Goal: Task Accomplishment & Management: Manage account settings

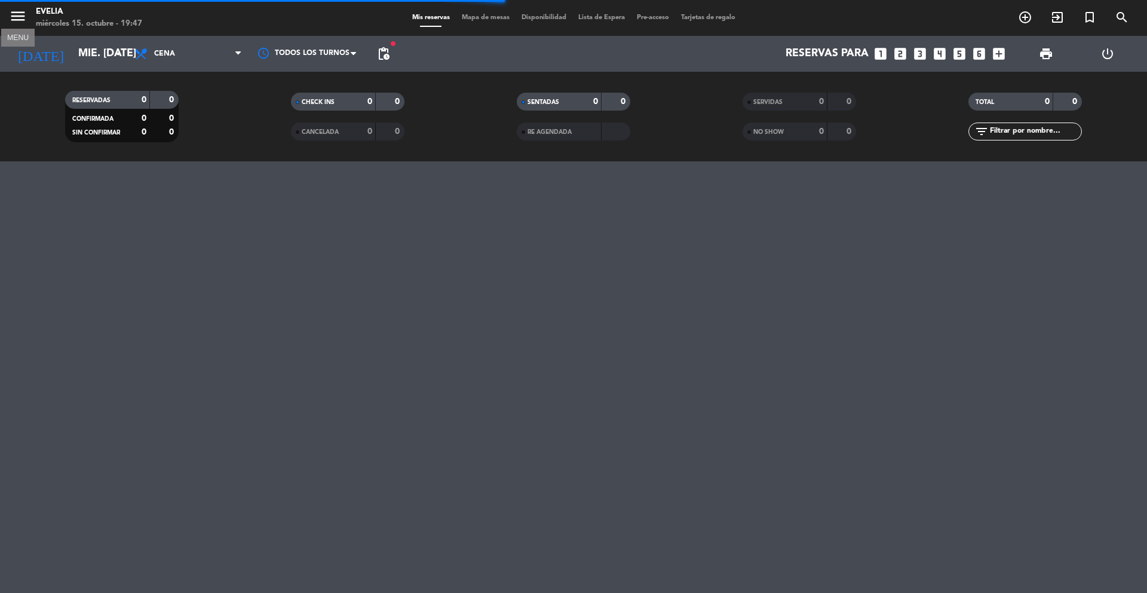
click at [13, 17] on icon "menu" at bounding box center [18, 16] width 18 height 18
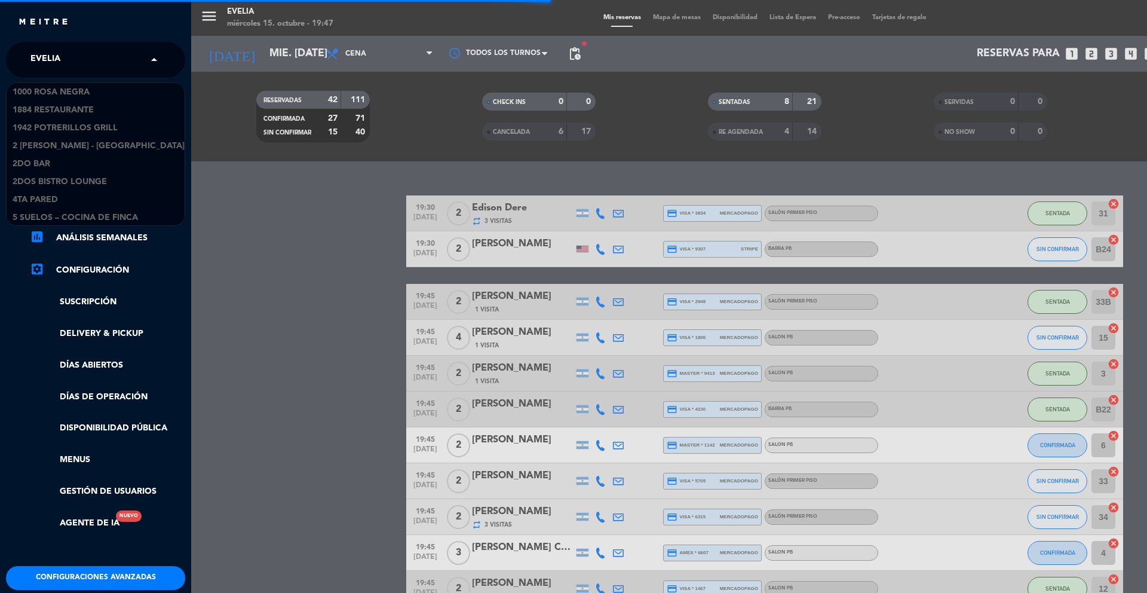
click at [69, 58] on div "× [PERSON_NAME]" at bounding box center [52, 59] width 53 height 25
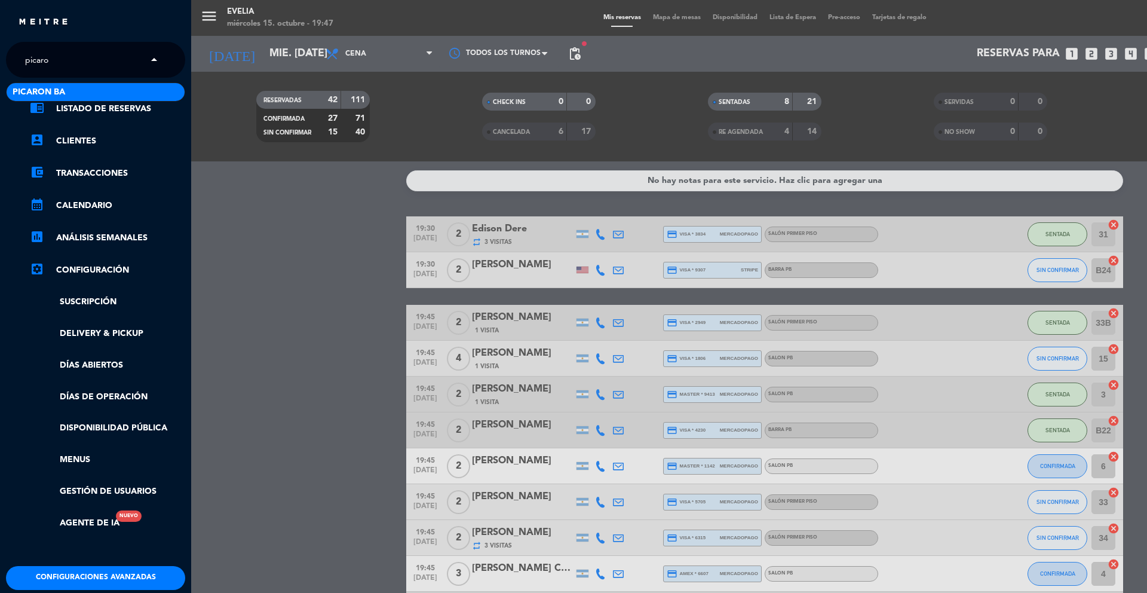
type input "picaron"
click at [59, 96] on span "Picaron BA" at bounding box center [39, 92] width 53 height 14
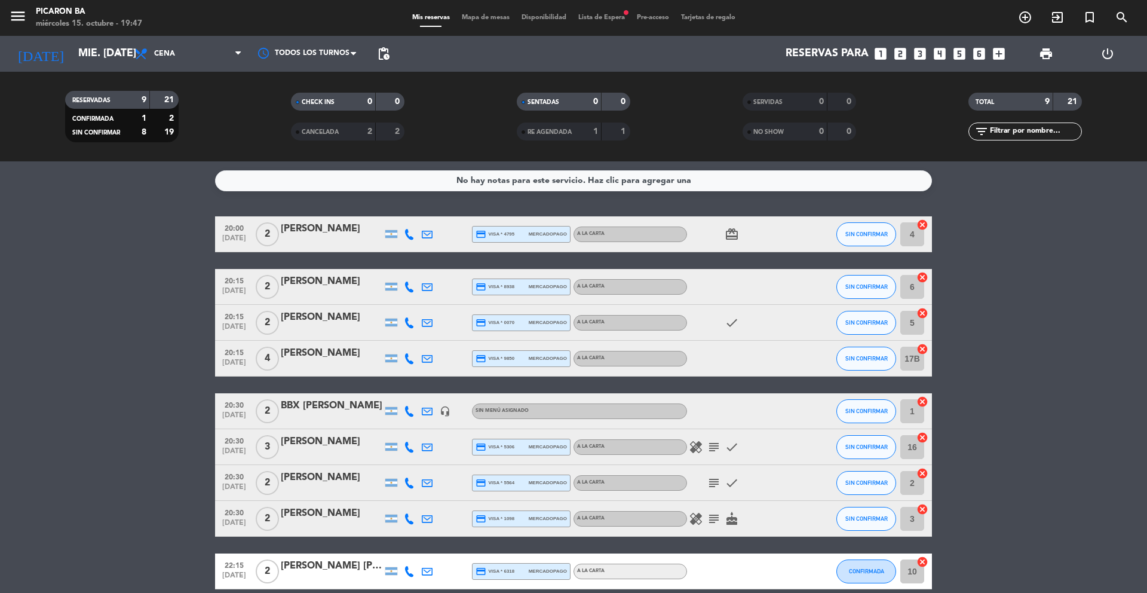
click at [606, 19] on span "Lista de Espera fiber_manual_record" at bounding box center [602, 17] width 59 height 7
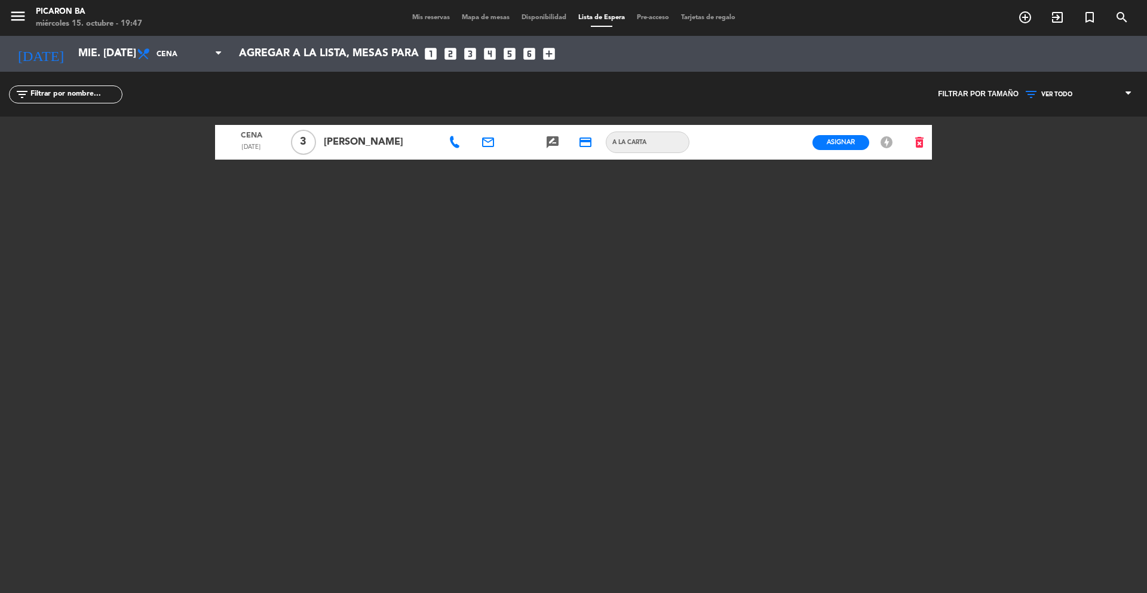
click at [430, 20] on span "Mis reservas" at bounding box center [431, 17] width 50 height 7
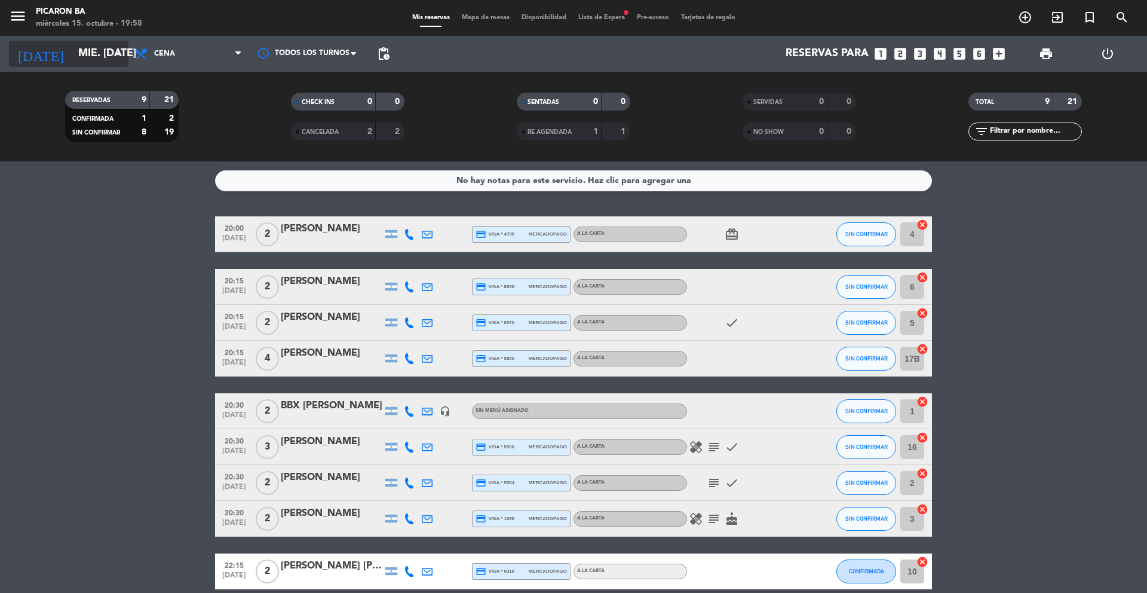
click at [115, 57] on icon "arrow_drop_down" at bounding box center [118, 54] width 14 height 14
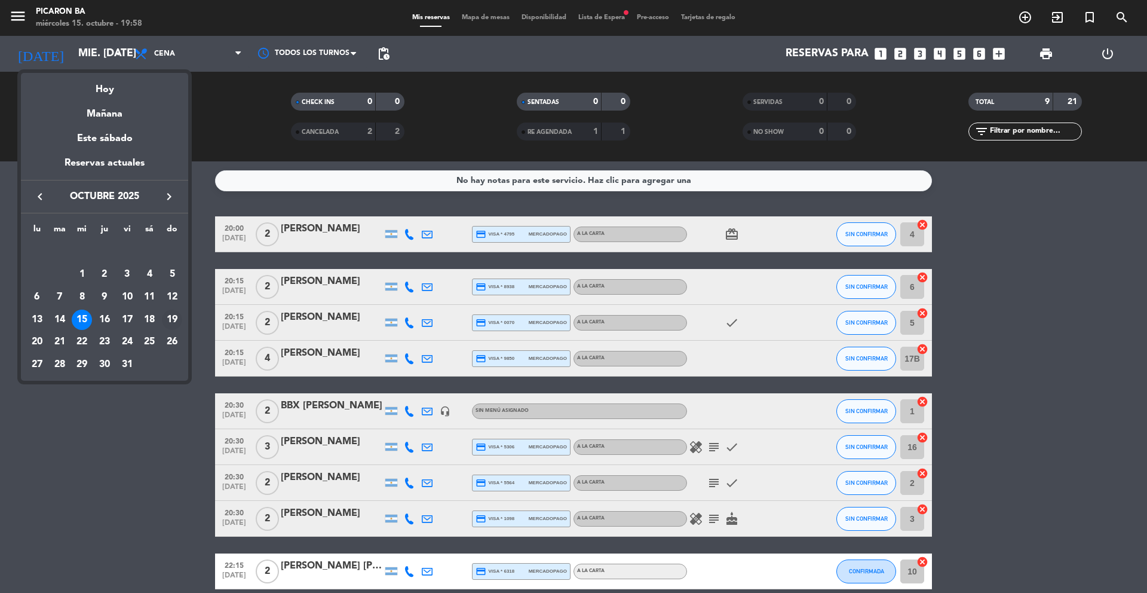
click at [170, 315] on div "19" at bounding box center [172, 320] width 20 height 20
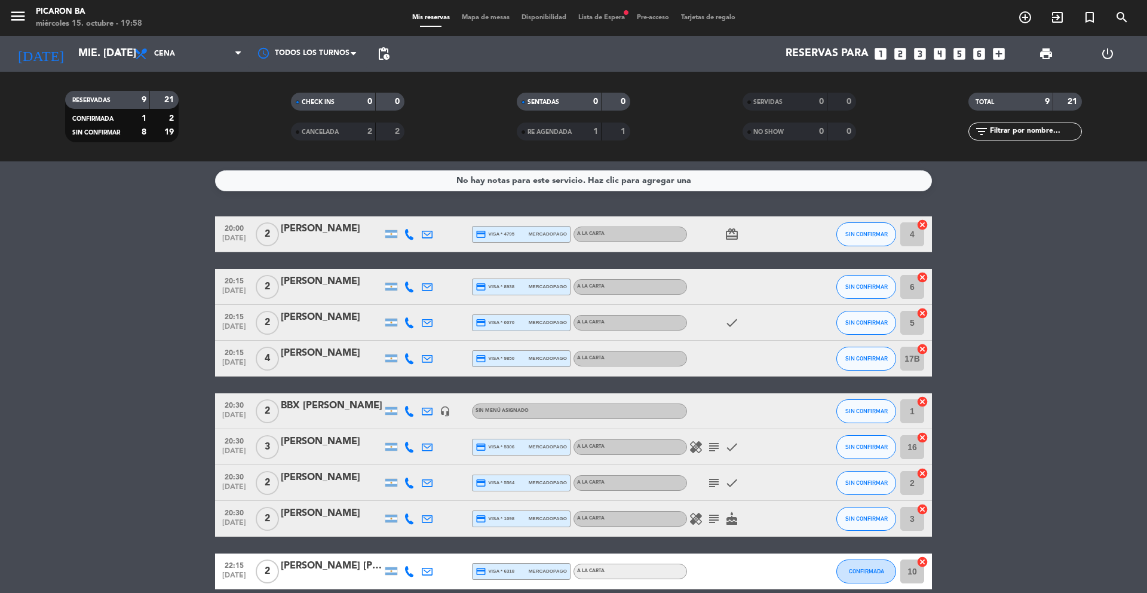
type input "dom. [DATE]"
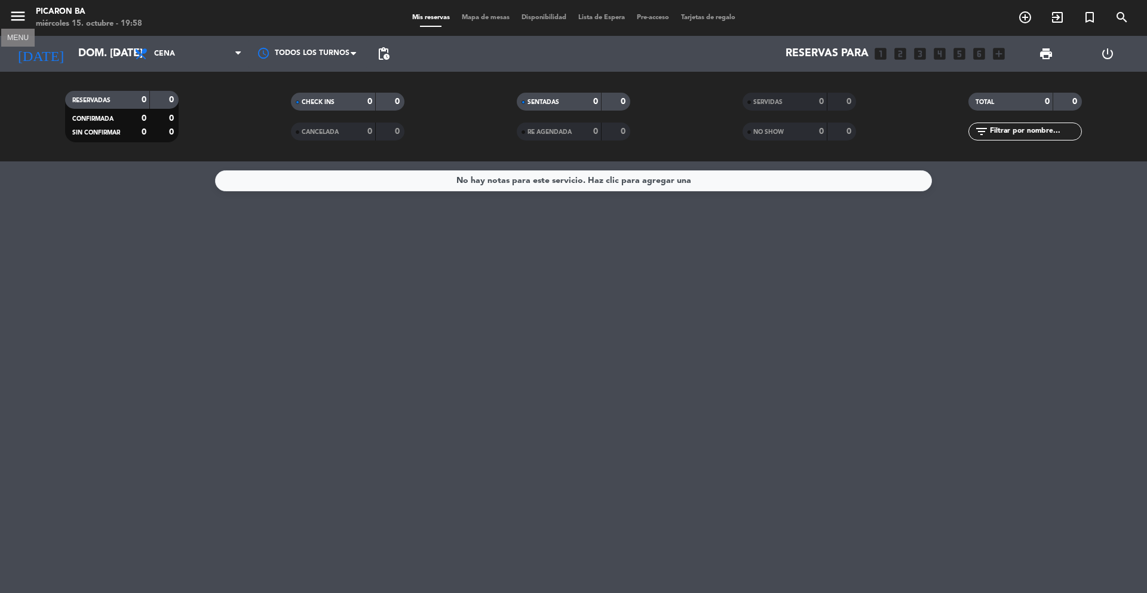
click at [23, 19] on icon "menu" at bounding box center [18, 16] width 18 height 18
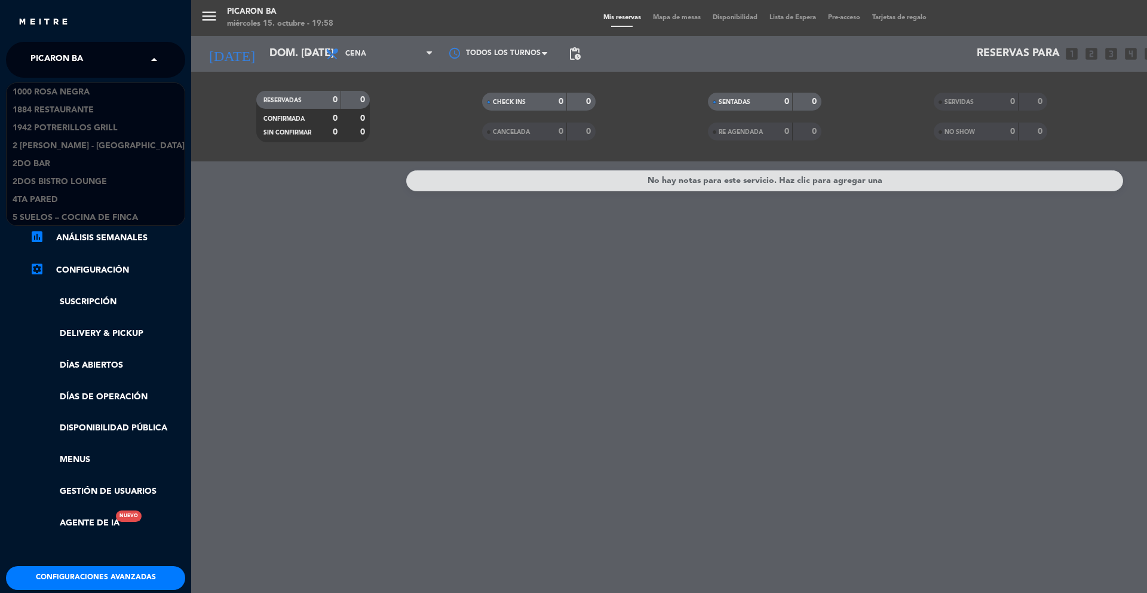
click at [69, 58] on span "Picaron BA" at bounding box center [56, 59] width 53 height 25
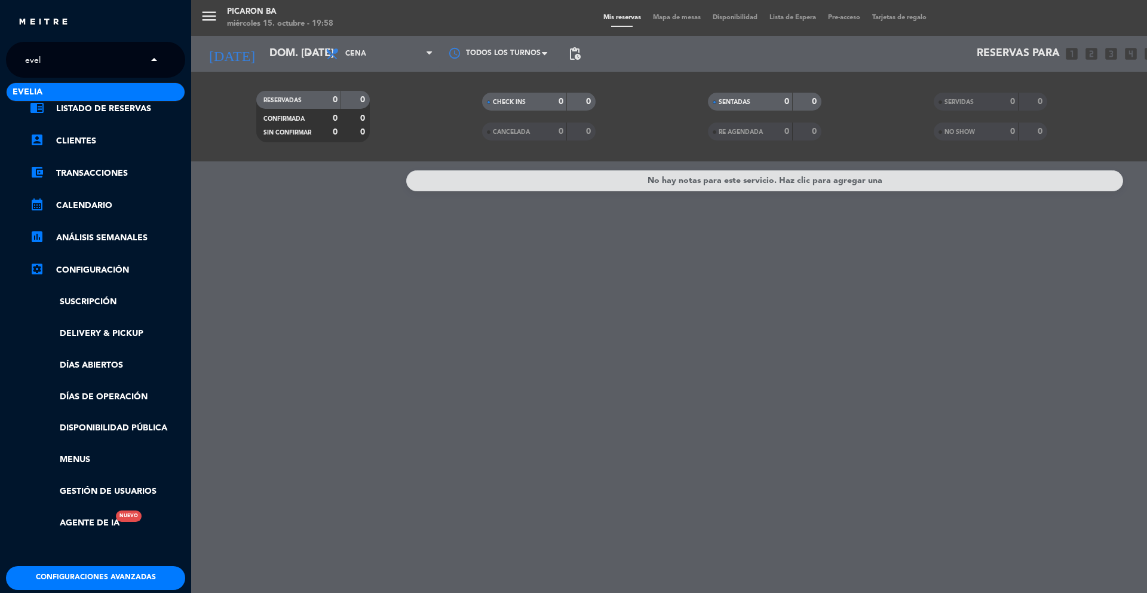
type input "eveli"
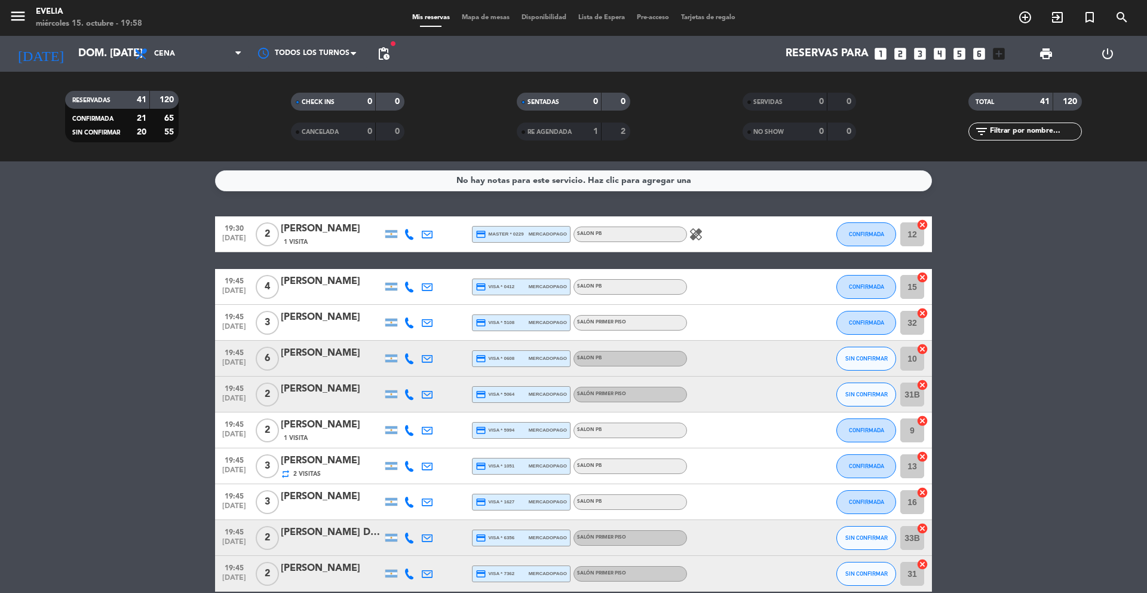
click at [995, 132] on input "text" at bounding box center [1035, 131] width 93 height 13
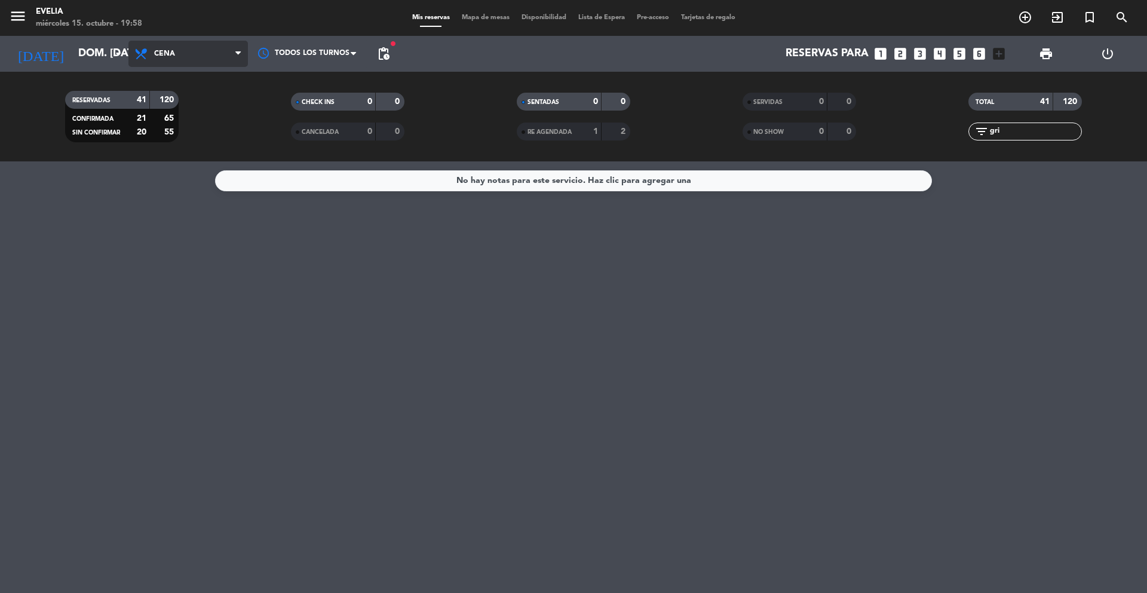
click at [190, 59] on span "Cena" at bounding box center [188, 54] width 120 height 26
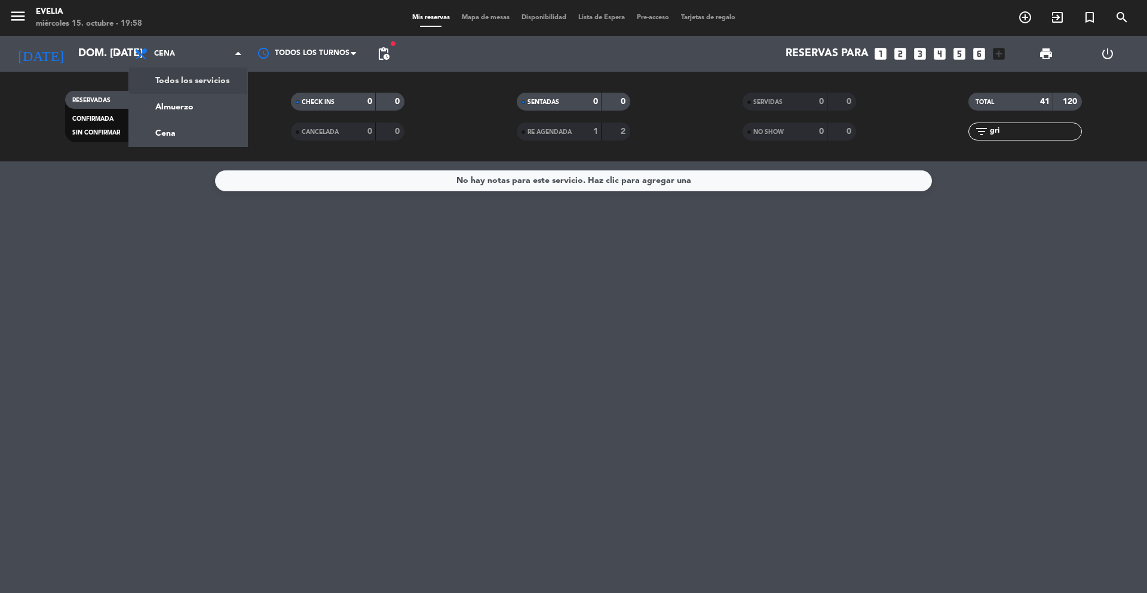
click at [182, 99] on div "menu [PERSON_NAME] miércoles 15. octubre - 19:58 Mis reservas Mapa de mesas Dis…" at bounding box center [573, 80] width 1147 height 161
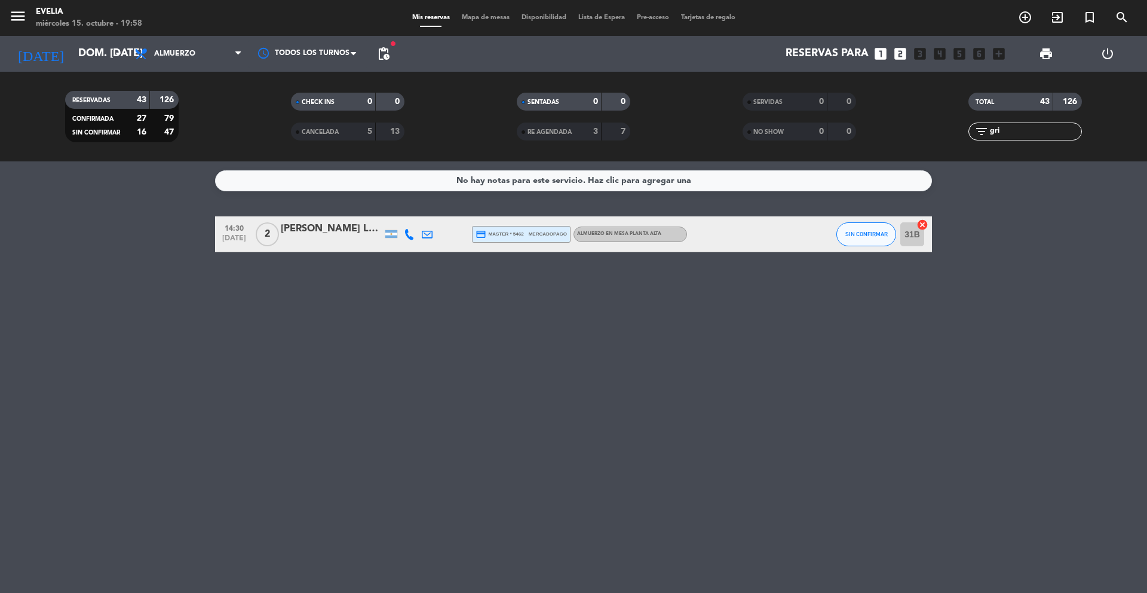
drag, startPoint x: 1011, startPoint y: 130, endPoint x: 968, endPoint y: 122, distance: 43.2
click at [968, 123] on div "filter_list gri" at bounding box center [1026, 132] width 226 height 18
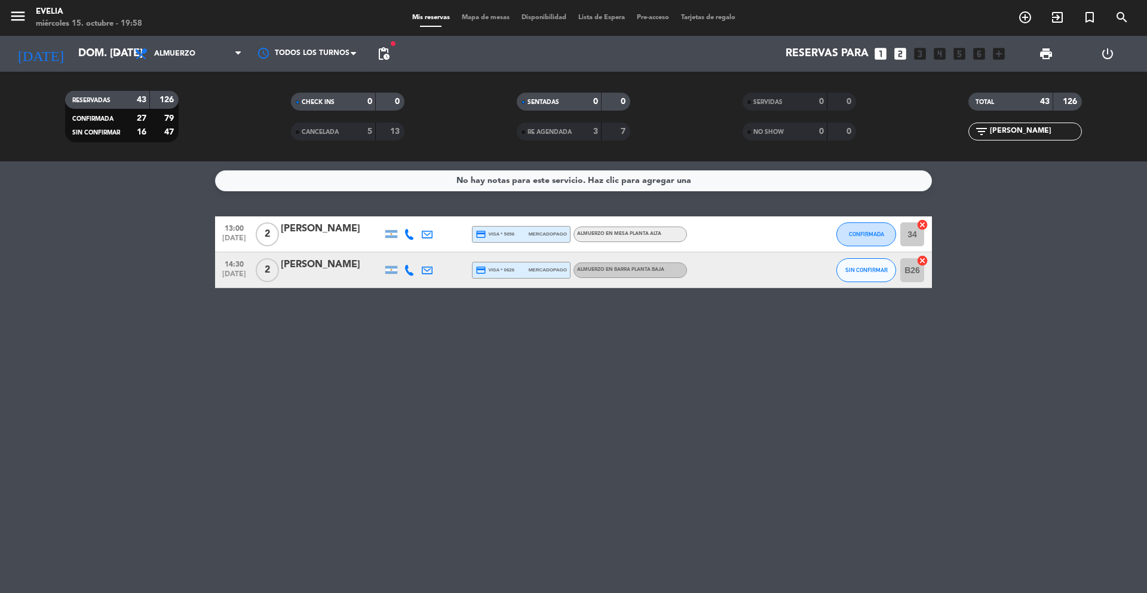
type input "[PERSON_NAME]"
click at [411, 269] on icon at bounding box center [409, 270] width 11 height 11
click at [430, 270] on icon at bounding box center [427, 270] width 11 height 11
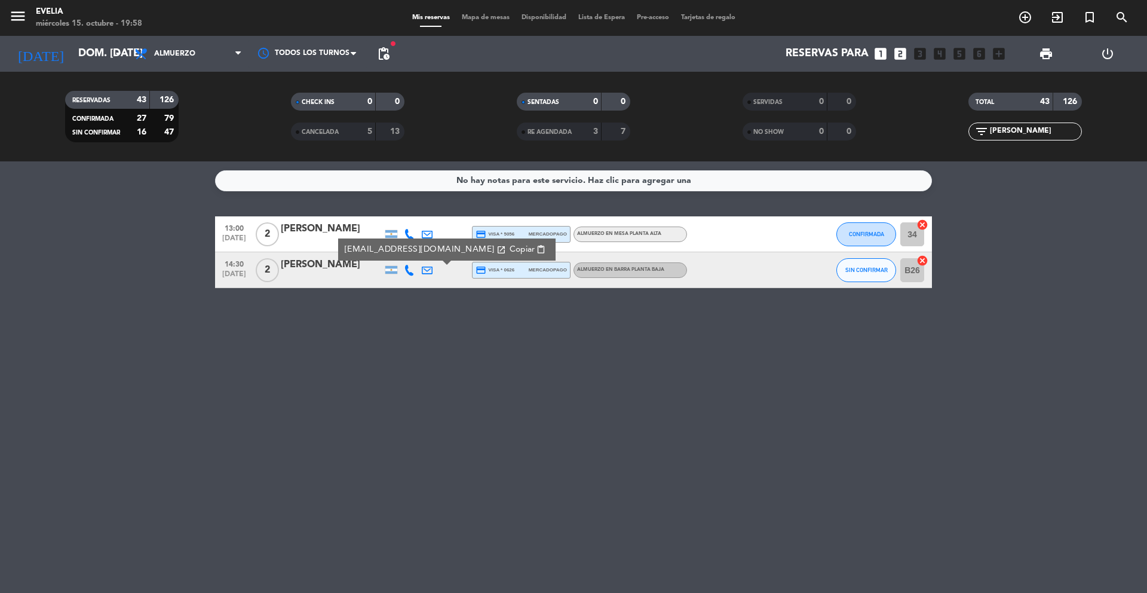
click at [498, 16] on span "Mapa de mesas" at bounding box center [486, 17] width 60 height 7
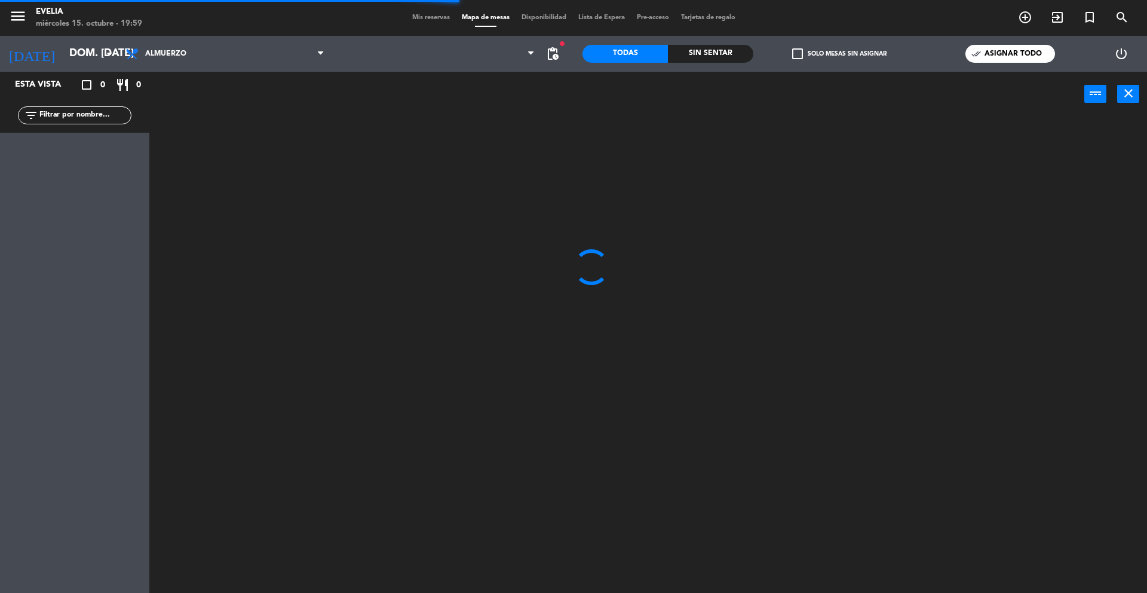
click at [100, 113] on input "text" at bounding box center [84, 115] width 93 height 13
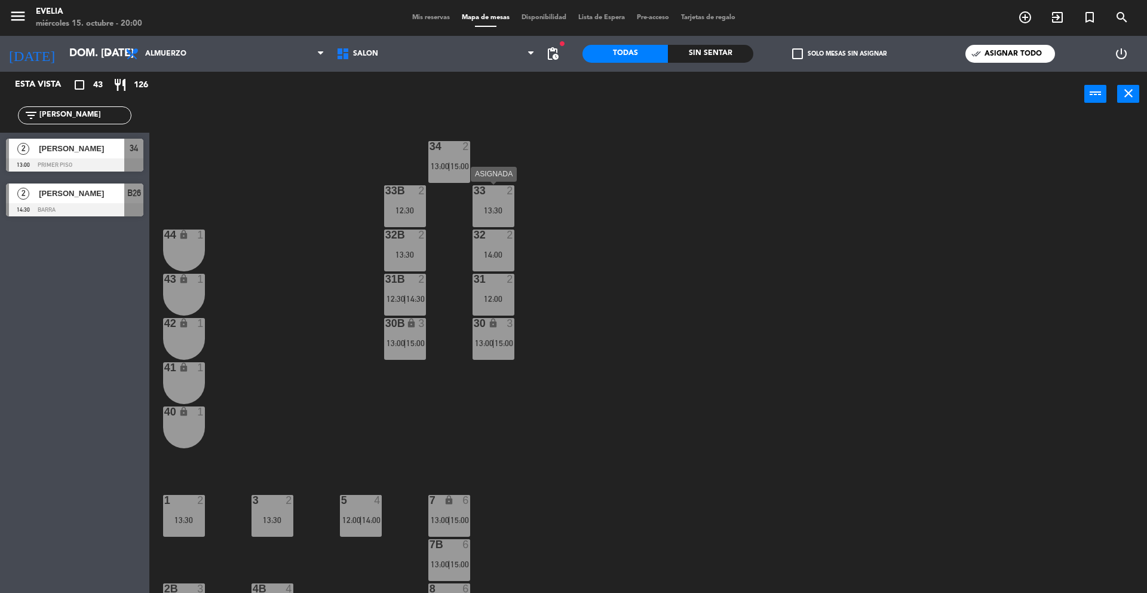
type input "[PERSON_NAME]"
click at [494, 215] on div "33 2 13:30" at bounding box center [494, 206] width 42 height 42
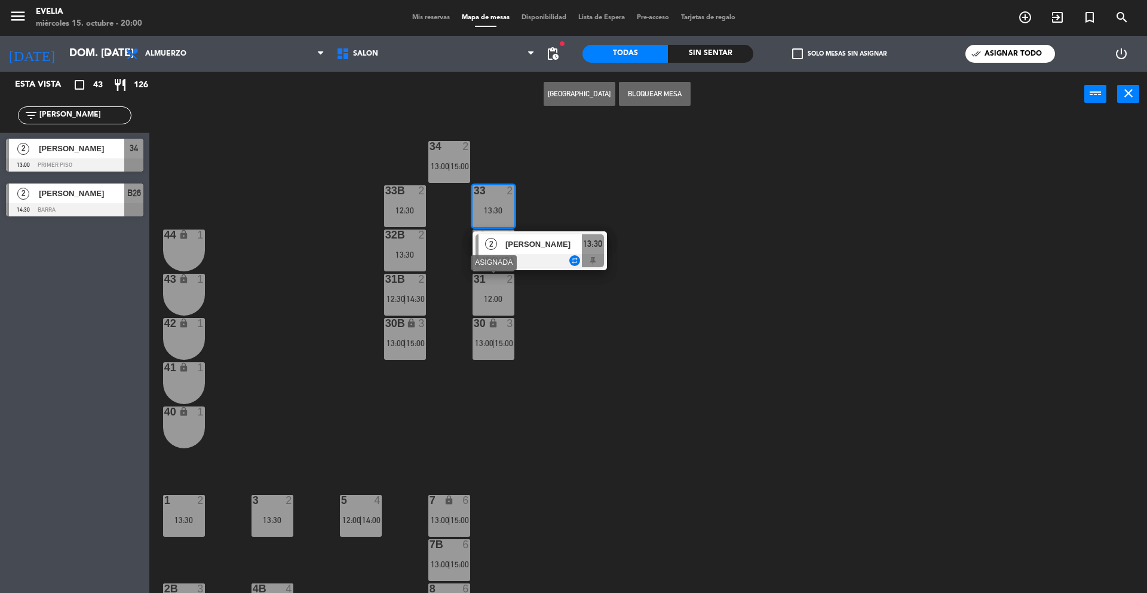
click at [494, 292] on div "31 2 12:00" at bounding box center [494, 295] width 42 height 42
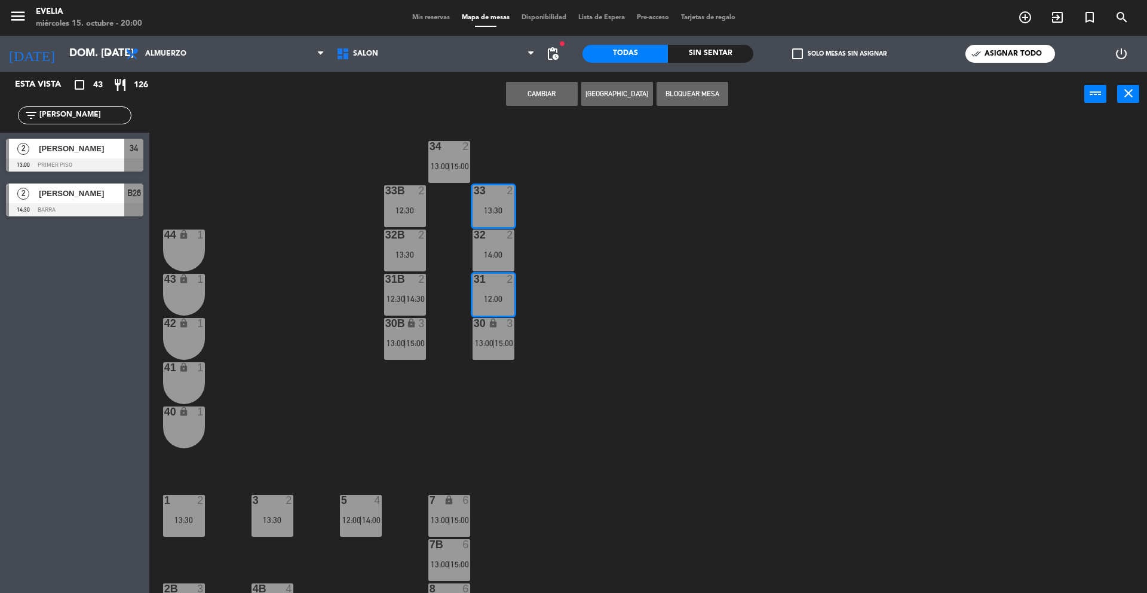
click at [544, 256] on div "34 2 13:00 | 15:00 33B 2 12:30 33 2 13:30 44 lock 1 32B 2 13:30 32 2 14:00 43 l…" at bounding box center [654, 358] width 987 height 476
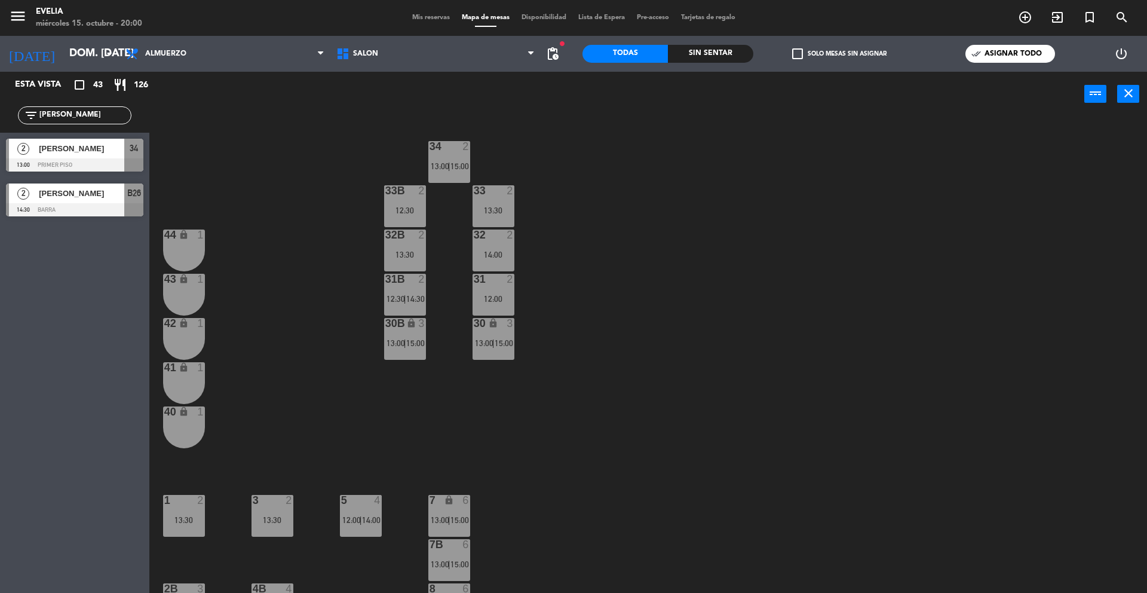
click at [497, 208] on div "13:30" at bounding box center [494, 210] width 42 height 8
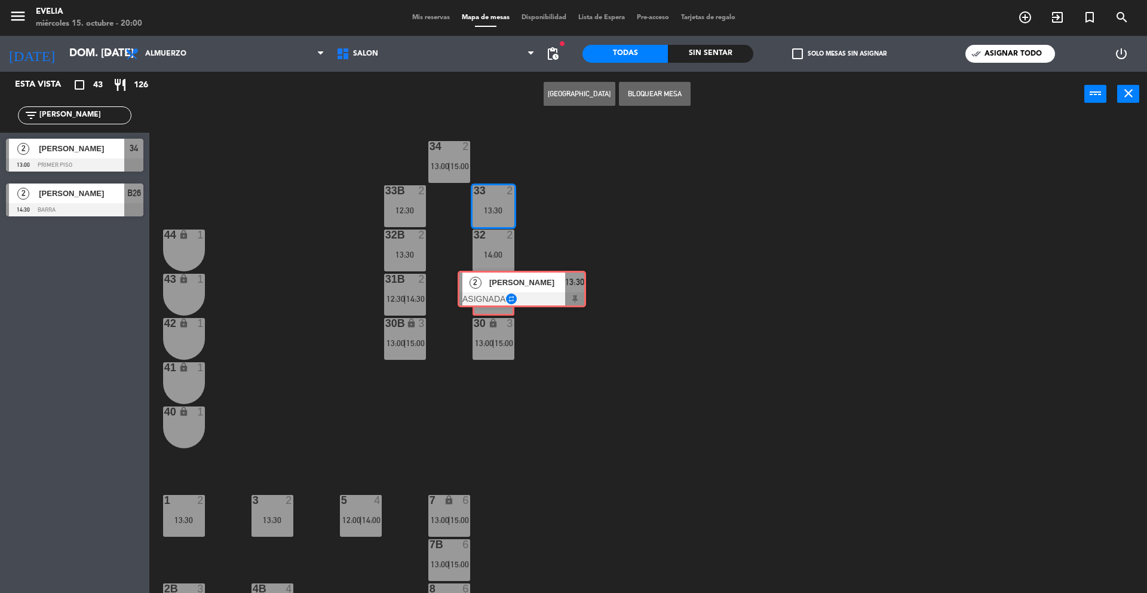
drag, startPoint x: 519, startPoint y: 248, endPoint x: 501, endPoint y: 284, distance: 40.6
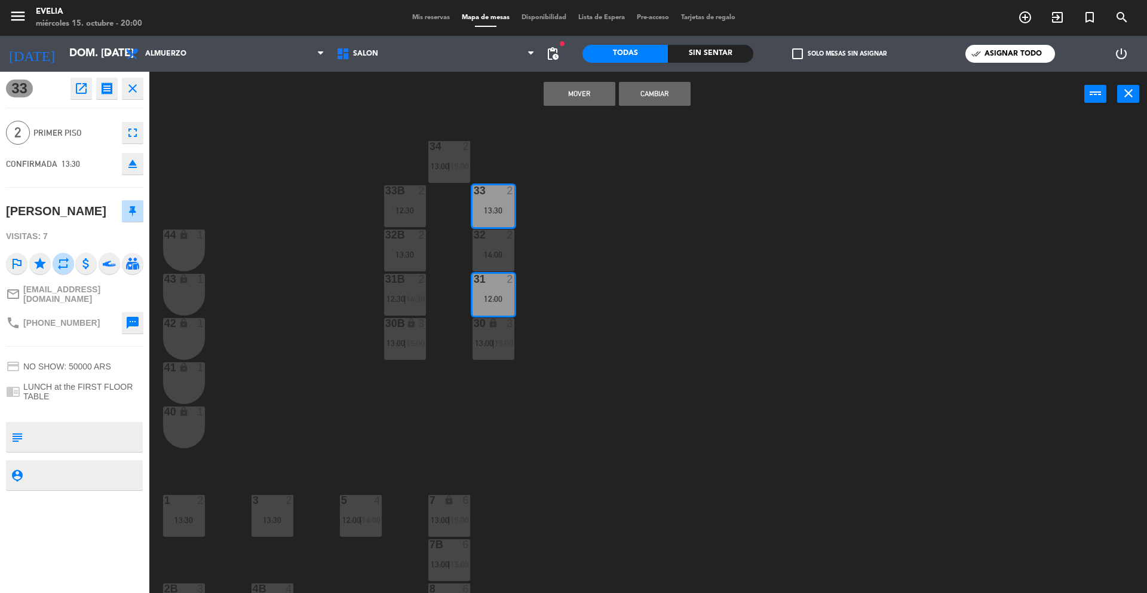
click at [589, 97] on button "Mover" at bounding box center [580, 94] width 72 height 24
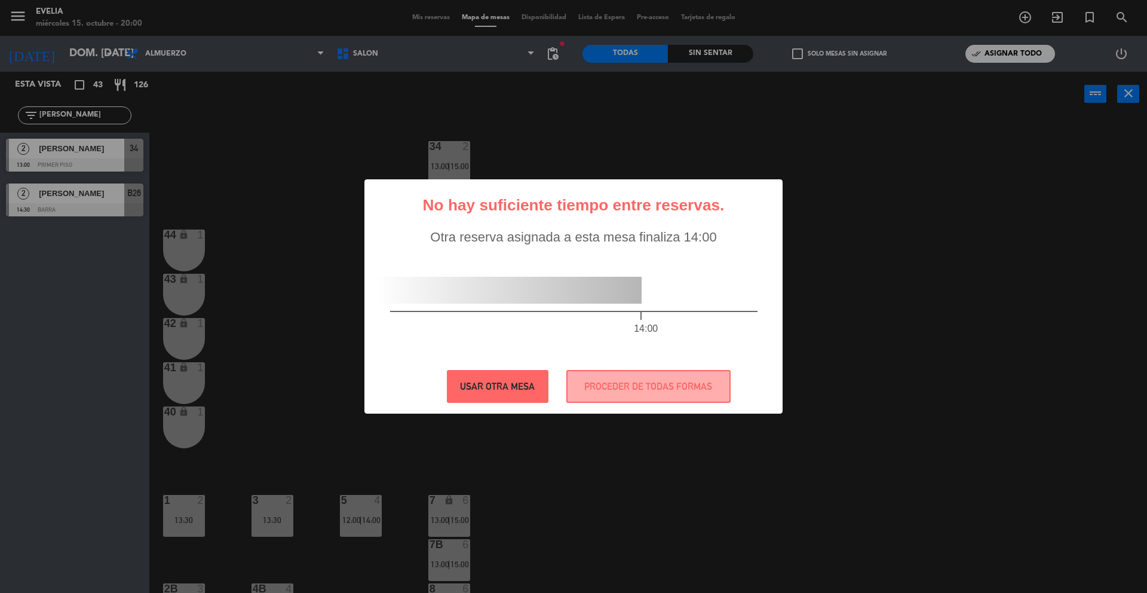
click at [527, 387] on button "USAR OTRA MESA" at bounding box center [498, 386] width 102 height 33
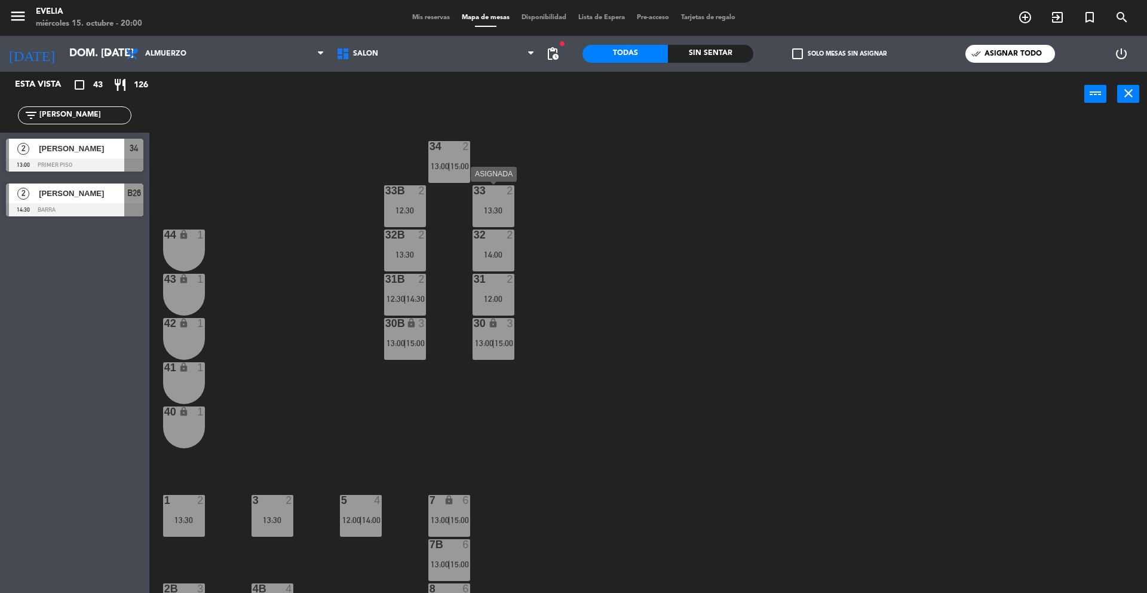
click at [504, 208] on div "13:30" at bounding box center [494, 210] width 42 height 8
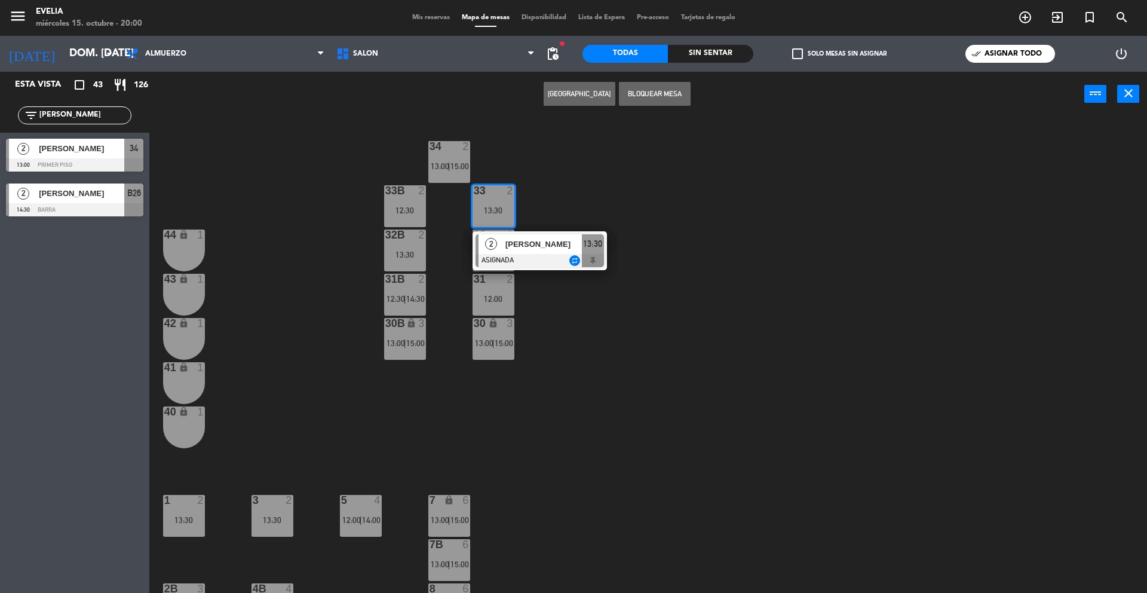
click at [544, 212] on div "34 2 13:00 | 15:00 33B 2 12:30 33 2 13:30 2 [PERSON_NAME] ASIGNADA repeat 13:30…" at bounding box center [654, 358] width 987 height 476
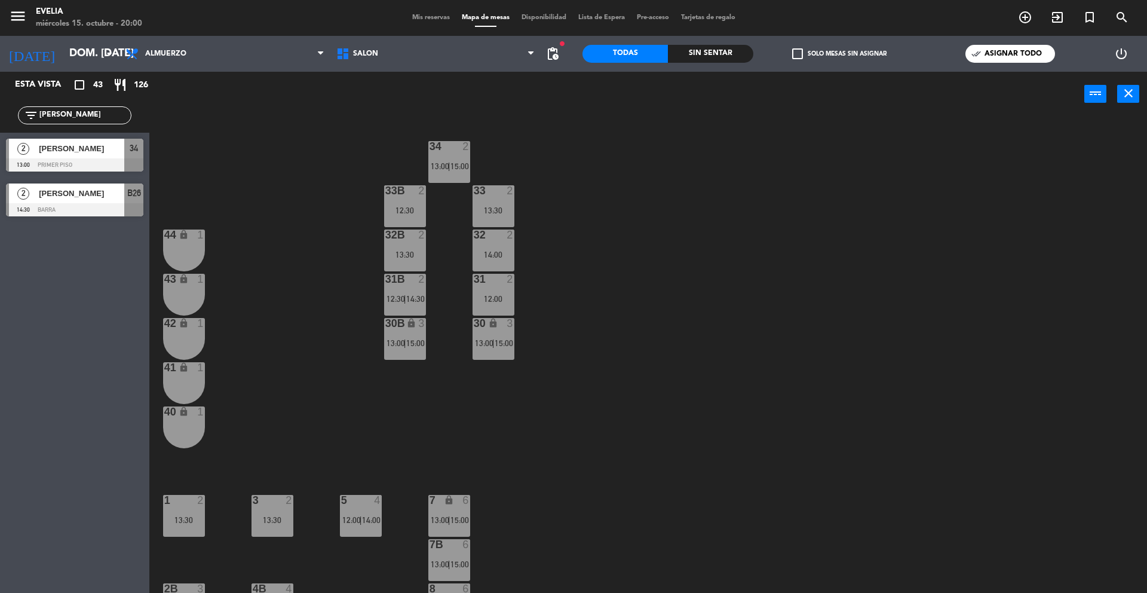
click at [496, 210] on div "13:30" at bounding box center [494, 210] width 42 height 8
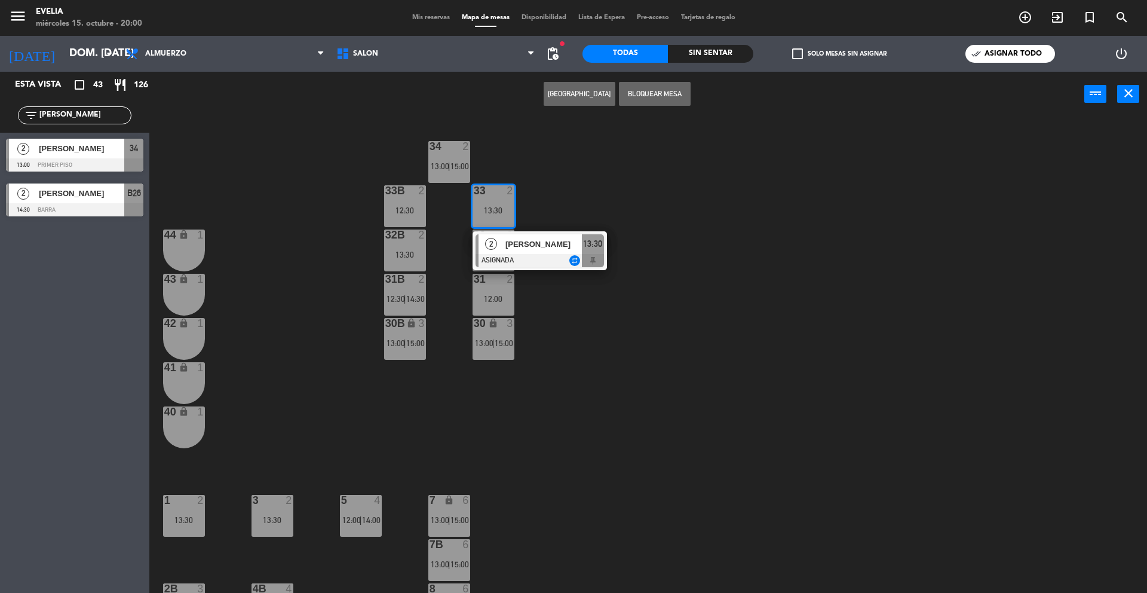
click at [550, 246] on span "[PERSON_NAME]" at bounding box center [544, 244] width 76 height 13
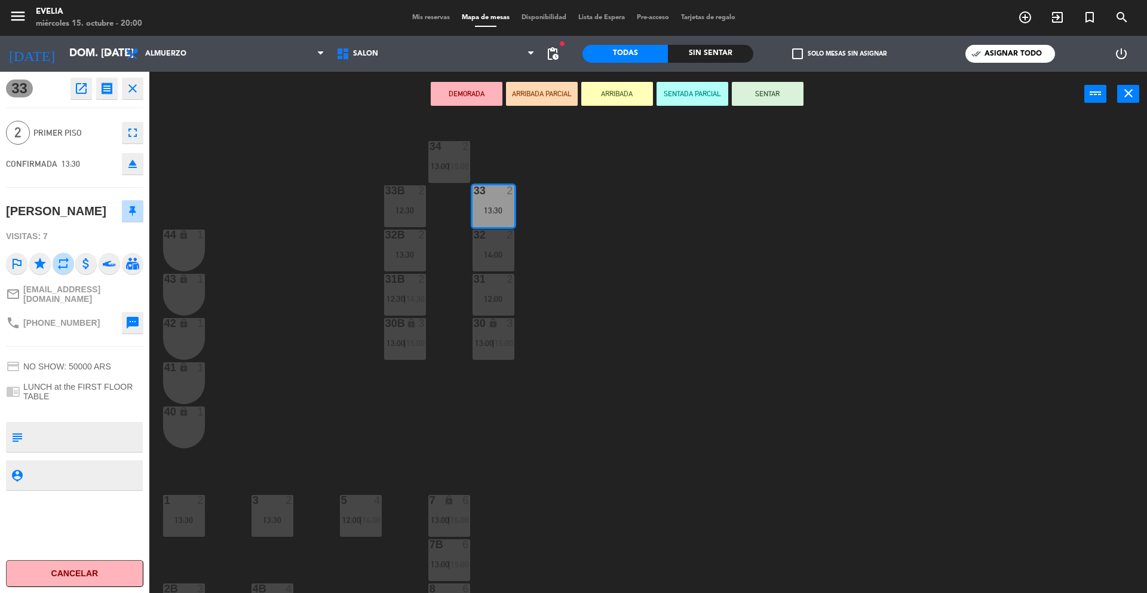
click at [505, 301] on div "12:00" at bounding box center [494, 299] width 42 height 8
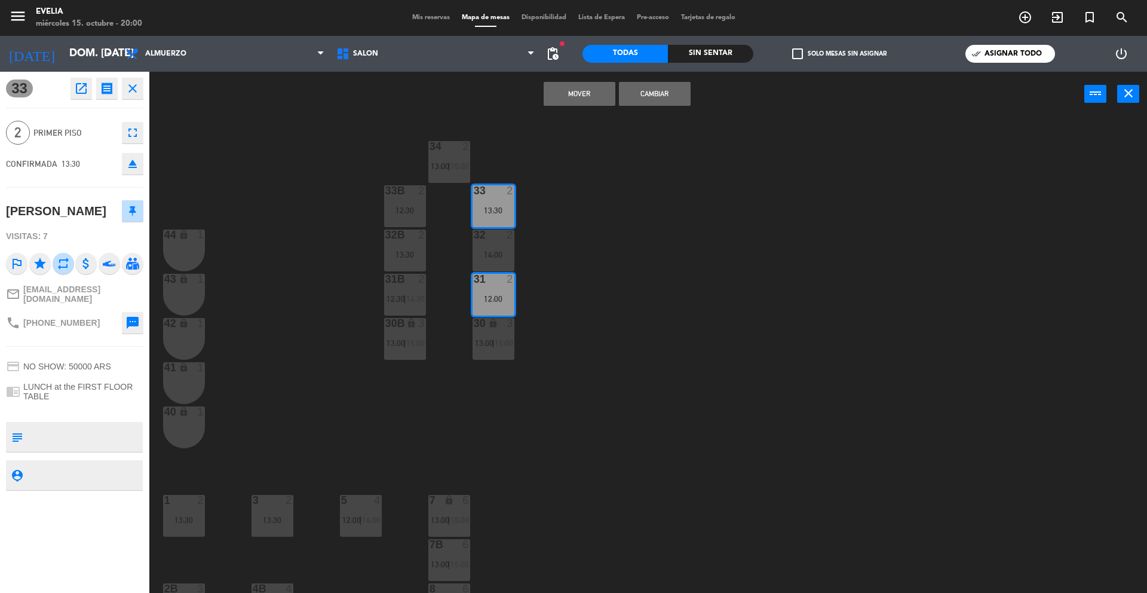
click at [643, 95] on button "Cambiar" at bounding box center [655, 94] width 72 height 24
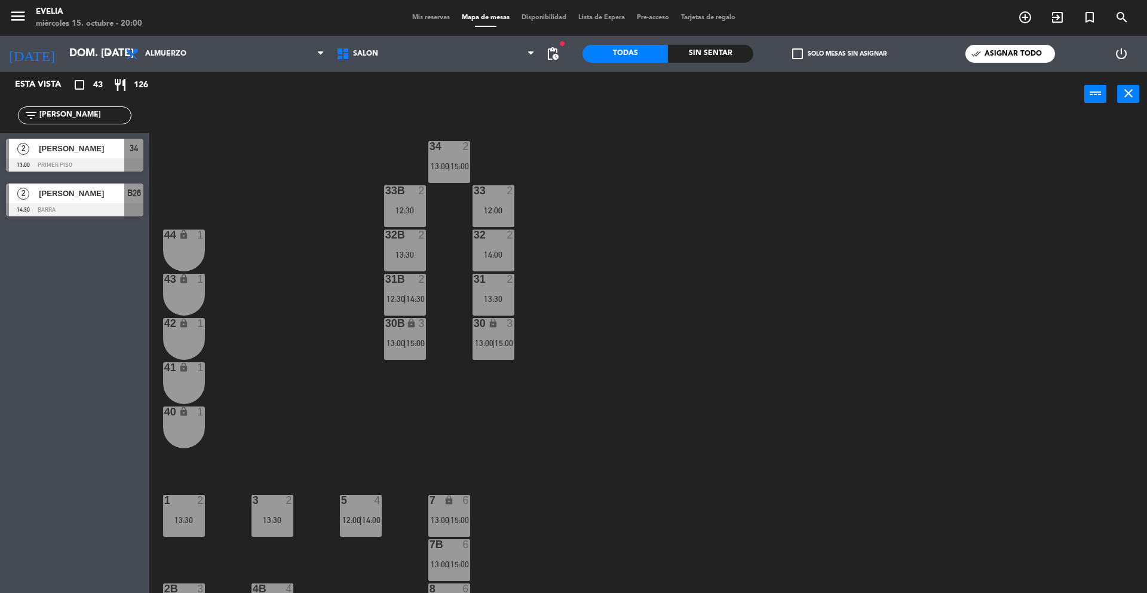
click at [87, 201] on div "[PERSON_NAME]" at bounding box center [81, 193] width 87 height 20
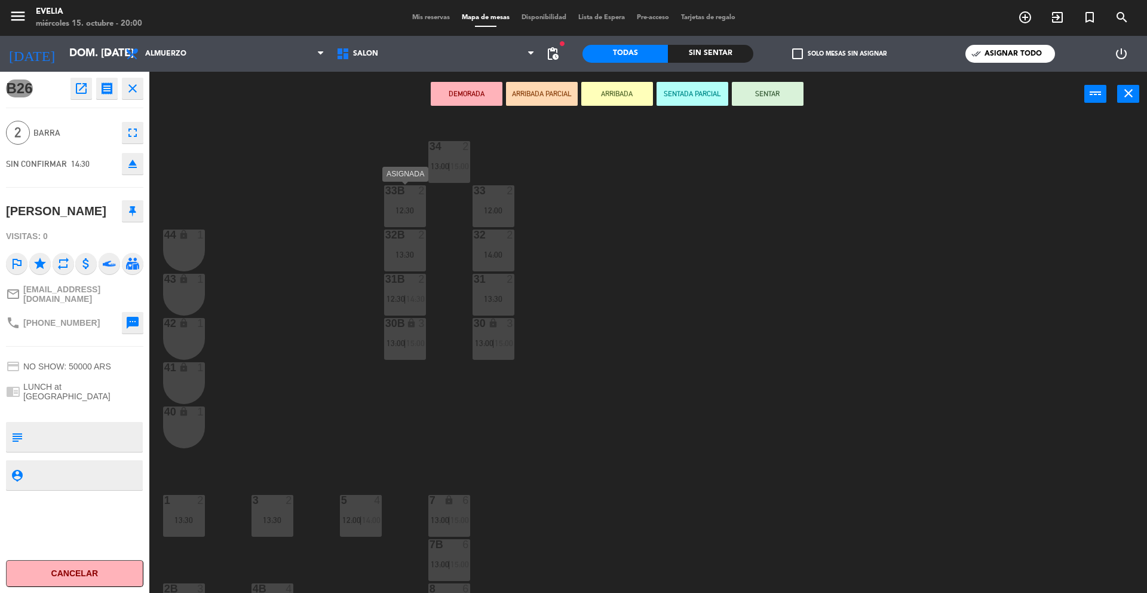
click at [402, 207] on div "12:30" at bounding box center [405, 210] width 42 height 8
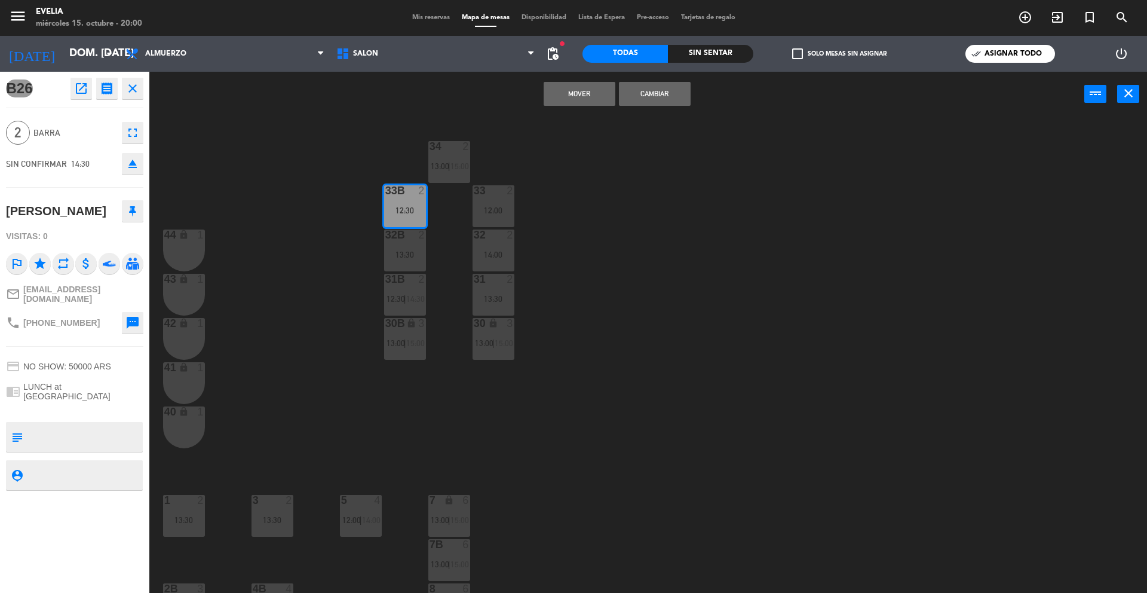
click at [506, 207] on div "12:00" at bounding box center [494, 210] width 42 height 8
click at [134, 159] on icon "eject" at bounding box center [133, 164] width 14 height 14
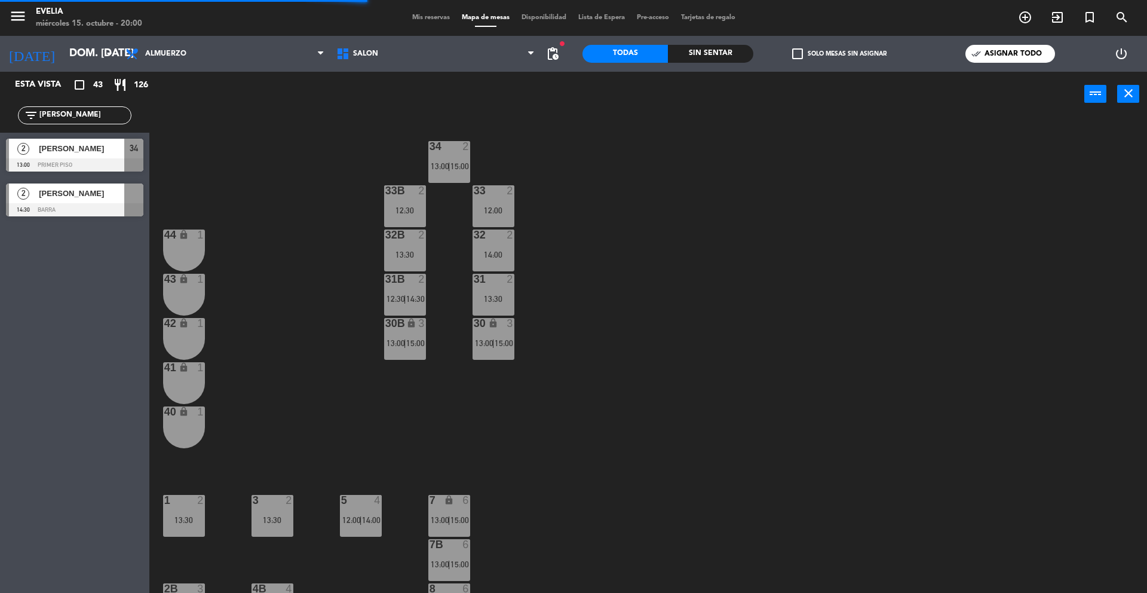
click at [101, 195] on span "[PERSON_NAME]" at bounding box center [81, 193] width 85 height 13
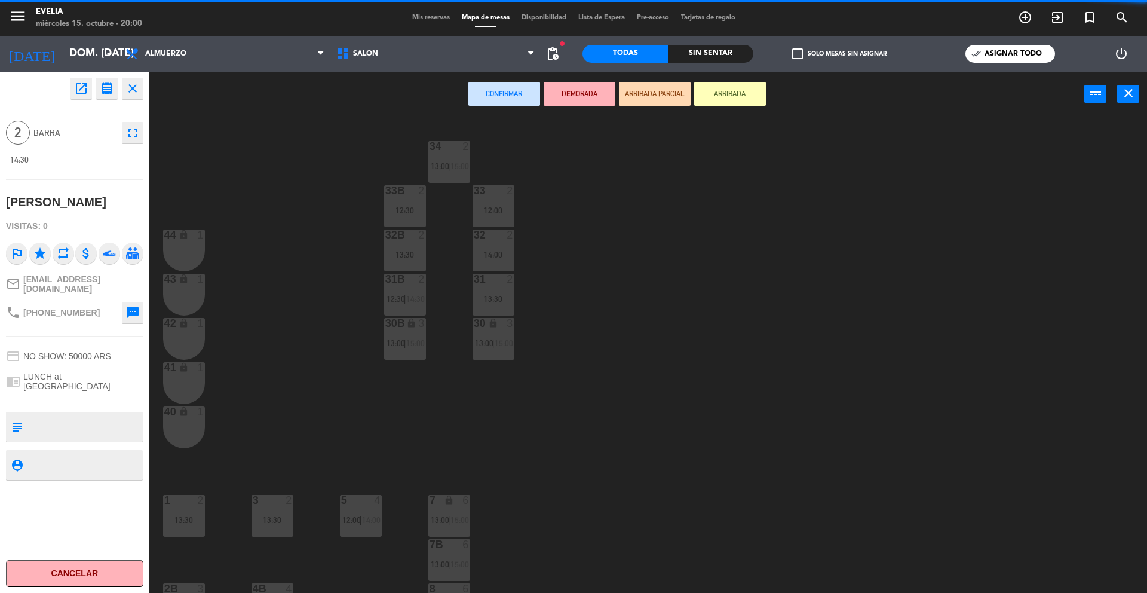
click at [482, 210] on div "12:00" at bounding box center [494, 210] width 42 height 8
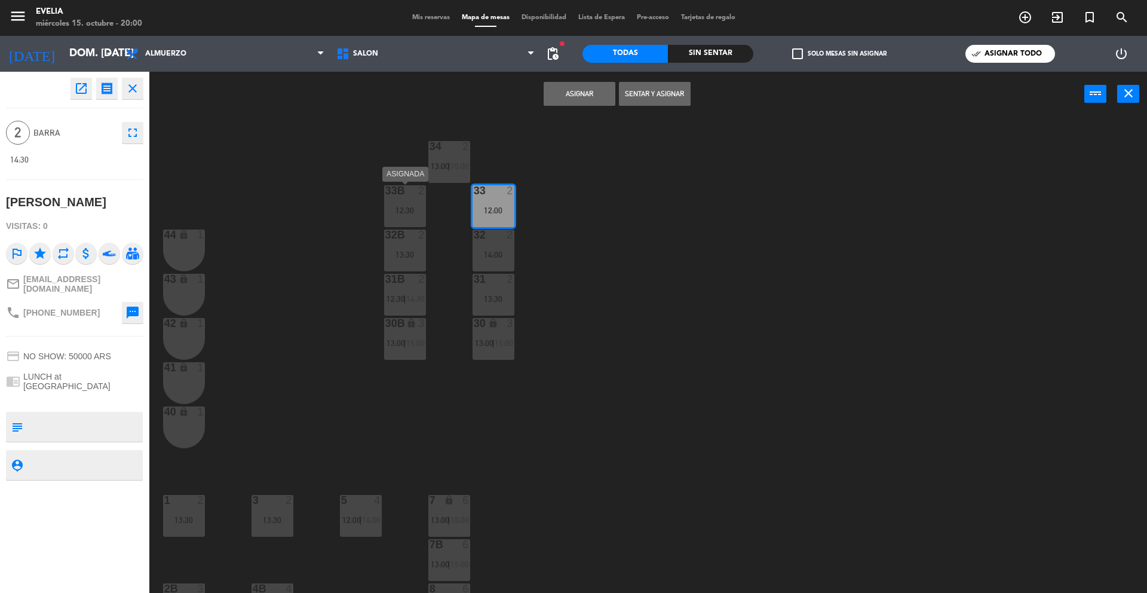
click at [391, 202] on div "33B 2 12:30" at bounding box center [405, 206] width 42 height 42
click at [588, 90] on button "Asignar" at bounding box center [580, 94] width 72 height 24
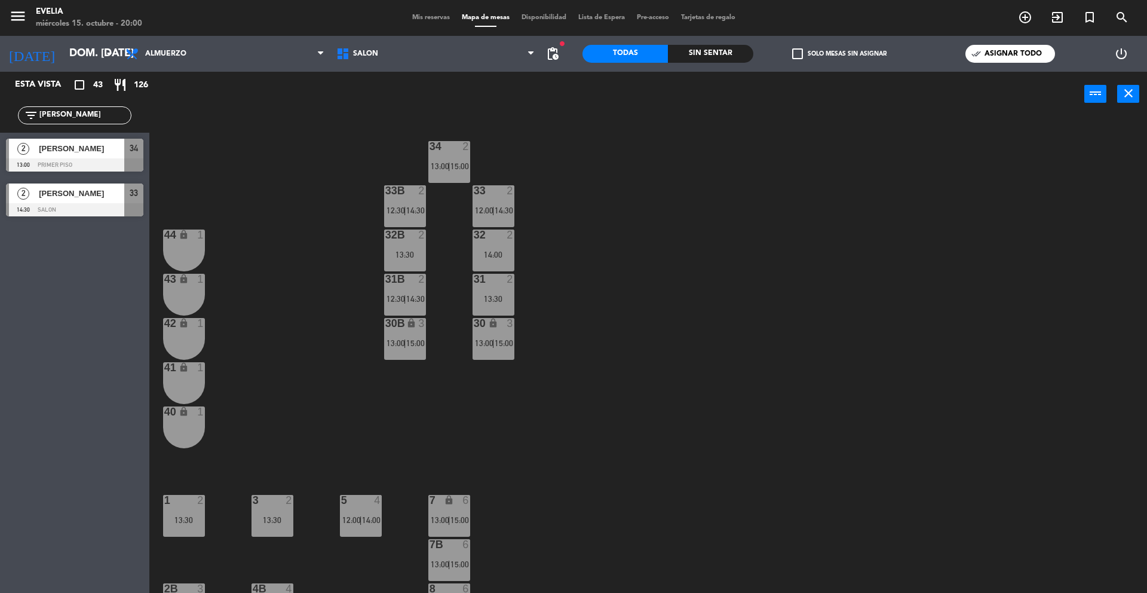
click at [98, 190] on span "[PERSON_NAME]" at bounding box center [81, 193] width 85 height 13
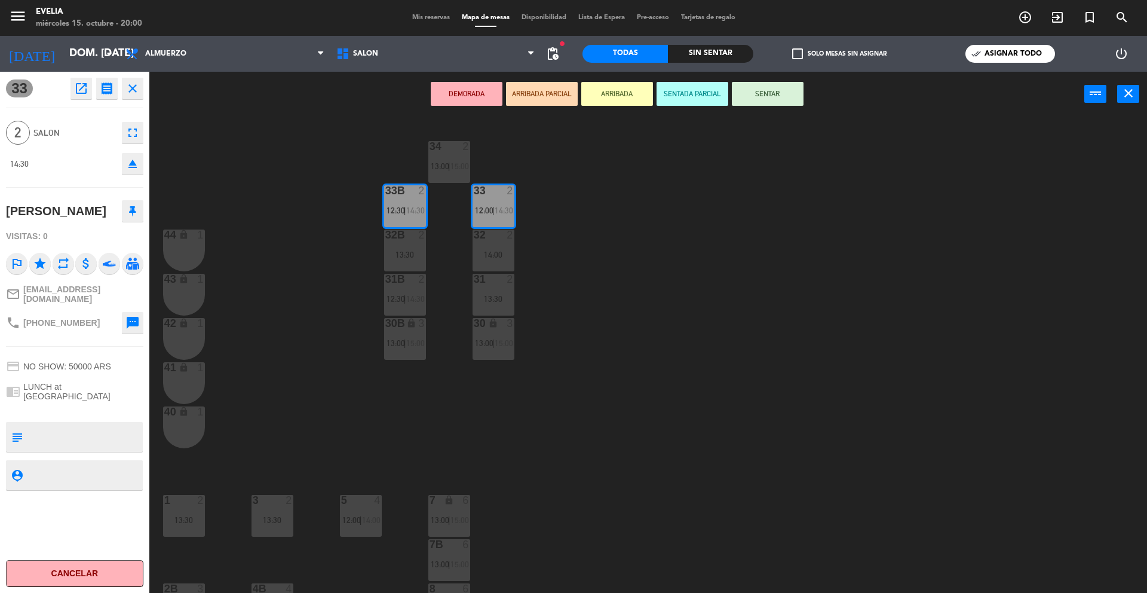
click at [87, 85] on icon "open_in_new" at bounding box center [81, 88] width 14 height 14
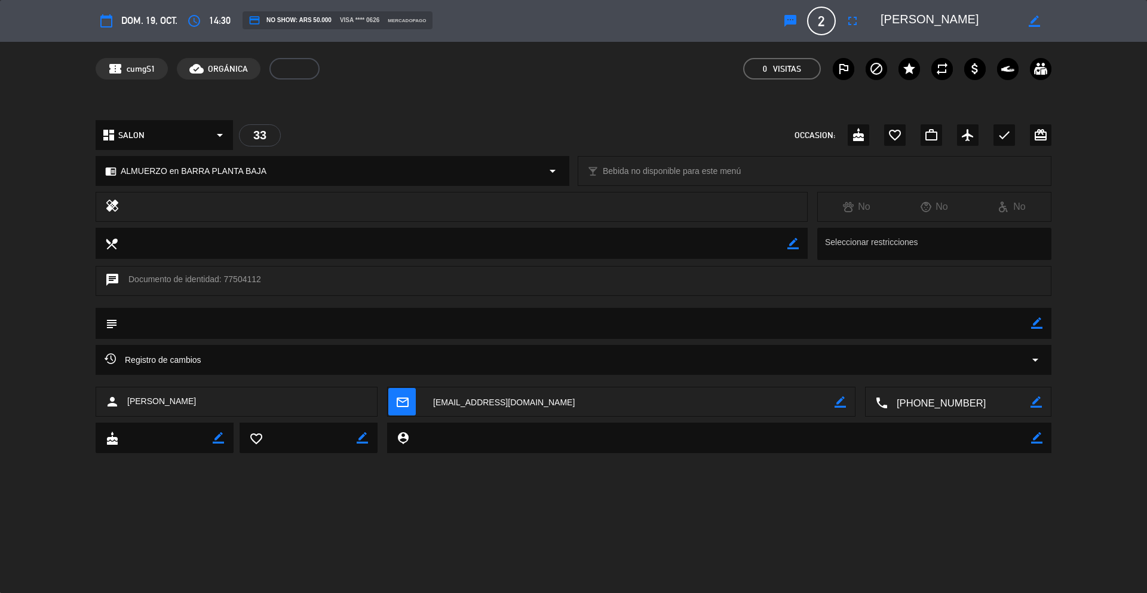
click at [848, 25] on icon "fullscreen" at bounding box center [853, 21] width 14 height 14
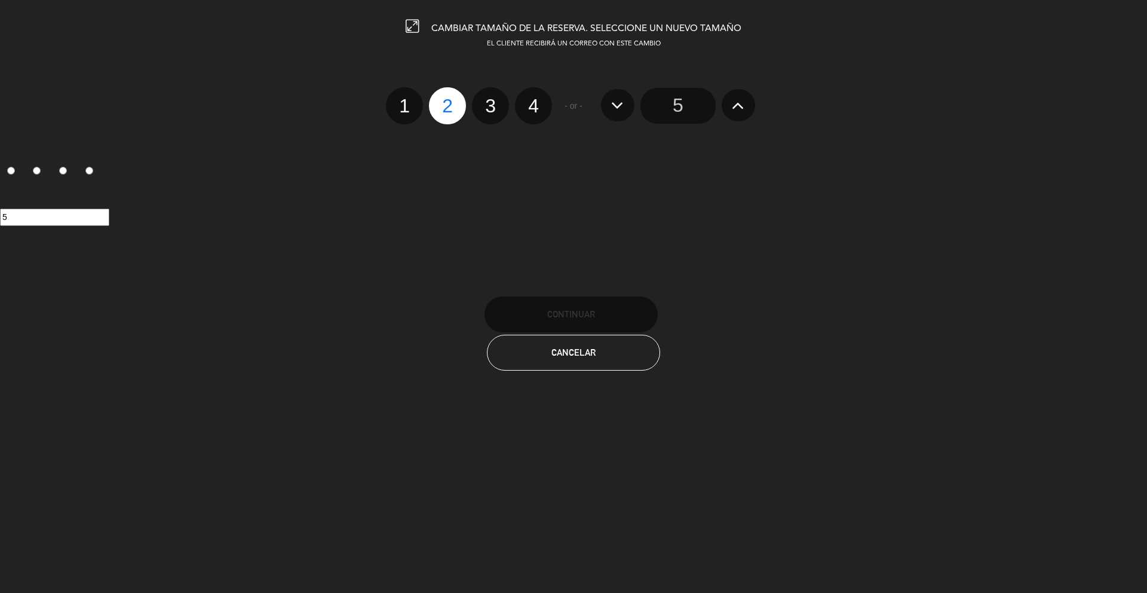
click at [495, 109] on label "3" at bounding box center [490, 105] width 37 height 37
click at [493, 99] on input "3" at bounding box center [489, 95] width 8 height 8
radio input "true"
radio input "false"
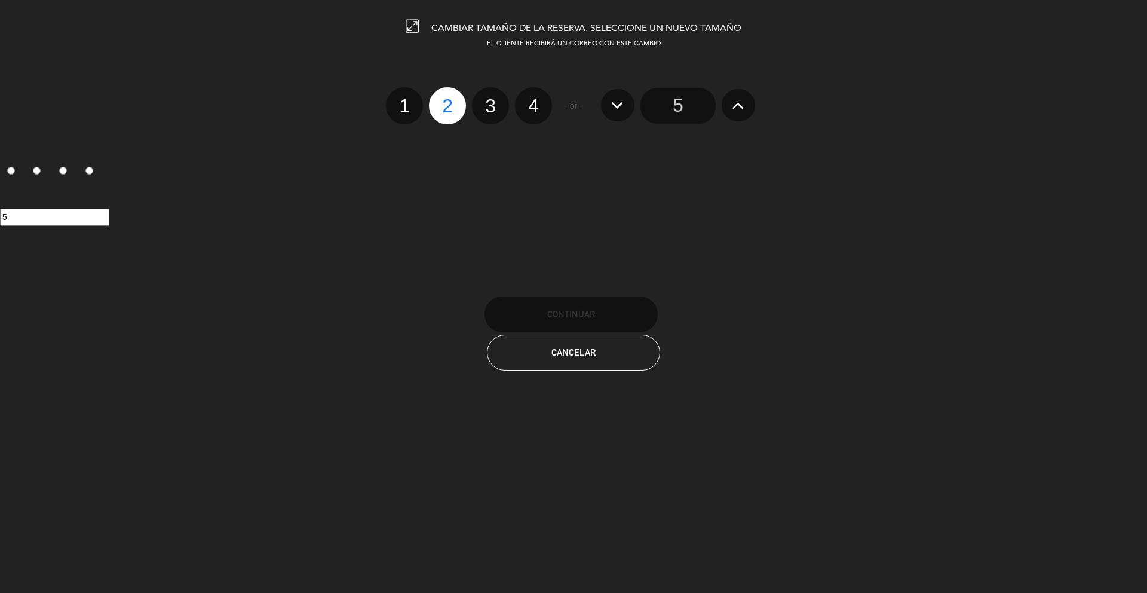
radio input "false"
radio input "true"
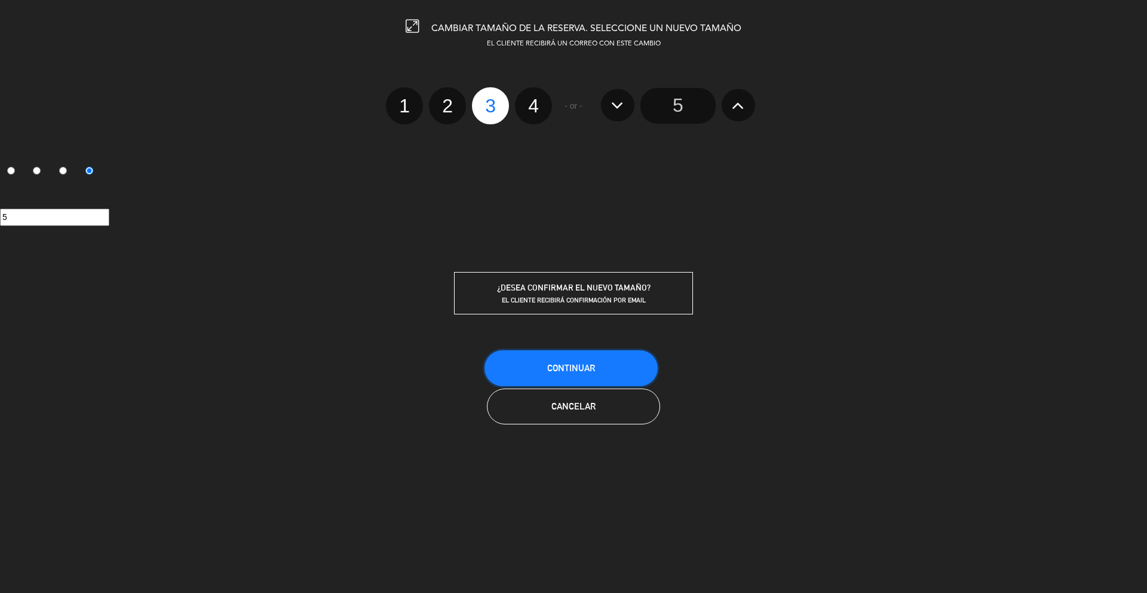
click at [561, 351] on button "Continuar" at bounding box center [571, 368] width 173 height 36
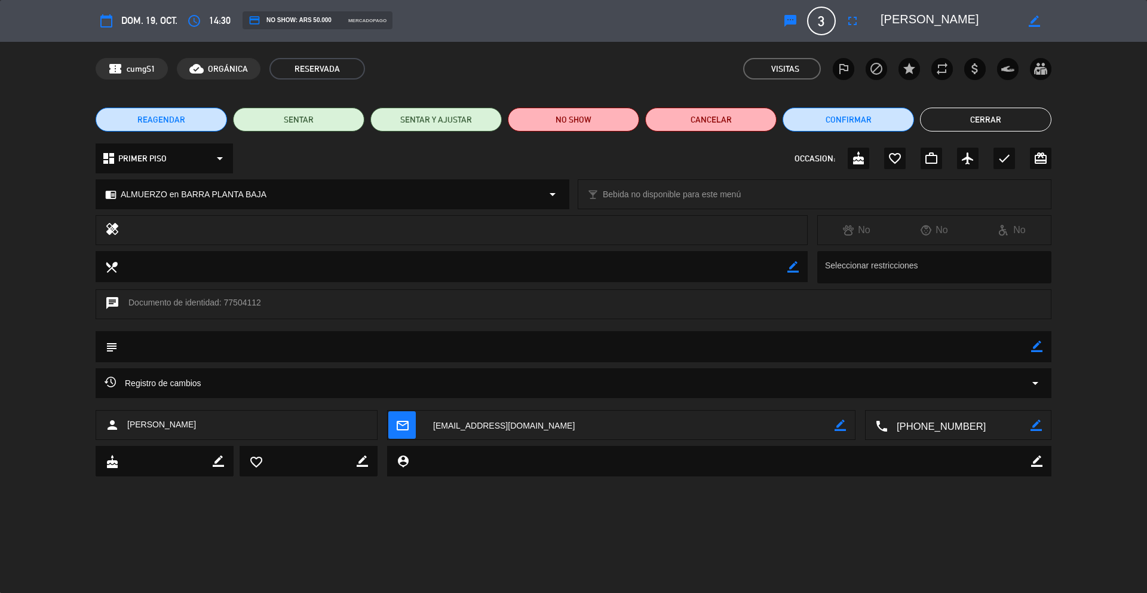
click at [187, 190] on span "ALMUERZO en BARRA PLANTA BAJA" at bounding box center [194, 195] width 146 height 14
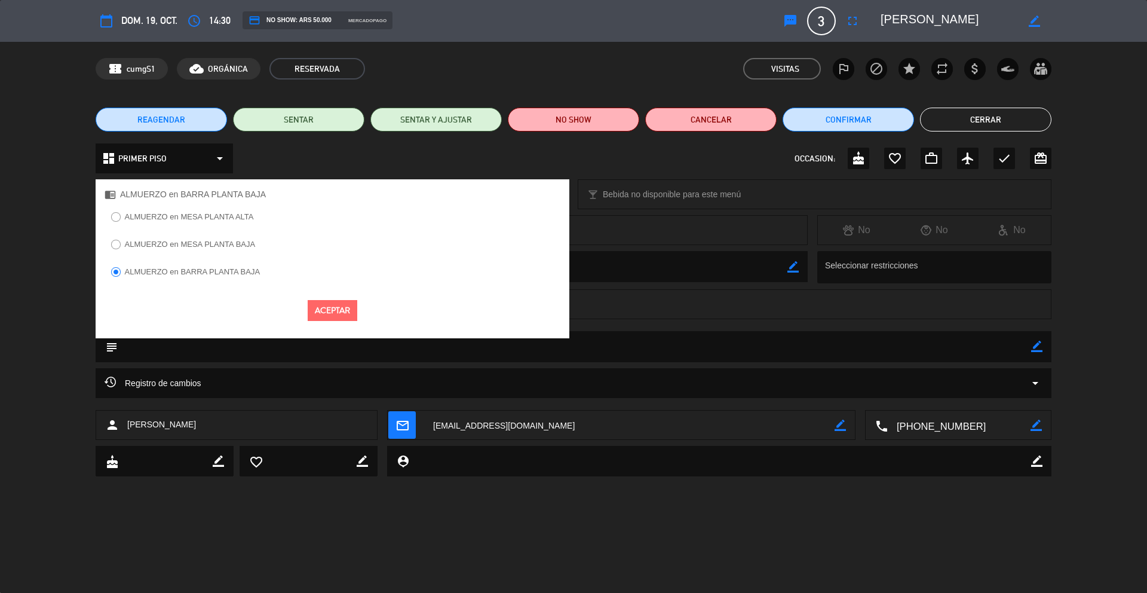
click at [197, 217] on label "ALMUERZO en MESA PLANTA ALTA" at bounding box center [189, 217] width 129 height 8
click at [322, 310] on button "Aceptar" at bounding box center [333, 310] width 50 height 21
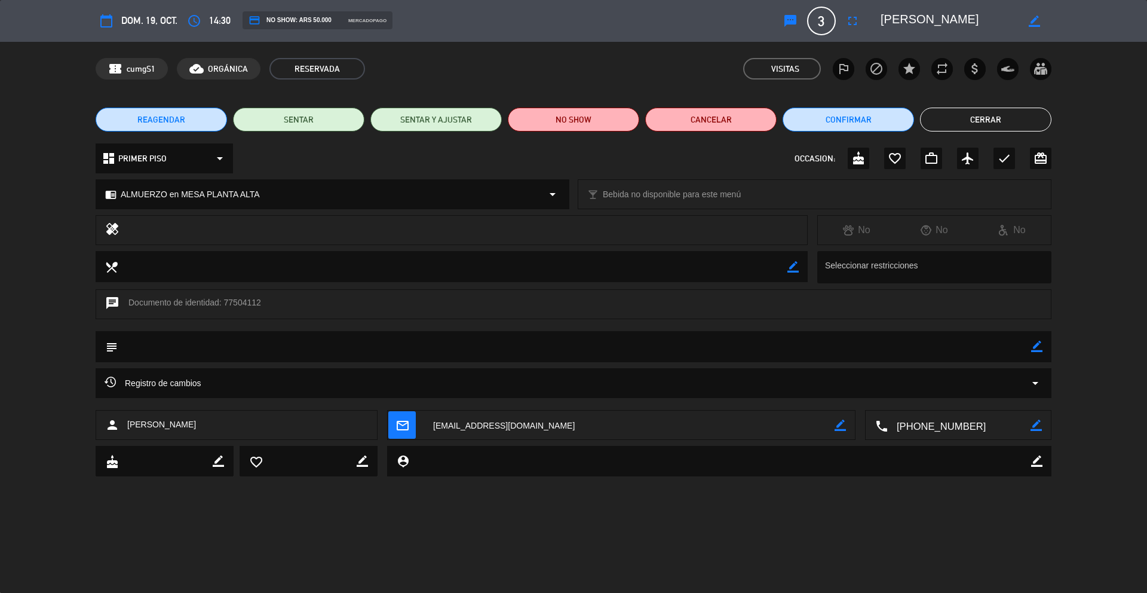
click at [833, 425] on textarea at bounding box center [629, 426] width 411 height 30
click at [468, 427] on textarea at bounding box center [629, 426] width 411 height 30
click at [1032, 22] on icon "border_color" at bounding box center [1034, 21] width 11 height 11
click at [997, 21] on textarea at bounding box center [949, 21] width 137 height 22
paste textarea "[EMAIL_ADDRESS][DOMAIN_NAME]"
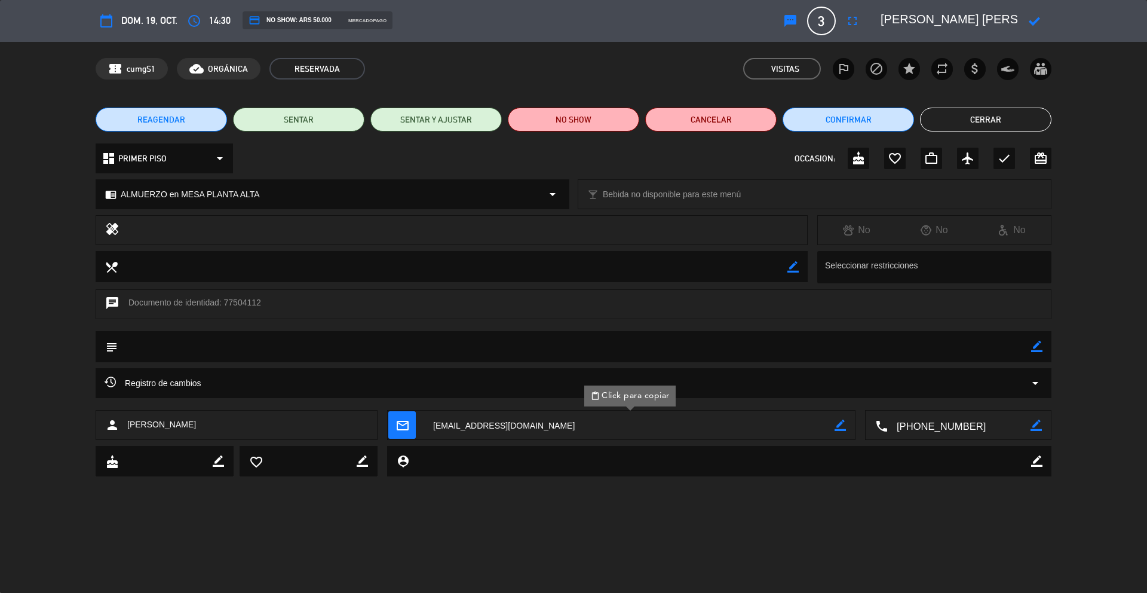
drag, startPoint x: 901, startPoint y: 18, endPoint x: 913, endPoint y: 16, distance: 12.1
click at [913, 16] on textarea at bounding box center [949, 21] width 137 height 22
type textarea "[PERSON_NAME]"
click at [1034, 22] on icon at bounding box center [1034, 21] width 11 height 11
click at [415, 424] on span "mail_outline" at bounding box center [401, 424] width 27 height 27
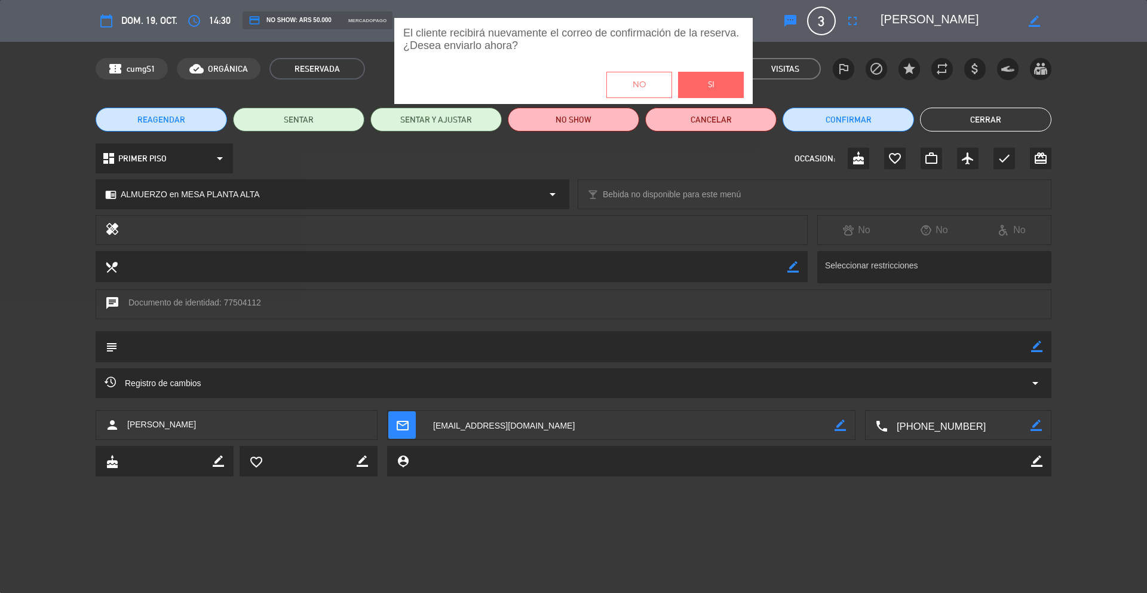
click at [708, 84] on span "Si" at bounding box center [711, 85] width 7 height 14
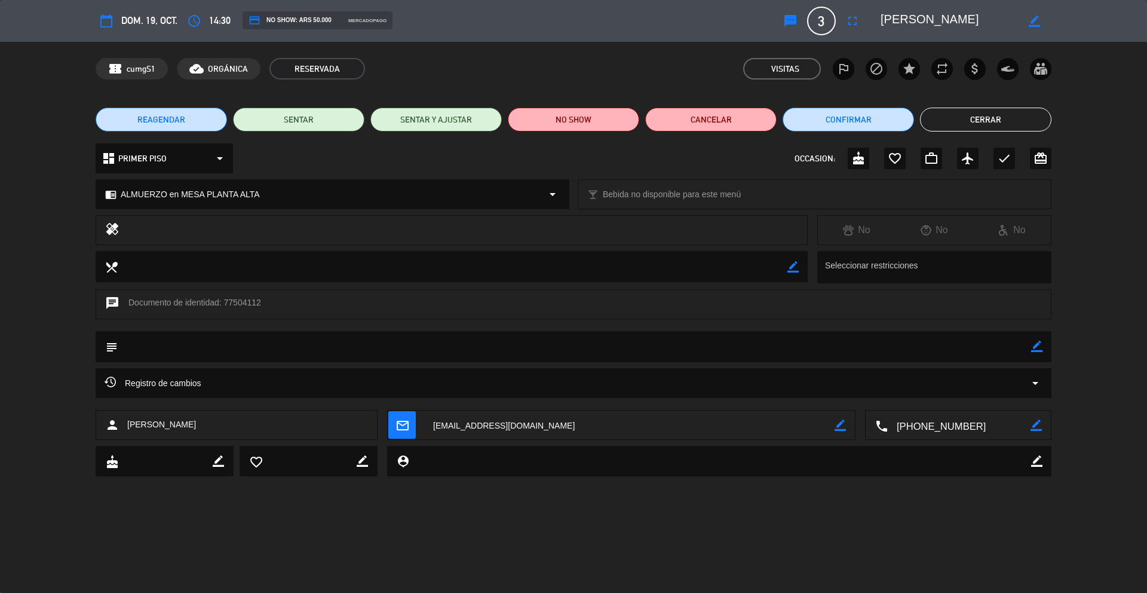
click at [954, 122] on button "Cerrar" at bounding box center [985, 120] width 131 height 24
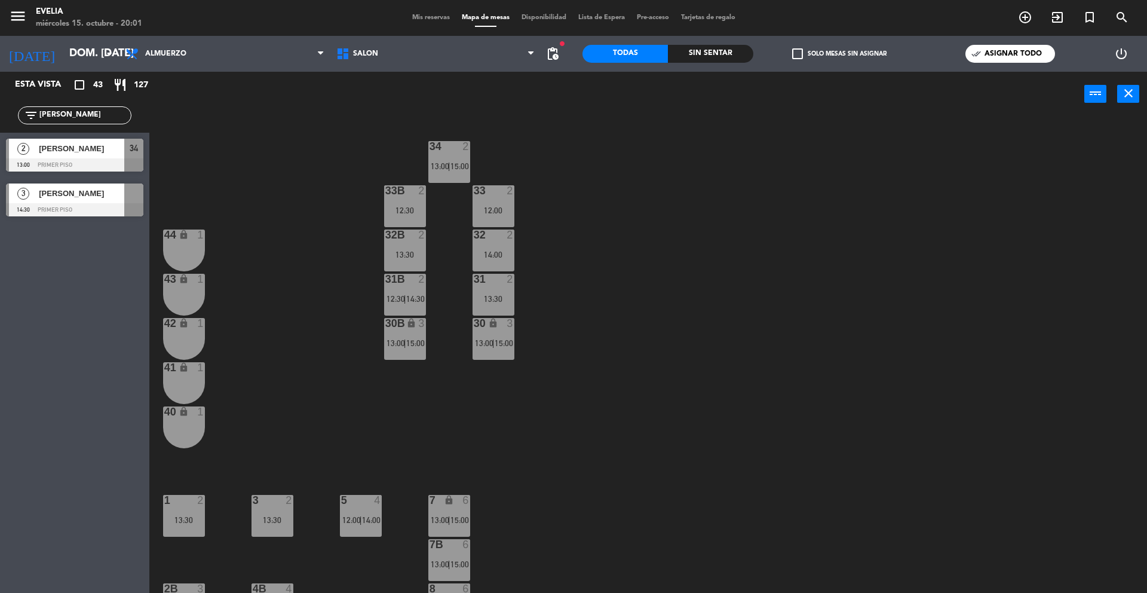
click at [801, 57] on span "check_box_outline_blank" at bounding box center [797, 53] width 11 height 11
click at [840, 54] on input "check_box_outline_blank Solo mesas sin asignar" at bounding box center [840, 54] width 0 height 0
click at [123, 163] on div at bounding box center [74, 164] width 137 height 13
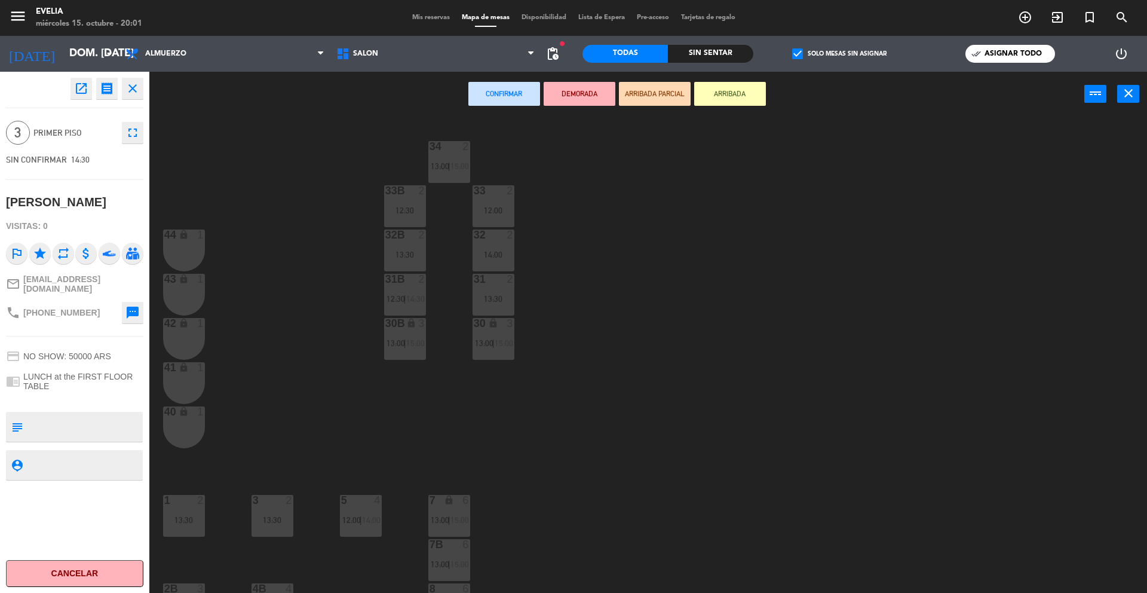
click at [322, 234] on div "34 2 13:00 | 15:00 33B 2 12:30 33 2 12:00 44 lock 1 32B 2 13:30 32 2 14:00 43 l…" at bounding box center [654, 358] width 987 height 476
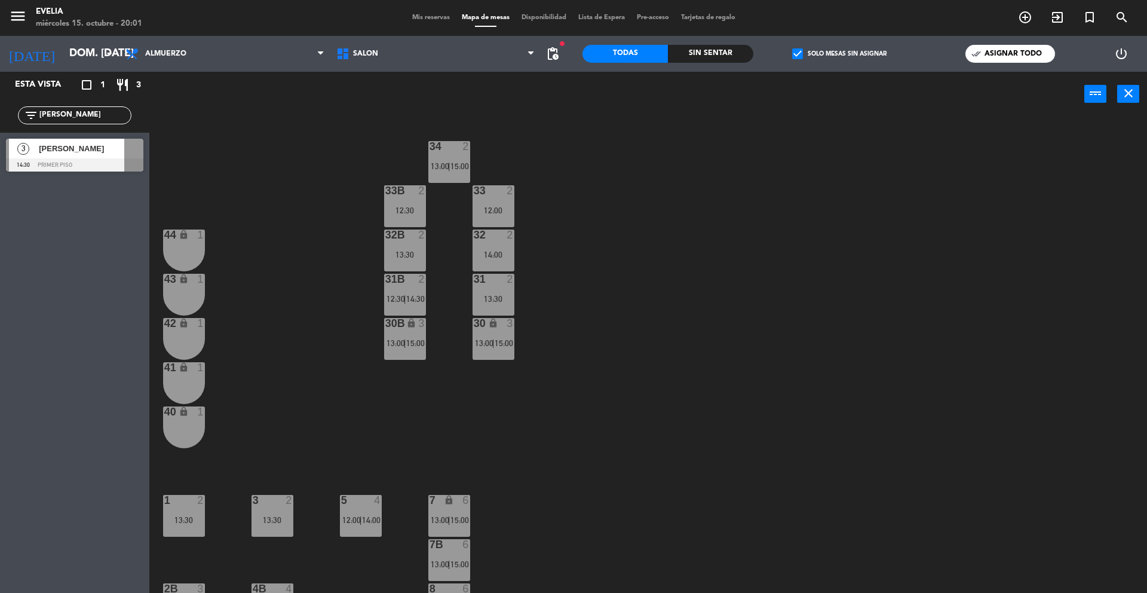
click at [420, 255] on div "13:30" at bounding box center [405, 254] width 42 height 8
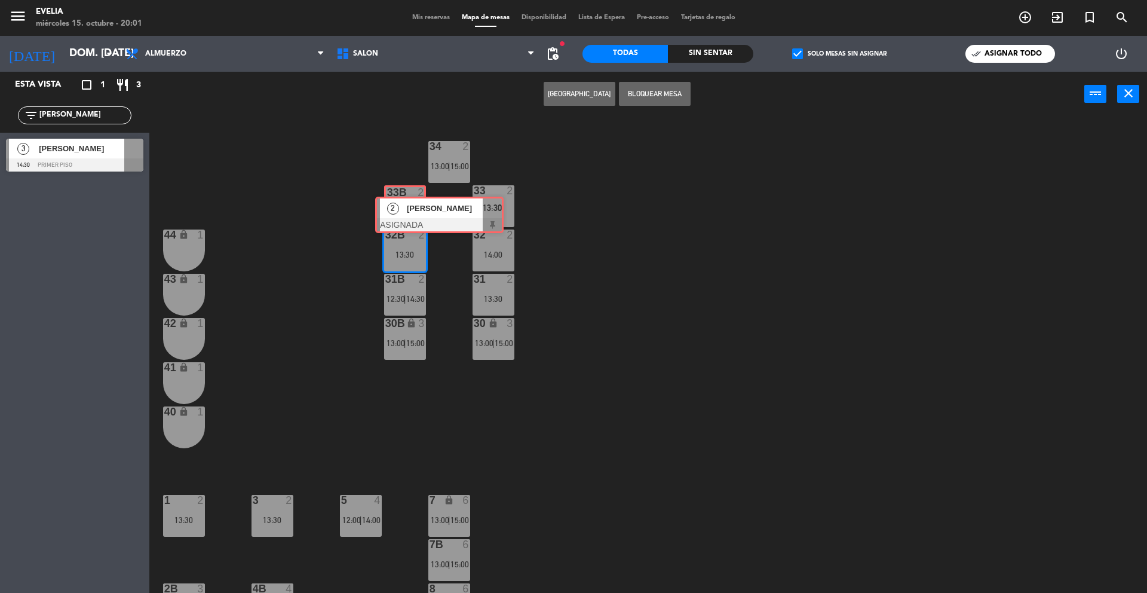
drag, startPoint x: 421, startPoint y: 295, endPoint x: 409, endPoint y: 213, distance: 82.7
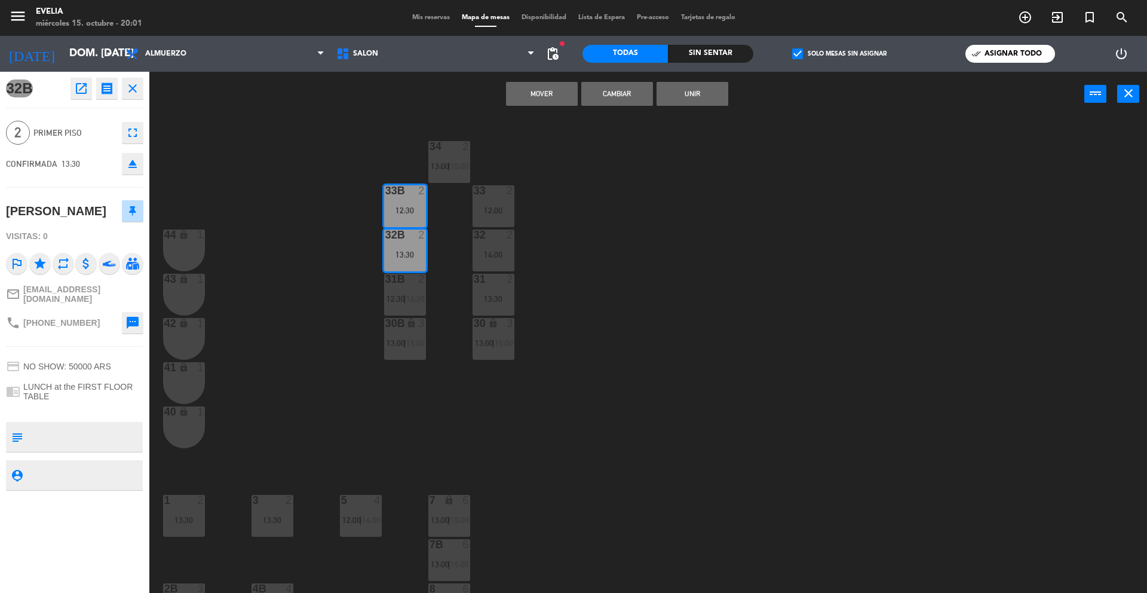
click at [540, 98] on button "Mover" at bounding box center [542, 94] width 72 height 24
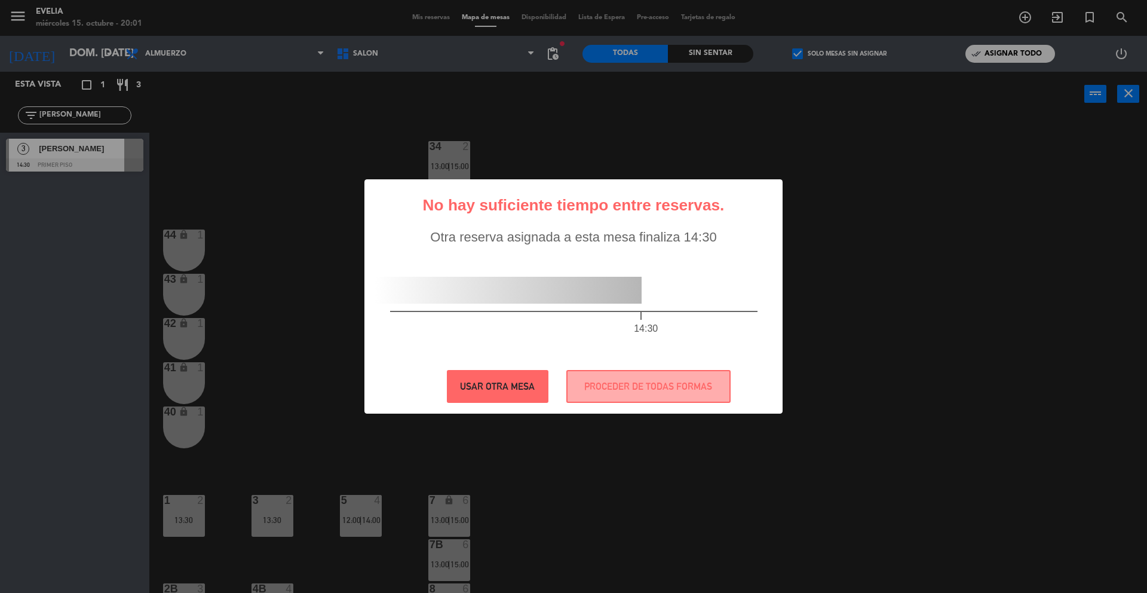
click at [501, 384] on button "USAR OTRA MESA" at bounding box center [498, 386] width 102 height 33
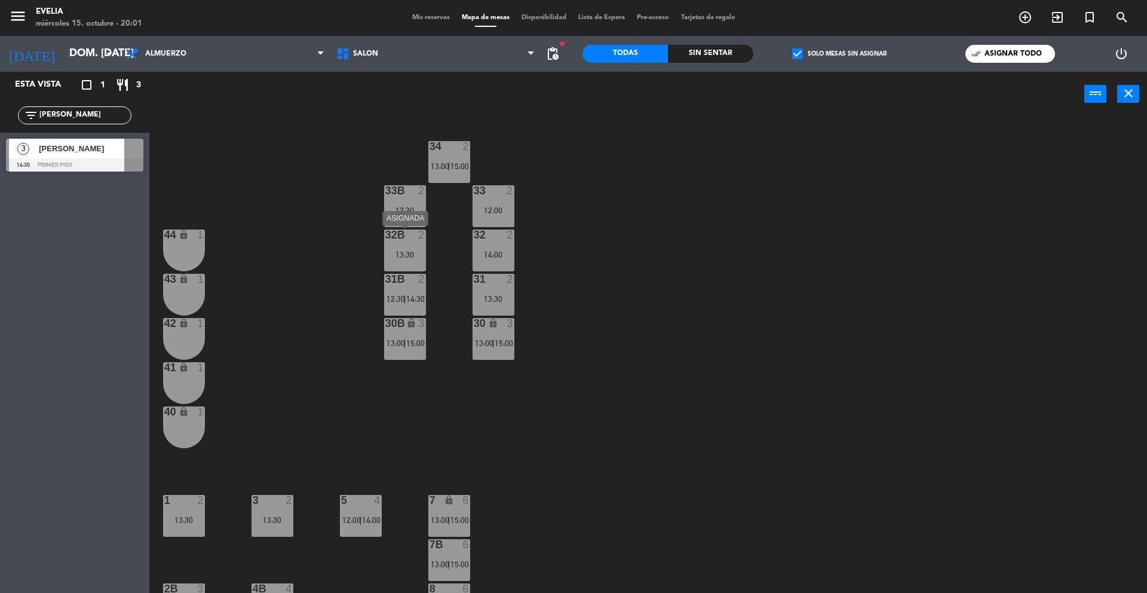
click at [403, 250] on div "13:30" at bounding box center [405, 254] width 42 height 8
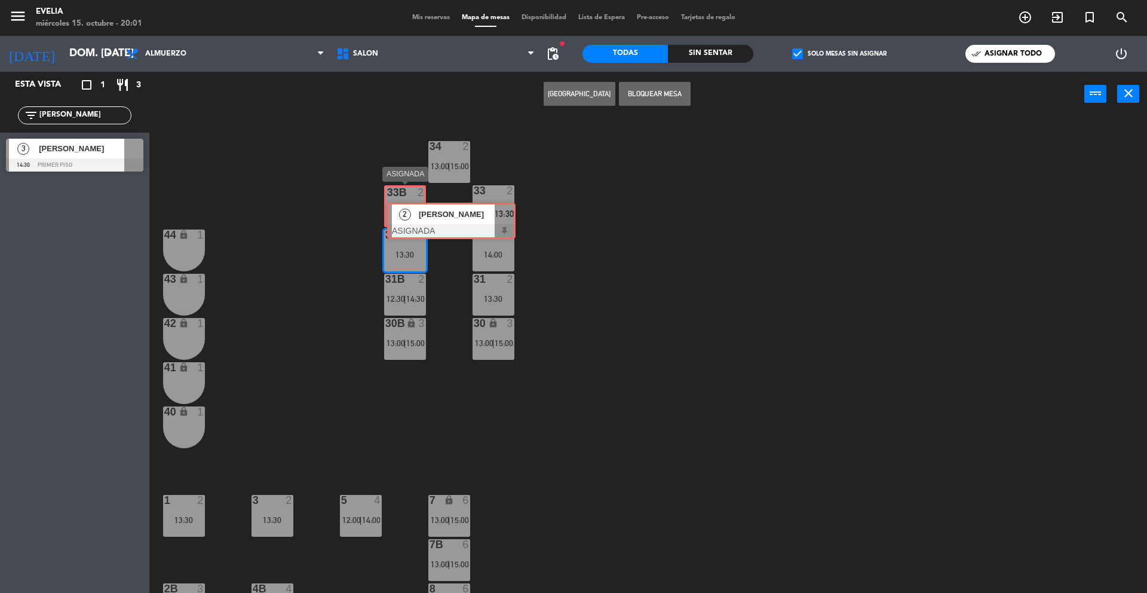
drag, startPoint x: 409, startPoint y: 292, endPoint x: 409, endPoint y: 216, distance: 75.9
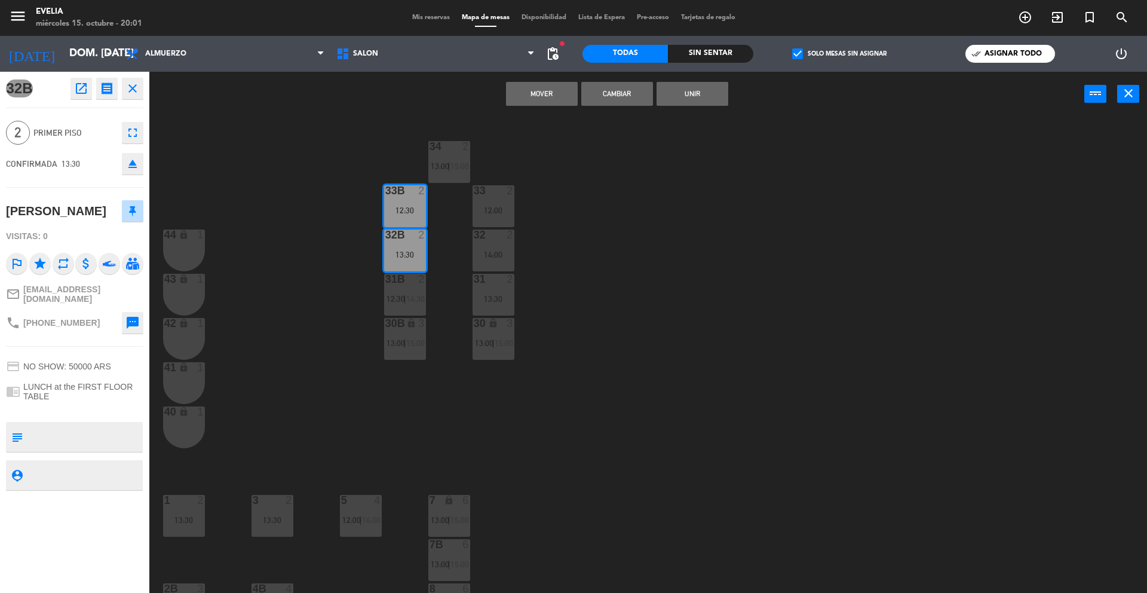
click at [625, 95] on button "Cambiar" at bounding box center [618, 94] width 72 height 24
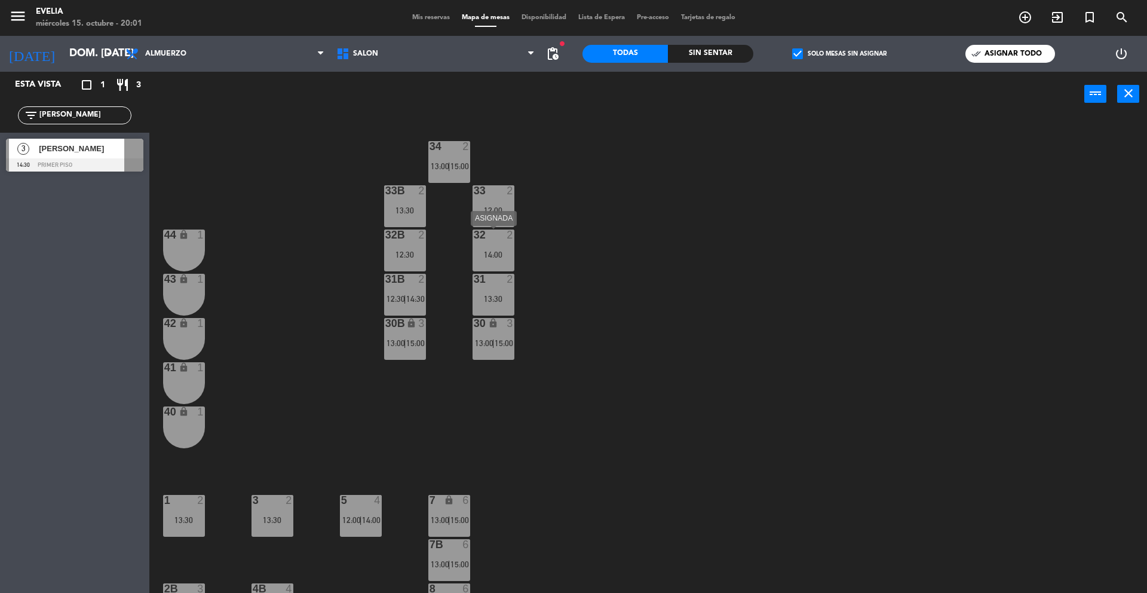
click at [498, 251] on div "14:00" at bounding box center [494, 254] width 42 height 8
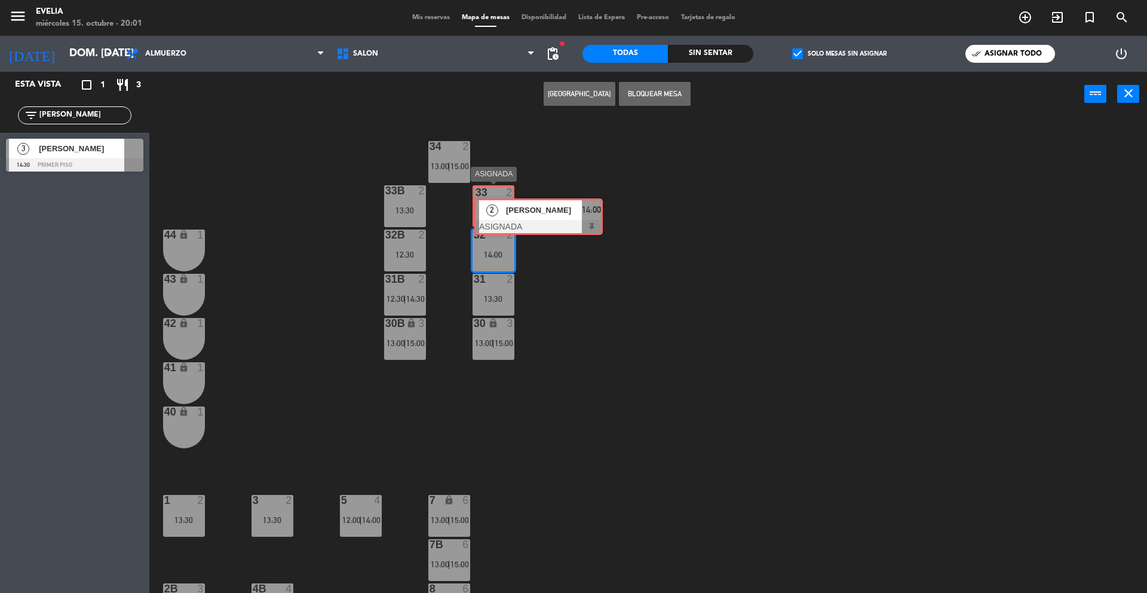
drag, startPoint x: 504, startPoint y: 299, endPoint x: 503, endPoint y: 219, distance: 80.1
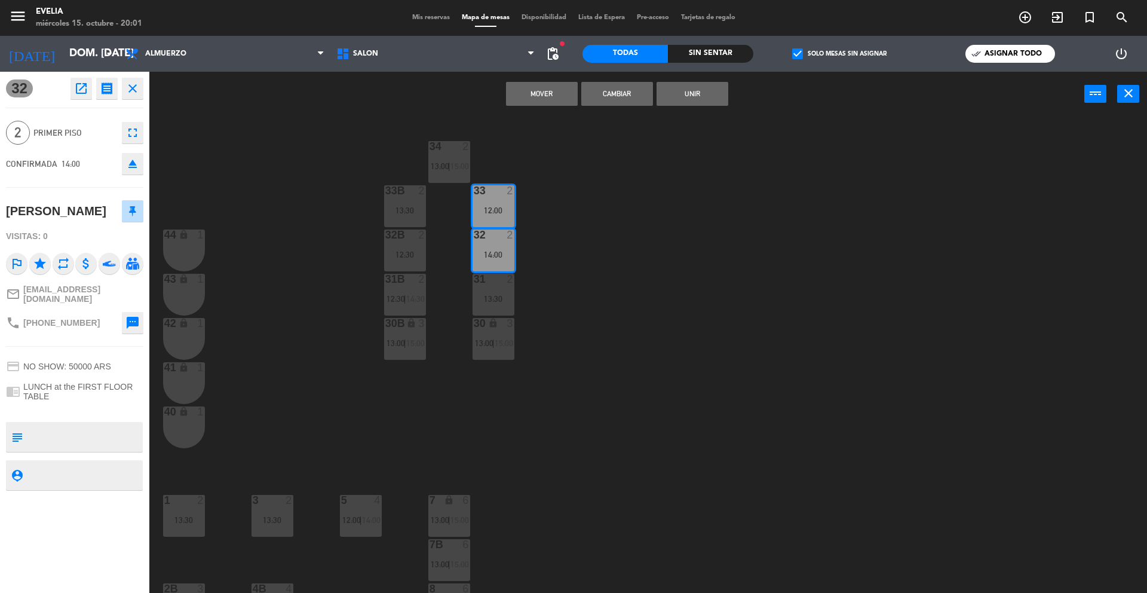
click at [633, 94] on button "Cambiar" at bounding box center [618, 94] width 72 height 24
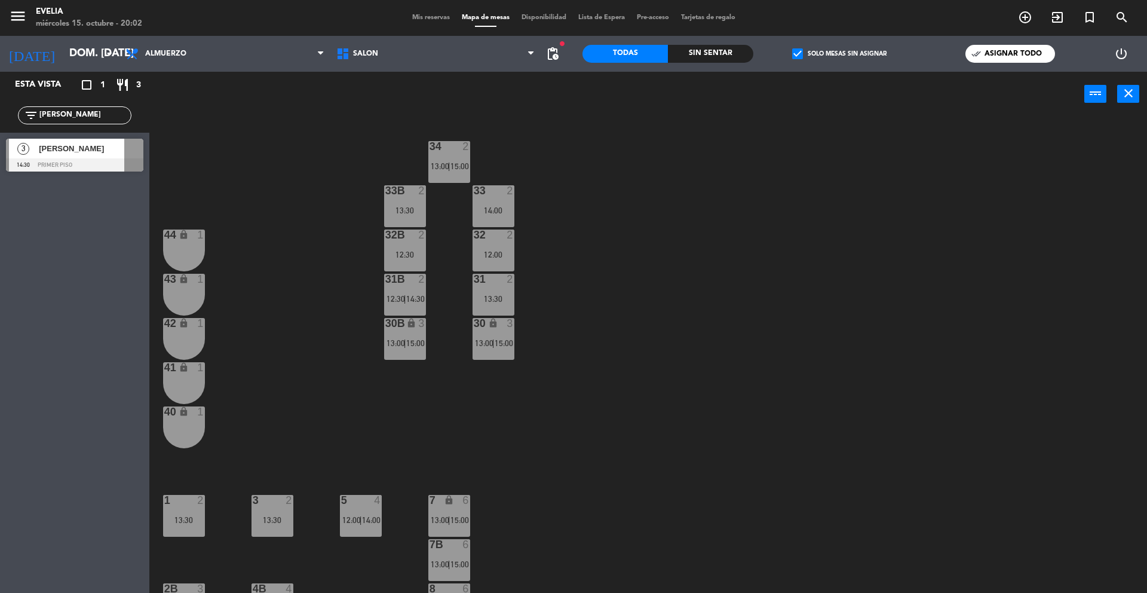
click at [105, 160] on div at bounding box center [74, 164] width 137 height 13
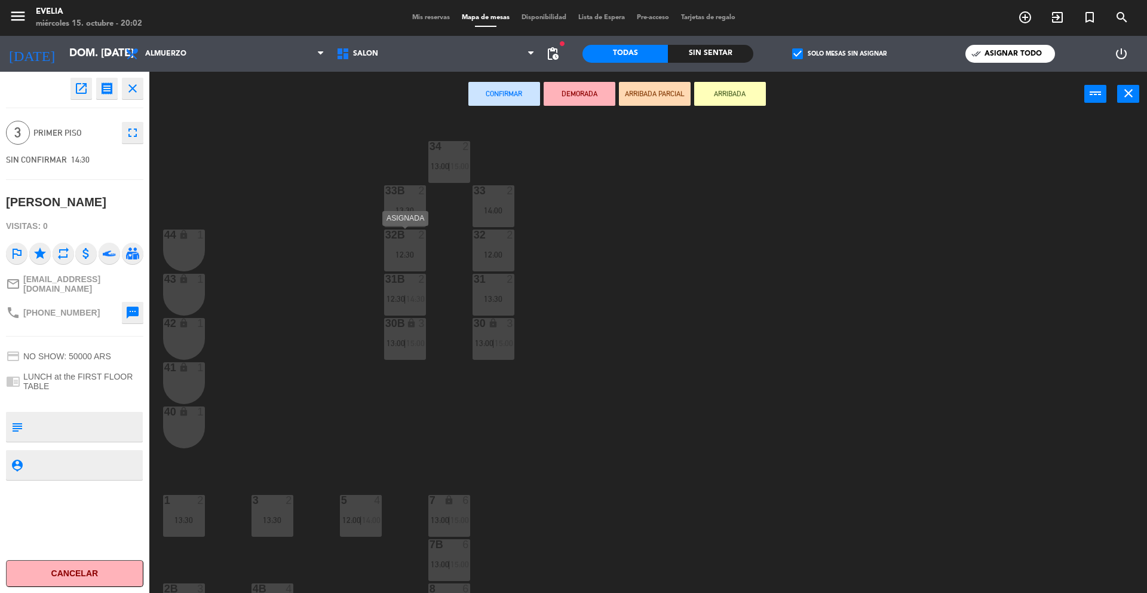
click at [413, 238] on div at bounding box center [405, 234] width 20 height 11
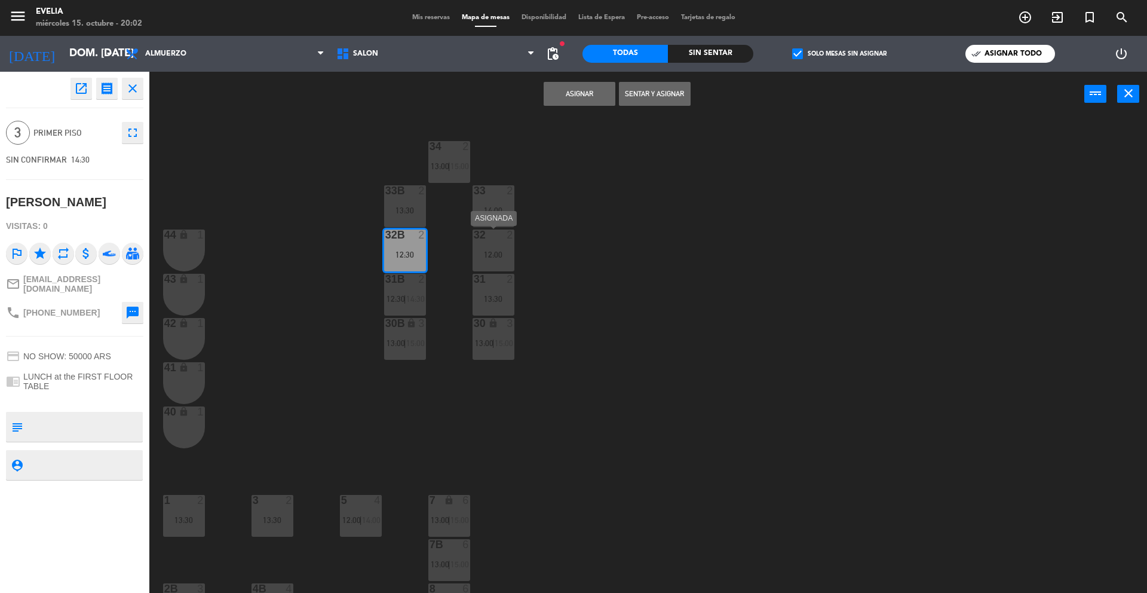
click at [498, 246] on div "32 2 12:00" at bounding box center [494, 250] width 42 height 42
click at [577, 91] on button "Asignar" at bounding box center [580, 94] width 72 height 24
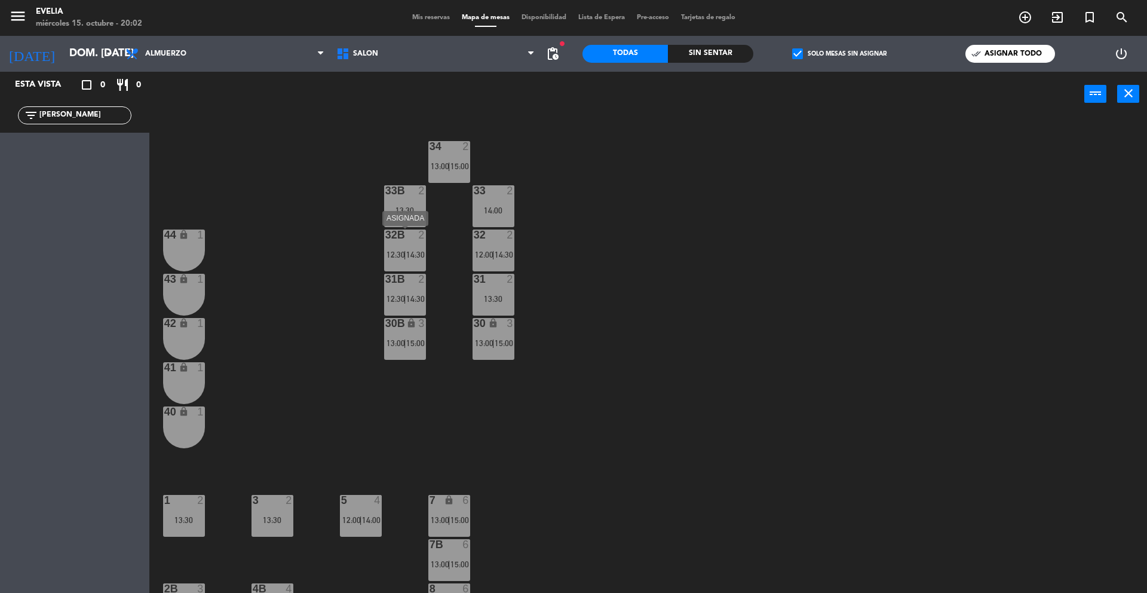
click at [402, 254] on span "12:30" at bounding box center [396, 255] width 19 height 10
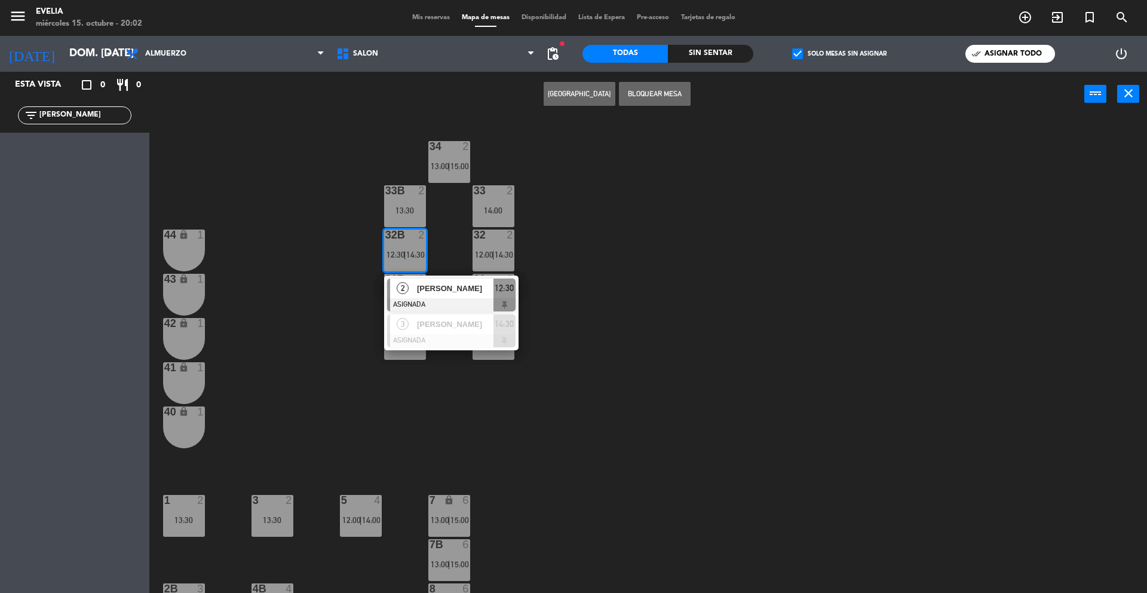
click at [560, 255] on div "34 2 13:00 | 15:00 33B 2 13:30 33 2 14:00 44 lock 1 32B 2 12:30 | 14:30 2 [PERS…" at bounding box center [654, 358] width 987 height 476
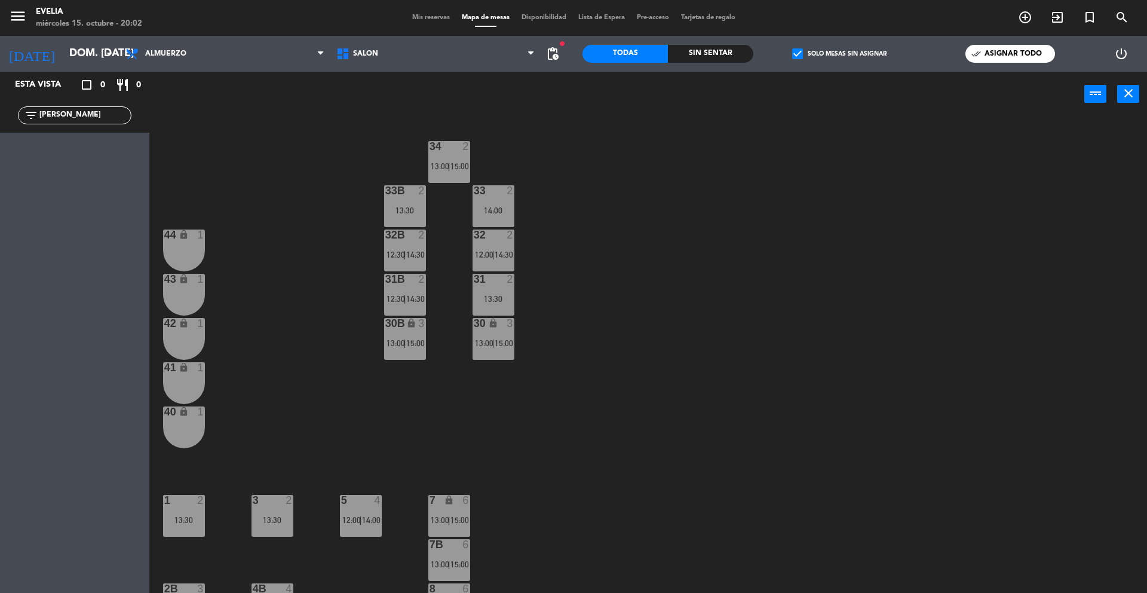
click at [447, 270] on div "34 2 13:00 | 15:00 33B 2 13:30 33 2 14:00 44 lock 1 32B 2 12:30 | 14:30 32 2 12…" at bounding box center [654, 358] width 987 height 476
click at [414, 259] on span "14:30" at bounding box center [415, 255] width 19 height 10
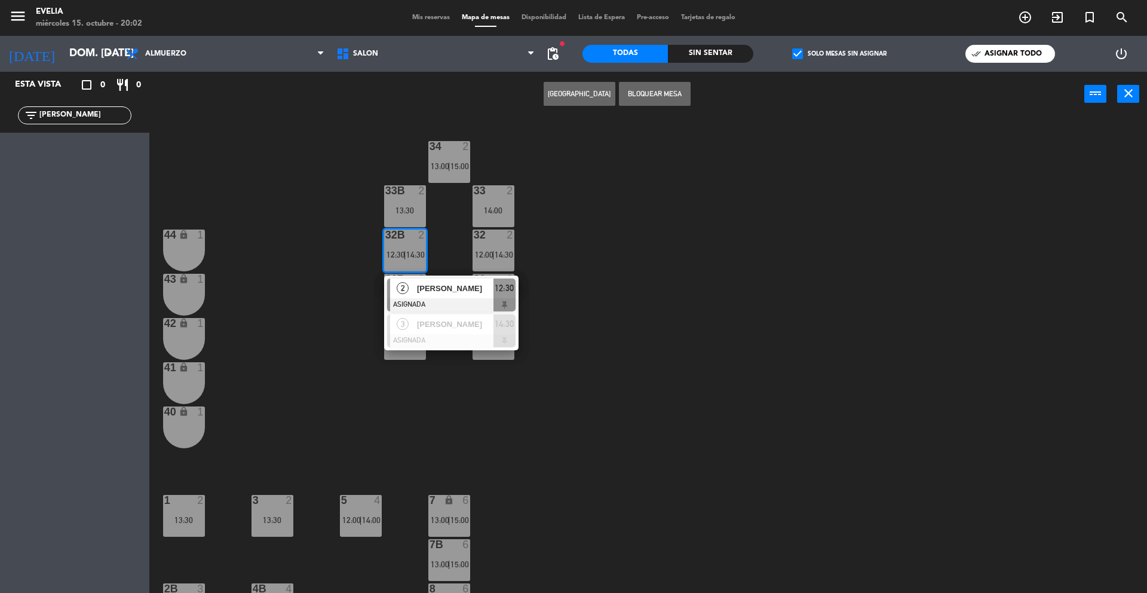
click at [225, 388] on div "34 2 13:00 | 15:00 33B 2 13:30 33 2 14:00 44 lock 1 32B 2 12:30 | 14:30 2 [PERS…" at bounding box center [654, 358] width 987 height 476
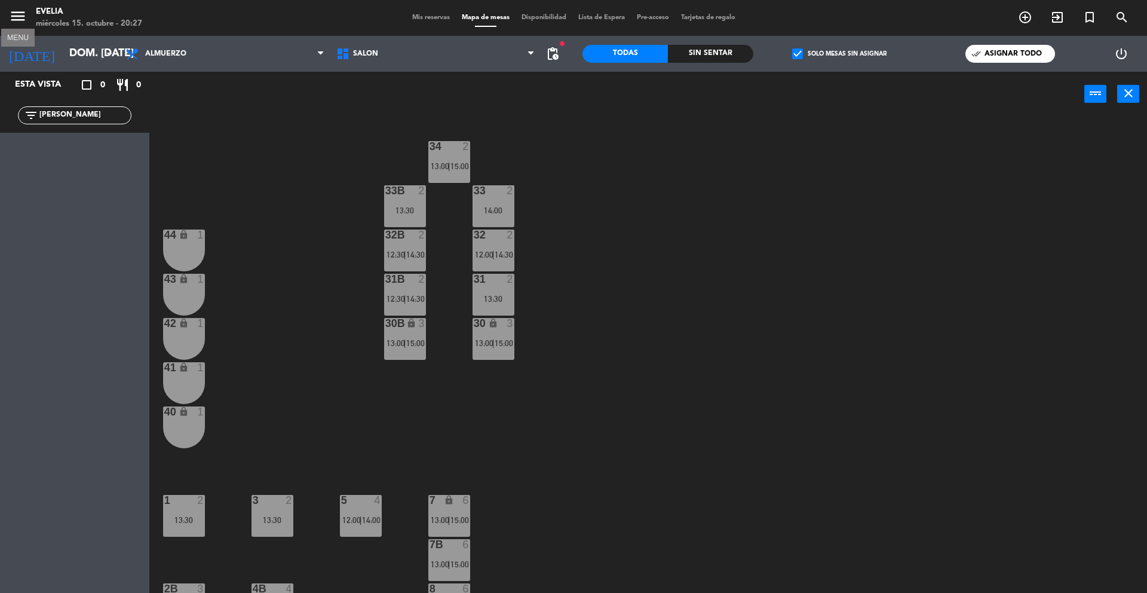
click at [22, 21] on icon "menu" at bounding box center [18, 16] width 18 height 18
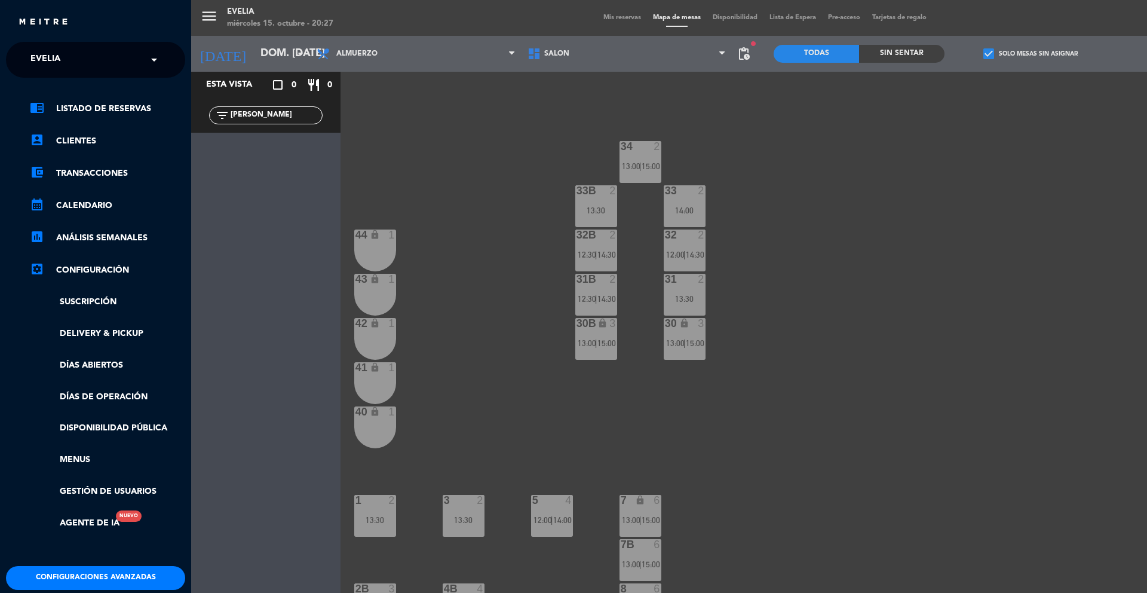
click at [97, 65] on input "text" at bounding box center [97, 60] width 146 height 26
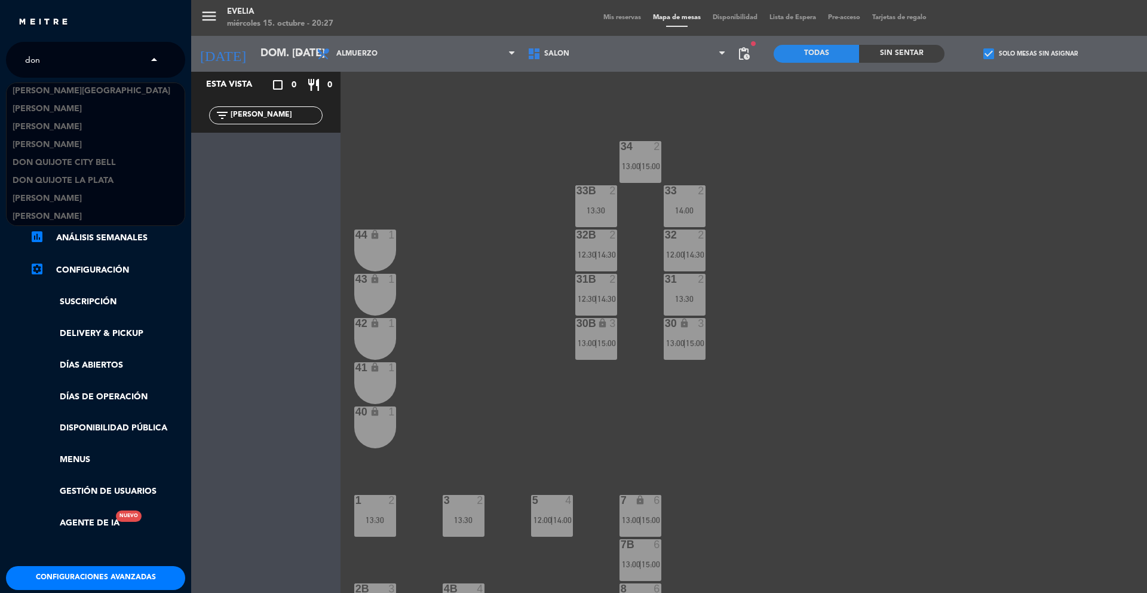
scroll to position [19, 0]
type input "don j"
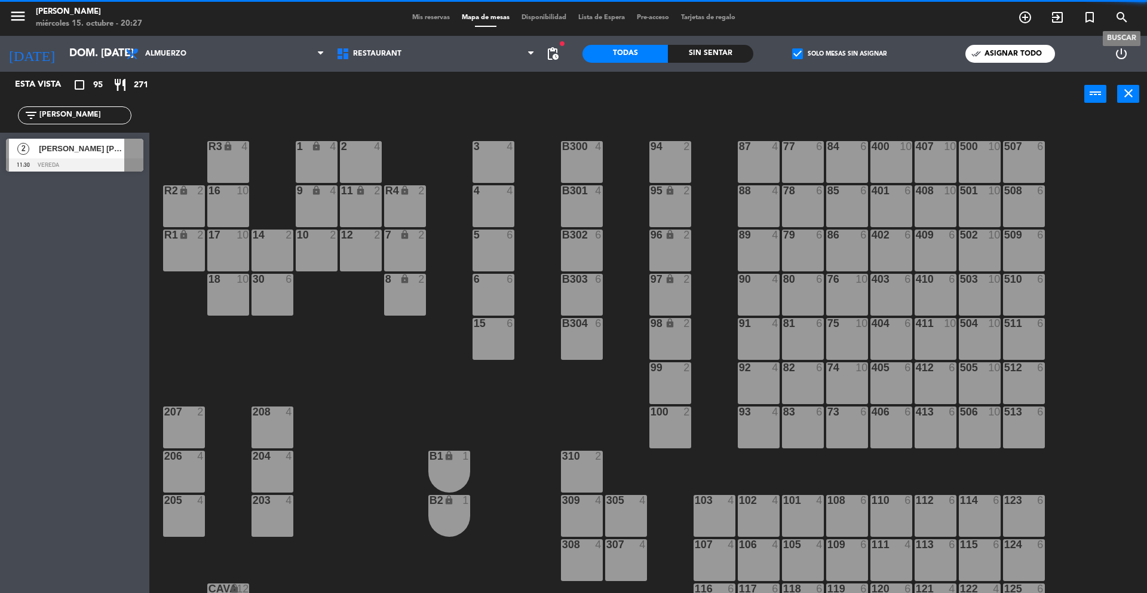
click at [1127, 17] on icon "search" at bounding box center [1122, 17] width 14 height 14
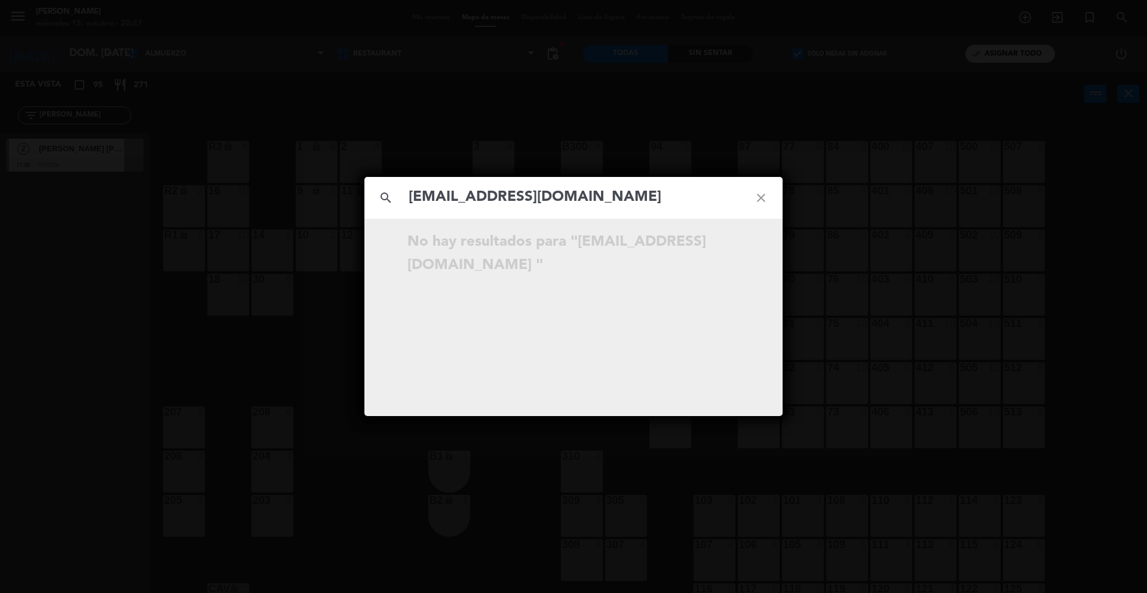
type input "[EMAIL_ADDRESS][DOMAIN_NAME]"
click at [551, 117] on div "search [EMAIL_ADDRESS][DOMAIN_NAME] close No hay resultados para "[EMAIL_ADDRES…" at bounding box center [573, 296] width 1147 height 593
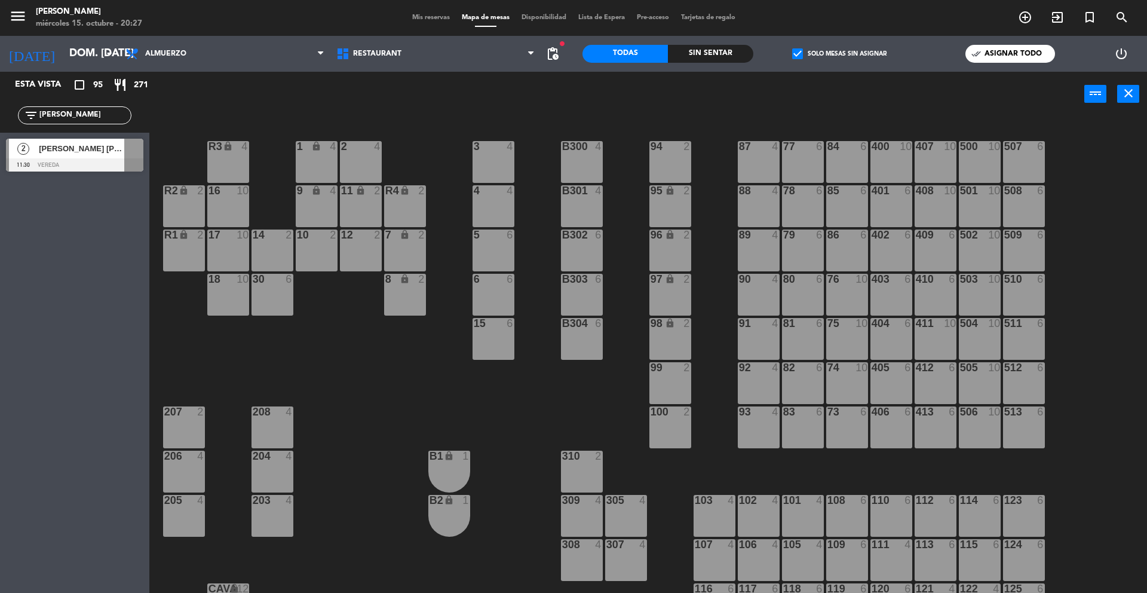
click at [426, 18] on span "Mis reservas" at bounding box center [431, 17] width 50 height 7
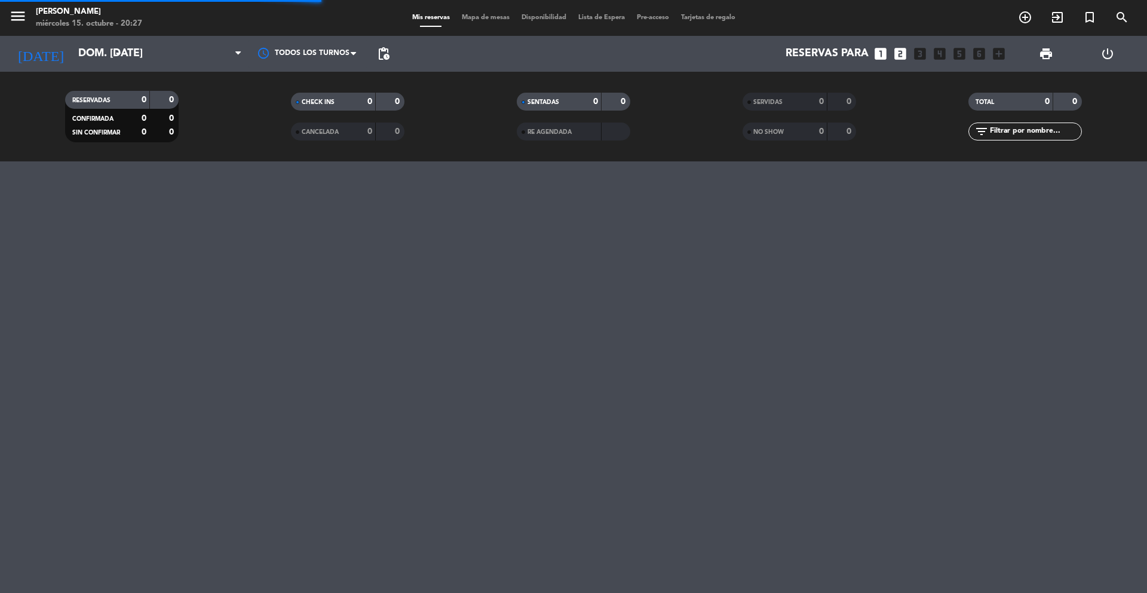
click at [482, 16] on span "Mapa de mesas" at bounding box center [486, 17] width 60 height 7
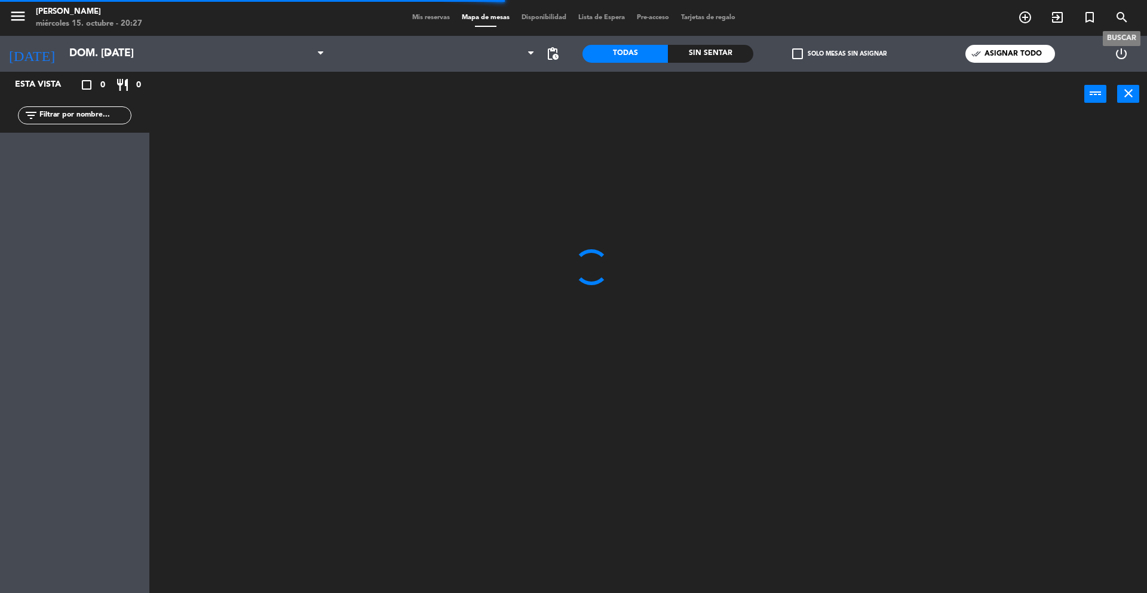
click at [1122, 16] on icon "search" at bounding box center [1122, 17] width 14 height 14
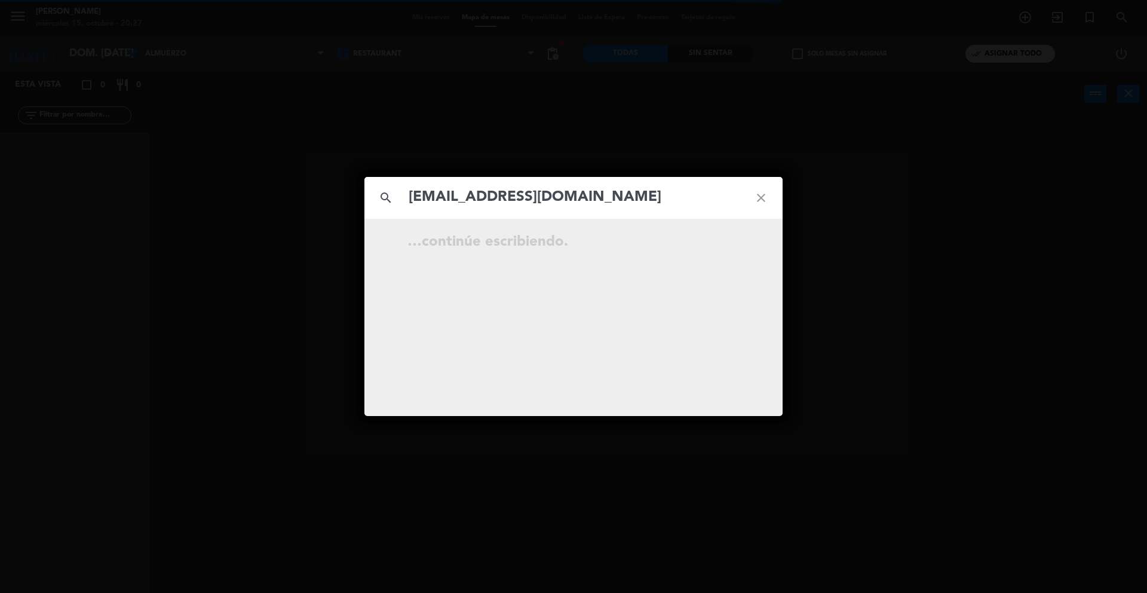
type input "[EMAIL_ADDRESS][DOMAIN_NAME]"
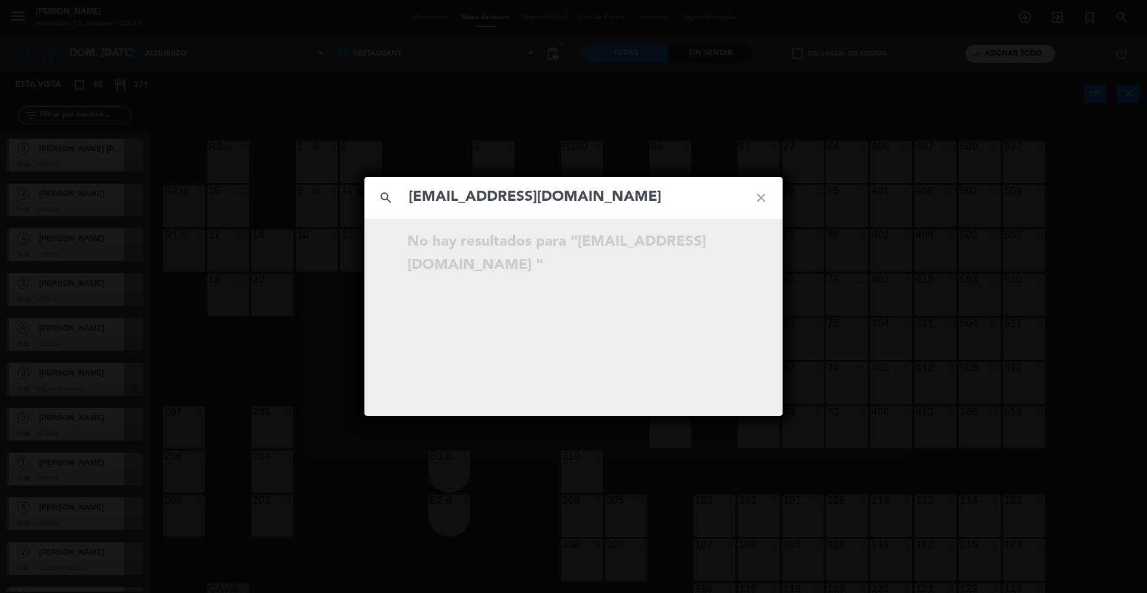
click at [115, 131] on div "search [EMAIL_ADDRESS][DOMAIN_NAME] close No hay resultados para "[EMAIL_ADDRES…" at bounding box center [573, 296] width 1147 height 593
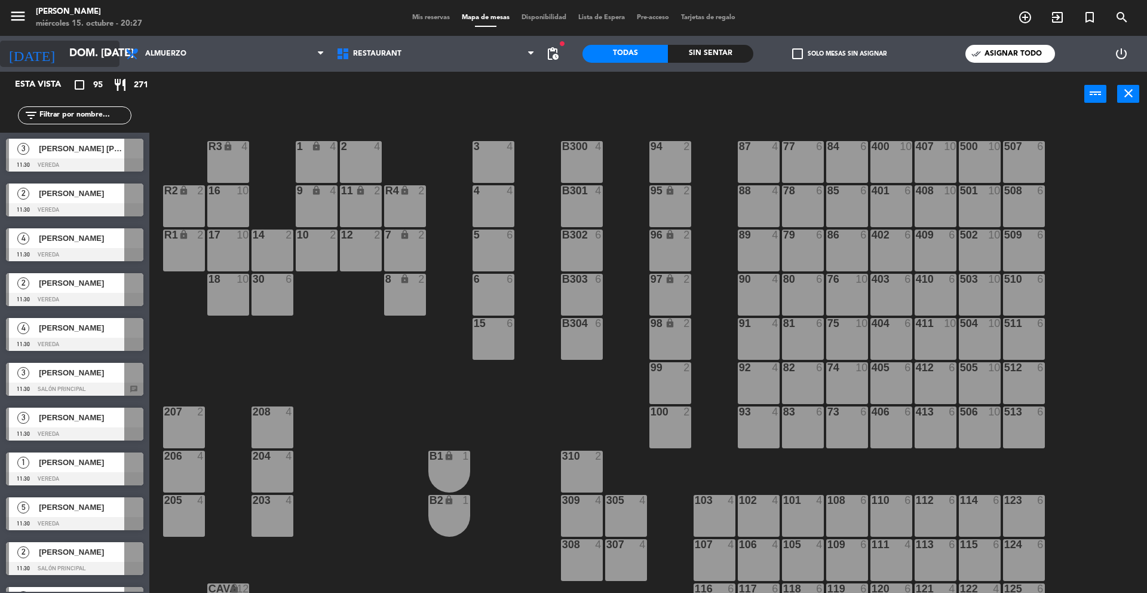
click at [78, 61] on input "dom. [DATE]" at bounding box center [132, 54] width 139 height 24
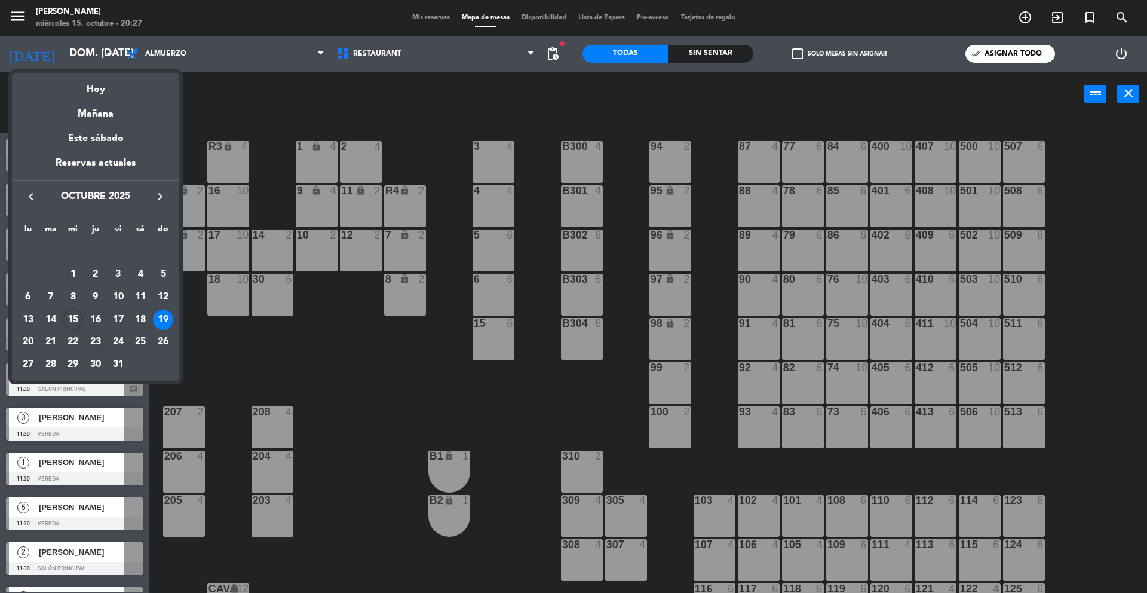
click at [95, 338] on div "23" at bounding box center [95, 342] width 20 height 20
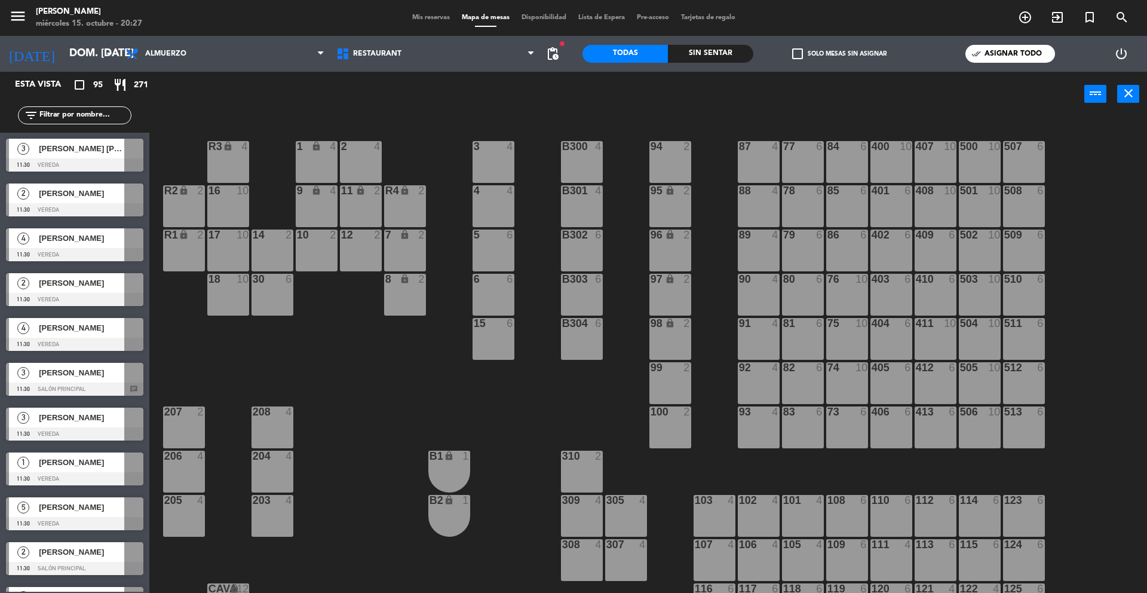
type input "[DEMOGRAPHIC_DATA] [DATE]"
click at [420, 19] on span "Mis reservas" at bounding box center [431, 17] width 50 height 7
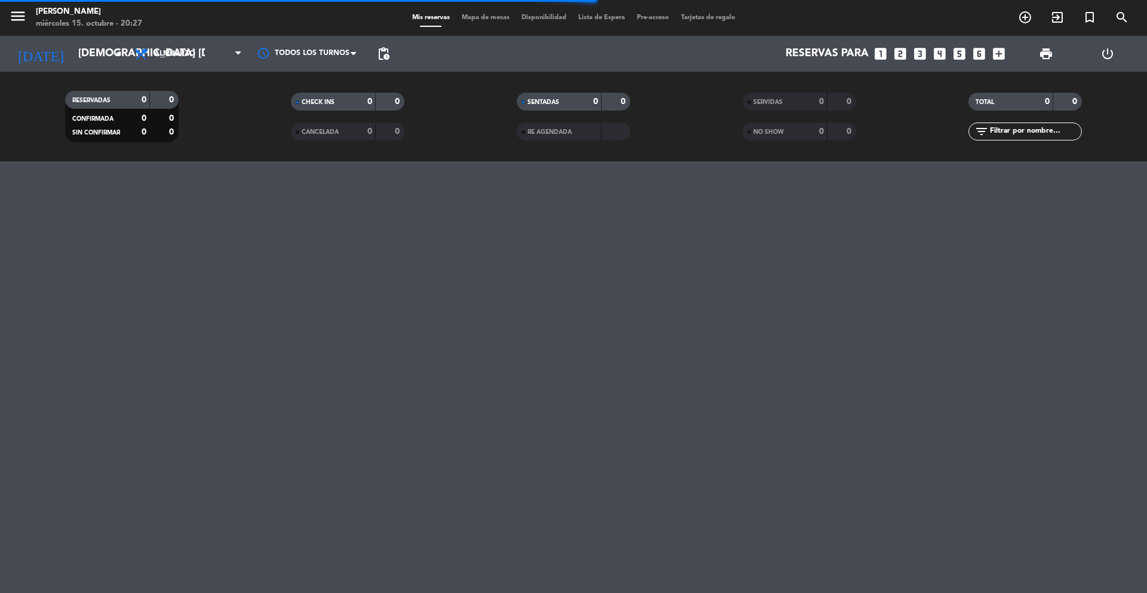
click at [1037, 131] on input "text" at bounding box center [1035, 131] width 93 height 13
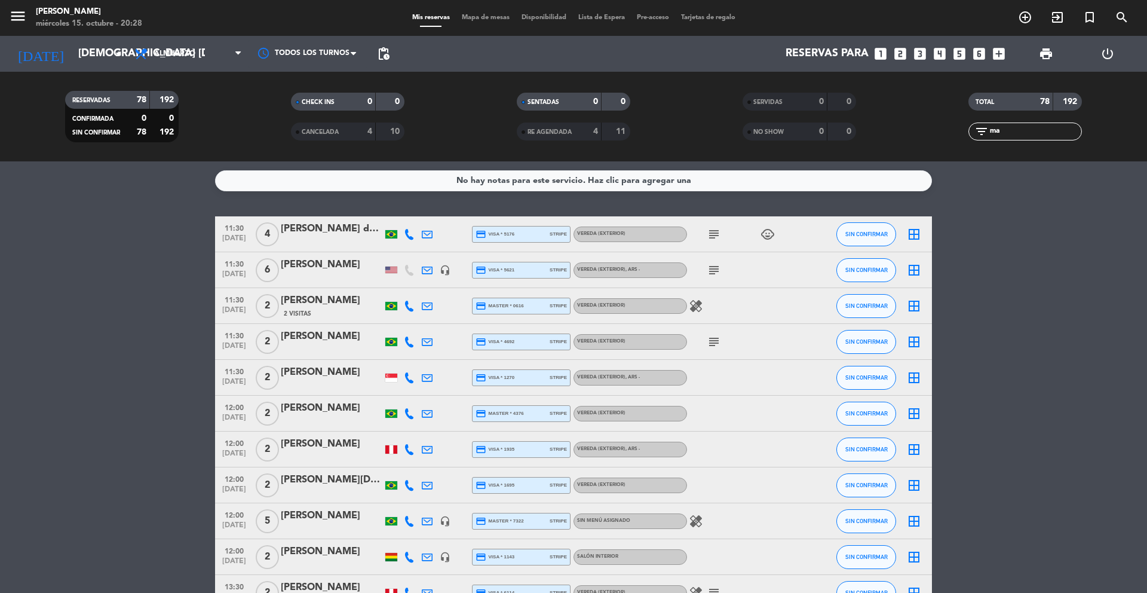
type input "ma"
click at [1122, 17] on icon "search" at bounding box center [1122, 17] width 14 height 14
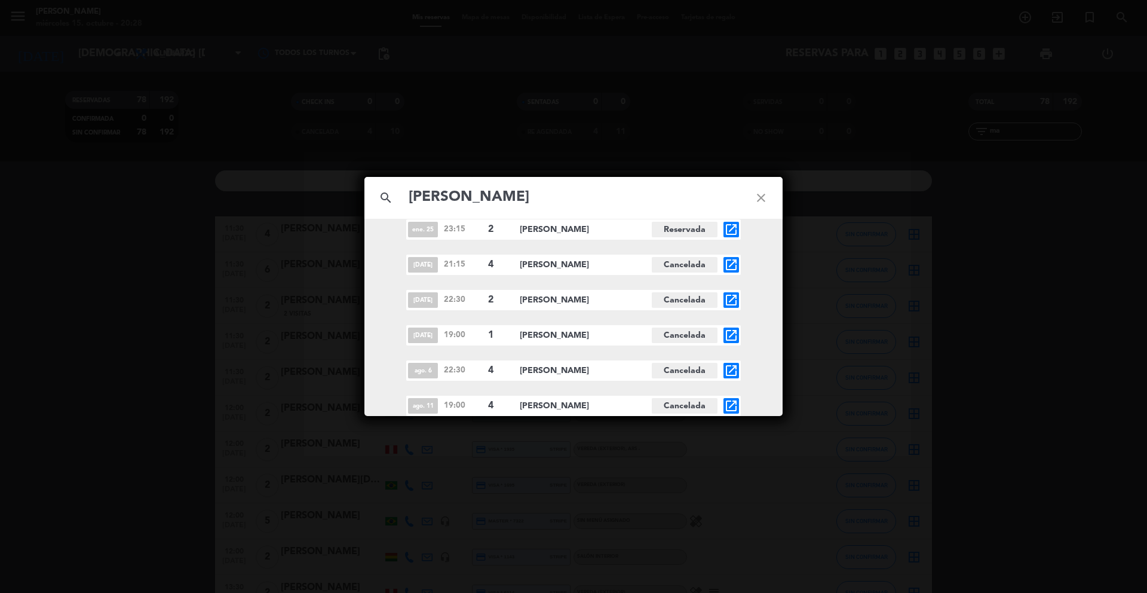
scroll to position [473, 0]
type input "[PERSON_NAME]"
click at [573, 487] on div "search [PERSON_NAME] close [DATE] 19:00 2 [GEOGRAPHIC_DATA][PERSON_NAME] open_i…" at bounding box center [573, 296] width 1147 height 593
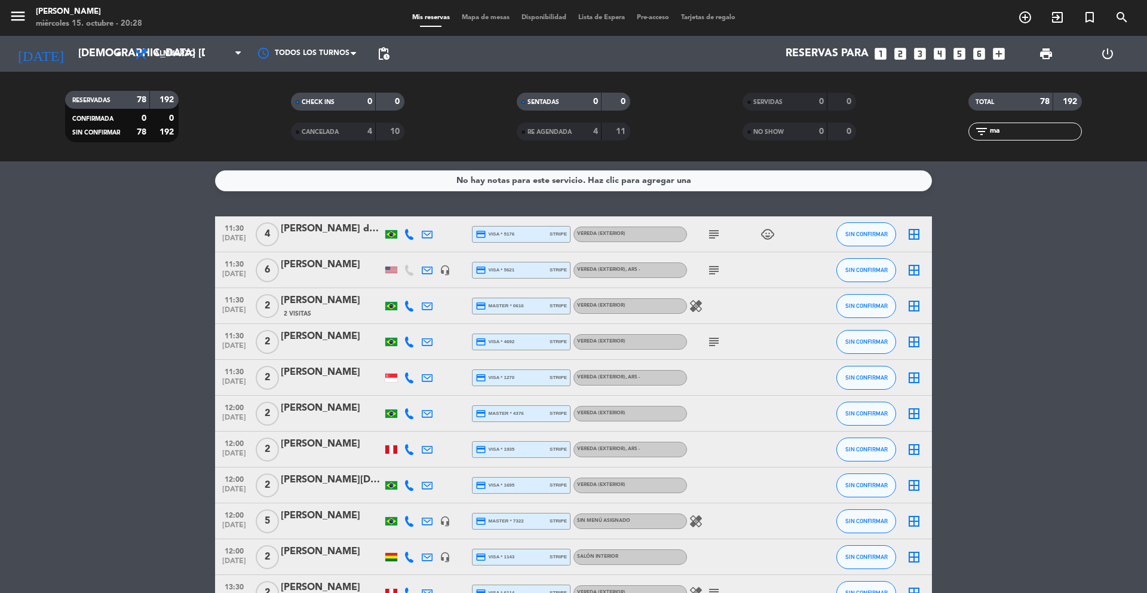
drag, startPoint x: 1009, startPoint y: 128, endPoint x: 974, endPoint y: 128, distance: 35.3
click at [974, 128] on div "filter_list ma" at bounding box center [1026, 132] width 114 height 18
type input "Ma"
click at [960, 54] on icon "looks_5" at bounding box center [960, 54] width 16 height 16
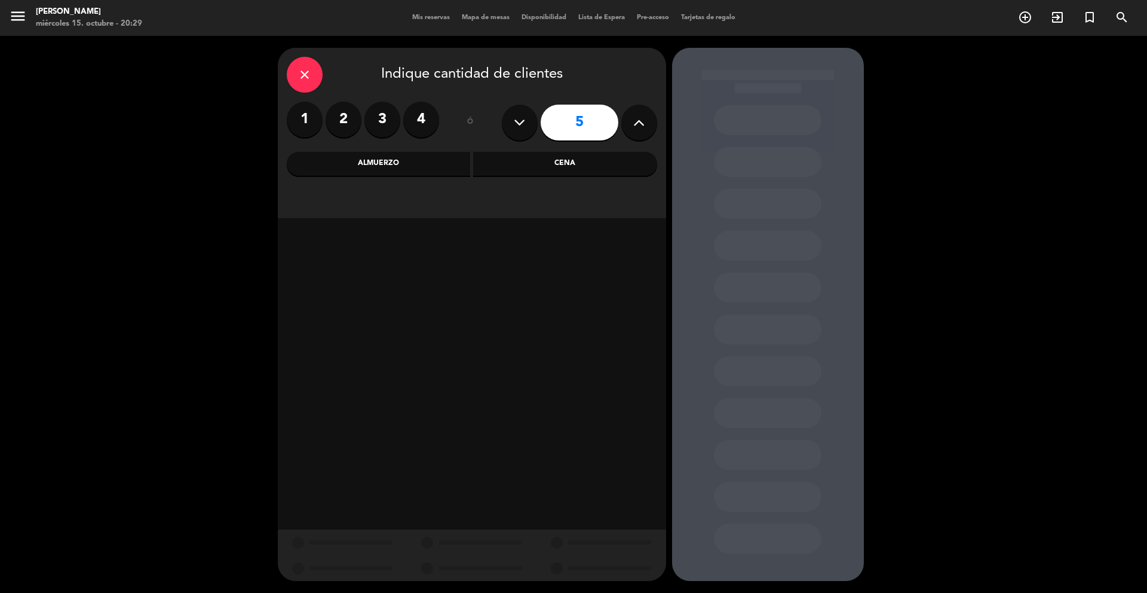
drag, startPoint x: 528, startPoint y: 159, endPoint x: 521, endPoint y: 161, distance: 7.6
click at [528, 160] on div "Cena" at bounding box center [565, 164] width 184 height 24
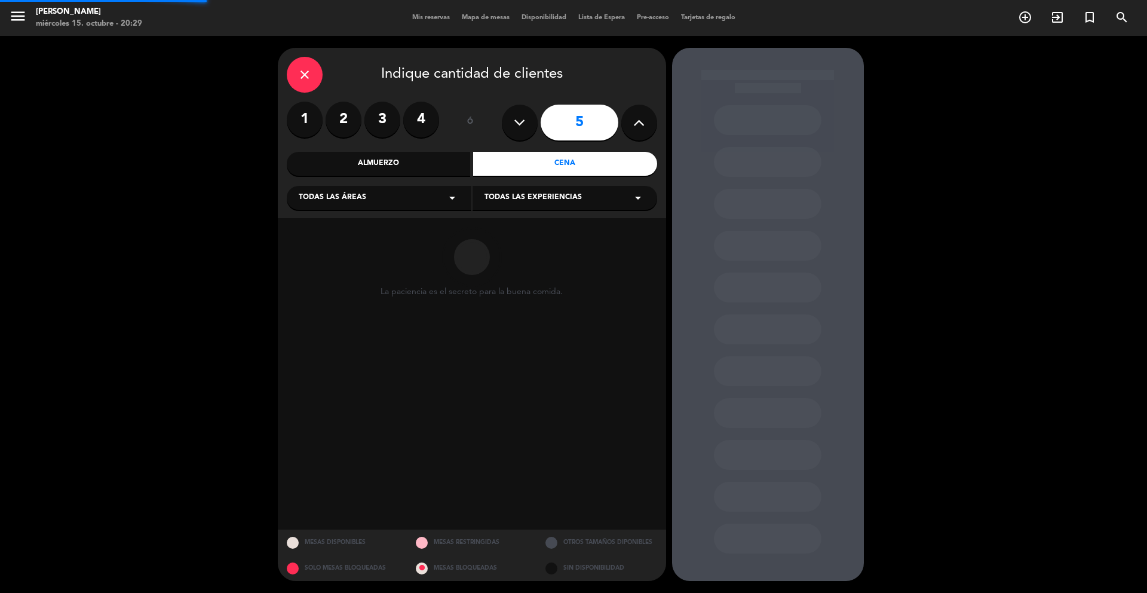
click at [437, 185] on div "Todas las áreas arrow_drop_down Todas las experiencias arrow_drop_down" at bounding box center [472, 197] width 371 height 26
click at [421, 197] on div "Todas las áreas arrow_drop_down" at bounding box center [379, 198] width 185 height 24
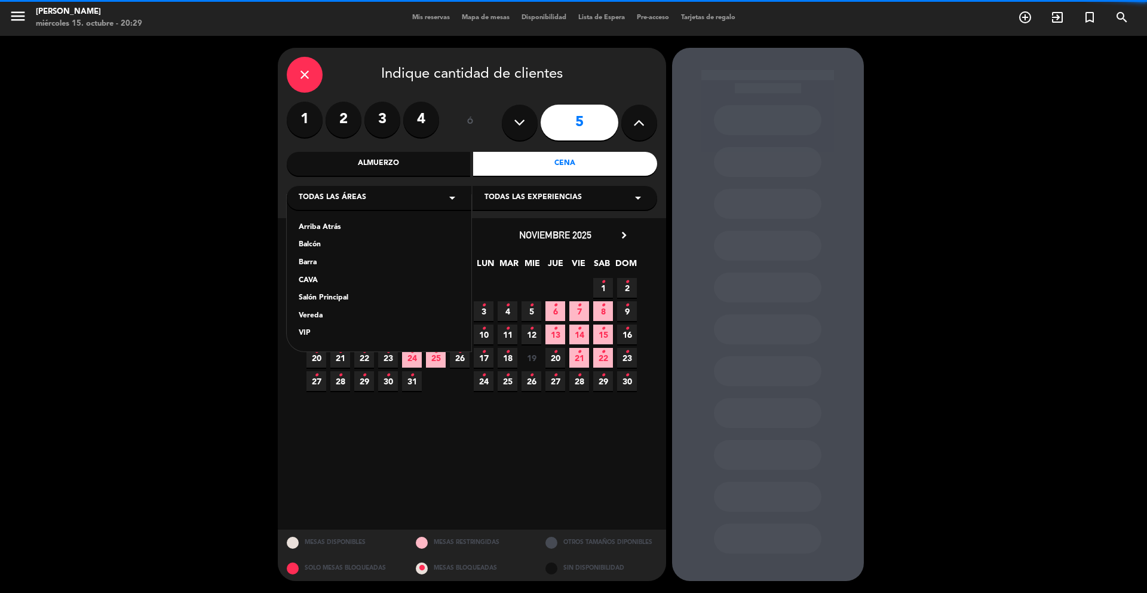
click at [312, 313] on div "Vereda" at bounding box center [379, 316] width 161 height 12
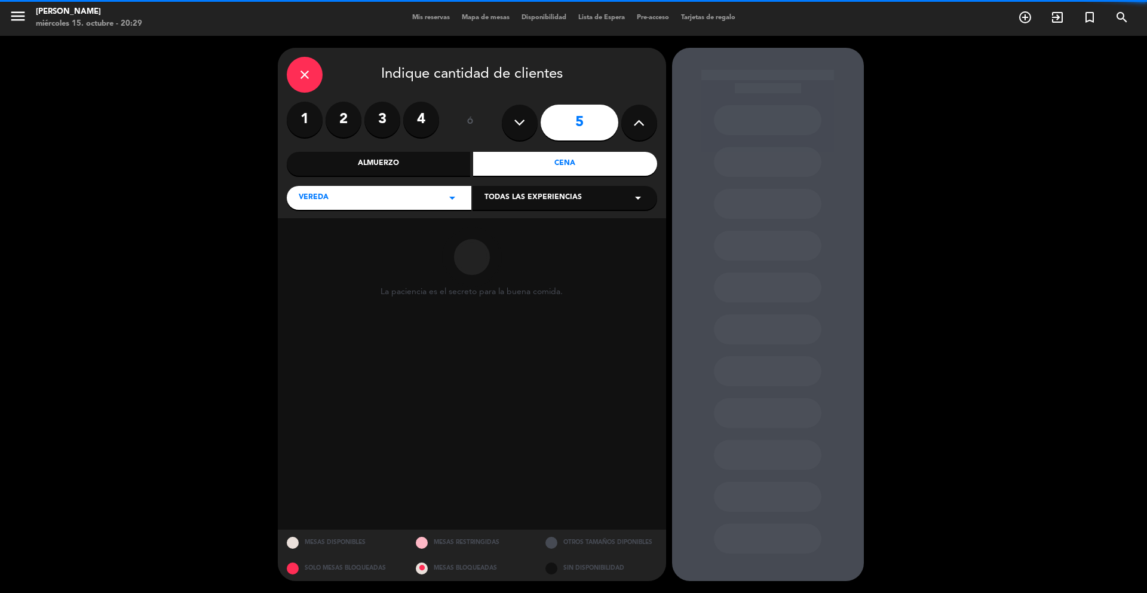
drag, startPoint x: 498, startPoint y: 199, endPoint x: 495, endPoint y: 209, distance: 10.6
click at [498, 199] on span "Todas las experiencias" at bounding box center [533, 198] width 97 height 12
click at [493, 229] on div "Sidewalk (OUTDOORS)" at bounding box center [565, 228] width 161 height 12
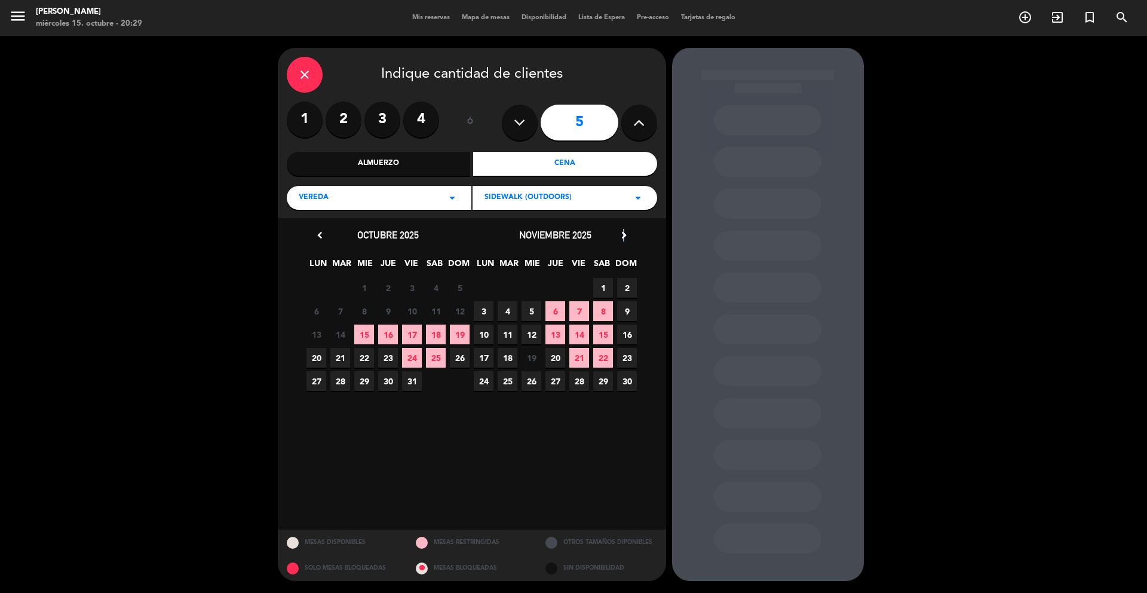
click at [624, 237] on icon "chevron_right" at bounding box center [624, 235] width 13 height 13
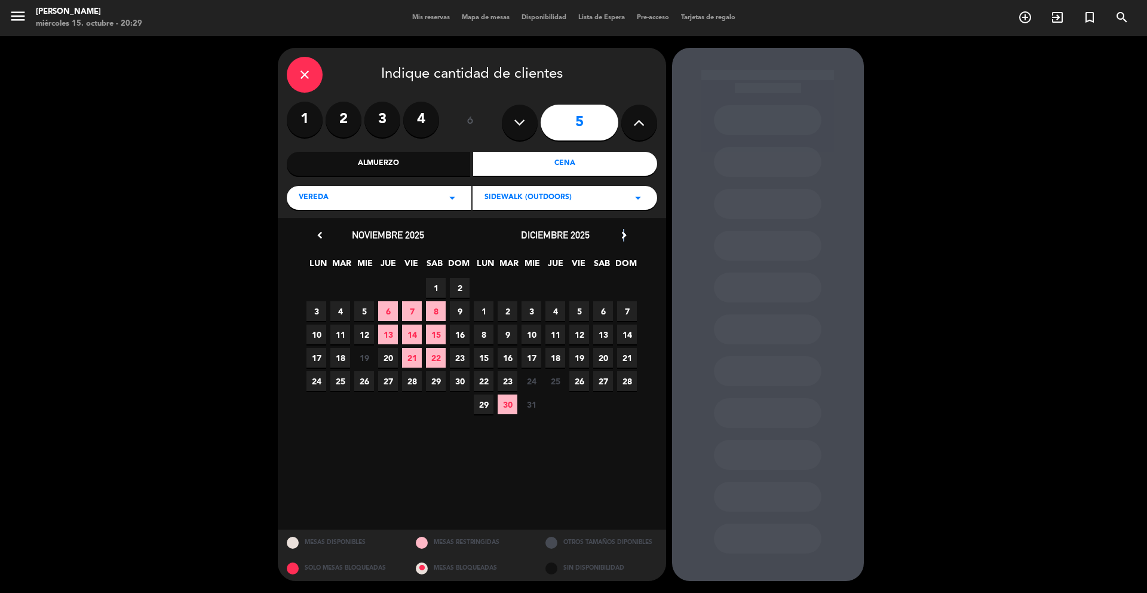
click at [624, 237] on icon "chevron_right" at bounding box center [624, 235] width 13 height 13
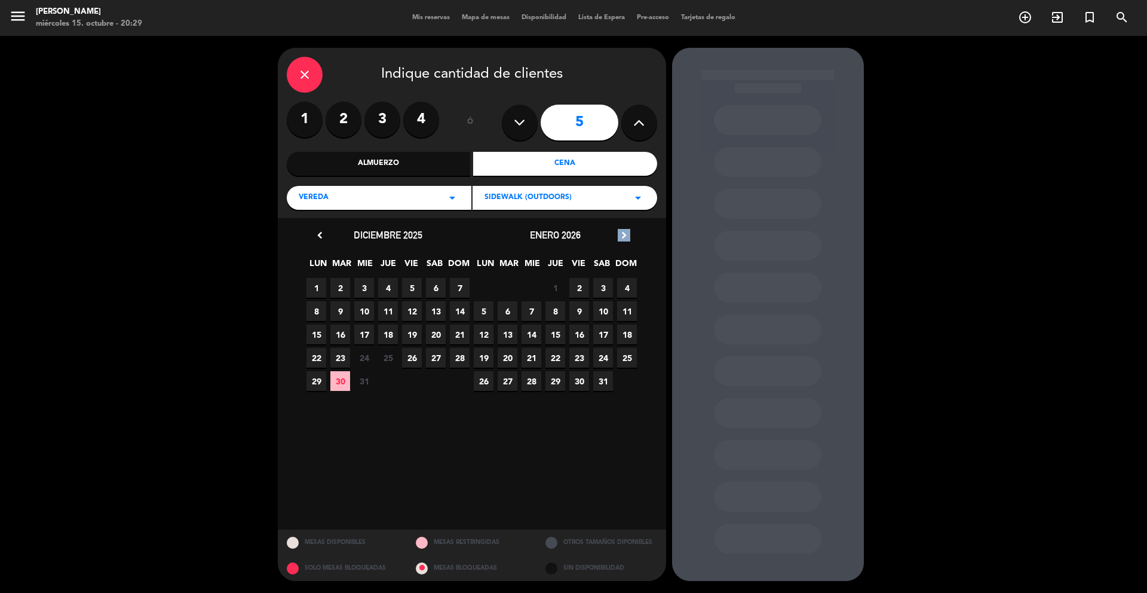
click at [624, 237] on icon "chevron_right" at bounding box center [624, 235] width 13 height 13
click at [577, 335] on span "13" at bounding box center [580, 335] width 20 height 20
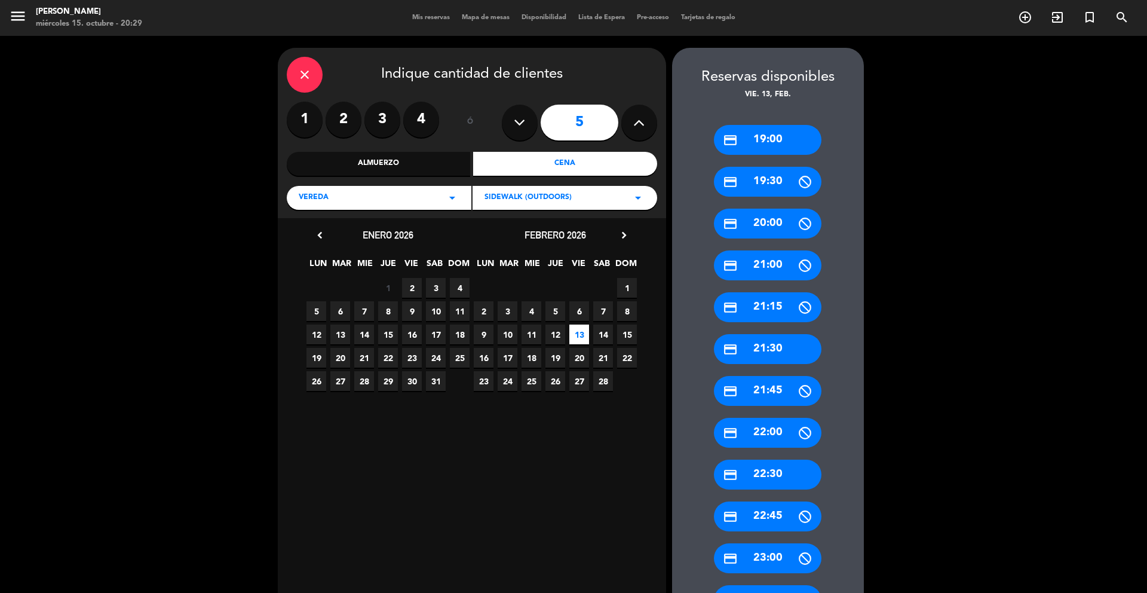
scroll to position [1, 0]
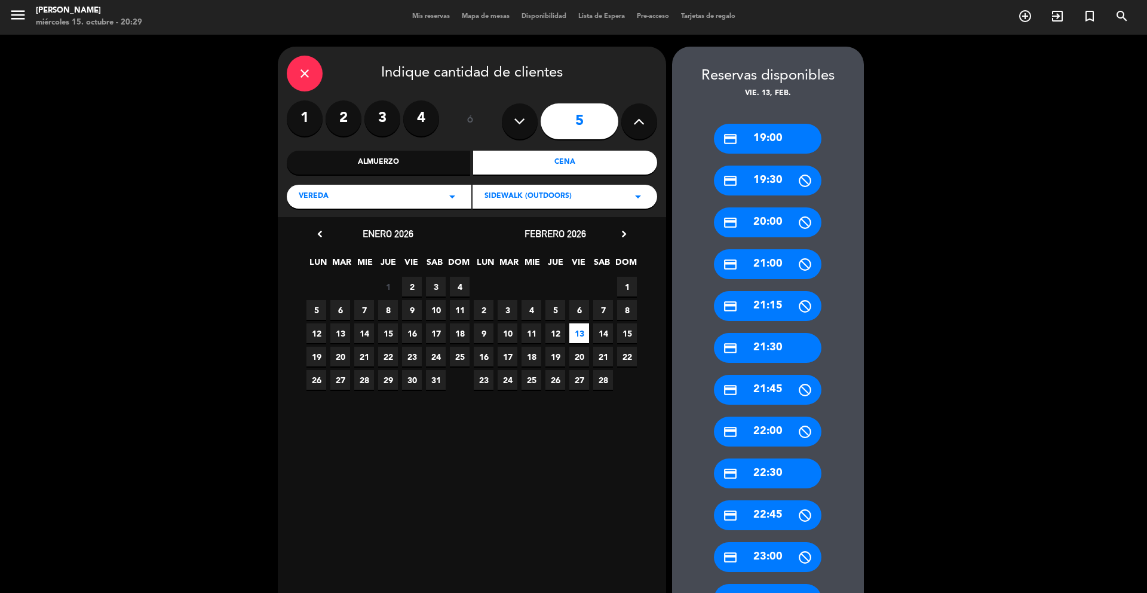
click at [610, 331] on span "14" at bounding box center [603, 333] width 20 height 20
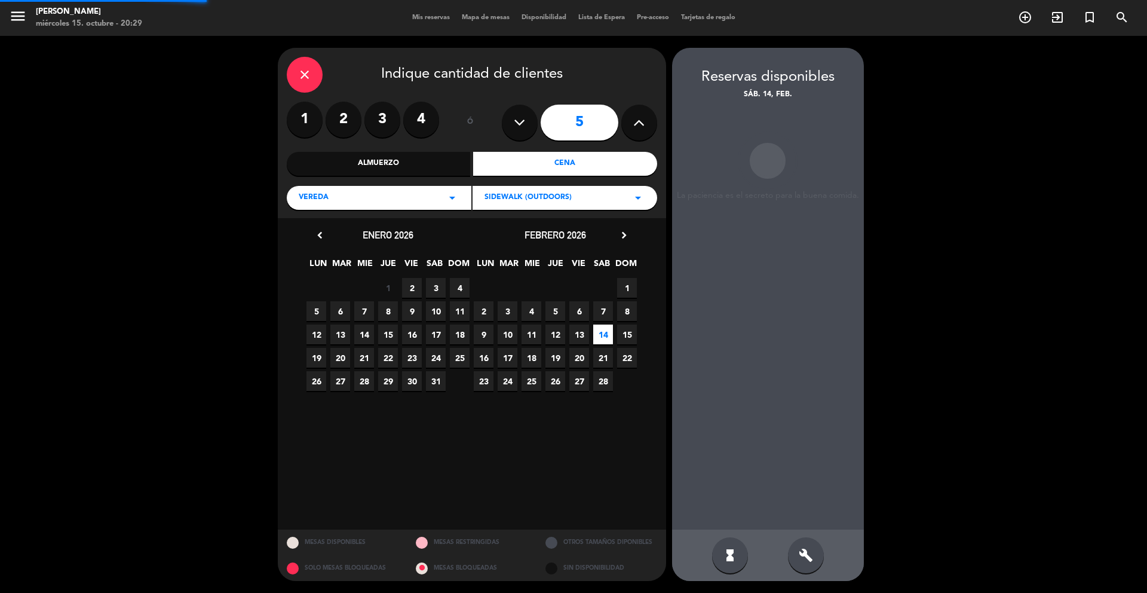
scroll to position [0, 0]
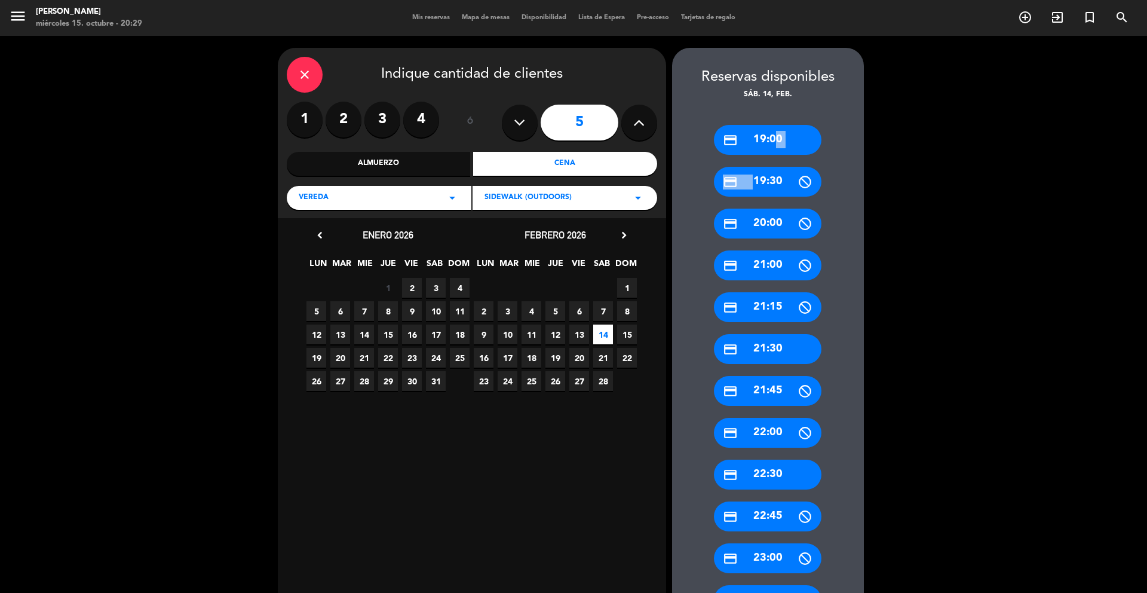
drag, startPoint x: 772, startPoint y: 140, endPoint x: 840, endPoint y: 172, distance: 75.1
click at [840, 172] on div "credit_card 19:00 credit_card 19:30 credit_card 20:00 credit_card 21:00 credit_…" at bounding box center [768, 385] width 192 height 568
click at [451, 168] on div "Almuerzo" at bounding box center [379, 164] width 184 height 24
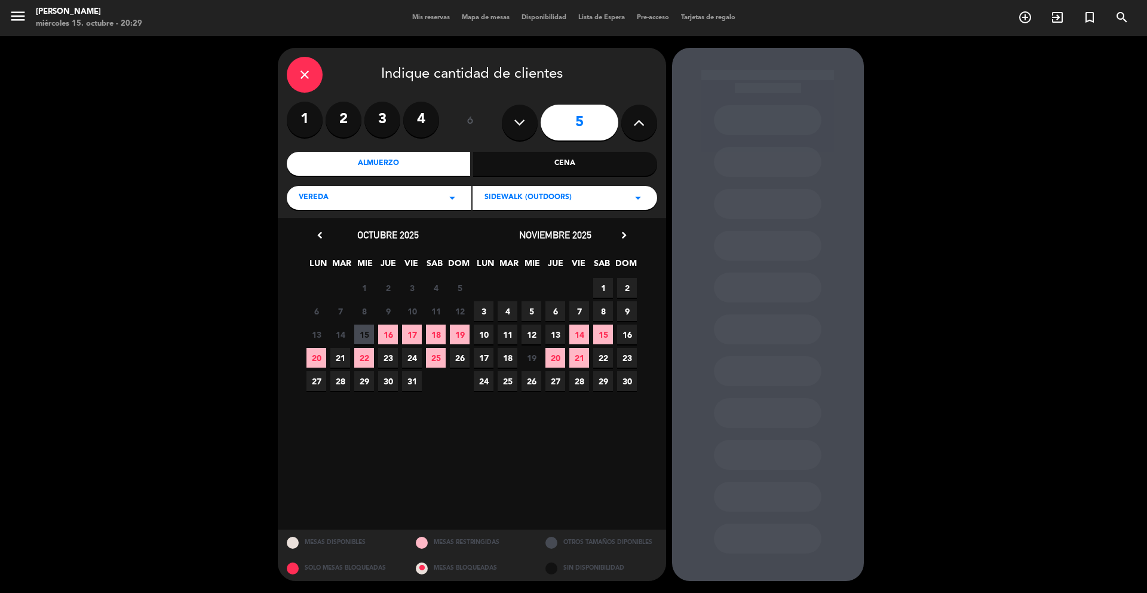
click at [552, 330] on span "13" at bounding box center [556, 335] width 20 height 20
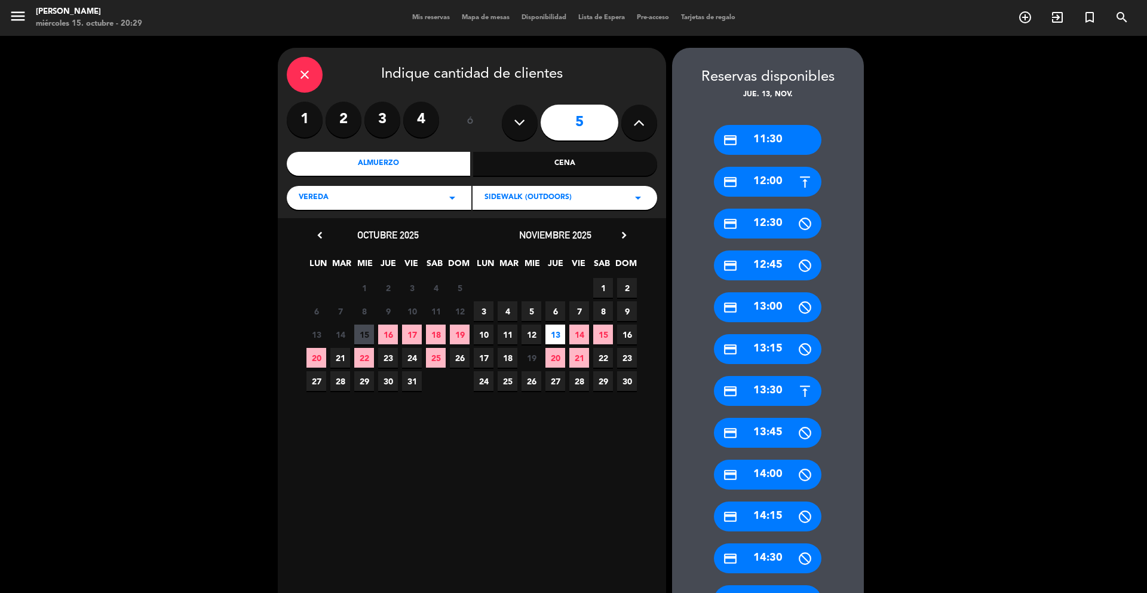
click at [772, 133] on div "credit_card 11:30" at bounding box center [768, 140] width 108 height 30
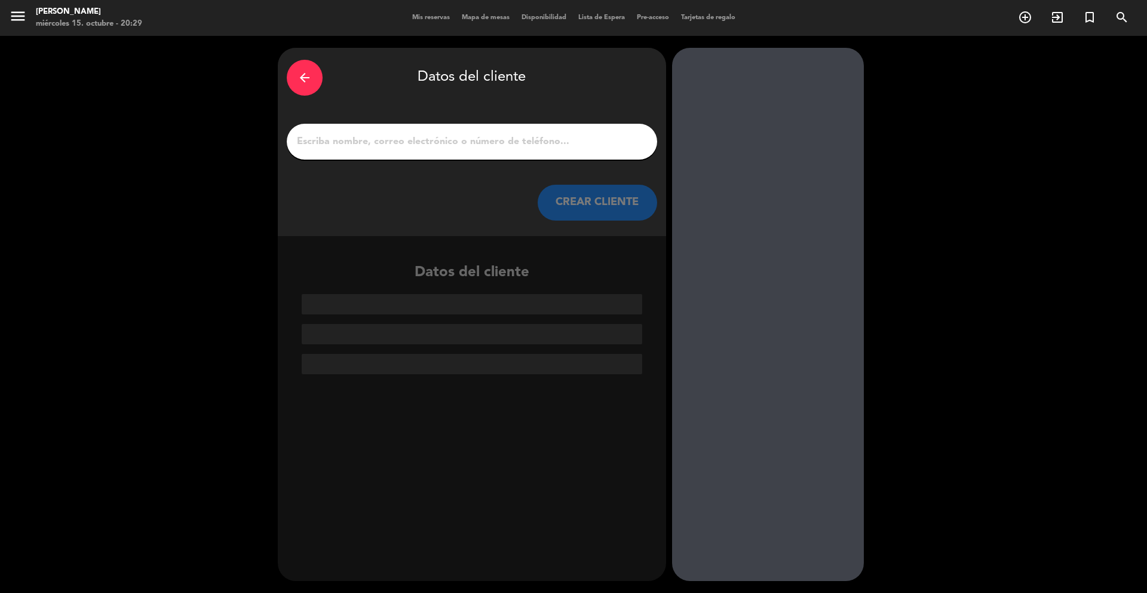
click at [568, 137] on input "1" at bounding box center [472, 141] width 353 height 17
paste input "Pink V."
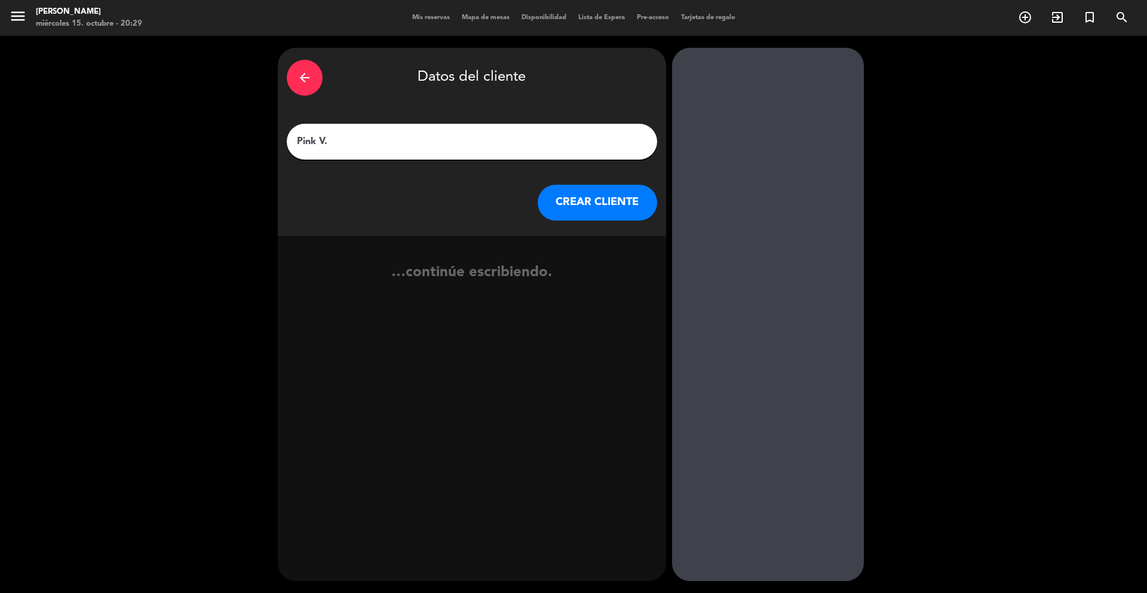
type input "Pink V."
click at [568, 205] on button "CREAR CLIENTE" at bounding box center [598, 203] width 120 height 36
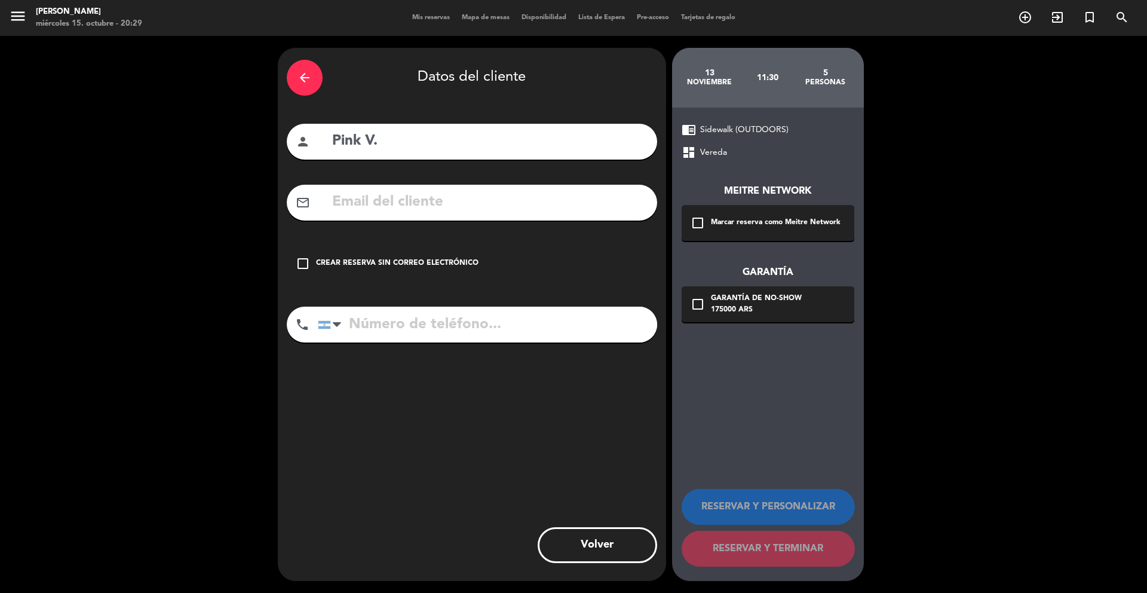
click at [749, 223] on div "Marcar reserva como Meitre Network" at bounding box center [776, 223] width 130 height 12
click at [727, 287] on div "check_box_outline_blank Garantía de no-show 175000 ARS" at bounding box center [768, 304] width 173 height 36
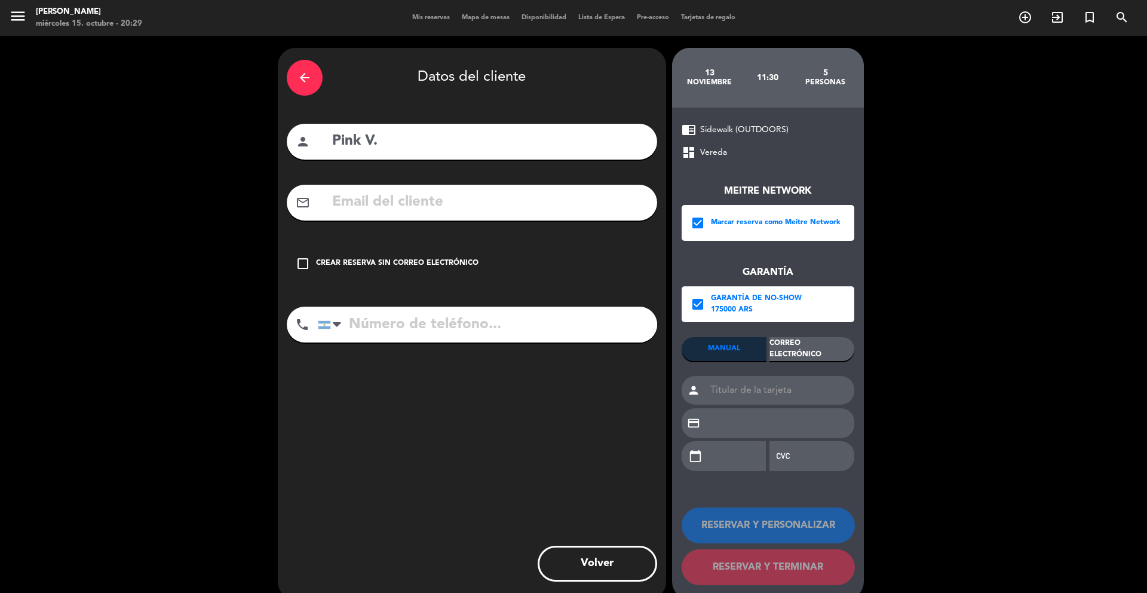
click at [782, 350] on div "Correo Electrónico" at bounding box center [812, 349] width 85 height 24
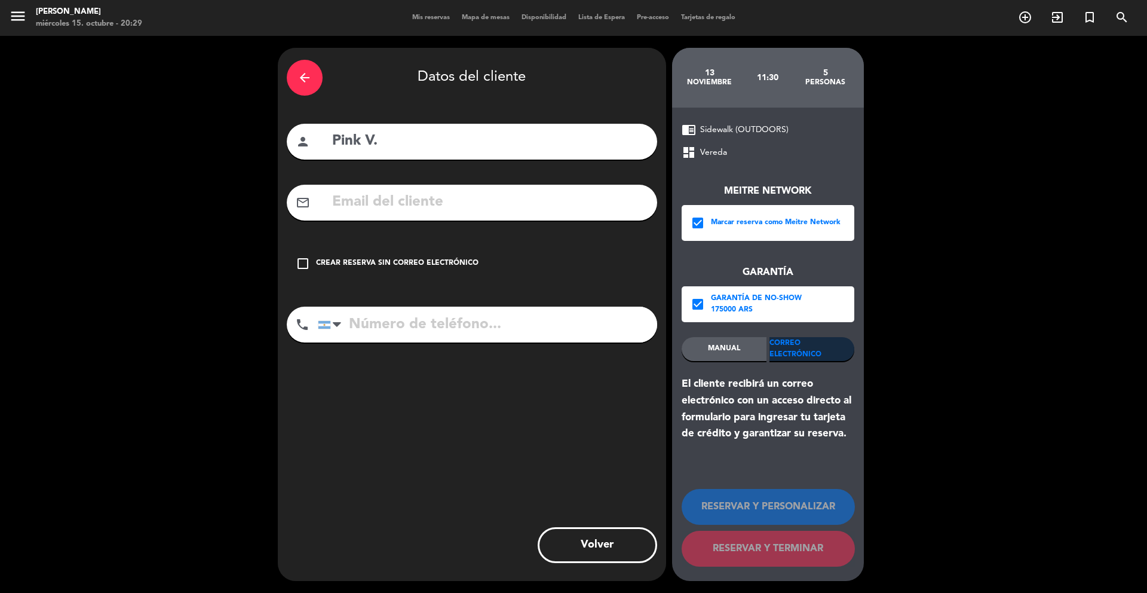
click at [607, 207] on input "text" at bounding box center [489, 202] width 317 height 25
paste input "[EMAIL_ADDRESS][DOMAIN_NAME]"
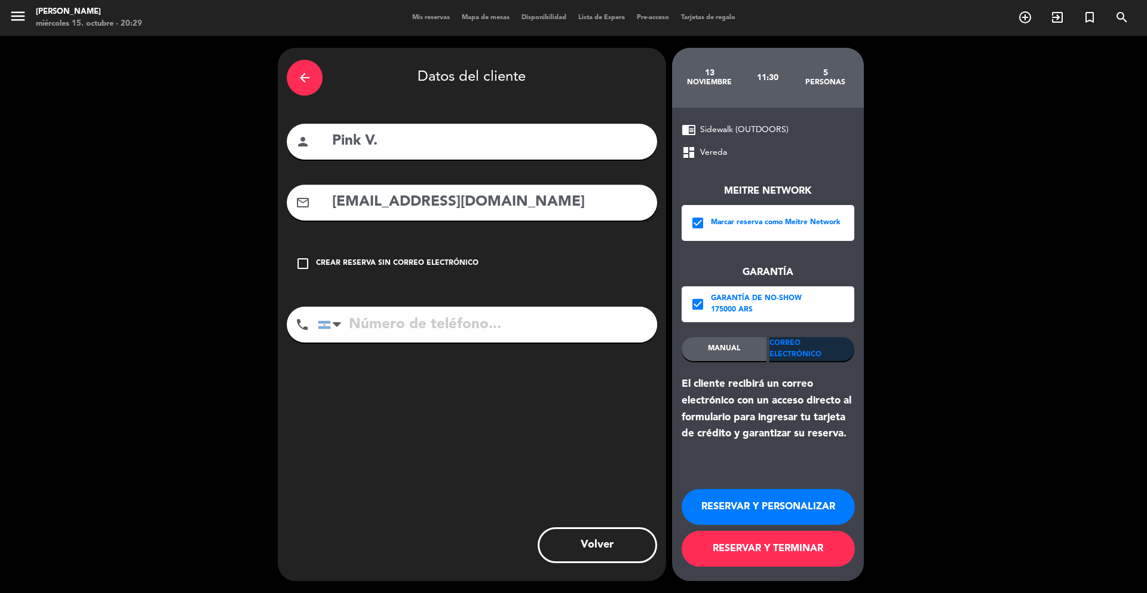
type input "[EMAIL_ADDRESS][DOMAIN_NAME]"
click at [460, 319] on input "tel" at bounding box center [487, 325] width 339 height 36
paste input "[PHONE_NUMBER]"
type input "[PHONE_NUMBER]"
click at [709, 544] on button "RESERVAR Y TERMINAR" at bounding box center [768, 549] width 173 height 36
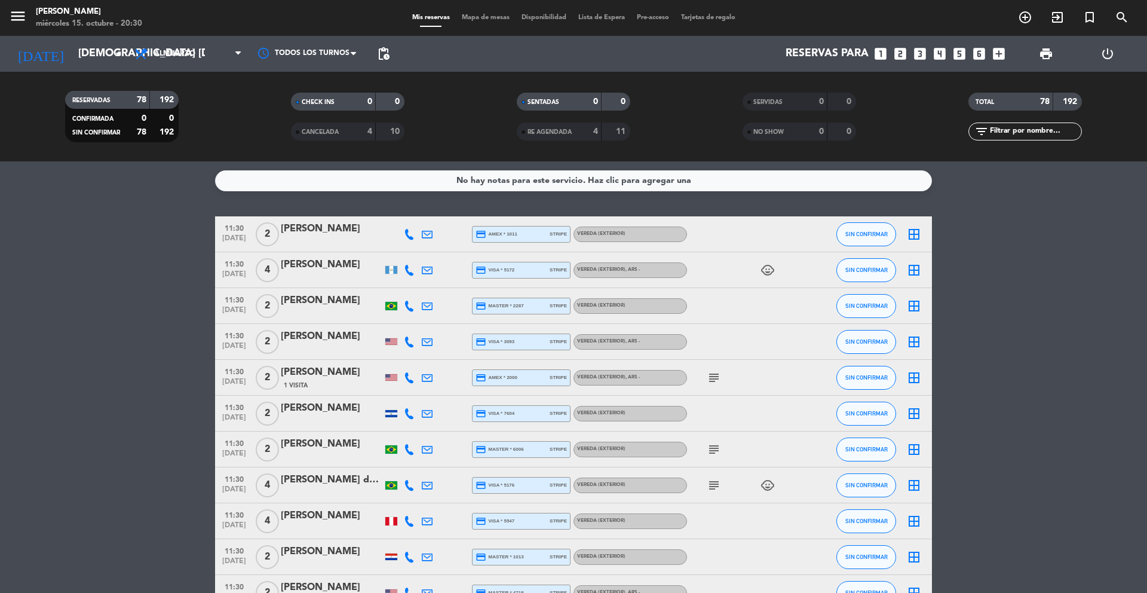
click at [942, 54] on icon "looks_4" at bounding box center [940, 54] width 16 height 16
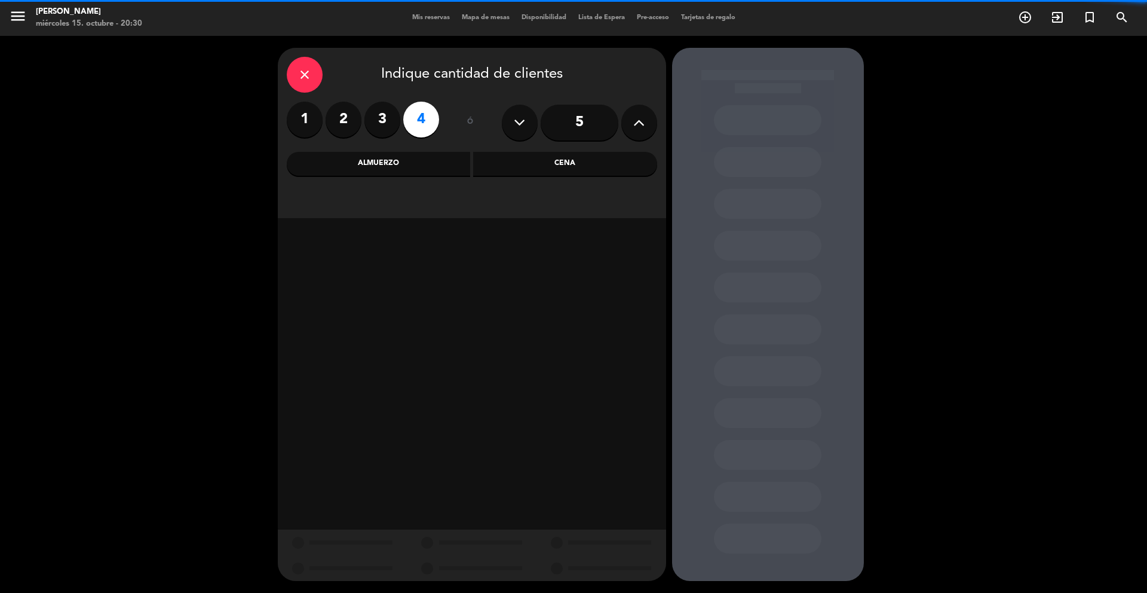
click at [516, 164] on div "Cena" at bounding box center [565, 164] width 184 height 24
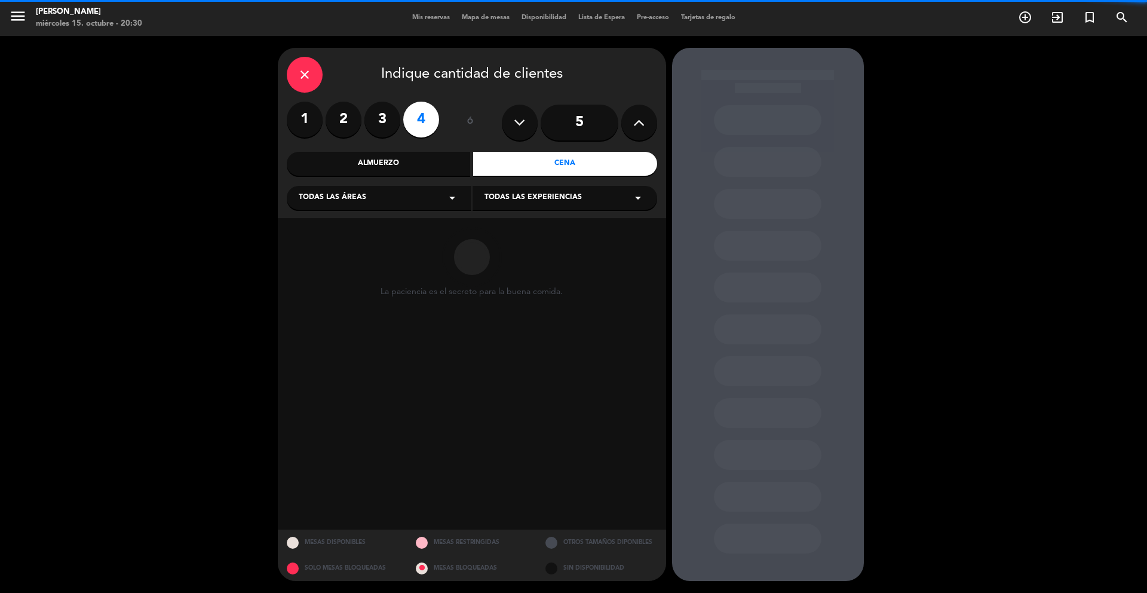
click at [438, 198] on div "Todas las áreas arrow_drop_down" at bounding box center [379, 198] width 185 height 24
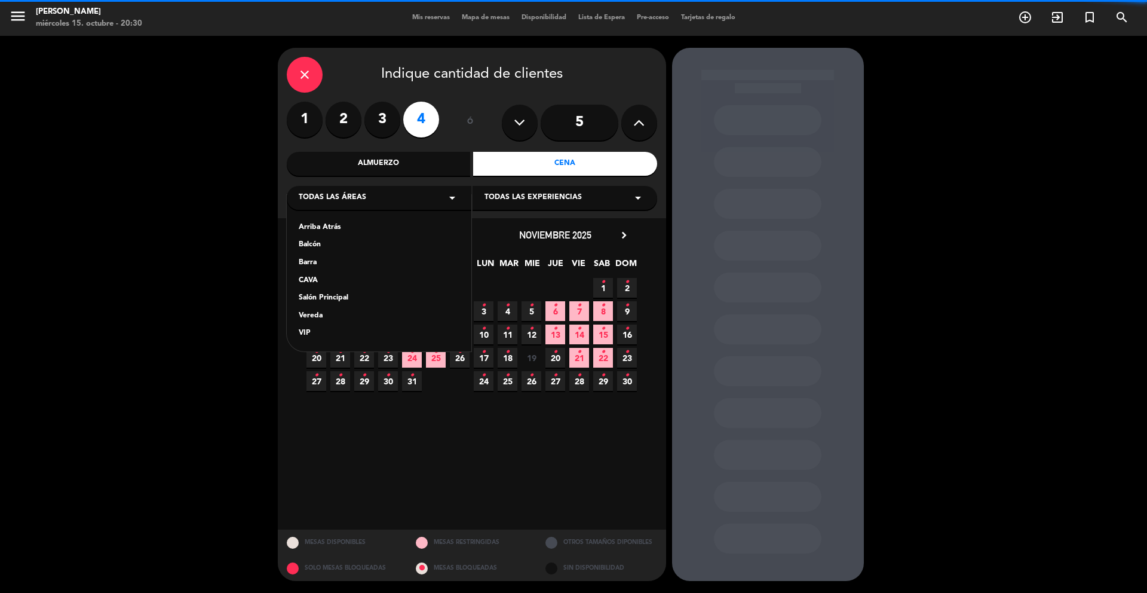
click at [319, 316] on div "Vereda" at bounding box center [379, 316] width 161 height 12
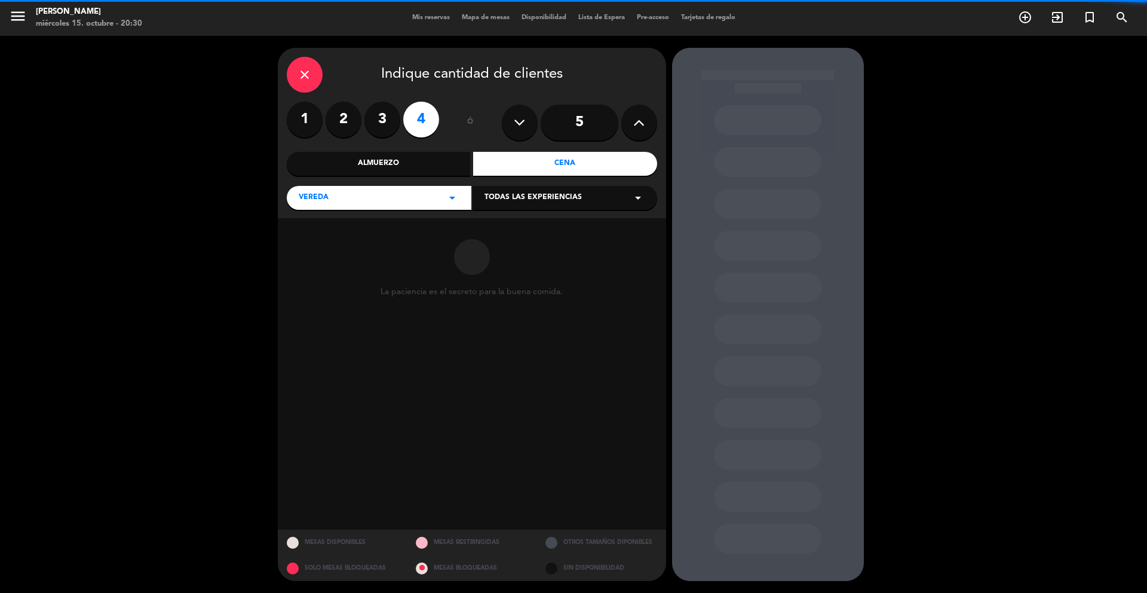
click at [480, 201] on div "Todas las experiencias arrow_drop_down" at bounding box center [565, 198] width 185 height 24
click at [487, 230] on div "Sidewalk (OUTDOORS)" at bounding box center [565, 228] width 161 height 12
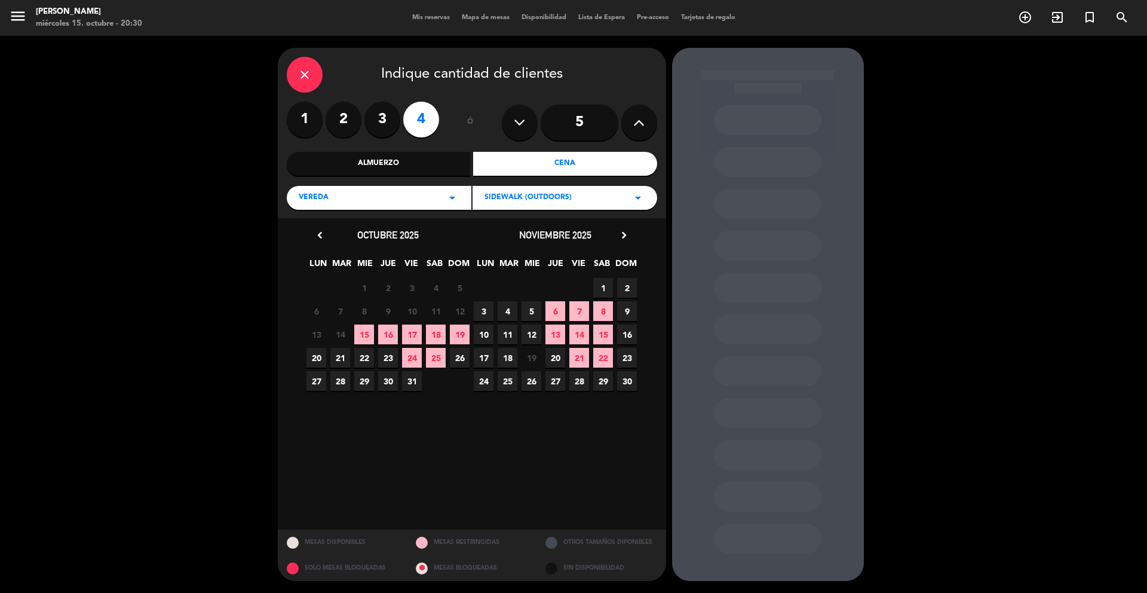
click at [486, 381] on span "24" at bounding box center [484, 381] width 20 height 20
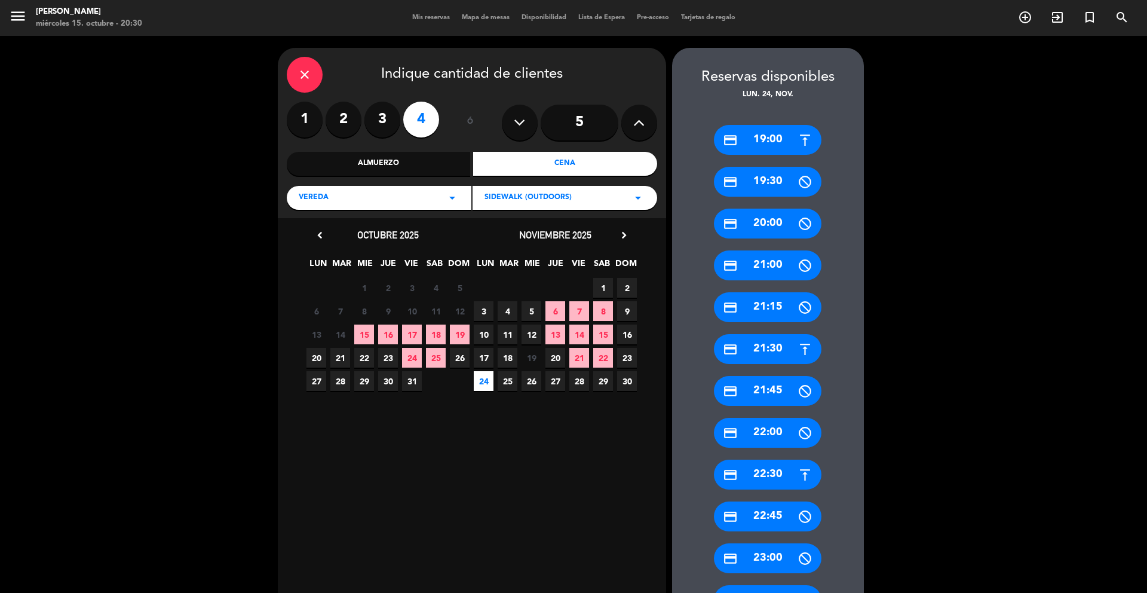
click at [776, 143] on div "credit_card 19:00" at bounding box center [768, 140] width 108 height 30
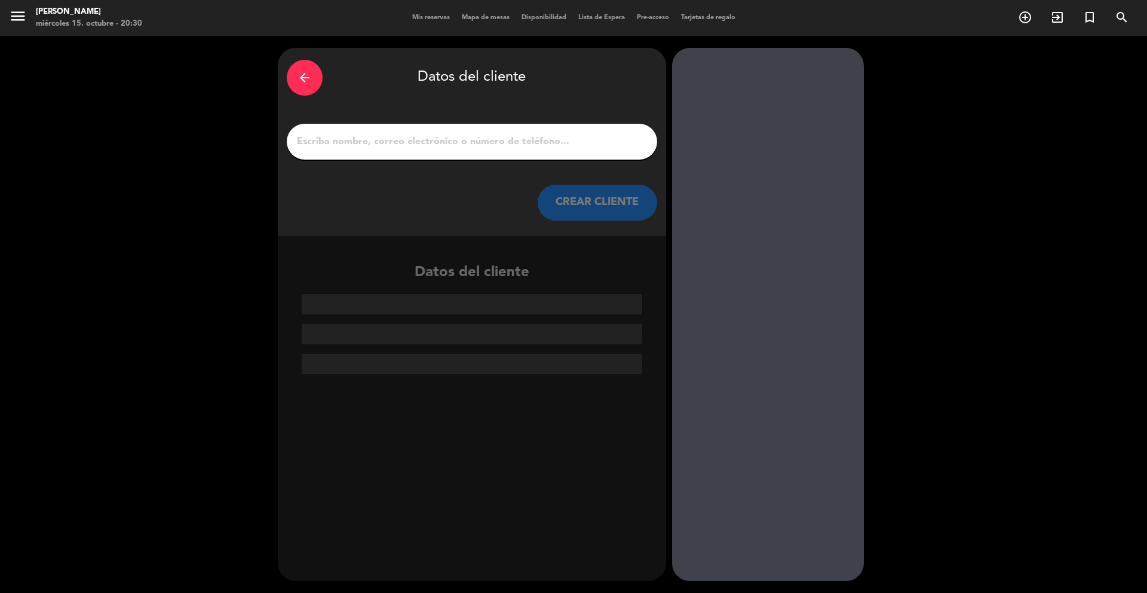
click at [598, 149] on div at bounding box center [472, 142] width 371 height 36
paste input "[PERSON_NAME]"
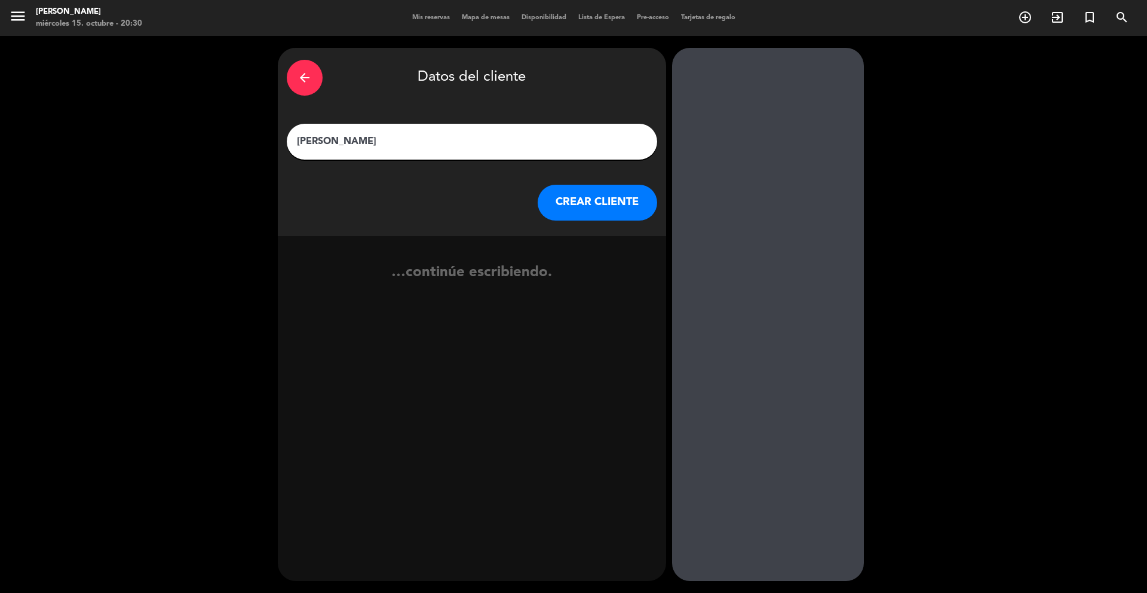
type input "[PERSON_NAME]"
click at [601, 200] on button "CREAR CLIENTE" at bounding box center [598, 203] width 120 height 36
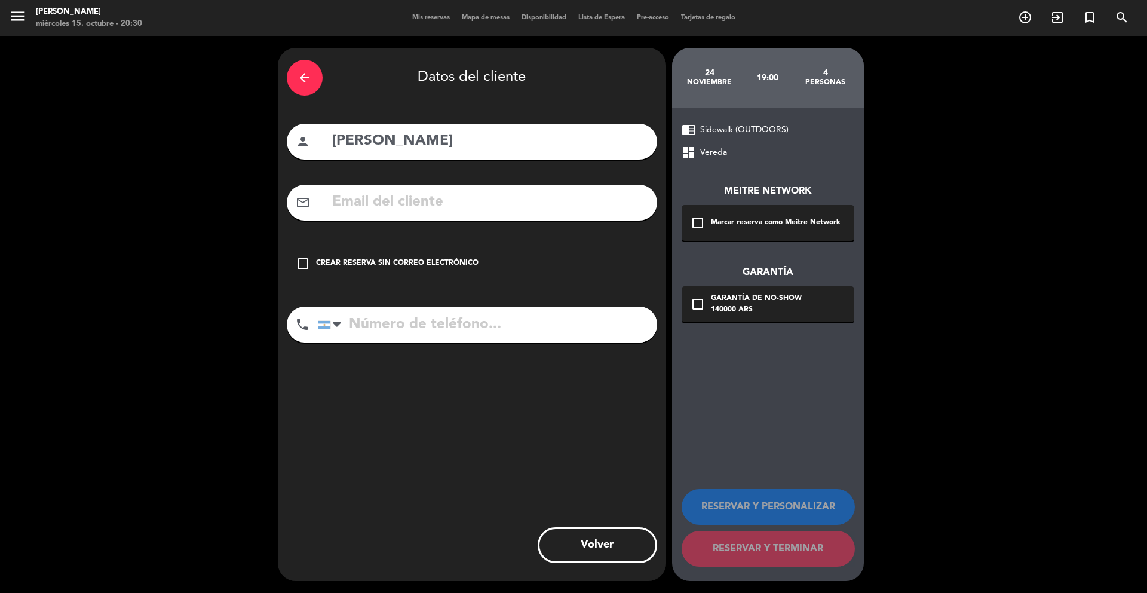
click at [718, 225] on div "Marcar reserva como Meitre Network" at bounding box center [776, 223] width 130 height 12
click at [718, 293] on div "Garantía de no-show" at bounding box center [756, 299] width 91 height 12
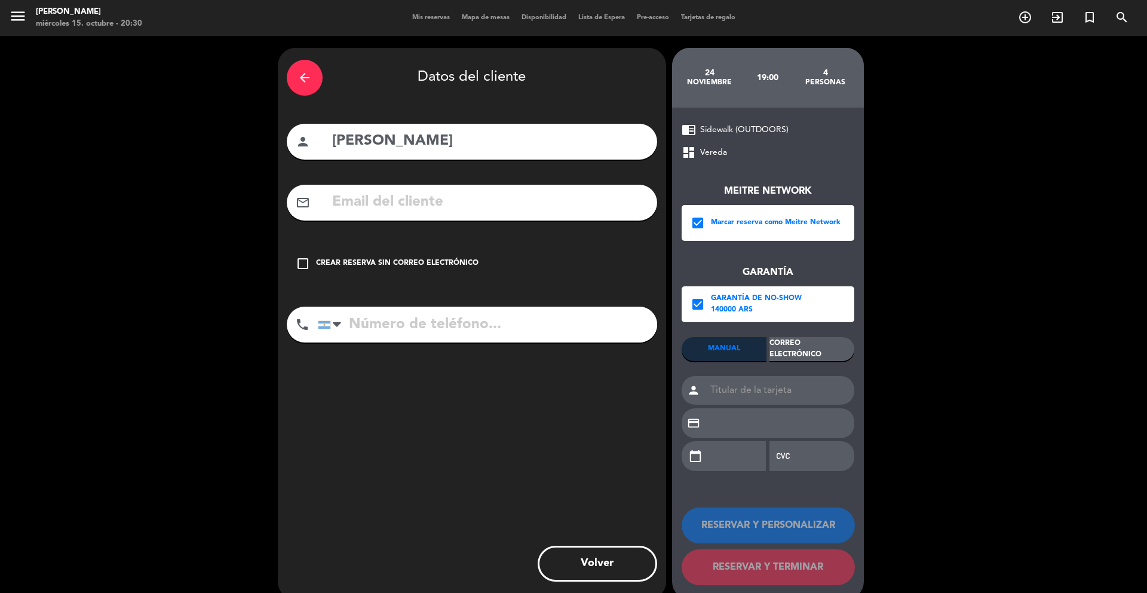
click at [777, 347] on div "Correo Electrónico" at bounding box center [812, 349] width 85 height 24
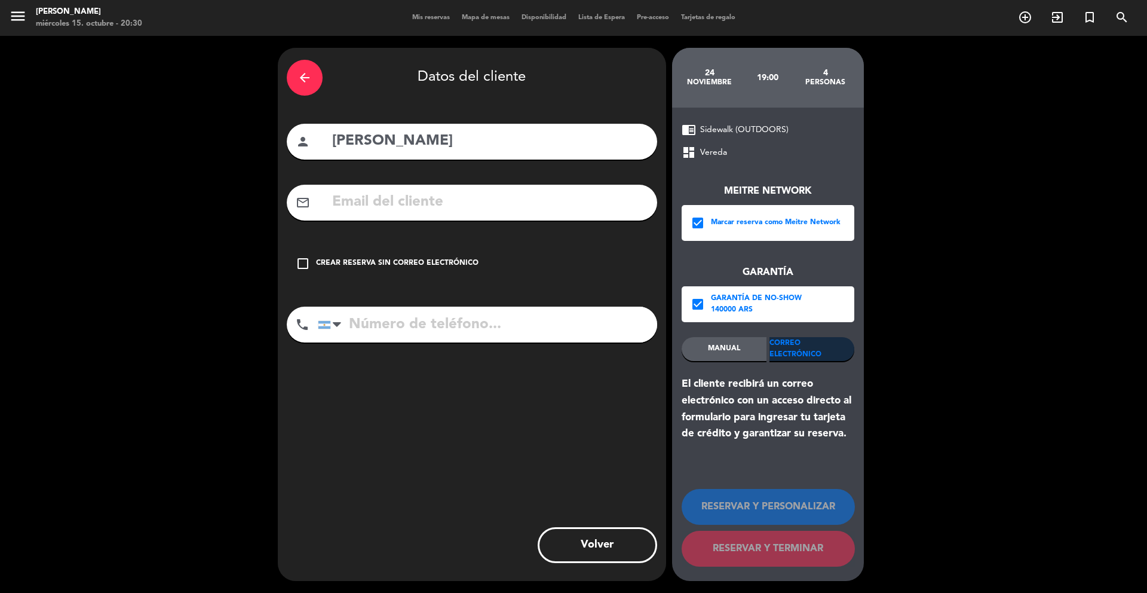
click at [595, 204] on input "text" at bounding box center [489, 202] width 317 height 25
paste input "[PHONE_NUMBER]"
type input "[PHONE_NUMBER]"
click at [466, 317] on input "tel" at bounding box center [487, 325] width 339 height 36
paste input "[PHONE_NUMBER]"
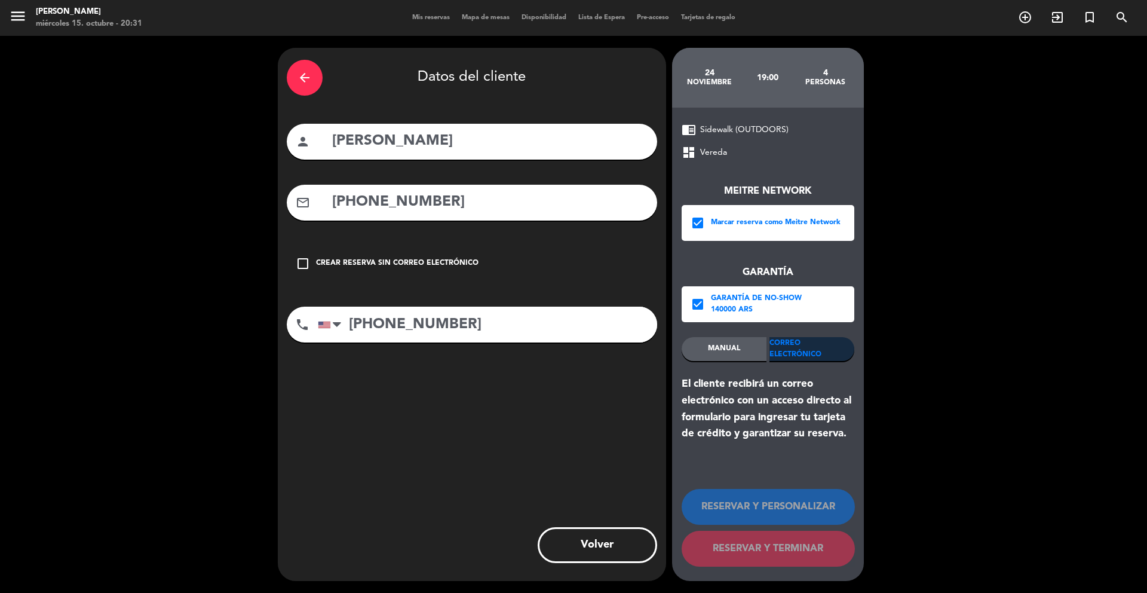
type input "[PHONE_NUMBER]"
click at [477, 210] on input "[PHONE_NUMBER]" at bounding box center [489, 202] width 317 height 25
paste input "[EMAIL_ADDRESS][DOMAIN_NAME]"
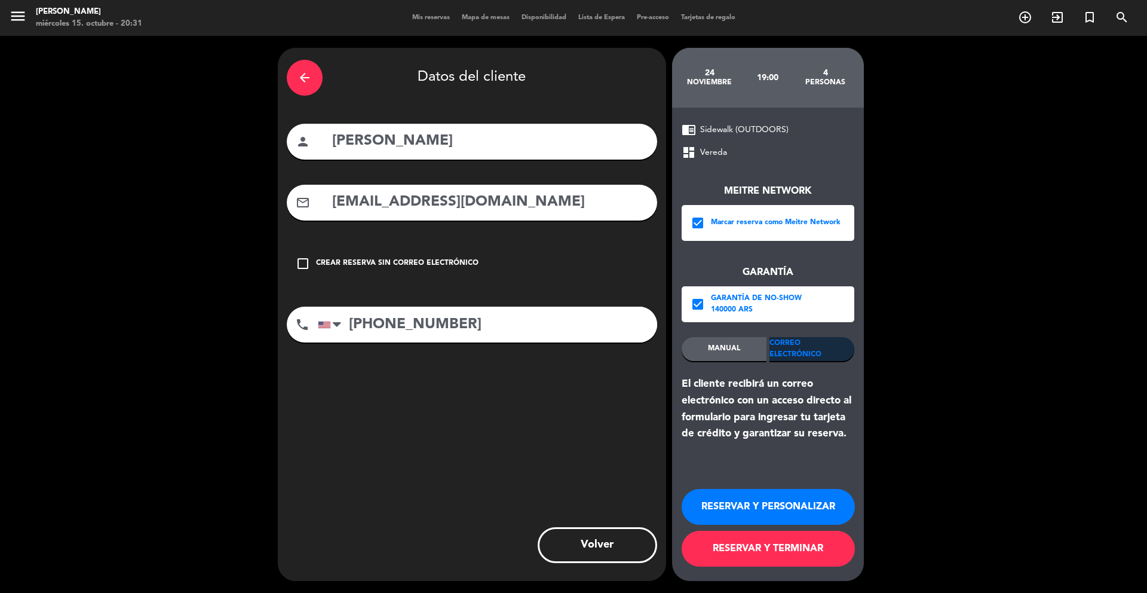
type input "[EMAIL_ADDRESS][DOMAIN_NAME]"
click at [705, 551] on button "RESERVAR Y TERMINAR" at bounding box center [768, 549] width 173 height 36
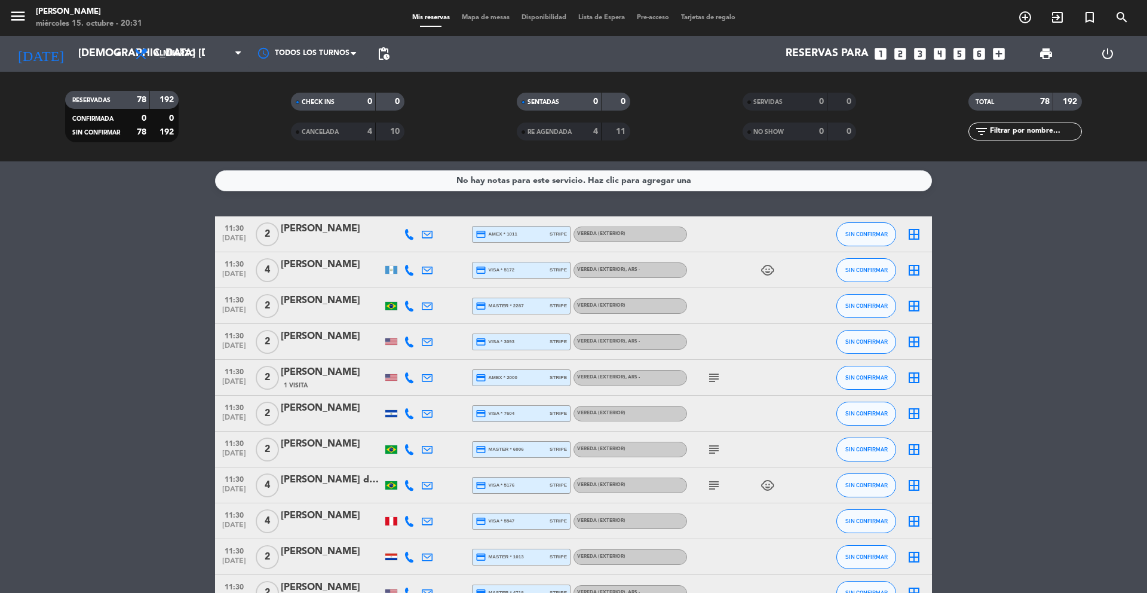
click at [963, 56] on icon "looks_5" at bounding box center [960, 54] width 16 height 16
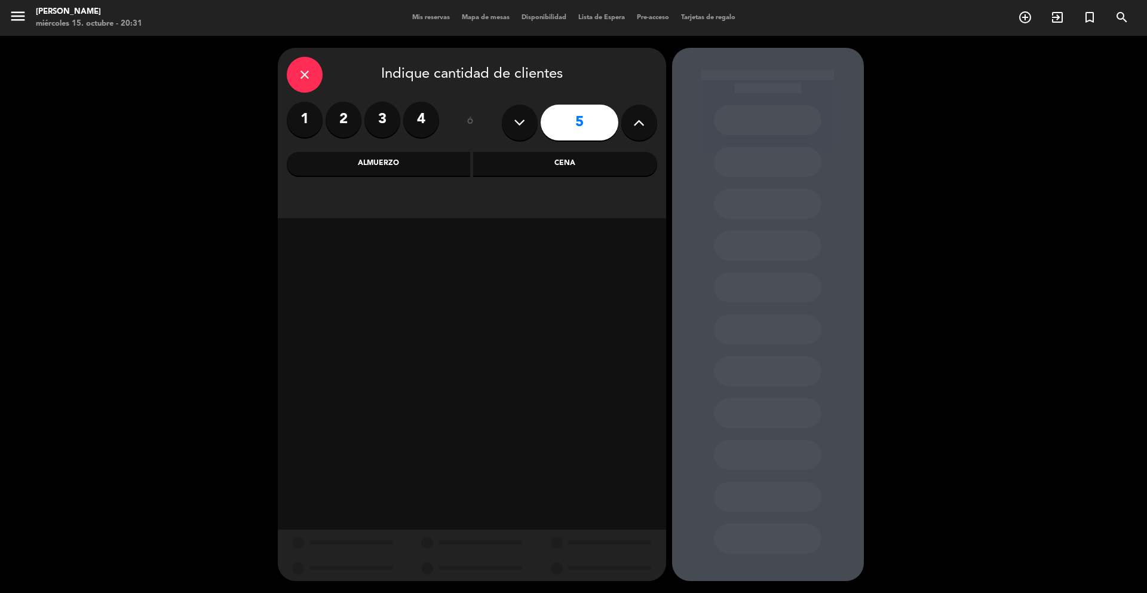
click at [494, 158] on div "Cena" at bounding box center [565, 164] width 184 height 24
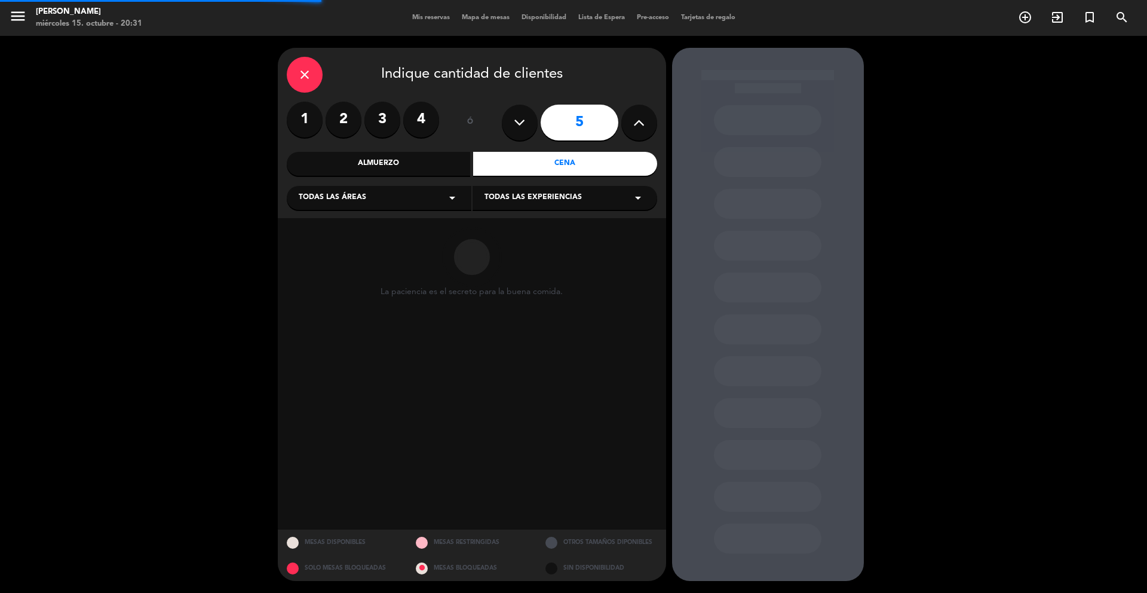
click at [409, 196] on div "Todas las áreas arrow_drop_down" at bounding box center [379, 198] width 185 height 24
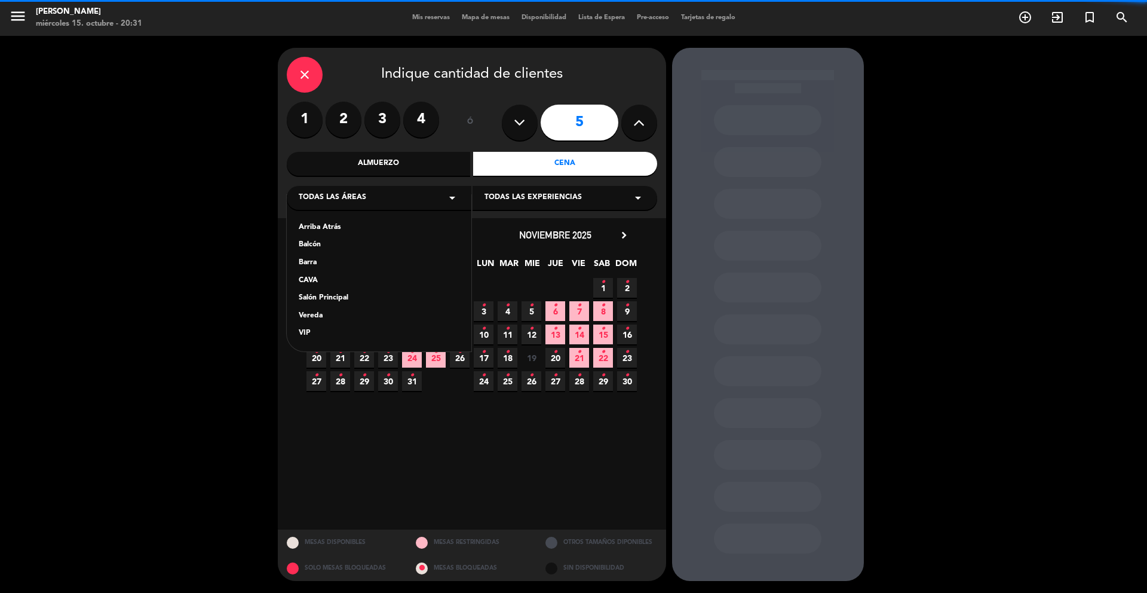
click at [314, 308] on div "Arriba Atrás Balcón Barra CAVA Salón Principal Vereda VIP" at bounding box center [379, 273] width 185 height 157
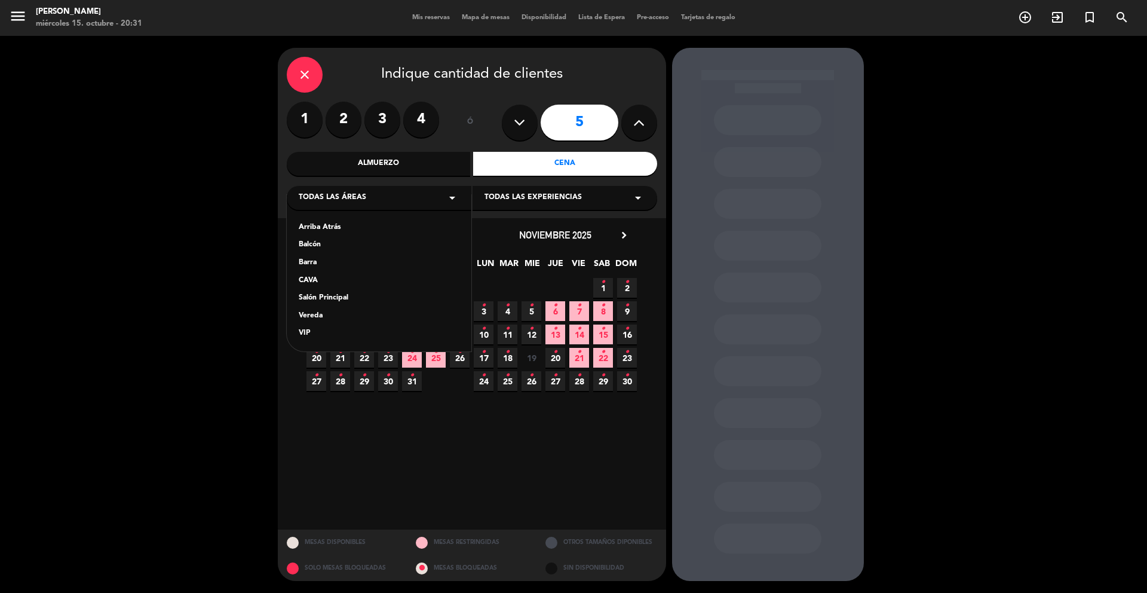
click at [314, 316] on div "Vereda" at bounding box center [379, 316] width 161 height 12
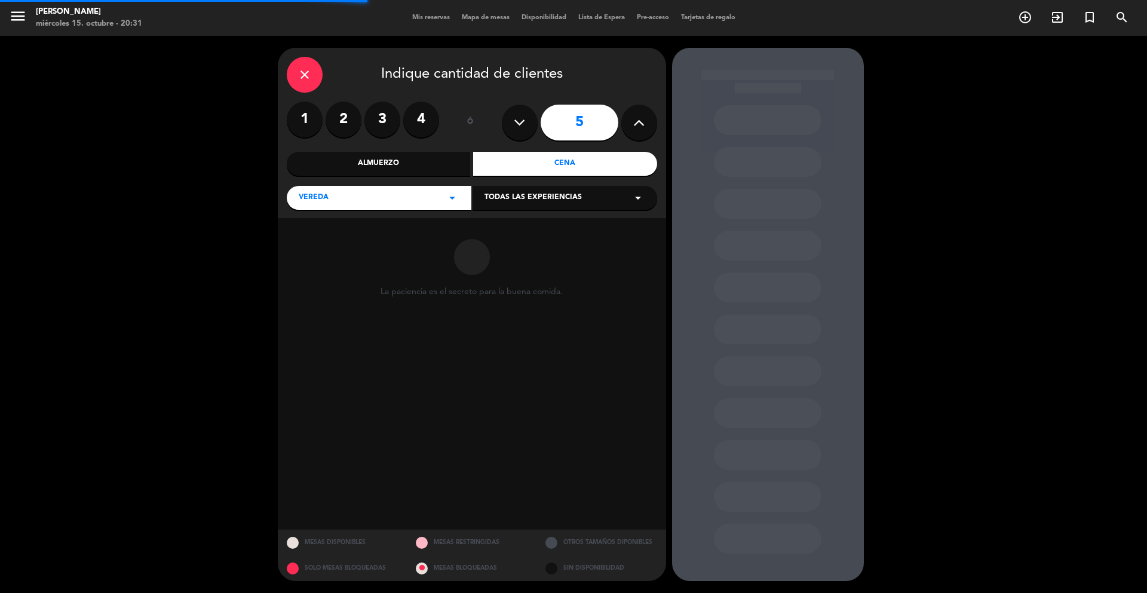
click at [501, 197] on span "Todas las experiencias" at bounding box center [533, 198] width 97 height 12
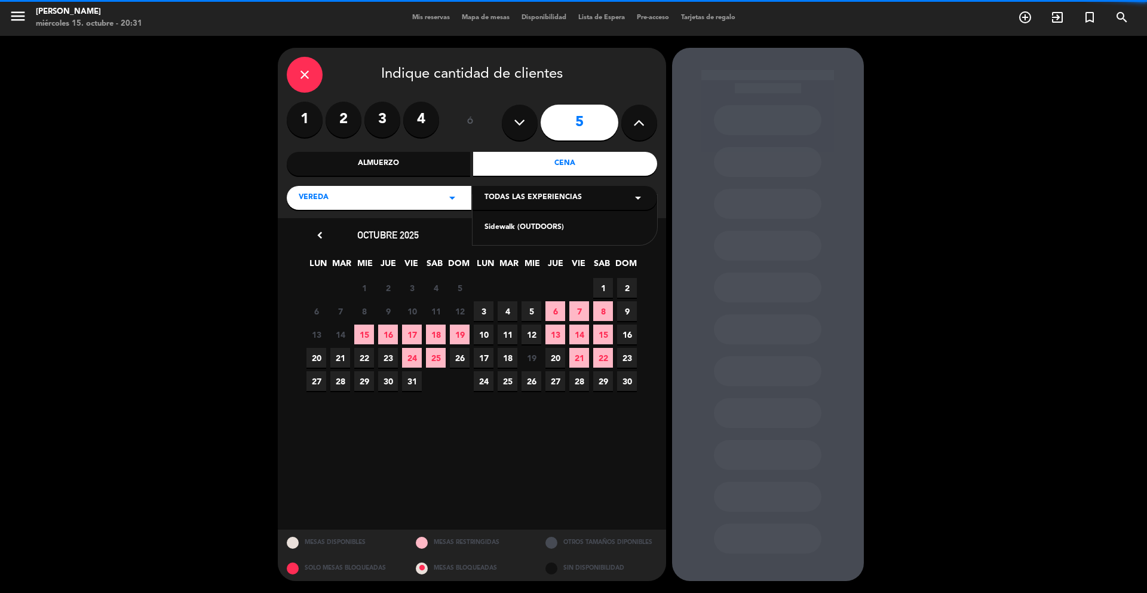
drag, startPoint x: 498, startPoint y: 204, endPoint x: 496, endPoint y: 227, distance: 22.8
click at [496, 227] on div "Sidewalk (OUTDOORS)" at bounding box center [565, 228] width 161 height 12
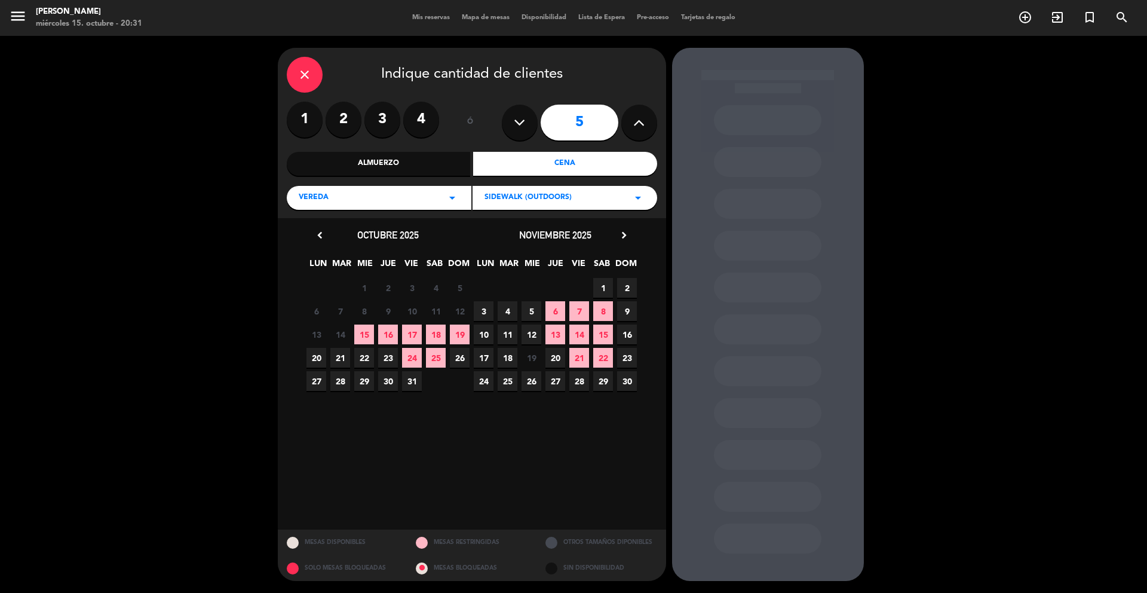
click at [624, 238] on icon "chevron_right" at bounding box center [624, 235] width 13 height 13
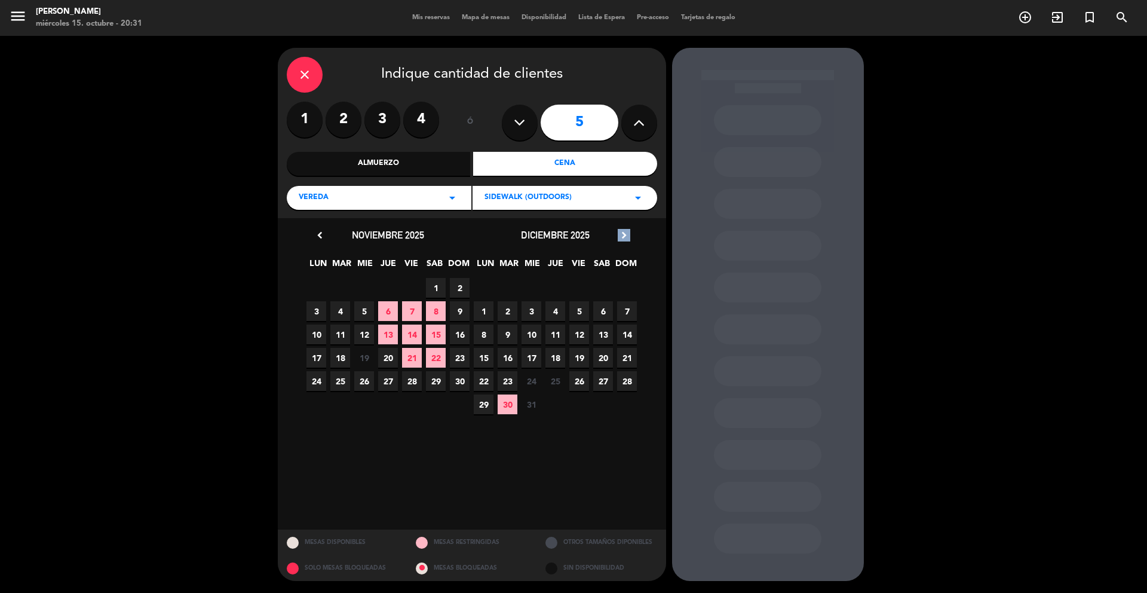
click at [624, 238] on icon "chevron_right" at bounding box center [624, 235] width 13 height 13
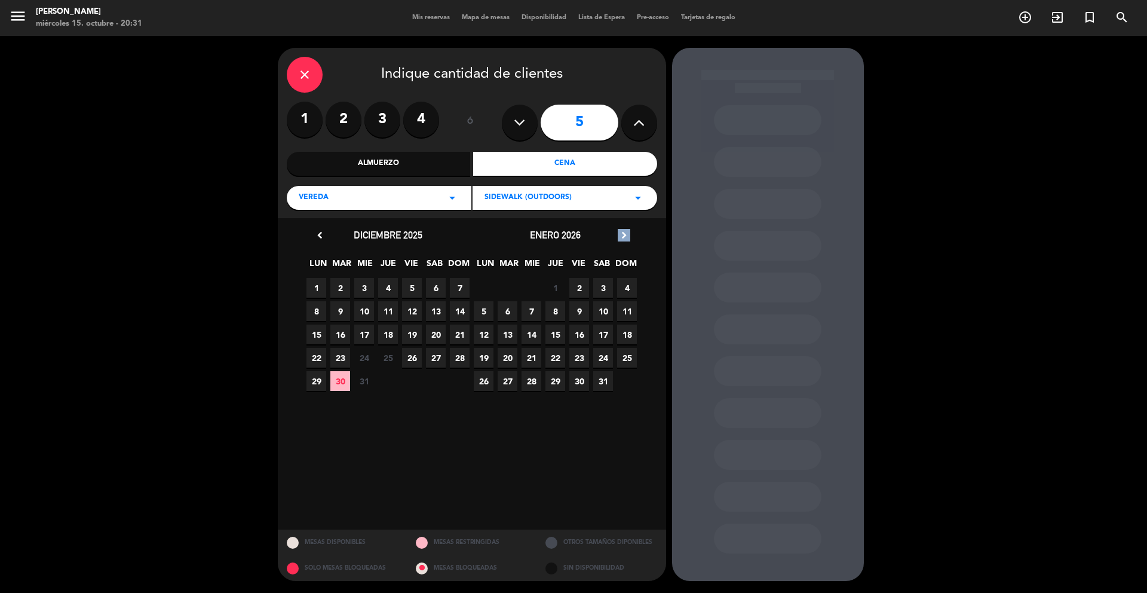
click at [624, 238] on icon "chevron_right" at bounding box center [624, 235] width 13 height 13
click at [489, 355] on span "16" at bounding box center [484, 358] width 20 height 20
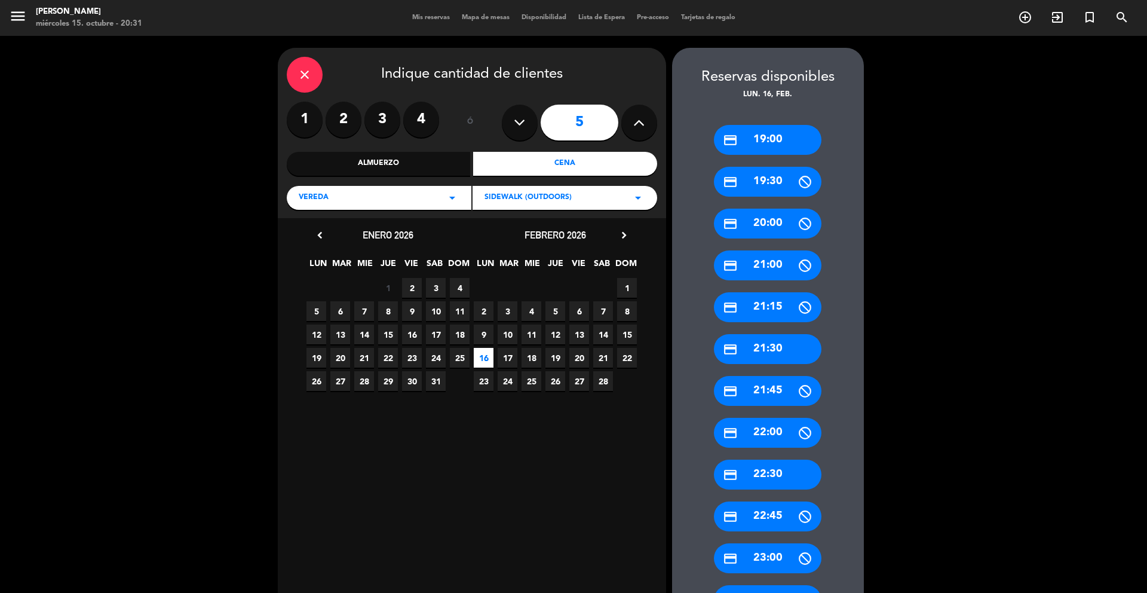
click at [774, 136] on div "credit_card 19:00" at bounding box center [768, 140] width 108 height 30
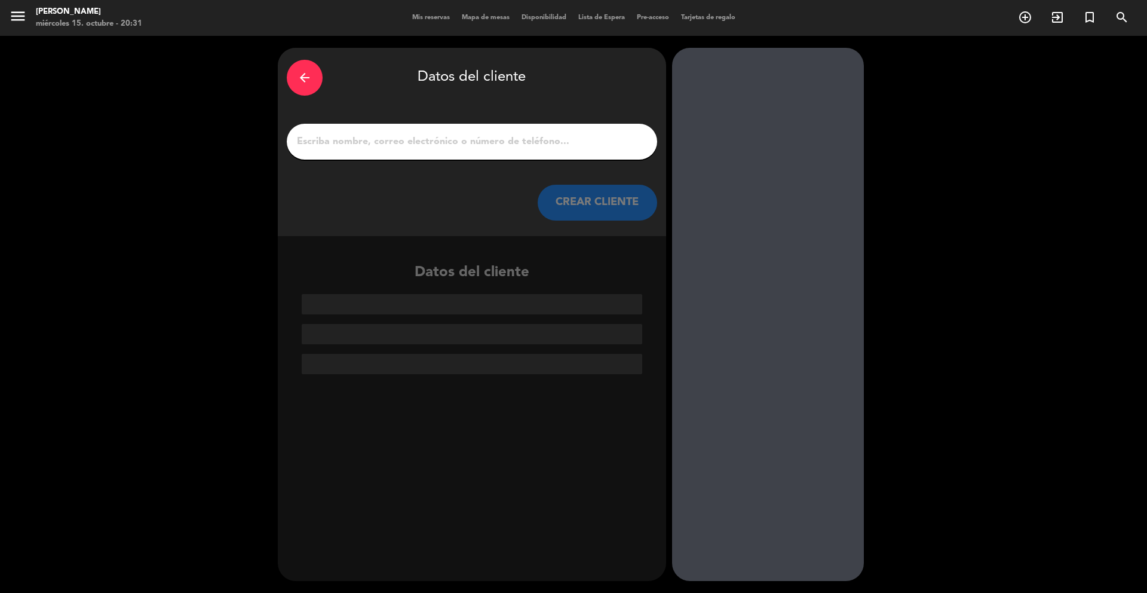
click at [611, 146] on input "1" at bounding box center [472, 141] width 353 height 17
paste input "[PERSON_NAME]"
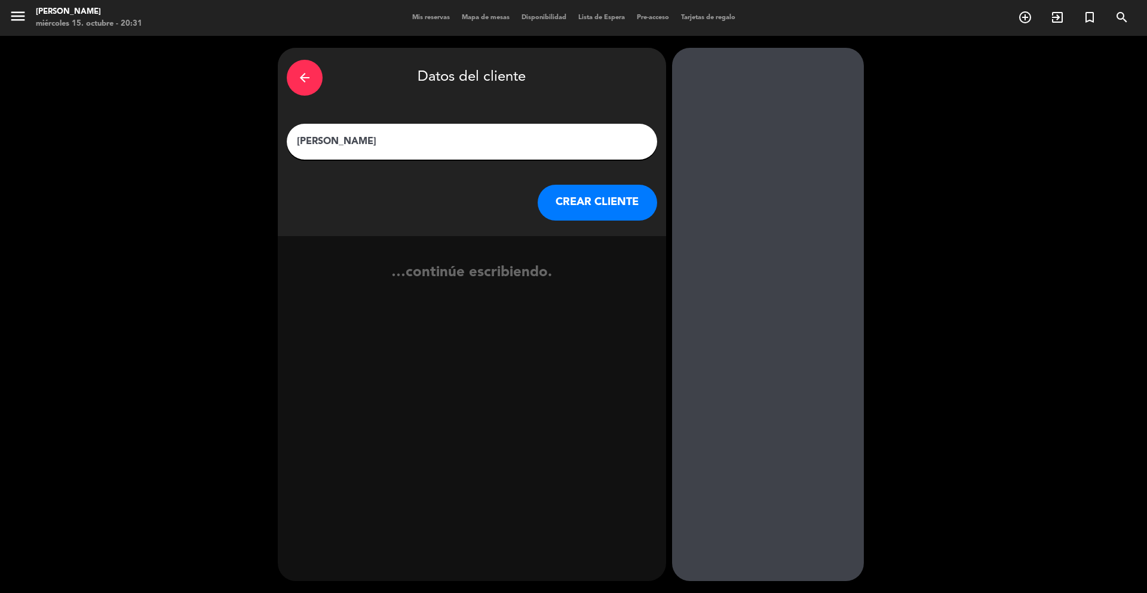
type input "[PERSON_NAME]"
click at [612, 216] on button "CREAR CLIENTE" at bounding box center [598, 203] width 120 height 36
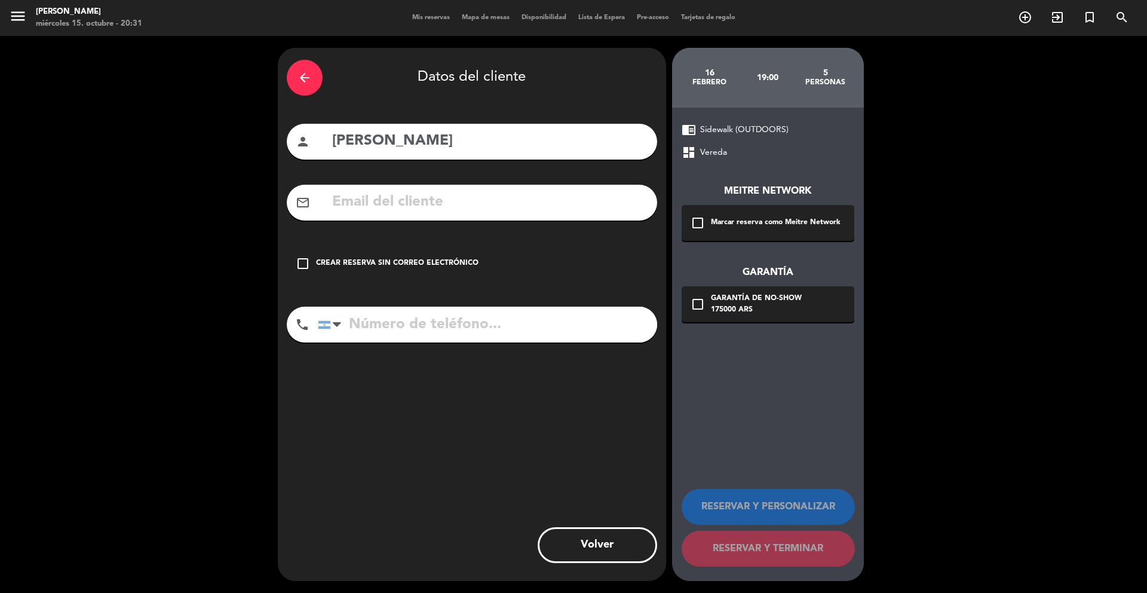
click at [715, 225] on div "Marcar reserva como Meitre Network" at bounding box center [776, 223] width 130 height 12
click at [719, 297] on div "Garantía de no-show" at bounding box center [756, 299] width 91 height 12
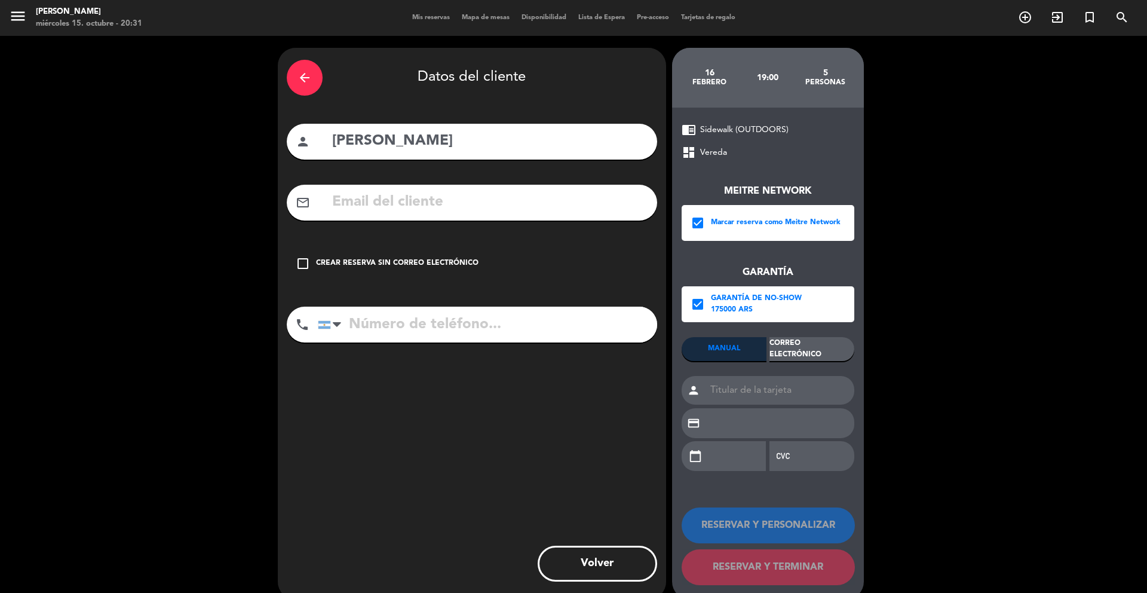
click at [781, 345] on div "Correo Electrónico" at bounding box center [812, 349] width 85 height 24
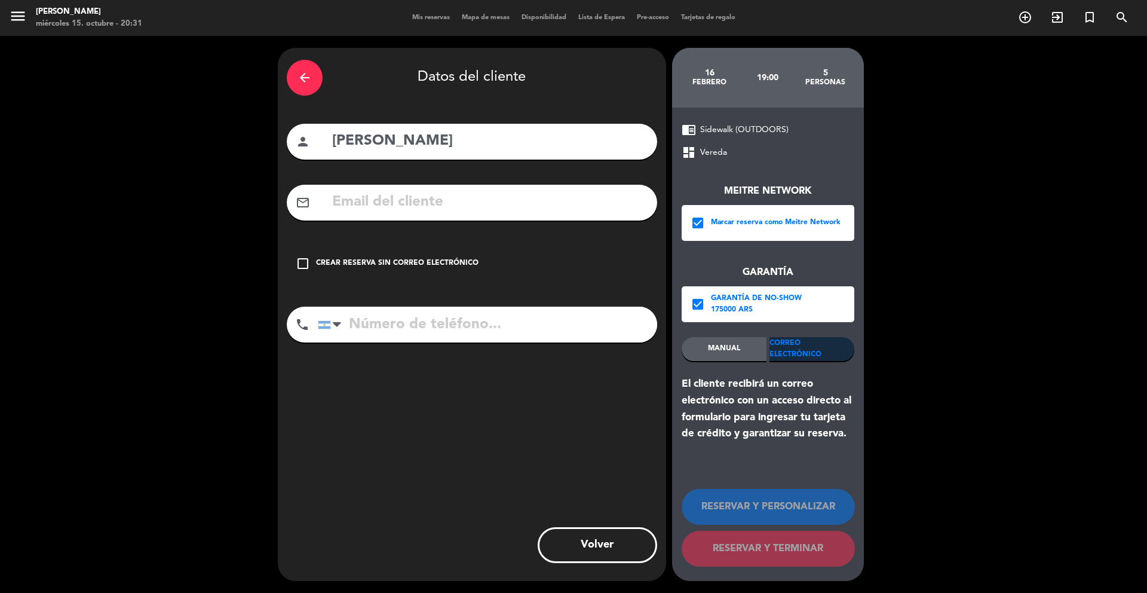
click at [613, 204] on input "text" at bounding box center [489, 202] width 317 height 25
paste input "[PERSON_NAME][EMAIL_ADDRESS][DOMAIN_NAME]"
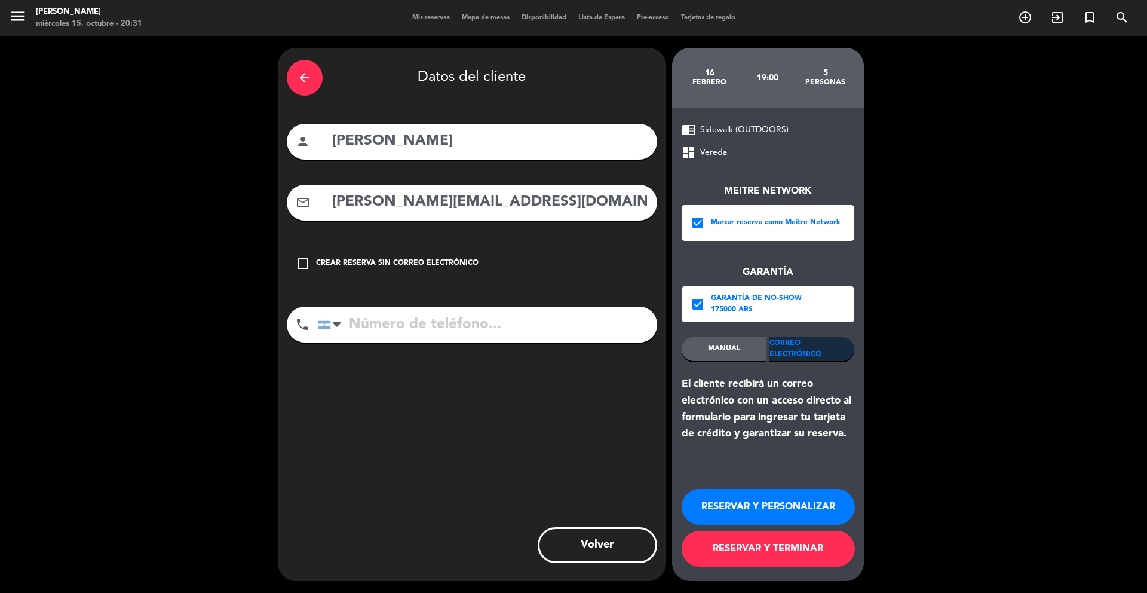
type input "[PERSON_NAME][EMAIL_ADDRESS][DOMAIN_NAME]"
click at [423, 349] on div "phone [GEOGRAPHIC_DATA] +1 [GEOGRAPHIC_DATA] +44 [GEOGRAPHIC_DATA] ([GEOGRAPHIC…" at bounding box center [472, 329] width 371 height 44
click at [412, 322] on input "tel" at bounding box center [487, 325] width 339 height 36
paste input "[PHONE_NUMBER]"
type input "[PHONE_NUMBER]"
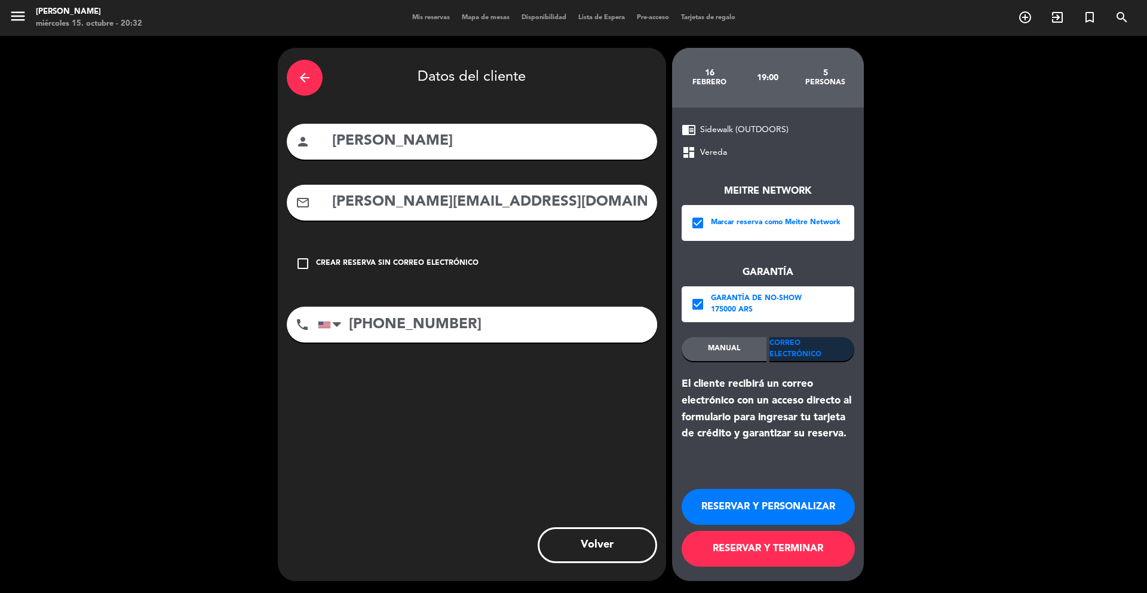
click at [689, 537] on button "RESERVAR Y TERMINAR" at bounding box center [768, 549] width 173 height 36
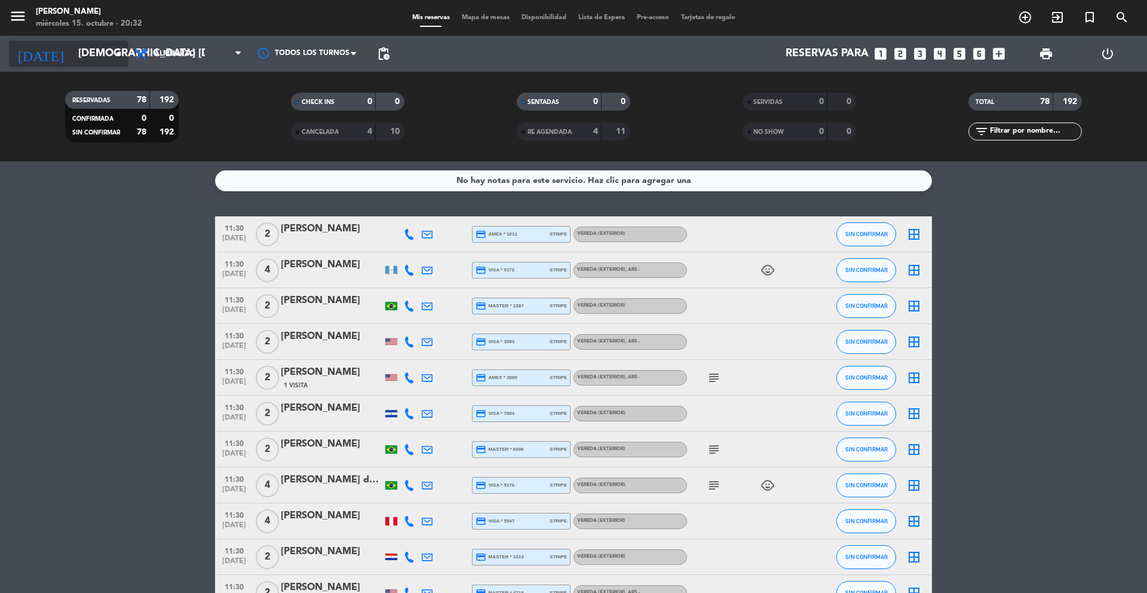
click at [84, 59] on input "[DEMOGRAPHIC_DATA] [DATE]" at bounding box center [141, 54] width 139 height 24
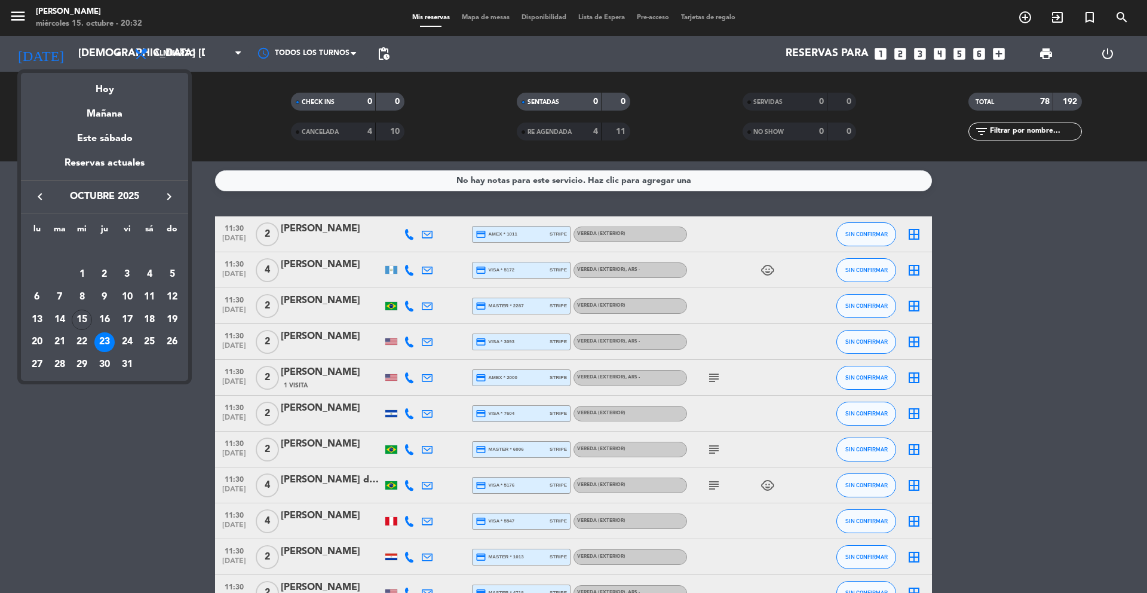
click at [172, 198] on icon "keyboard_arrow_right" at bounding box center [169, 196] width 14 height 14
click at [66, 322] on div "18" at bounding box center [60, 320] width 20 height 20
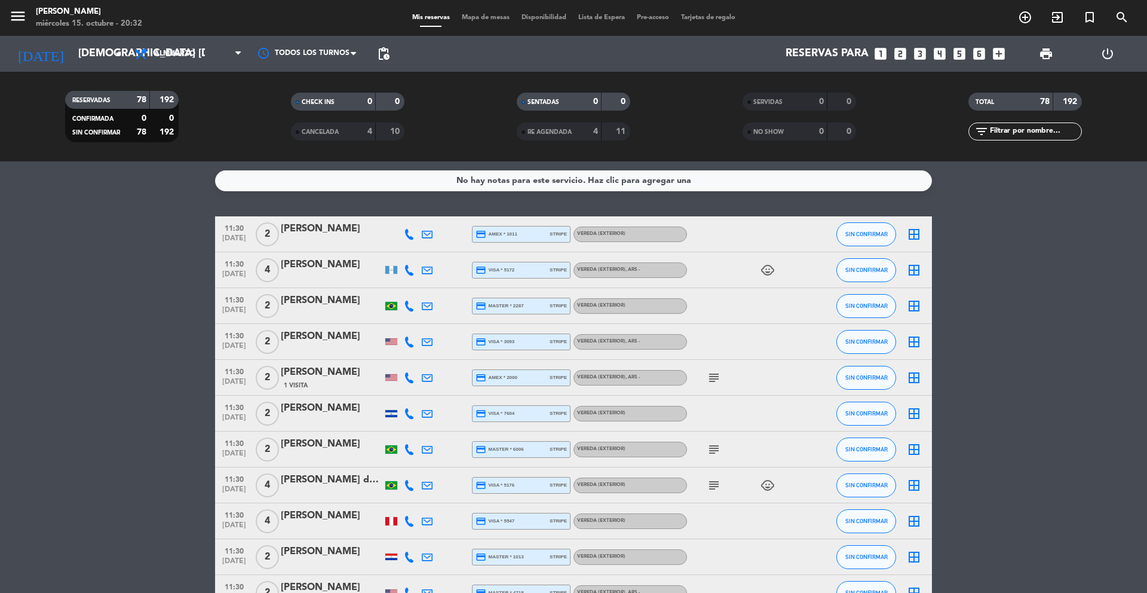
type input "[DATE] nov."
drag, startPoint x: 219, startPoint y: 51, endPoint x: 215, endPoint y: 69, distance: 18.0
click at [219, 51] on span "Almuerzo" at bounding box center [188, 54] width 120 height 26
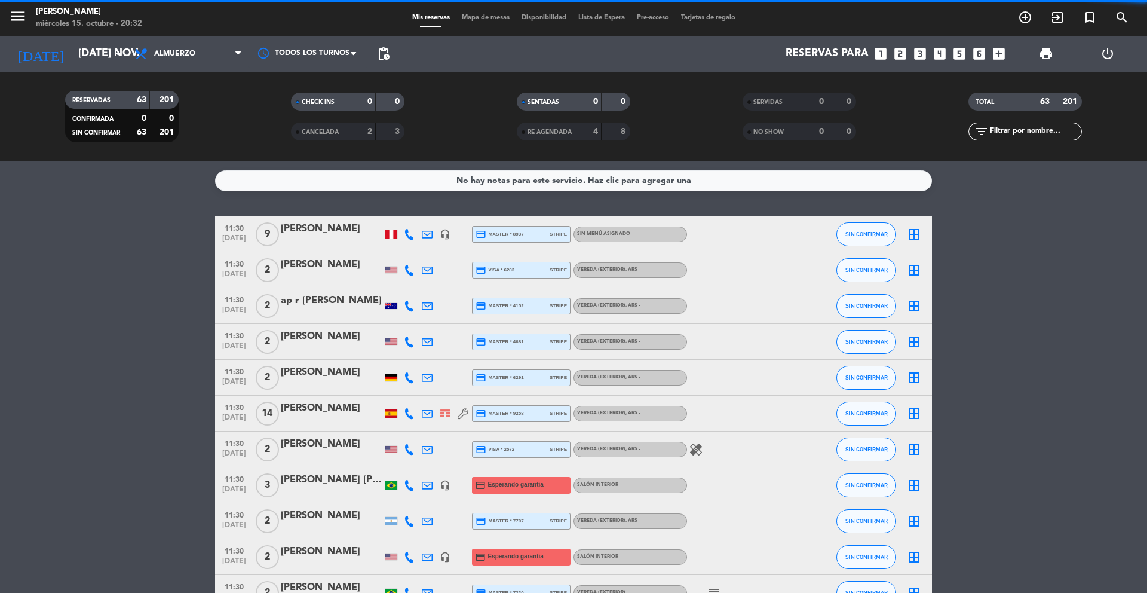
drag, startPoint x: 215, startPoint y: 69, endPoint x: 221, endPoint y: 71, distance: 6.8
click at [215, 69] on div "Todos los servicios Almuerzo Cena Almuerzo Todos los servicios Almuerzo Cena" at bounding box center [188, 54] width 120 height 36
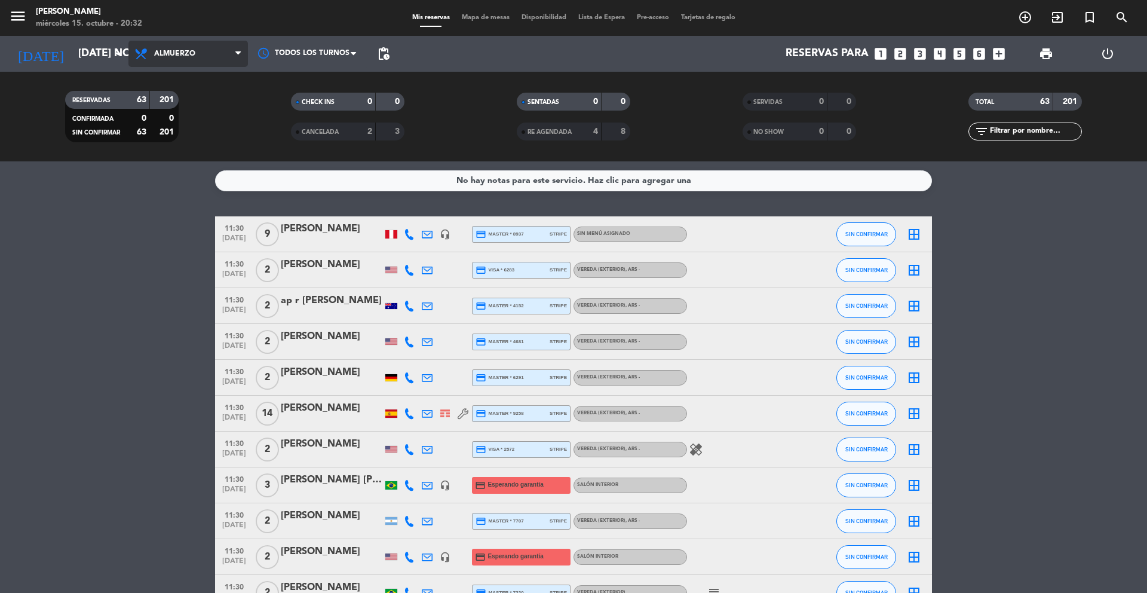
click at [238, 54] on icon at bounding box center [237, 54] width 5 height 10
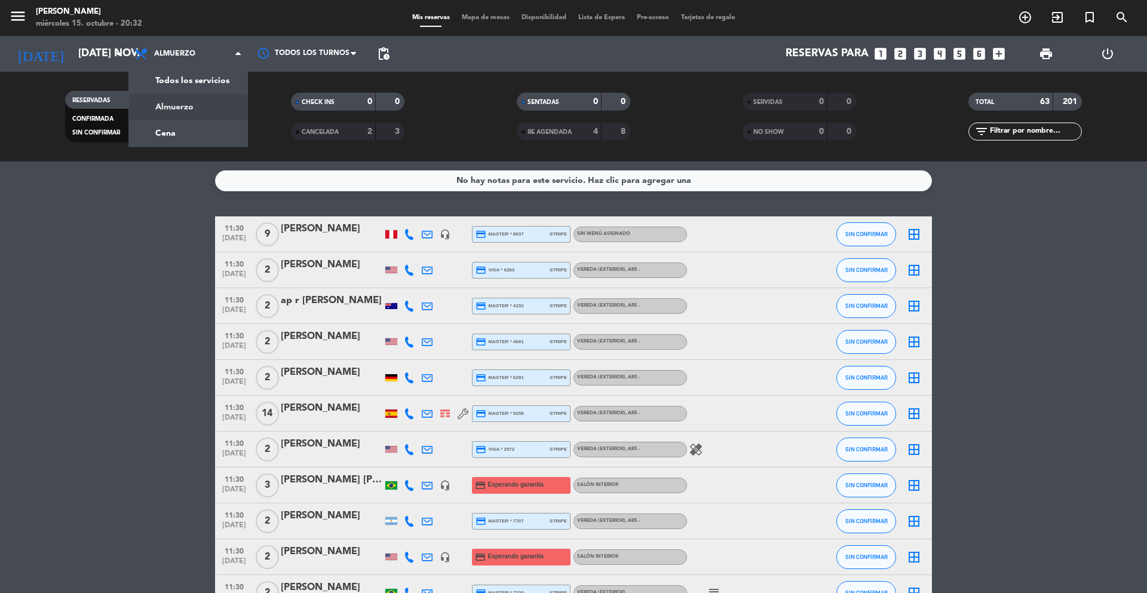
click at [232, 79] on div "menu [PERSON_NAME] miércoles 15. octubre - 20:32 Mis reservas Mapa de mesas Dis…" at bounding box center [573, 80] width 1147 height 161
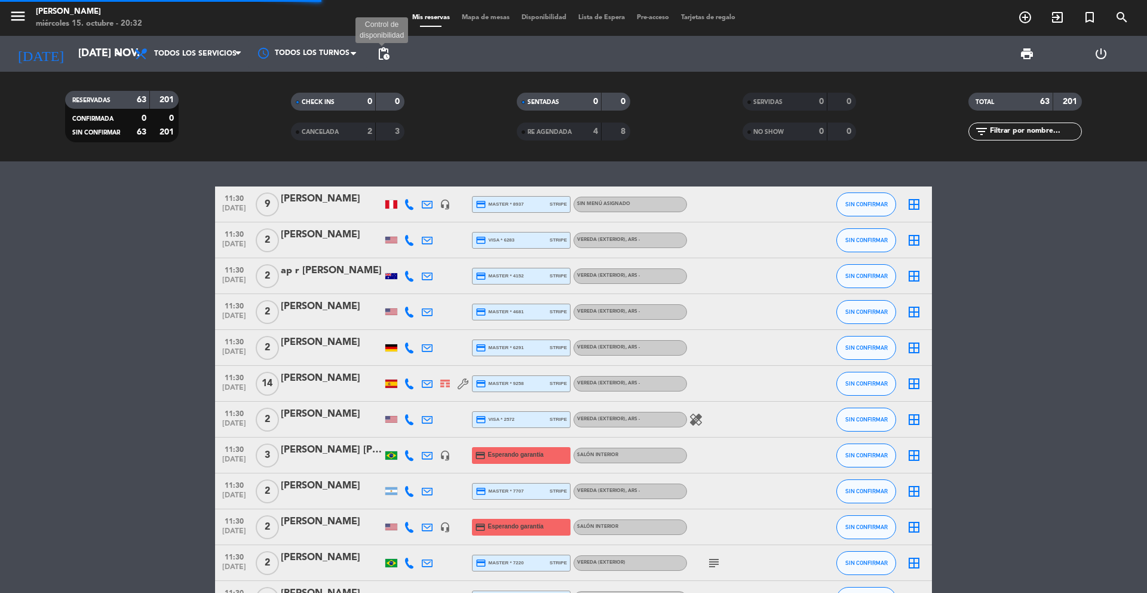
click at [382, 49] on span "pending_actions" at bounding box center [384, 54] width 14 height 14
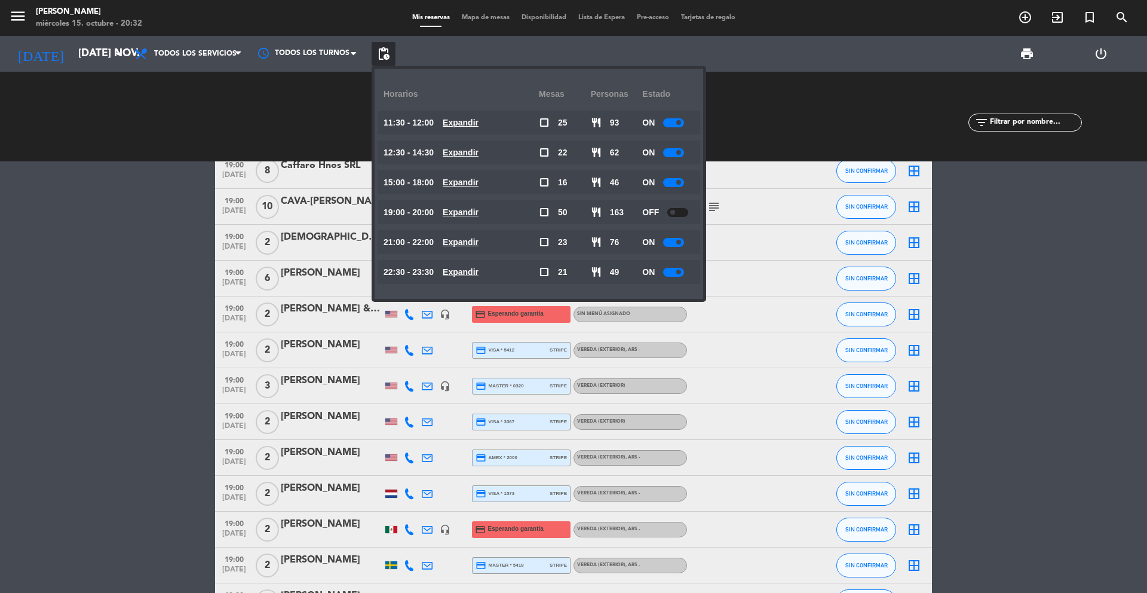
scroll to position [2533, 0]
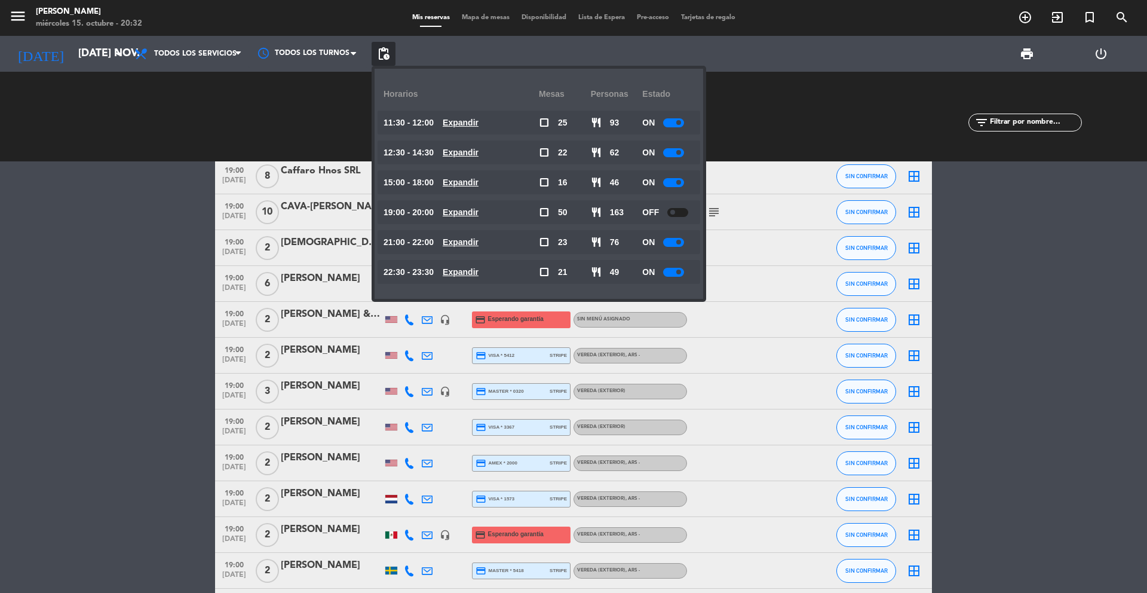
click at [248, 323] on span "[DATE]" at bounding box center [234, 327] width 30 height 14
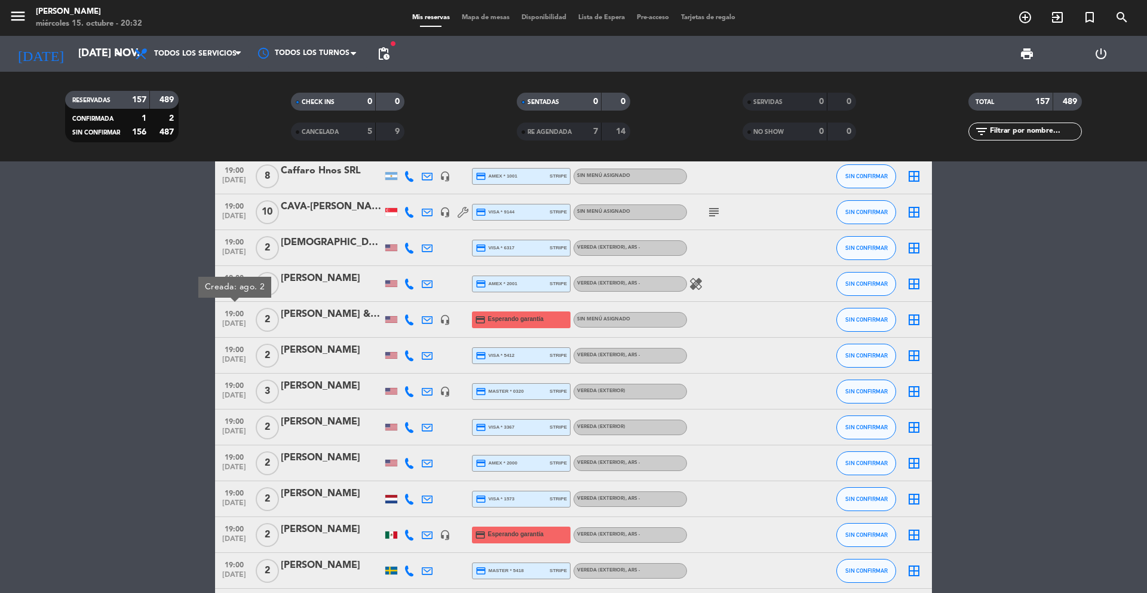
click at [323, 319] on div "[PERSON_NAME] & [PERSON_NAME]" at bounding box center [332, 315] width 102 height 16
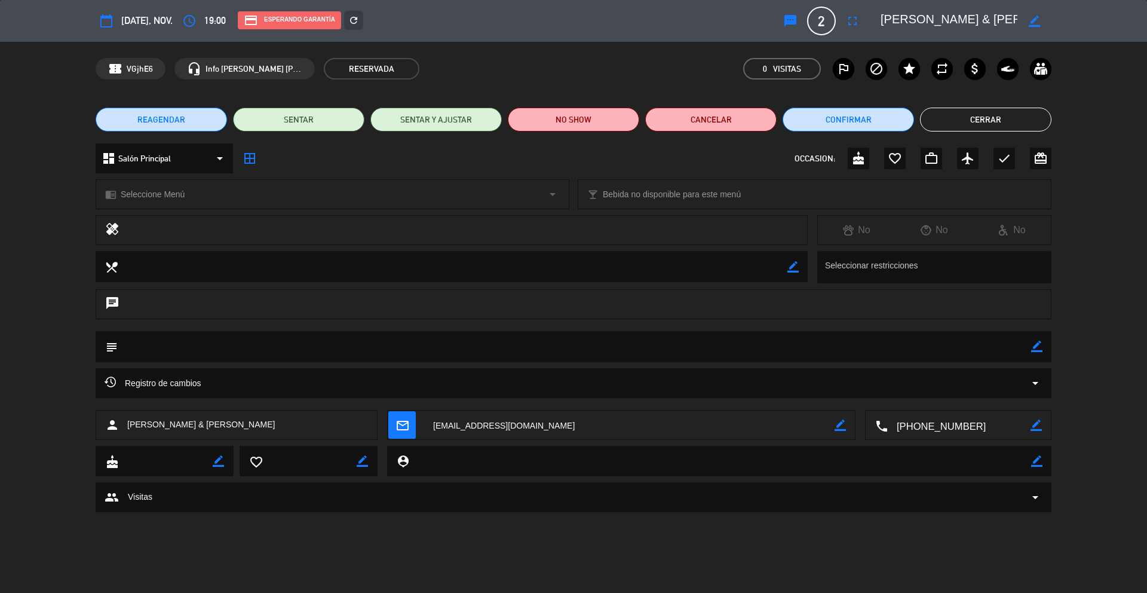
click at [947, 117] on button "Cerrar" at bounding box center [985, 120] width 131 height 24
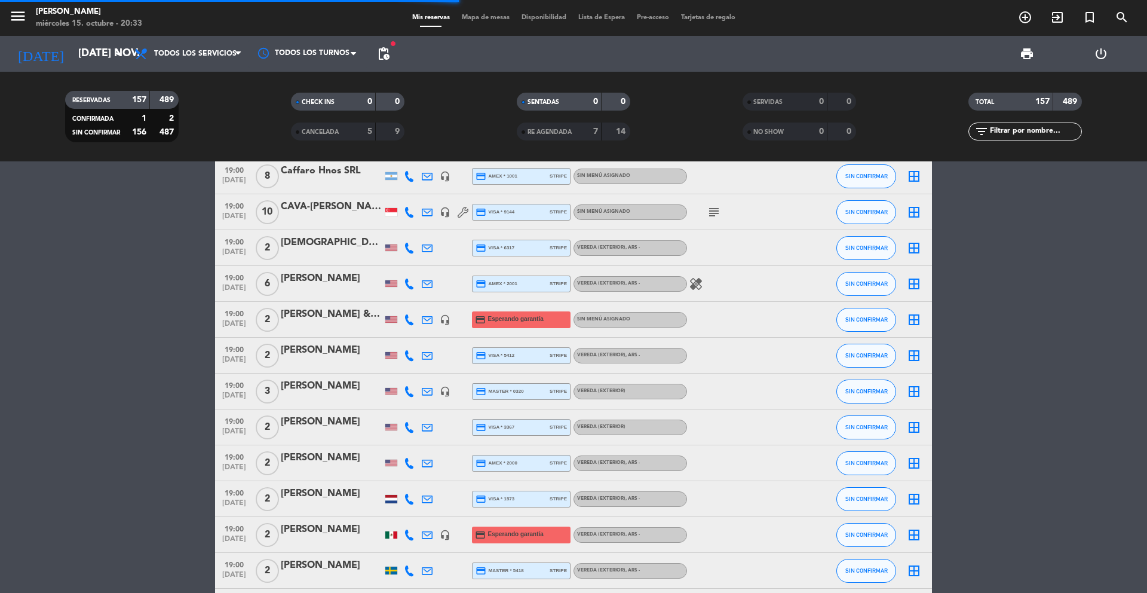
click at [239, 533] on span "19:00" at bounding box center [234, 528] width 30 height 14
click at [290, 535] on div "[PERSON_NAME]" at bounding box center [332, 530] width 102 height 16
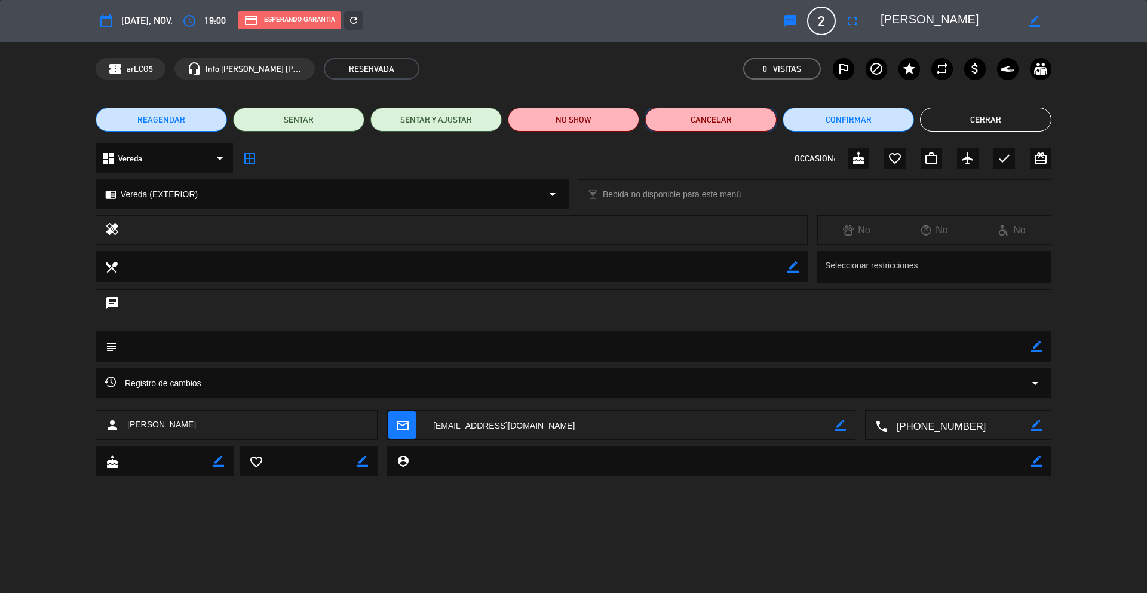
click at [694, 121] on button "Cancelar" at bounding box center [710, 120] width 131 height 24
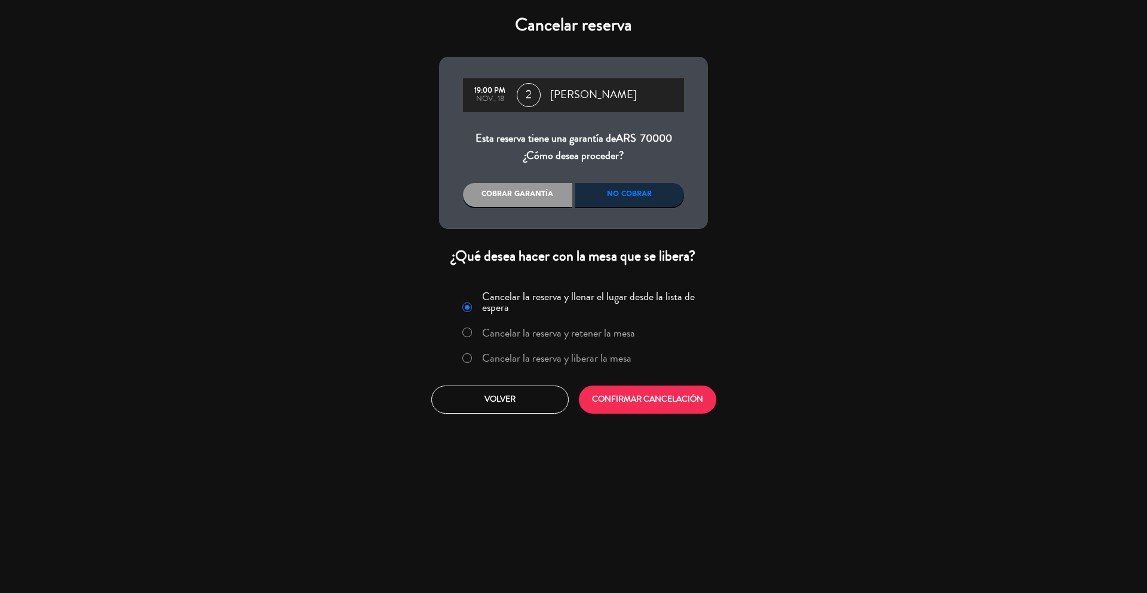
click at [518, 348] on label "Cancelar la reserva y liberar la mesa" at bounding box center [547, 359] width 182 height 22
click at [620, 406] on button "CONFIRMAR CANCELACIÓN" at bounding box center [647, 399] width 137 height 28
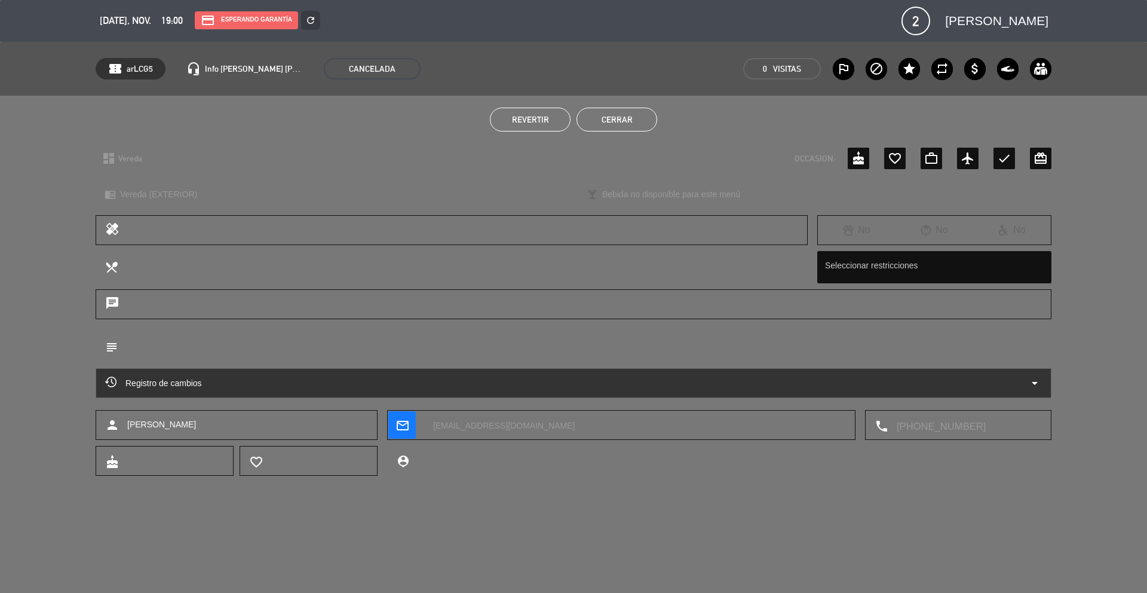
click at [640, 122] on button "Cerrar" at bounding box center [617, 120] width 81 height 24
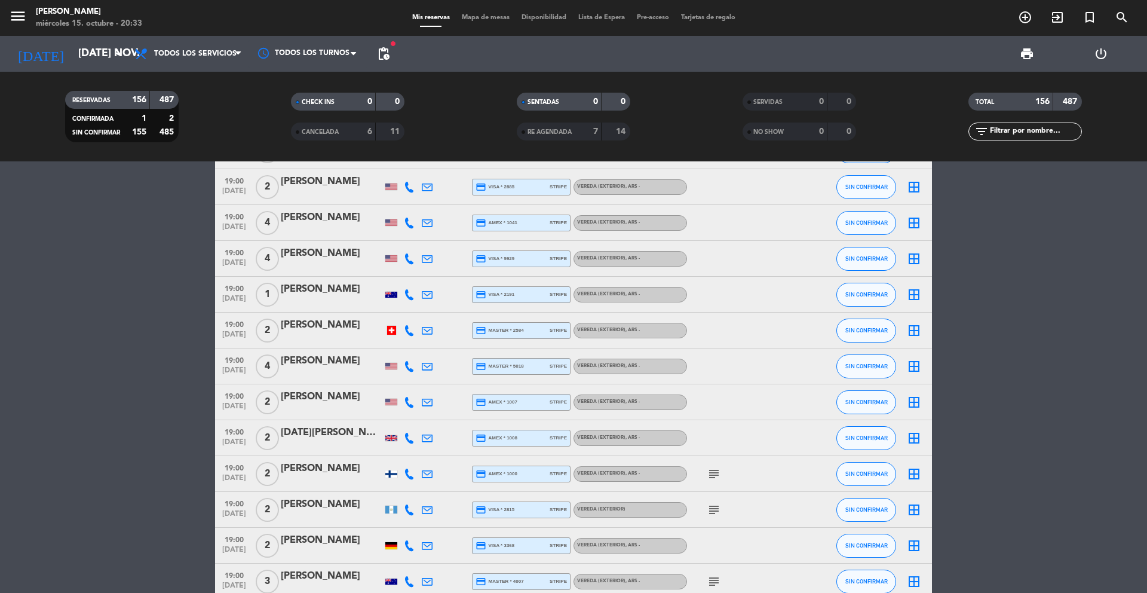
scroll to position [2821, 0]
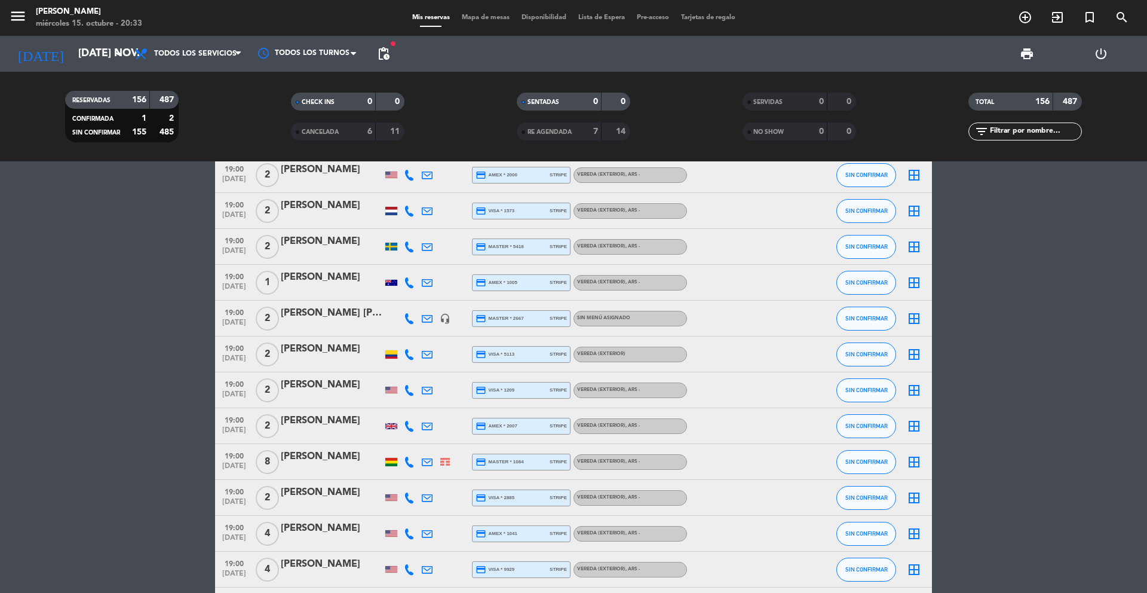
click at [384, 56] on span "pending_actions" at bounding box center [384, 54] width 14 height 14
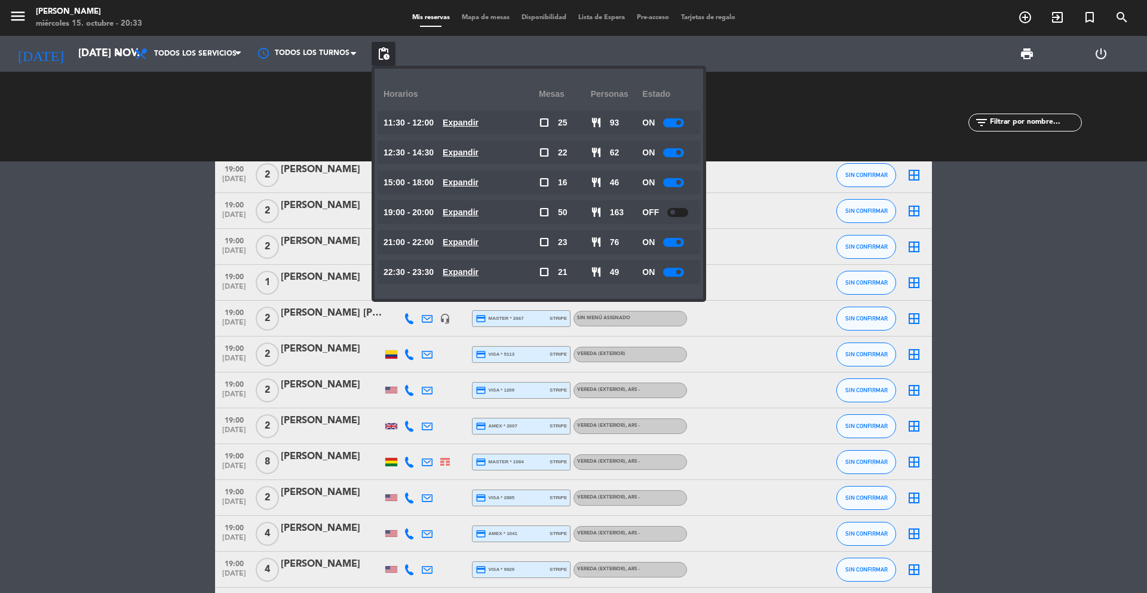
click at [483, 14] on span "Mapa de mesas" at bounding box center [486, 17] width 60 height 7
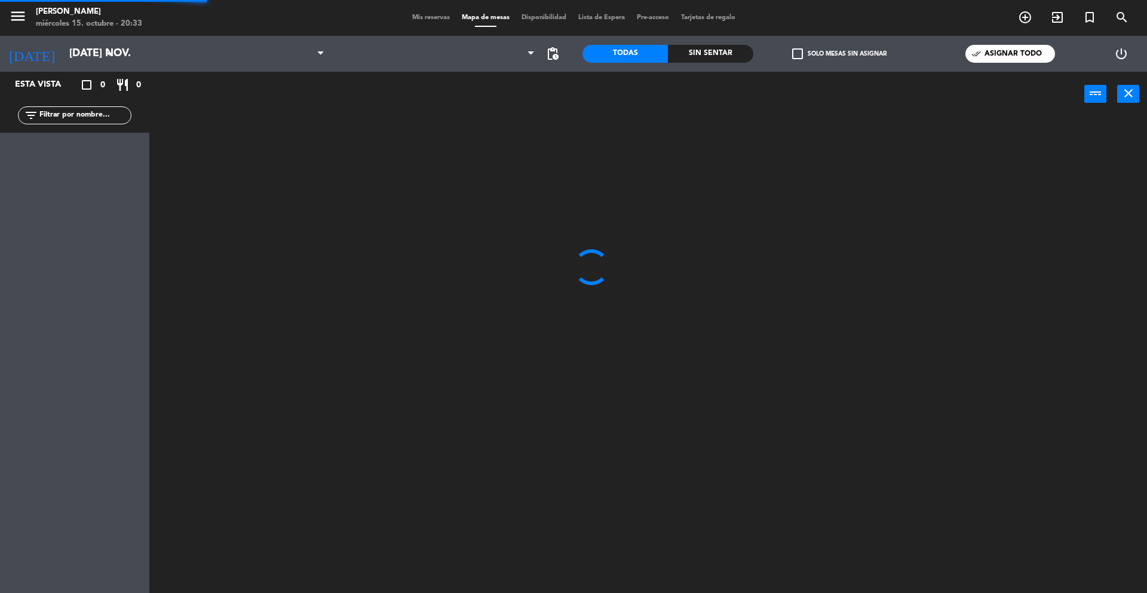
click at [423, 14] on span "Mis reservas" at bounding box center [431, 17] width 50 height 7
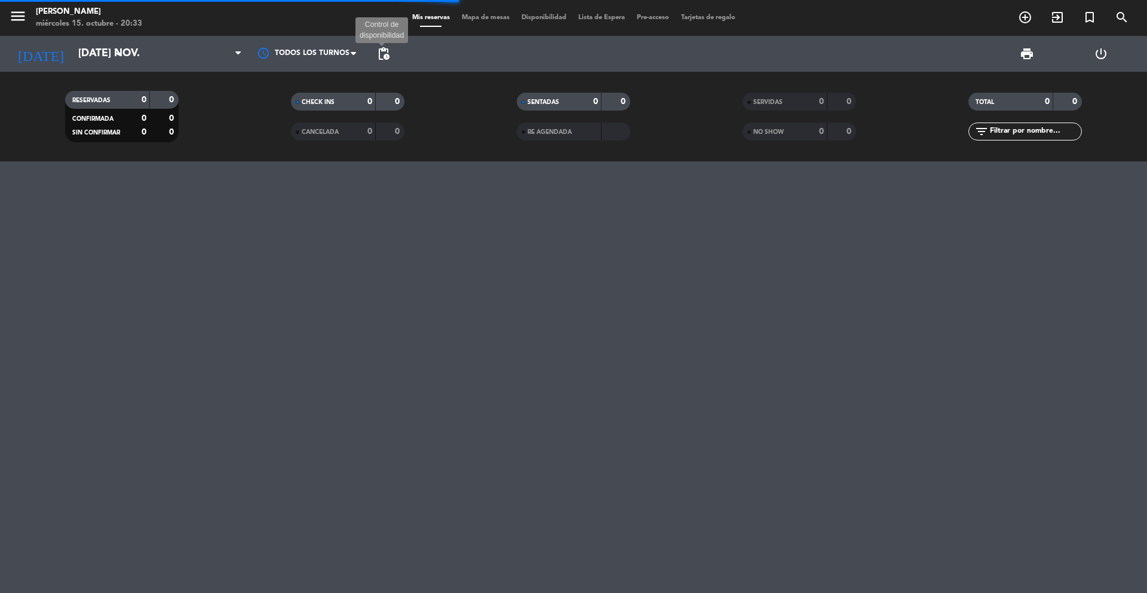
click at [378, 53] on span "pending_actions" at bounding box center [384, 54] width 14 height 14
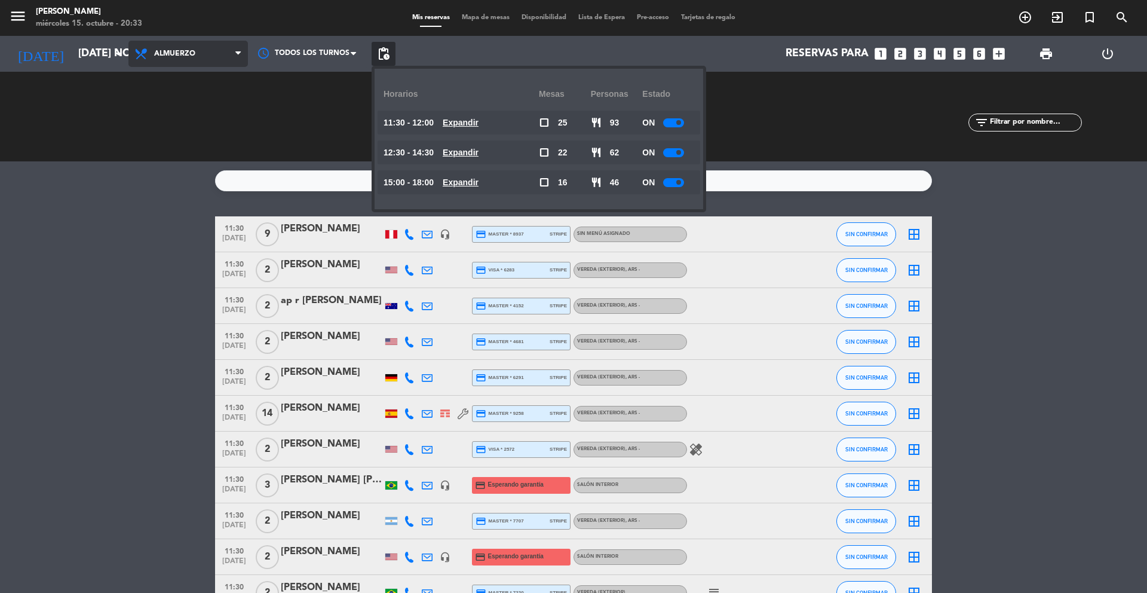
click at [193, 63] on span "Almuerzo" at bounding box center [188, 54] width 120 height 26
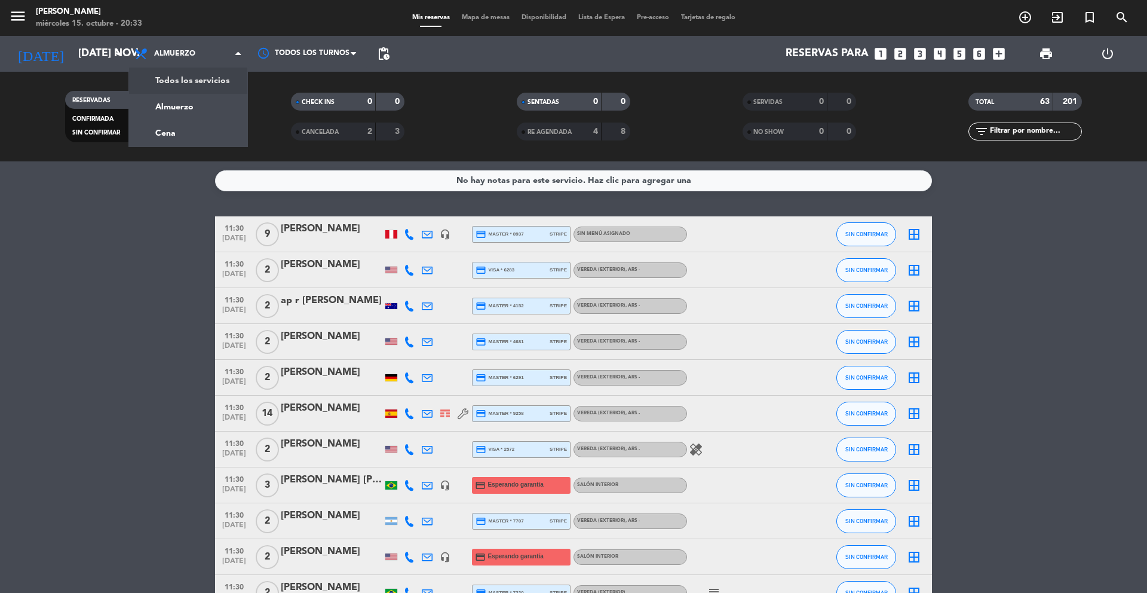
click at [192, 87] on div "menu [PERSON_NAME] miércoles 15. octubre - 20:33 Mis reservas Mapa de mesas Dis…" at bounding box center [573, 80] width 1147 height 161
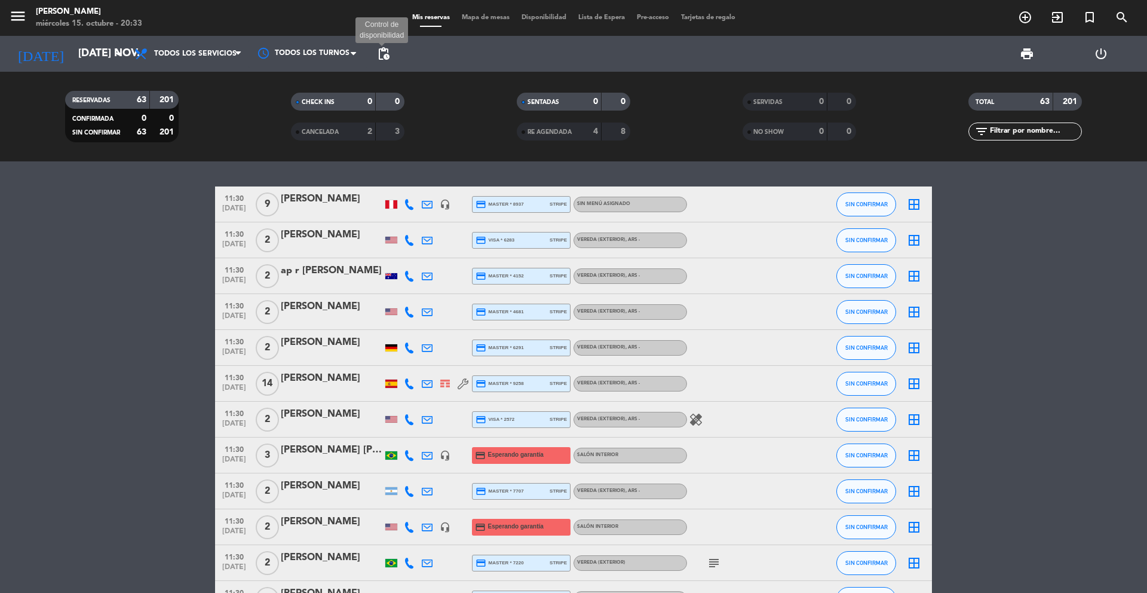
click at [382, 54] on span "pending_actions" at bounding box center [384, 54] width 14 height 14
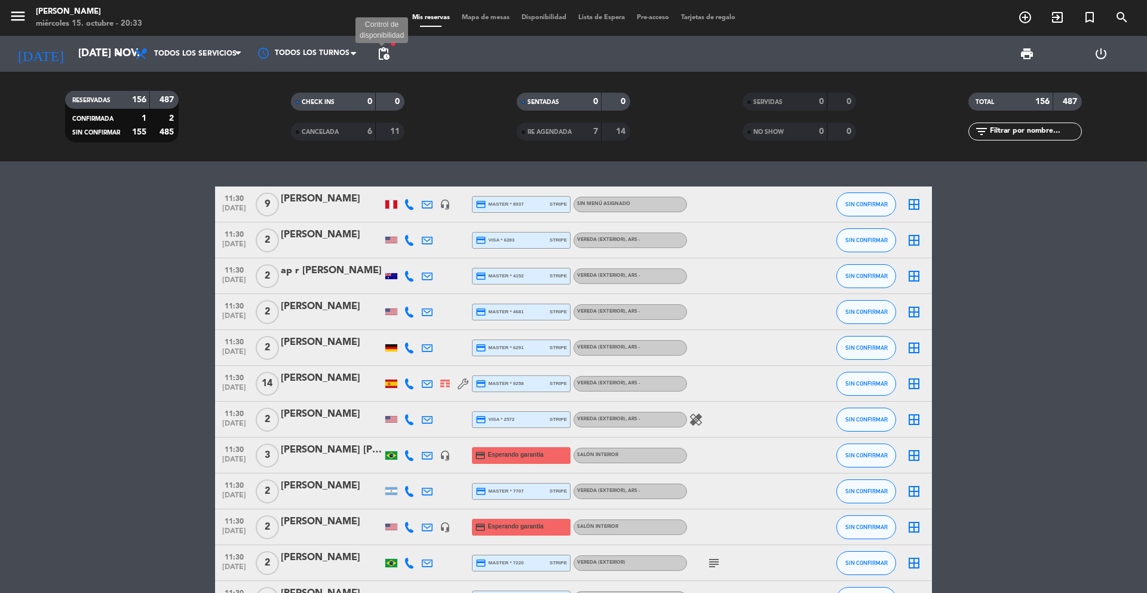
click at [388, 54] on span "pending_actions" at bounding box center [384, 54] width 14 height 14
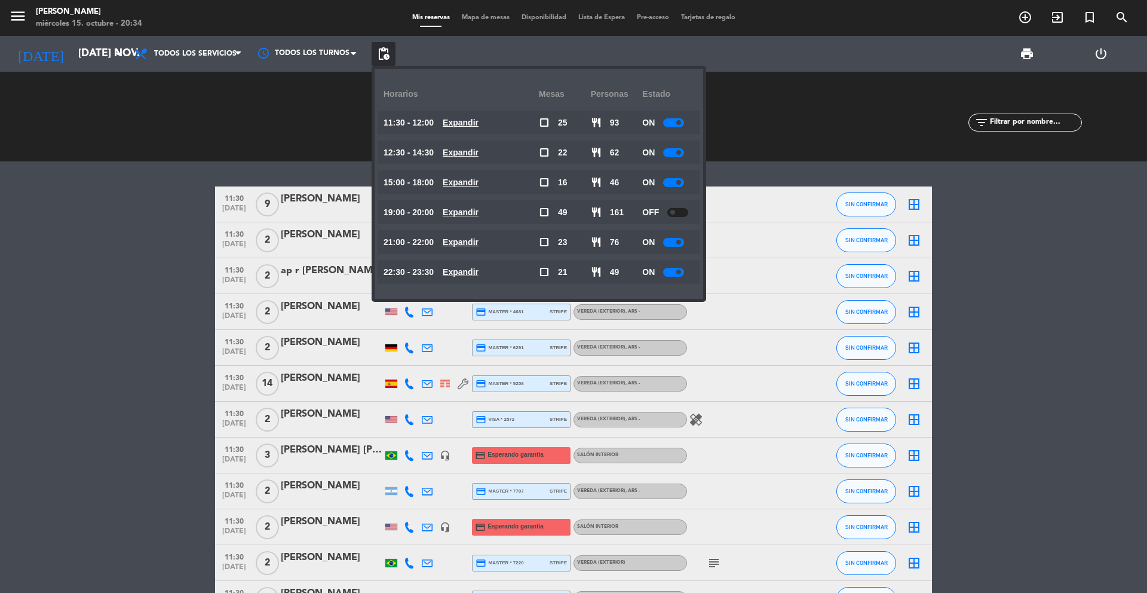
click at [123, 69] on div "[DATE] [DATE] nov. arrow_drop_down" at bounding box center [69, 54] width 120 height 36
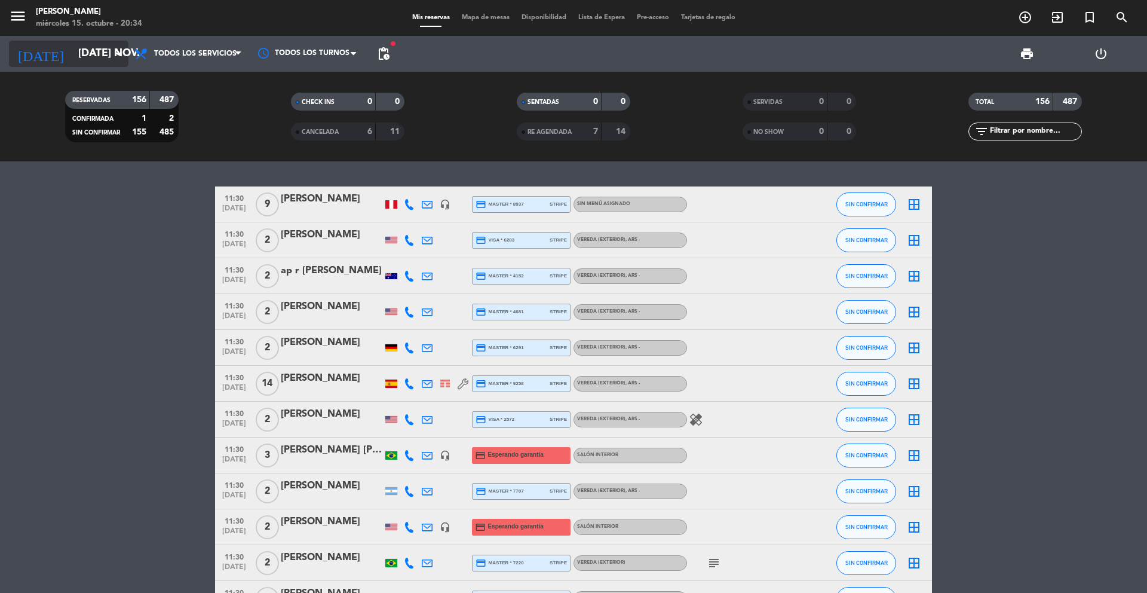
click at [117, 50] on icon "arrow_drop_down" at bounding box center [118, 54] width 14 height 14
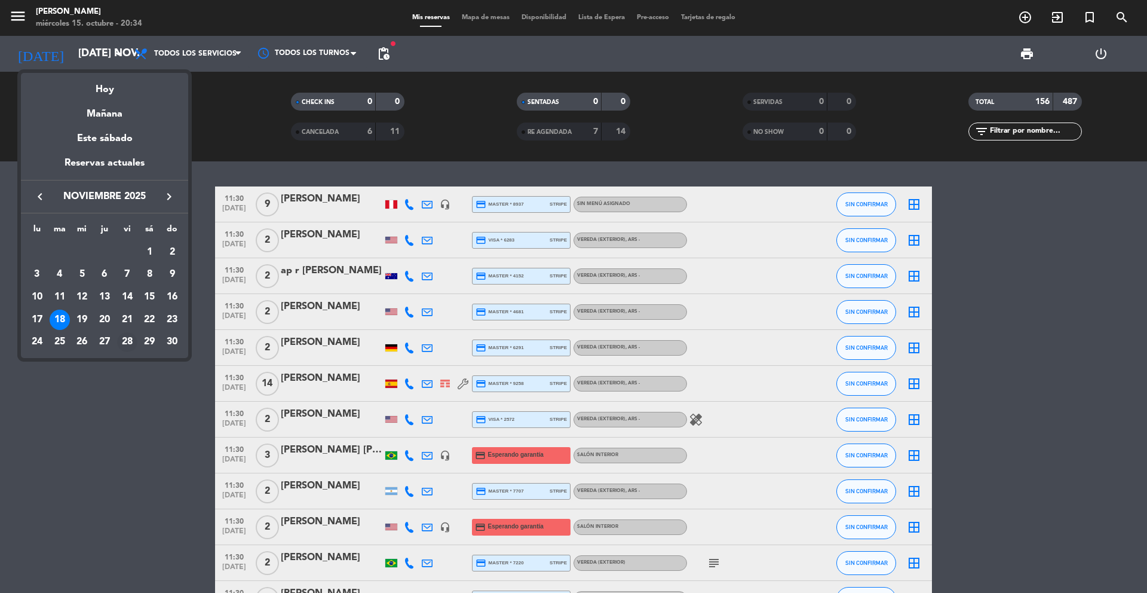
click at [127, 339] on div "28" at bounding box center [127, 342] width 20 height 20
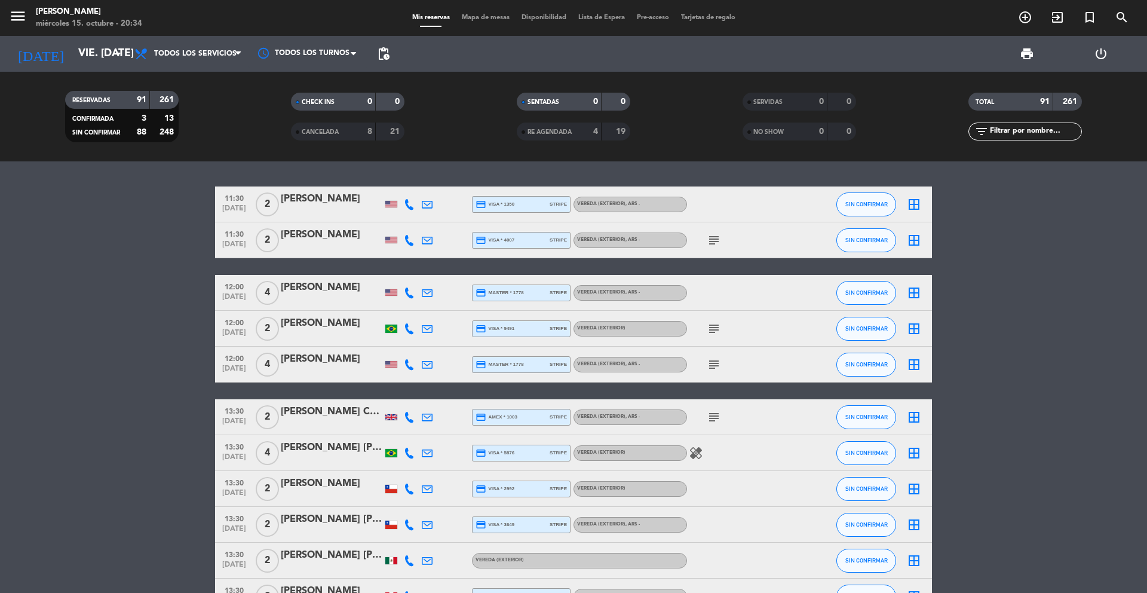
click at [384, 55] on span "pending_actions" at bounding box center [384, 54] width 14 height 14
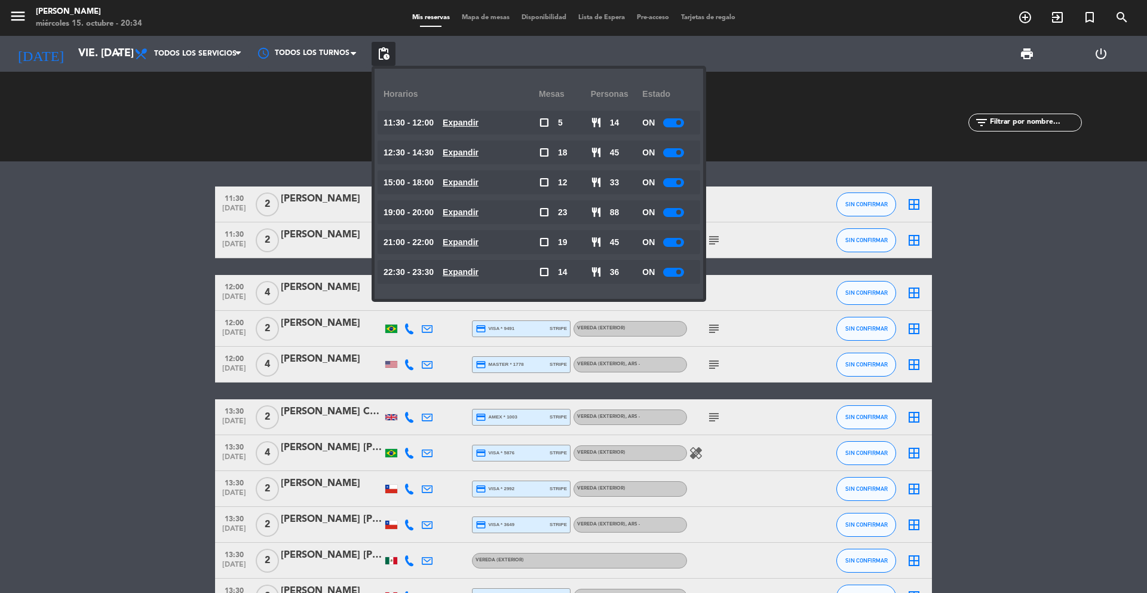
click at [384, 54] on span "pending_actions" at bounding box center [384, 54] width 14 height 14
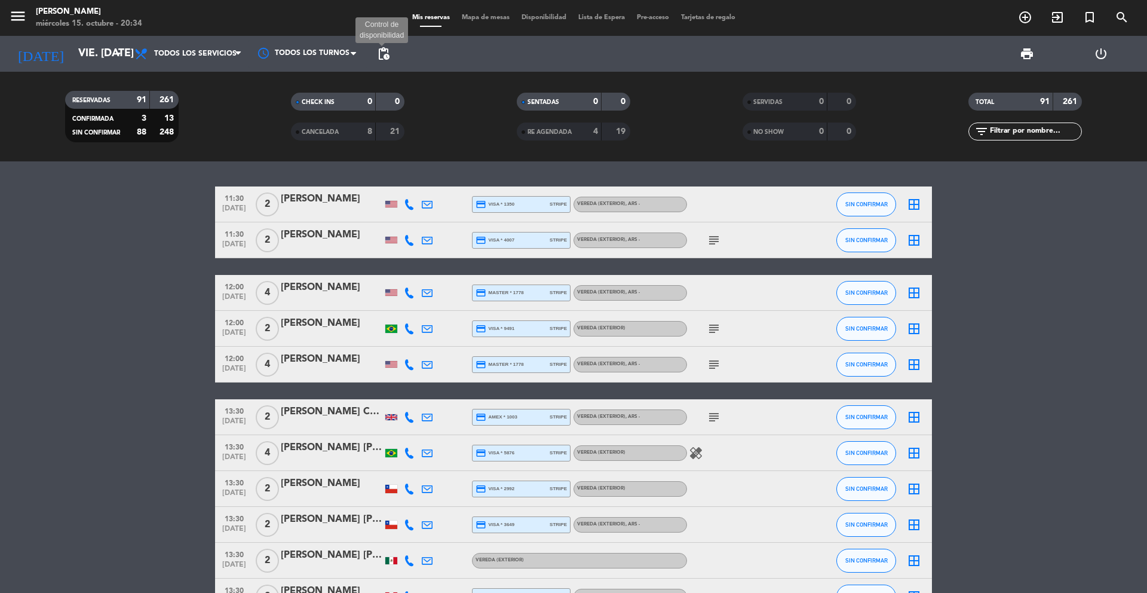
click at [381, 50] on span "pending_actions" at bounding box center [384, 54] width 14 height 14
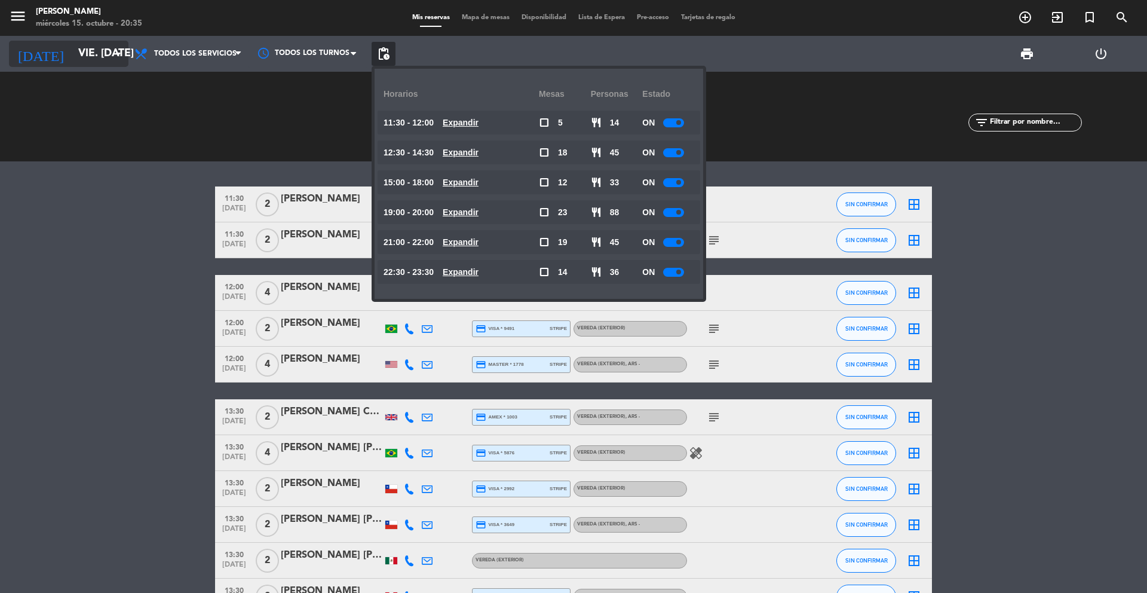
click at [91, 48] on input "vie. [DATE]" at bounding box center [141, 54] width 139 height 24
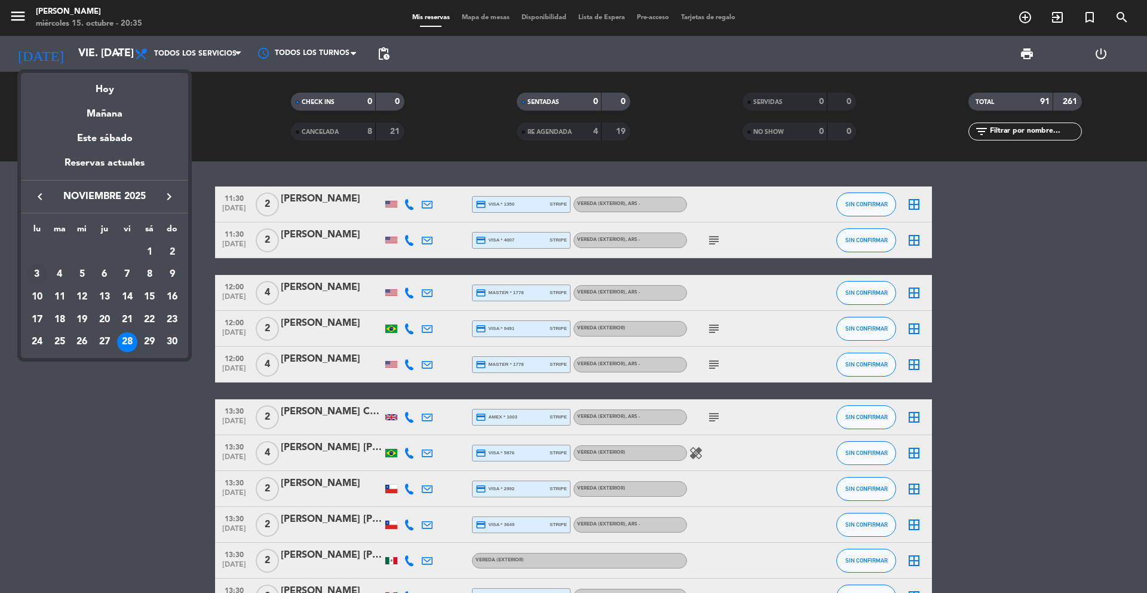
click at [39, 280] on div "3" at bounding box center [37, 274] width 20 height 20
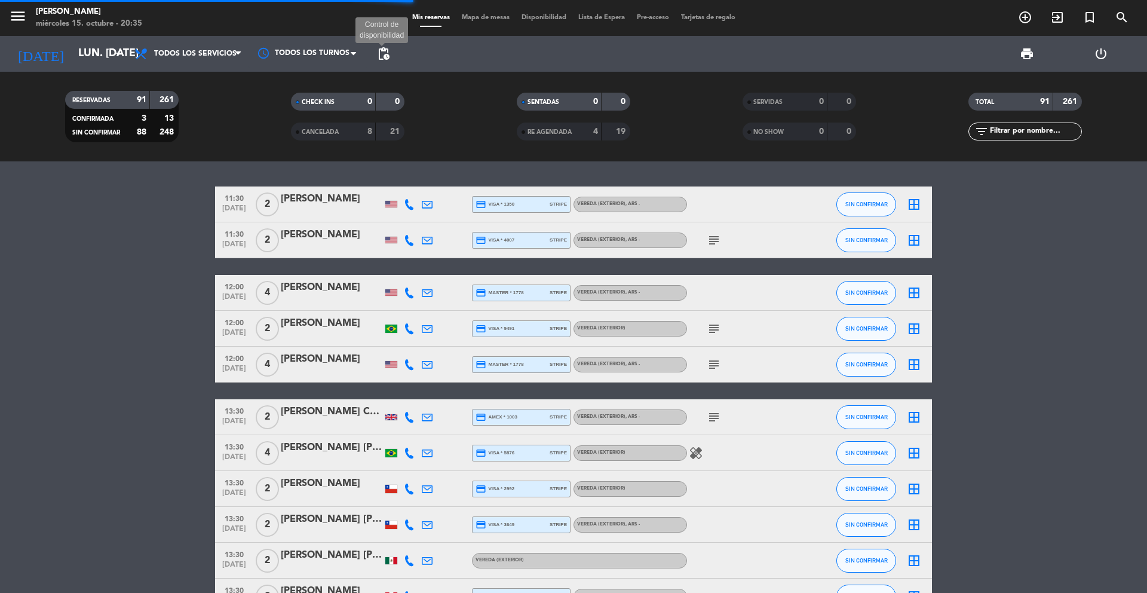
click at [377, 59] on span "pending_actions" at bounding box center [384, 54] width 14 height 14
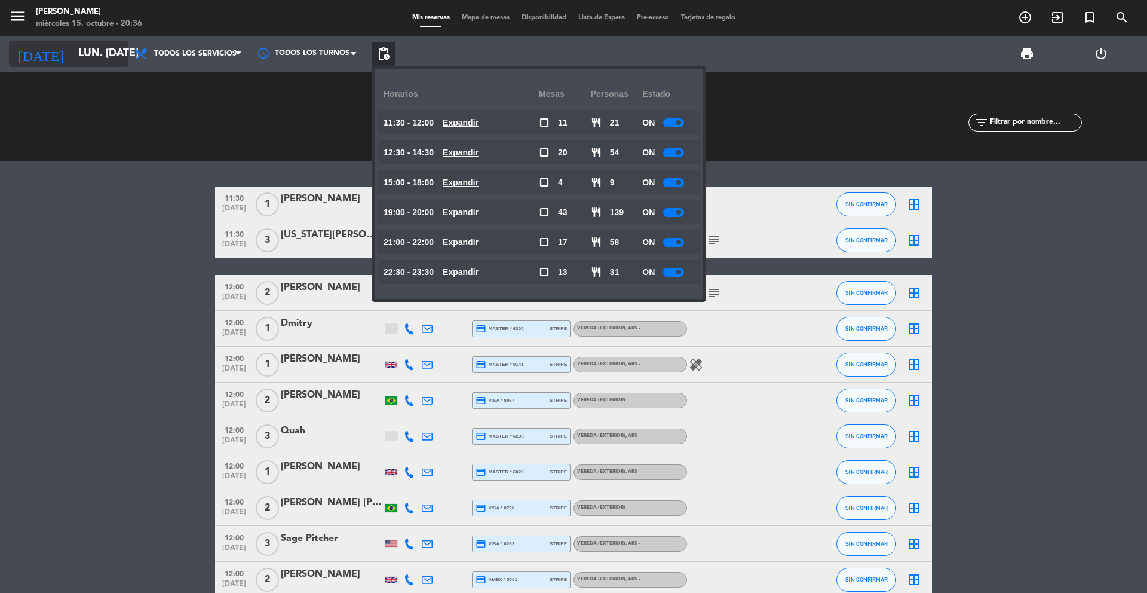
click at [120, 66] on input "lun. [DATE]" at bounding box center [141, 54] width 139 height 24
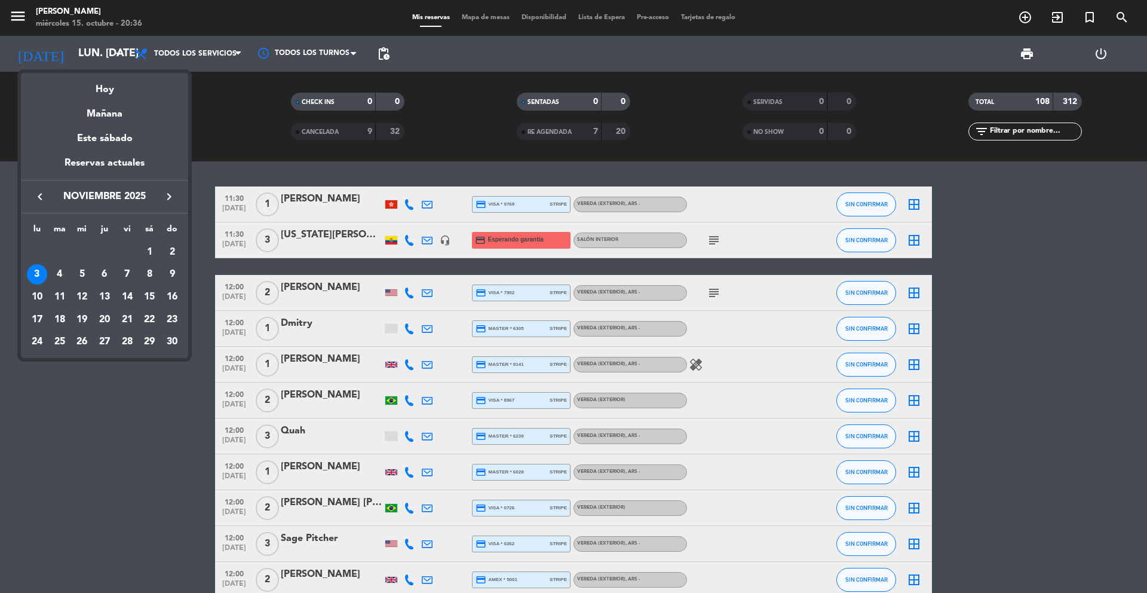
click at [168, 201] on icon "keyboard_arrow_right" at bounding box center [169, 196] width 14 height 14
click at [127, 253] on div "2" at bounding box center [127, 252] width 20 height 20
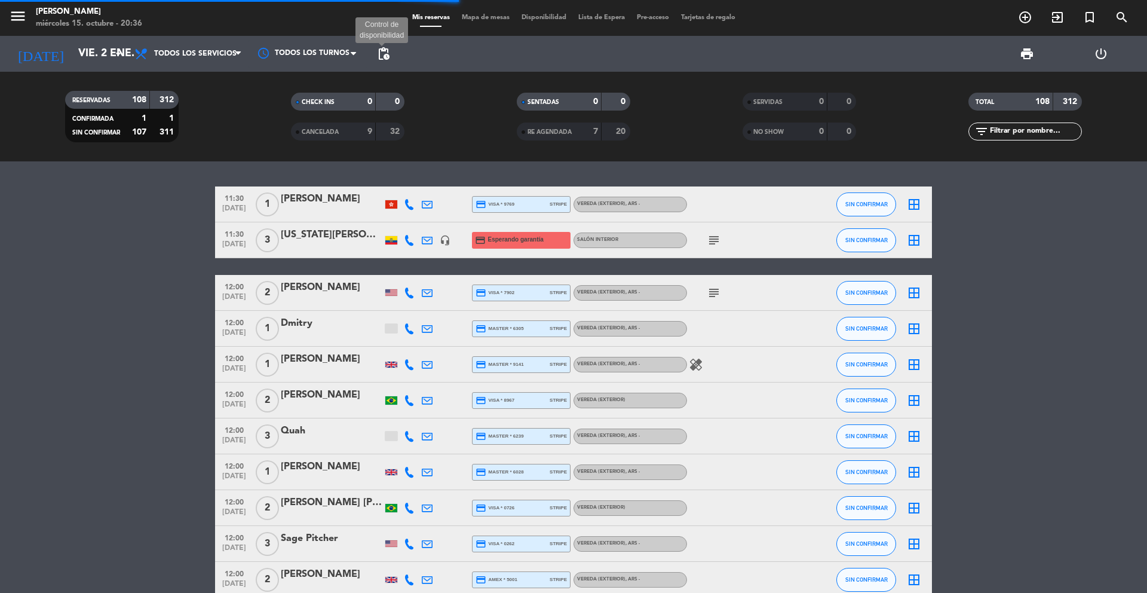
click at [382, 60] on span "pending_actions" at bounding box center [384, 54] width 14 height 14
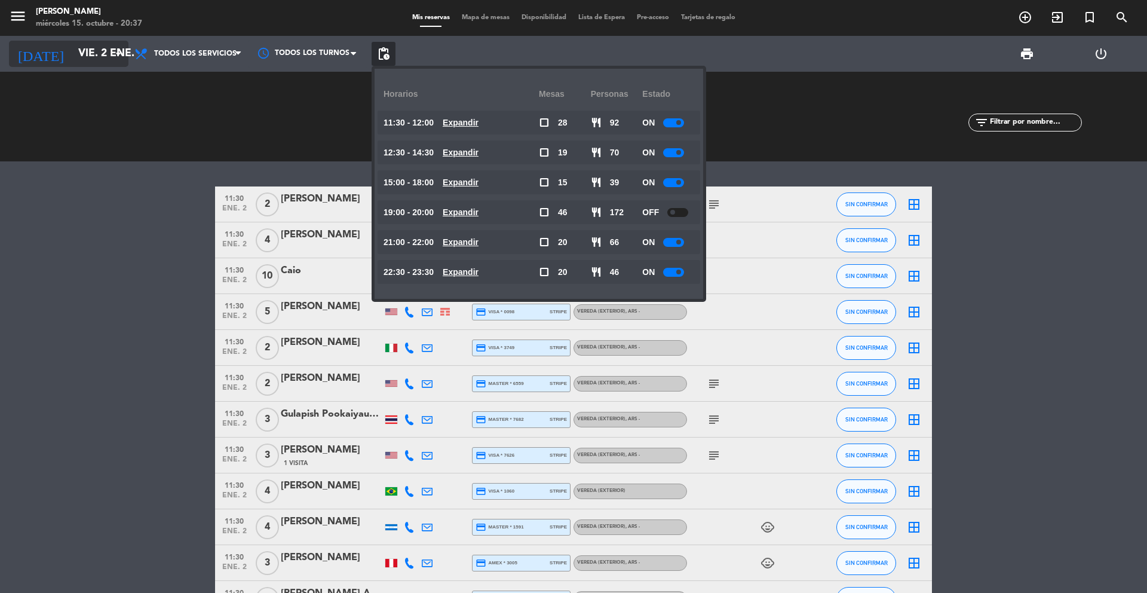
click at [117, 57] on icon "arrow_drop_down" at bounding box center [118, 54] width 14 height 14
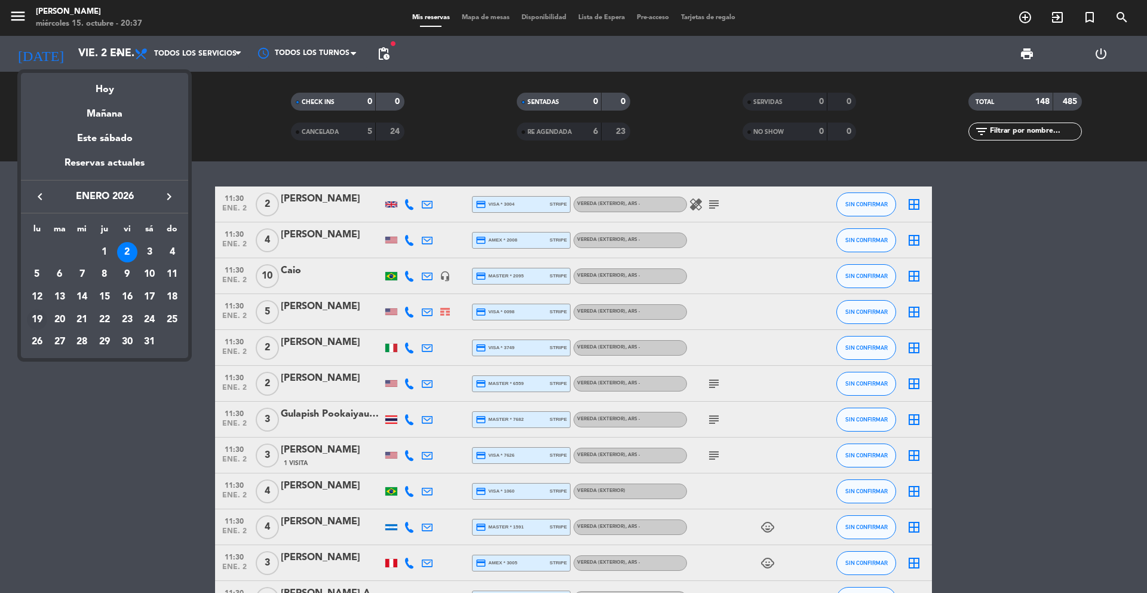
click at [39, 318] on div "19" at bounding box center [37, 320] width 20 height 20
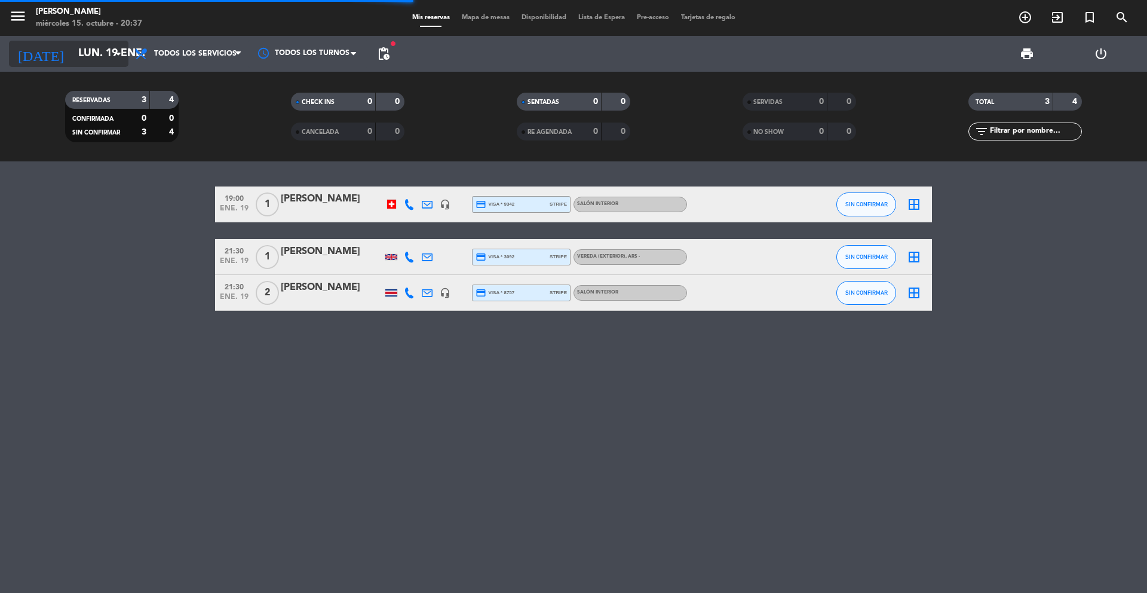
click at [109, 50] on input "lun. 19 ene." at bounding box center [141, 54] width 139 height 24
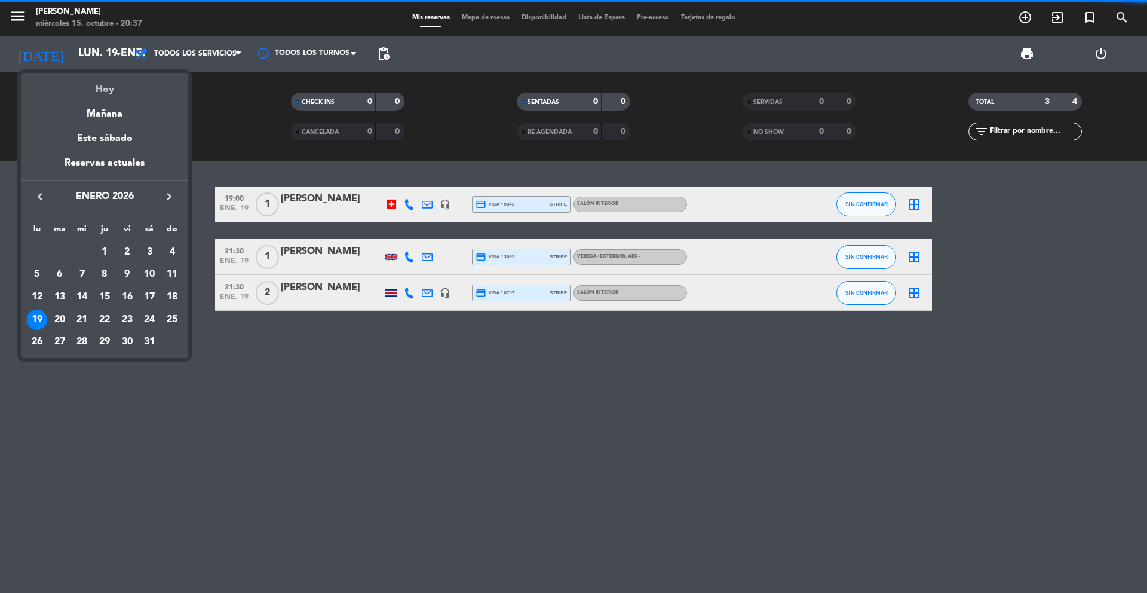
click at [103, 79] on div "Hoy" at bounding box center [104, 85] width 167 height 25
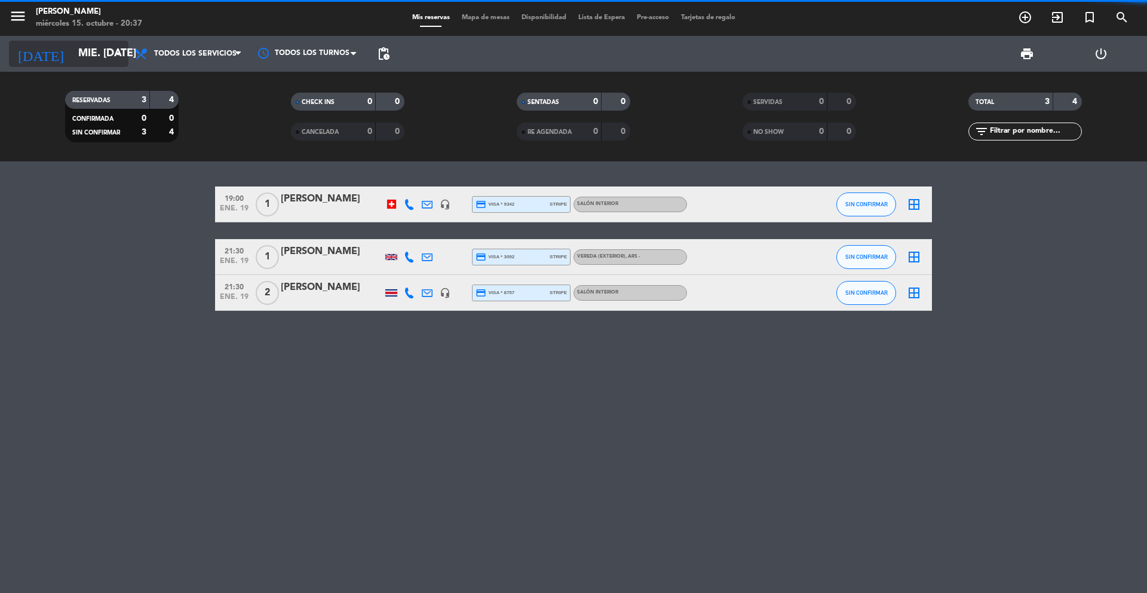
click at [103, 50] on input "mié. [DATE]" at bounding box center [141, 54] width 139 height 24
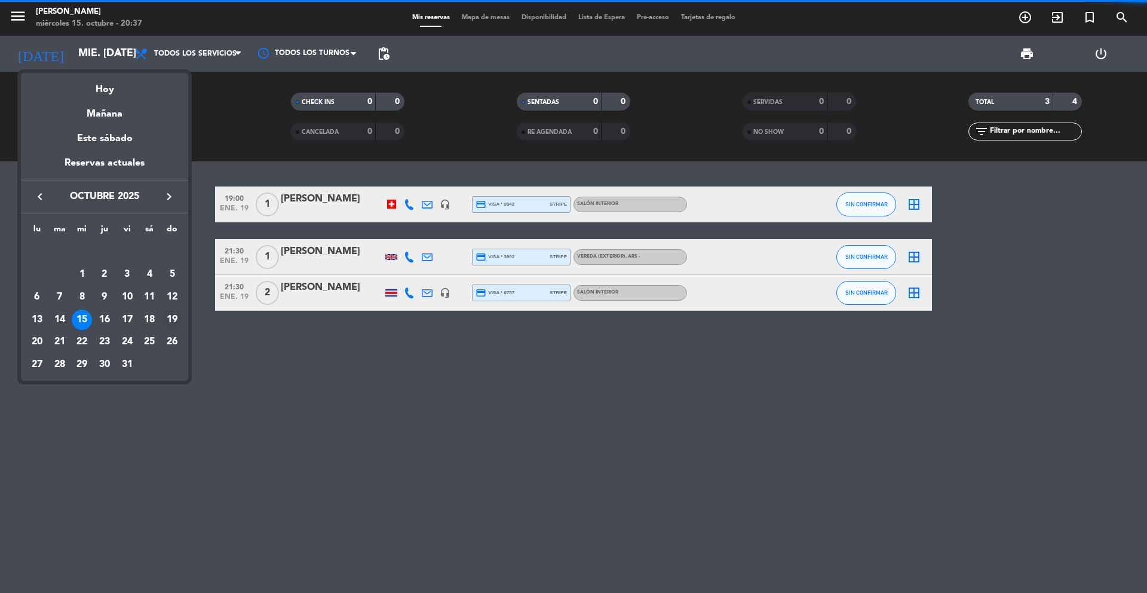
click at [175, 322] on div "19" at bounding box center [172, 320] width 20 height 20
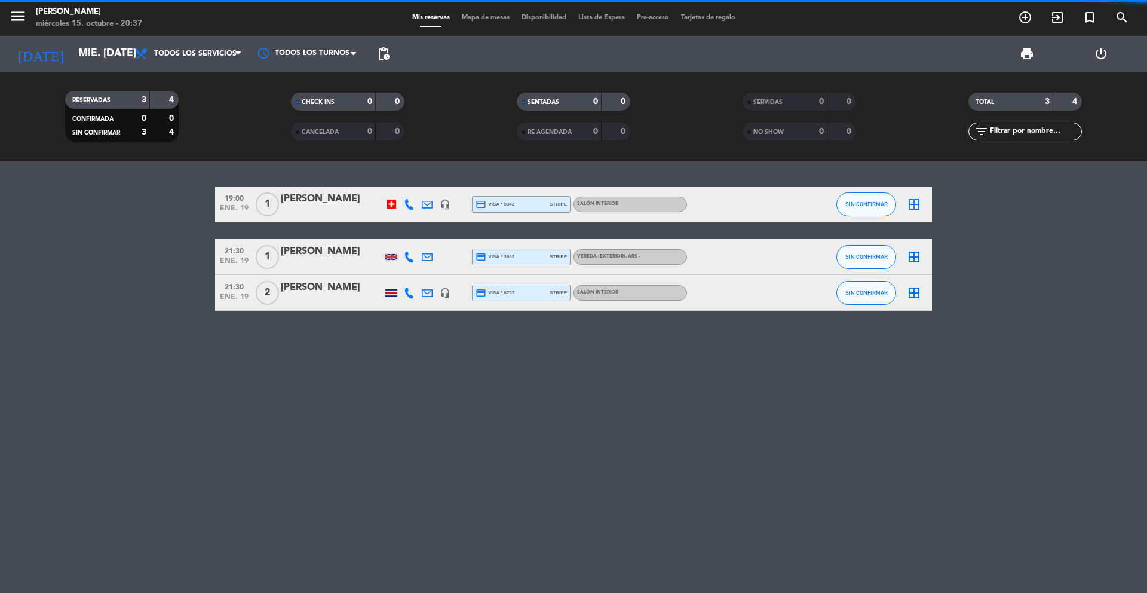
type input "dom. [DATE]"
click at [388, 56] on span "pending_actions" at bounding box center [384, 54] width 14 height 14
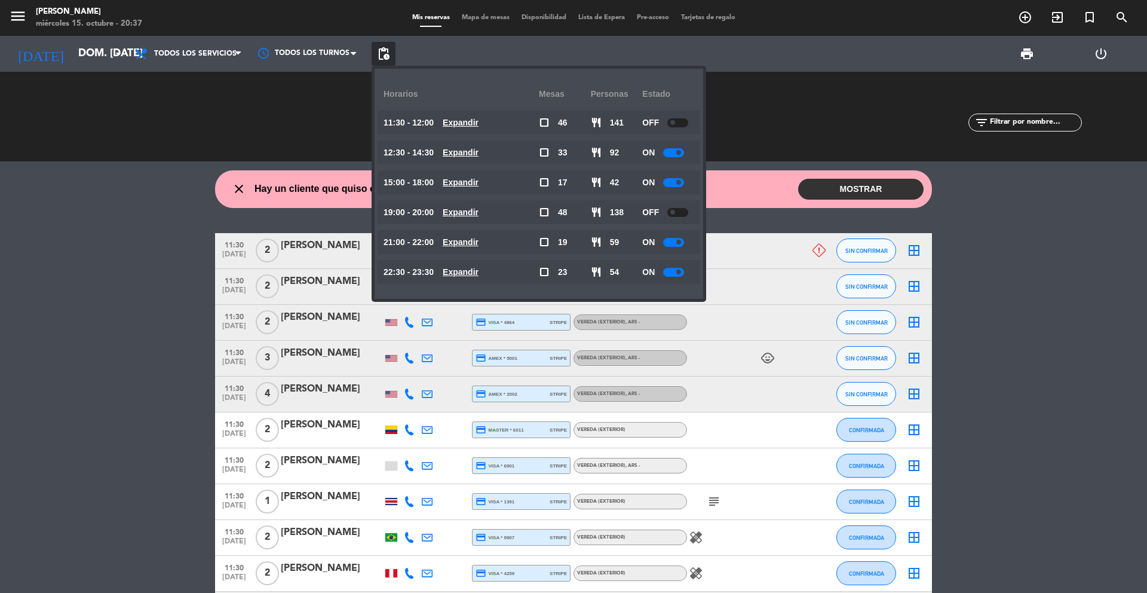
click at [477, 21] on span "Mapa de mesas" at bounding box center [486, 17] width 60 height 7
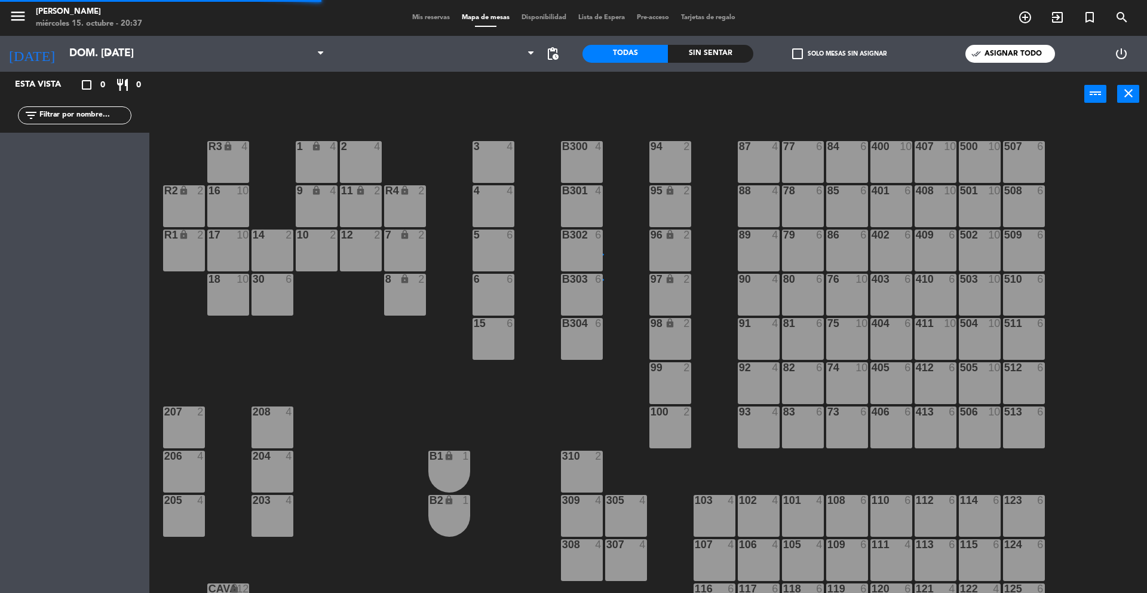
click at [434, 21] on span "Mis reservas" at bounding box center [431, 17] width 50 height 7
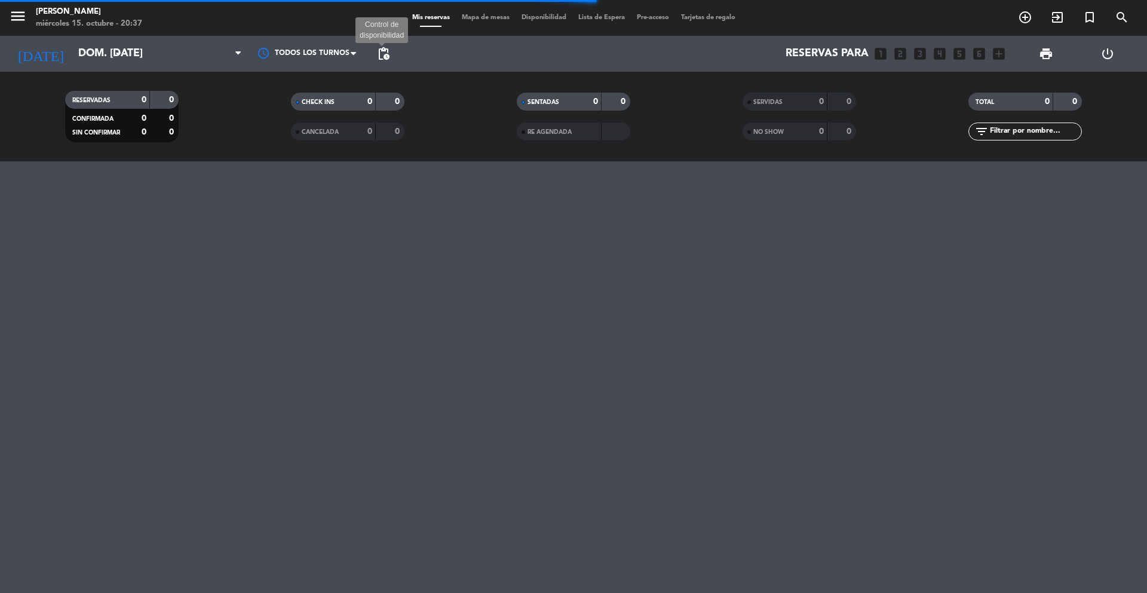
click at [387, 54] on span "pending_actions" at bounding box center [384, 54] width 14 height 14
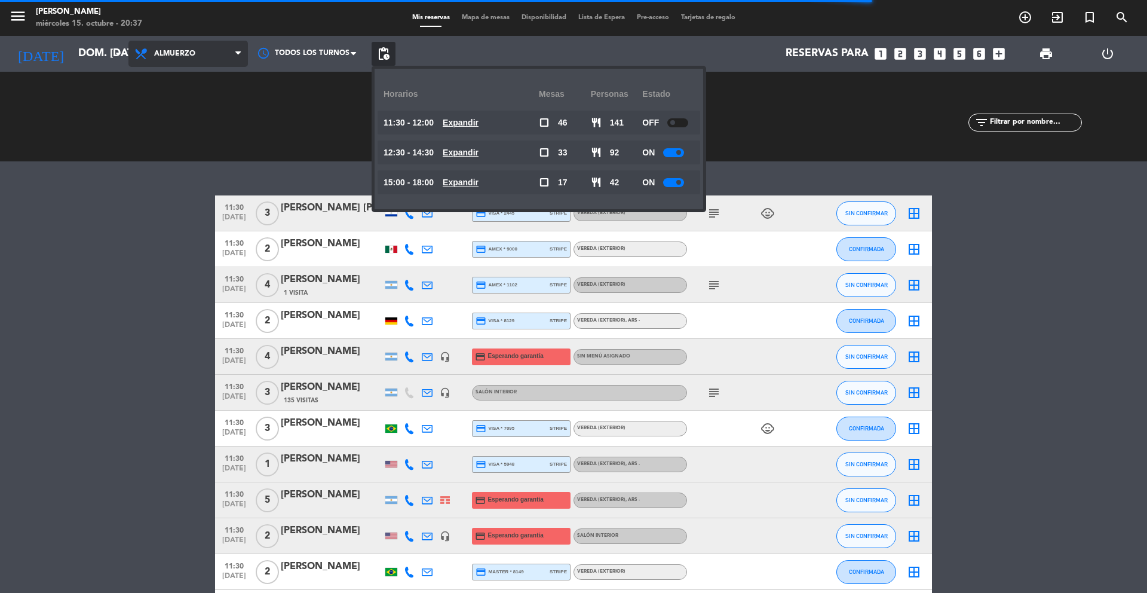
click at [210, 52] on span "Almuerzo" at bounding box center [188, 54] width 120 height 26
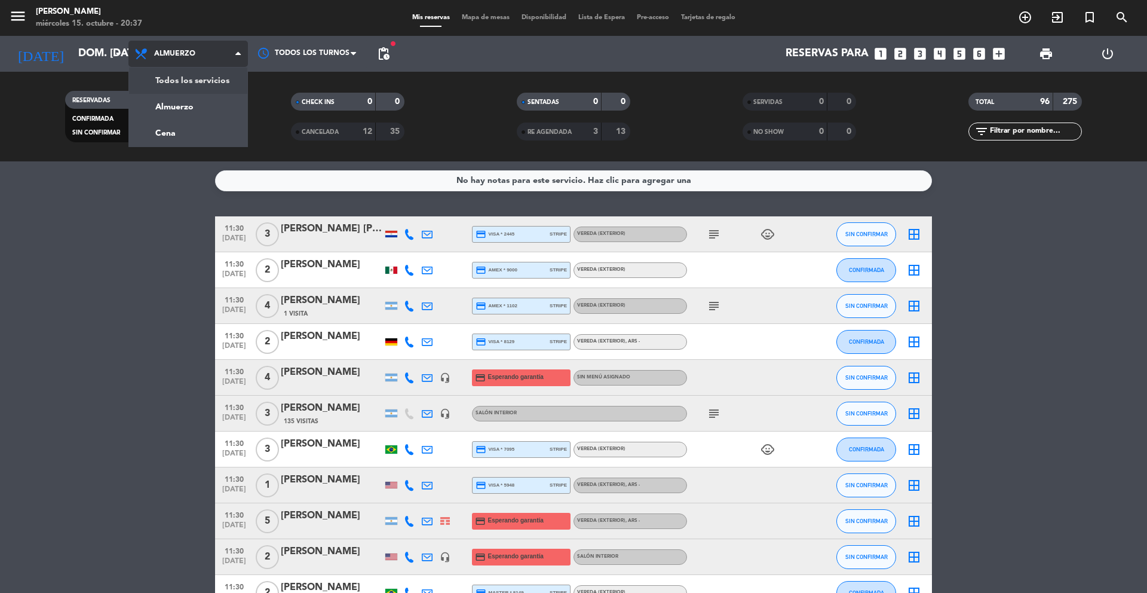
click at [191, 74] on div "menu [PERSON_NAME] miércoles 15. octubre - 20:37 Mis reservas Mapa de mesas Dis…" at bounding box center [573, 80] width 1147 height 161
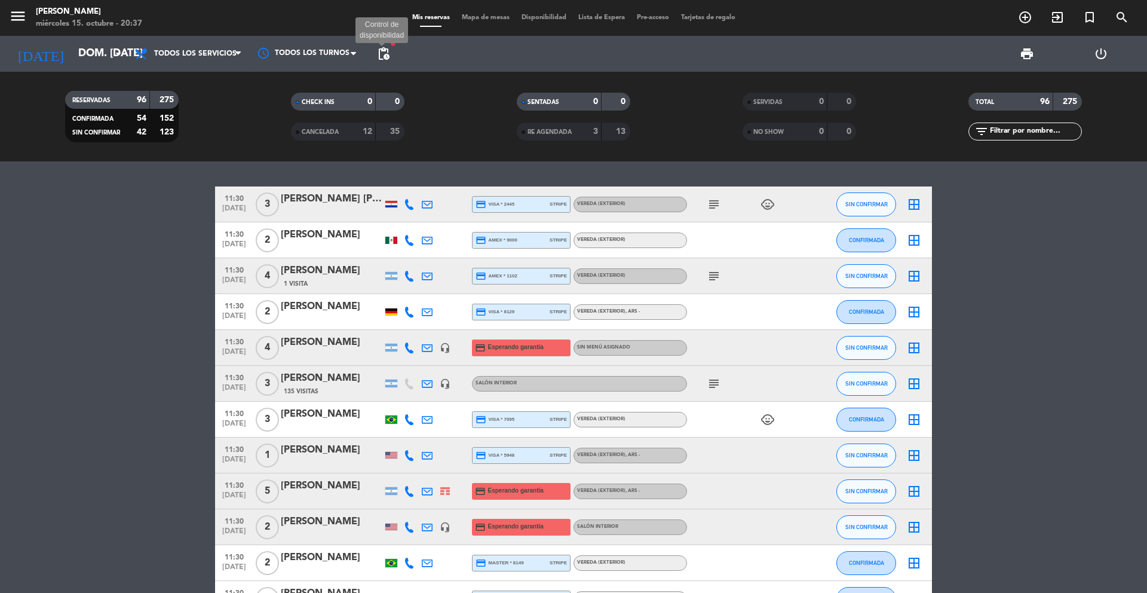
click at [378, 59] on span "pending_actions" at bounding box center [384, 54] width 14 height 14
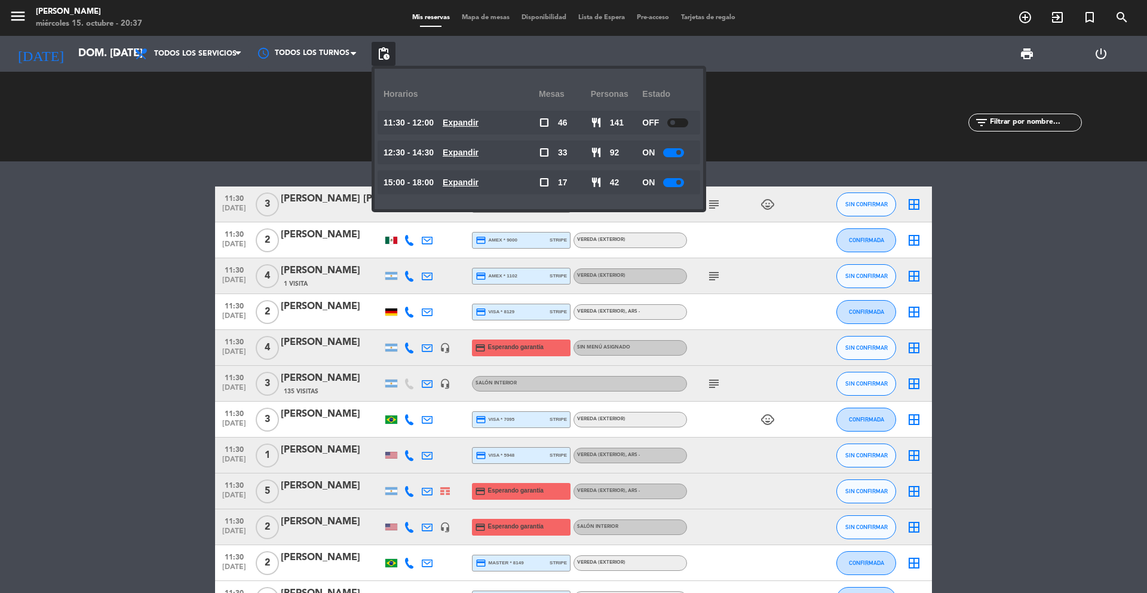
click at [385, 55] on span "pending_actions" at bounding box center [384, 54] width 14 height 14
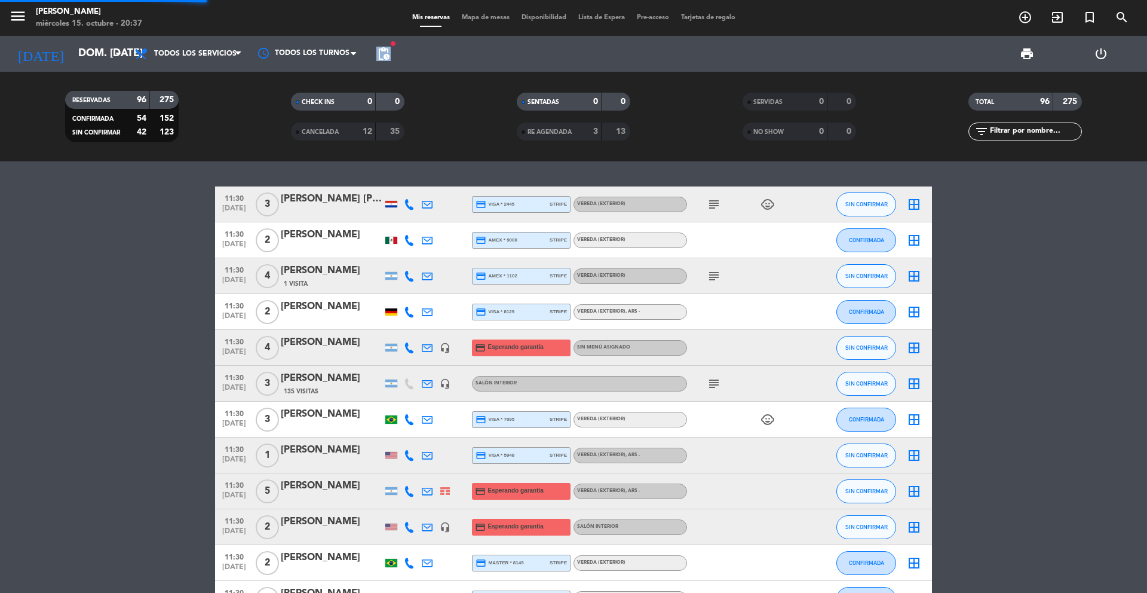
click at [385, 55] on span "pending_actions" at bounding box center [384, 54] width 14 height 14
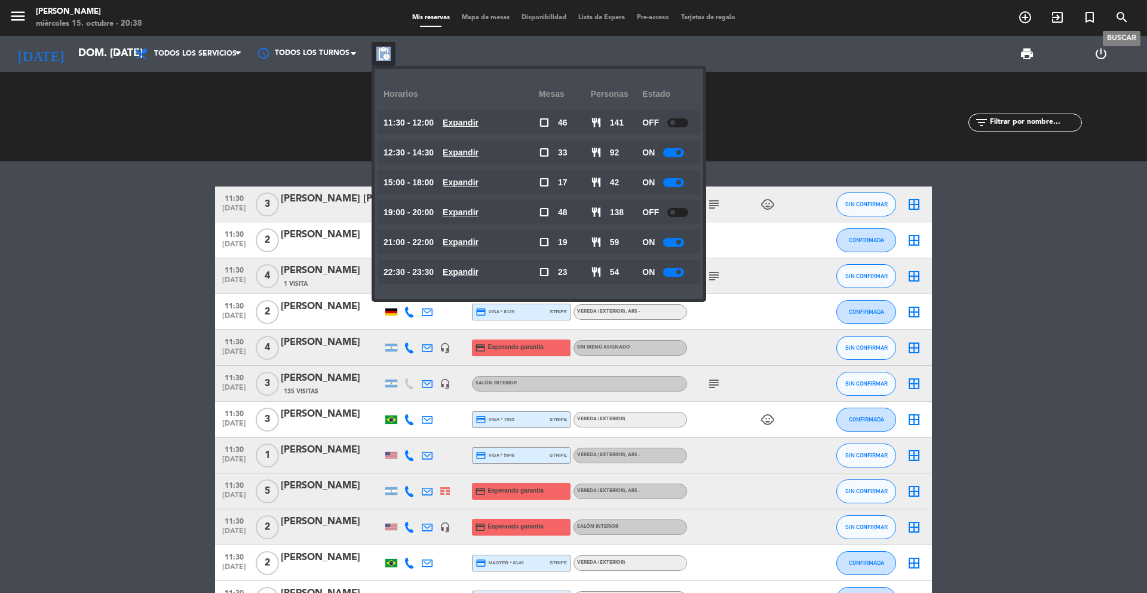
click at [1126, 23] on icon "search" at bounding box center [1122, 17] width 14 height 14
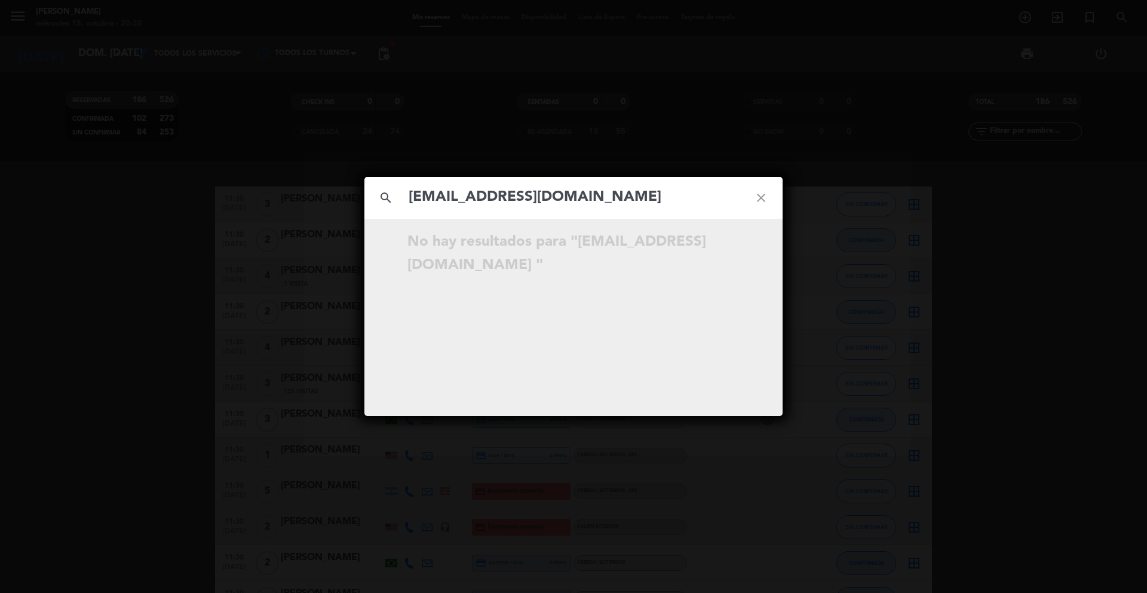
click at [697, 189] on input "[EMAIL_ADDRESS][DOMAIN_NAME]" at bounding box center [574, 197] width 332 height 25
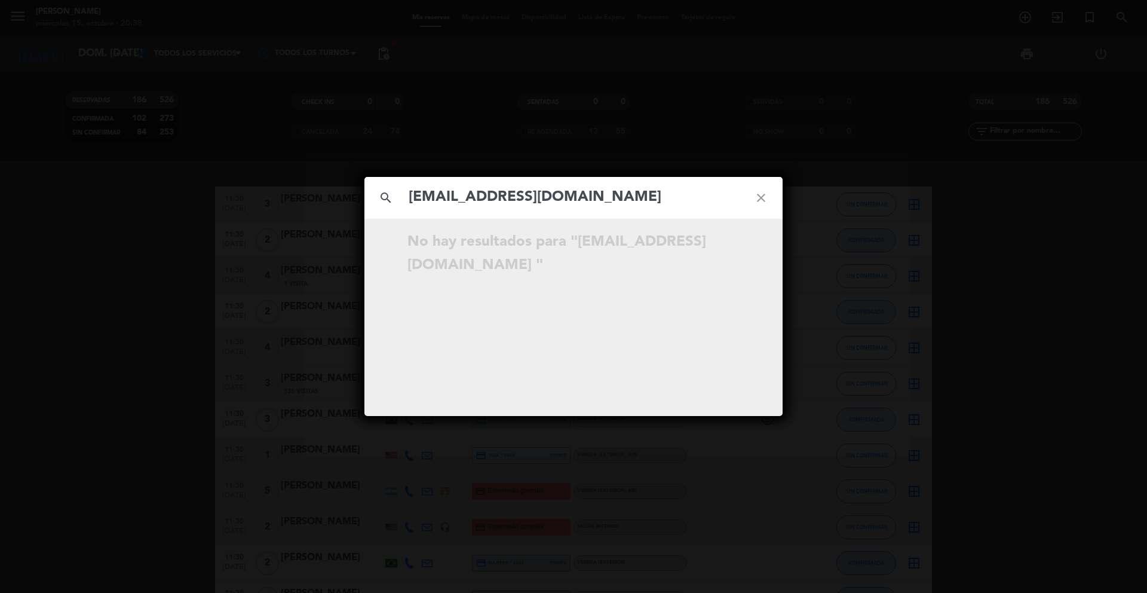
click at [697, 189] on input "[EMAIL_ADDRESS][DOMAIN_NAME]" at bounding box center [574, 197] width 332 height 25
paste input "[PERSON_NAME][EMAIL_ADDRESS][DOMAIN_NAME]"
type input "[PERSON_NAME][EMAIL_ADDRESS][DOMAIN_NAME]"
click at [729, 244] on icon "open_in_new" at bounding box center [731, 244] width 14 height 14
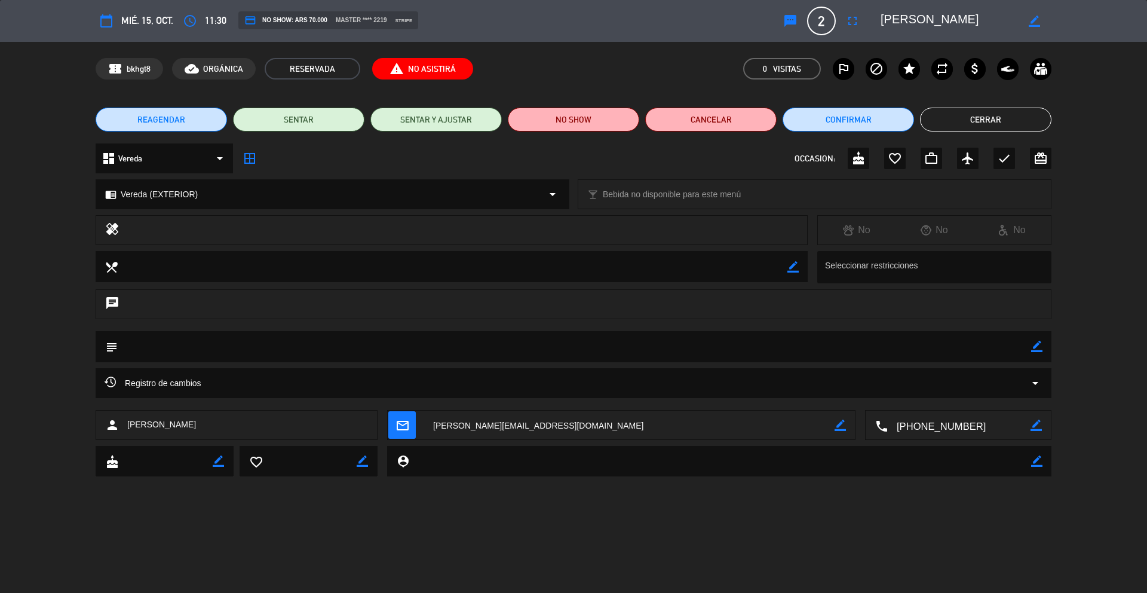
click at [710, 128] on button "Cancelar" at bounding box center [710, 120] width 131 height 24
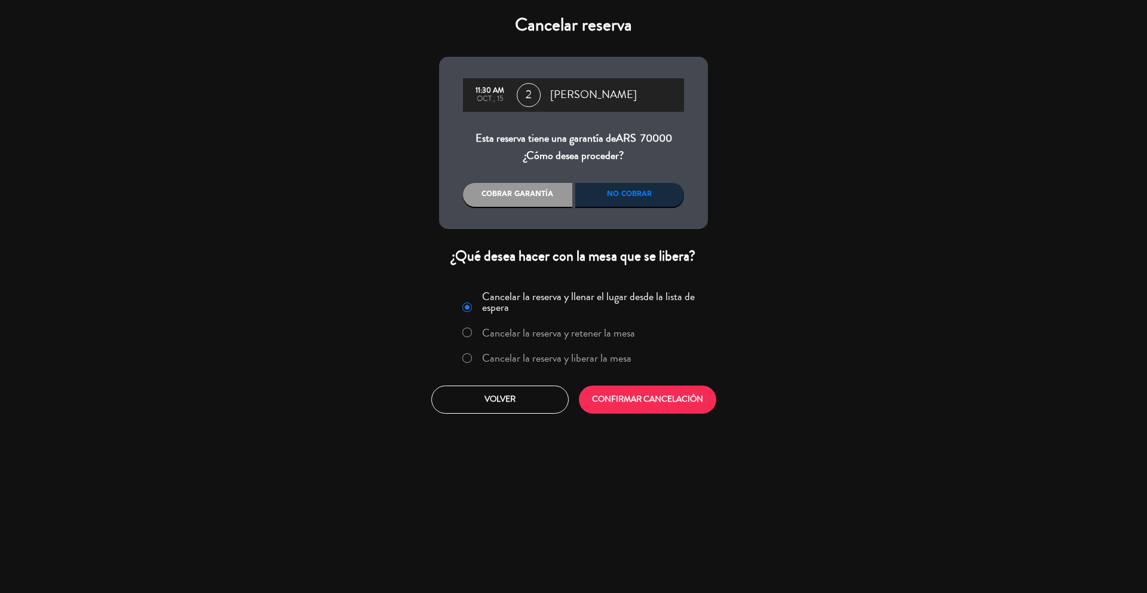
click at [529, 357] on label "Cancelar la reserva y liberar la mesa" at bounding box center [556, 358] width 149 height 11
click at [637, 409] on button "CONFIRMAR CANCELACIÓN" at bounding box center [647, 399] width 137 height 28
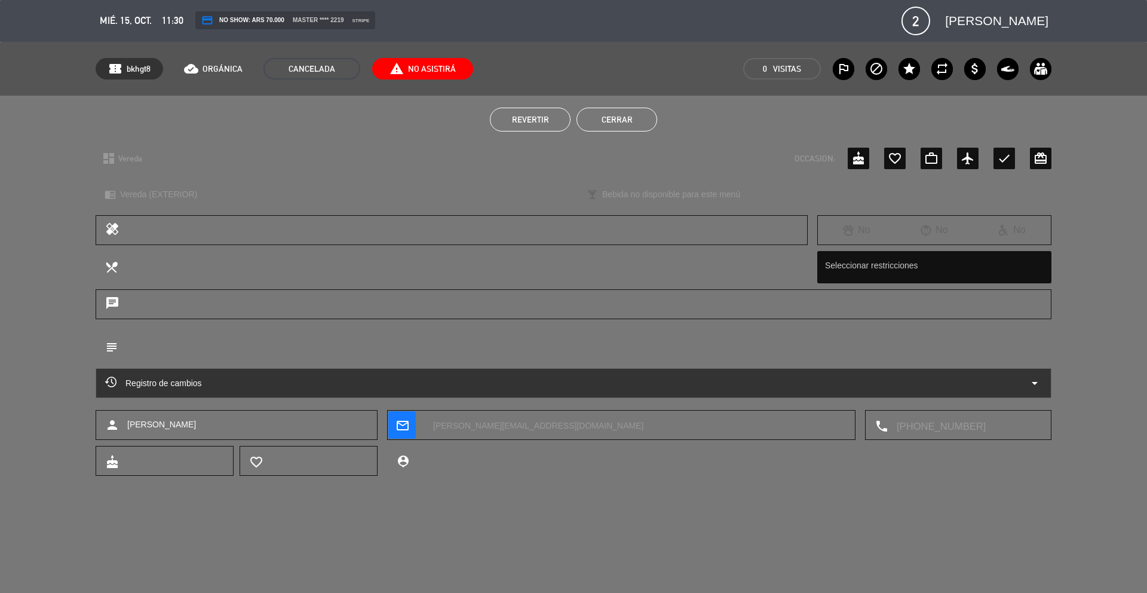
click at [655, 120] on button "Cerrar" at bounding box center [617, 120] width 81 height 24
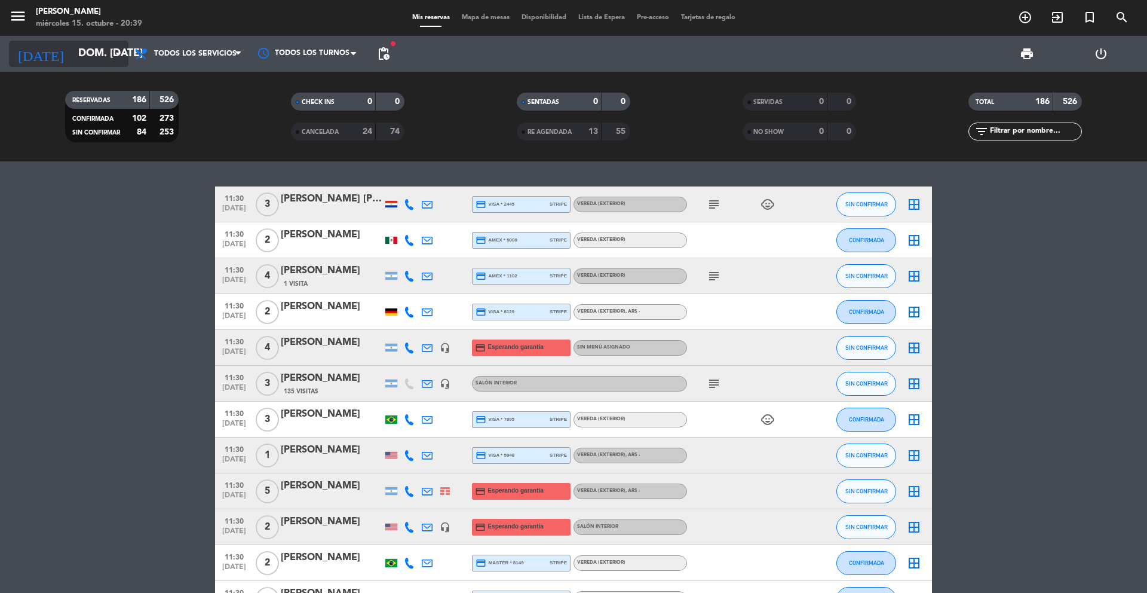
click at [106, 51] on input "dom. [DATE]" at bounding box center [141, 54] width 139 height 24
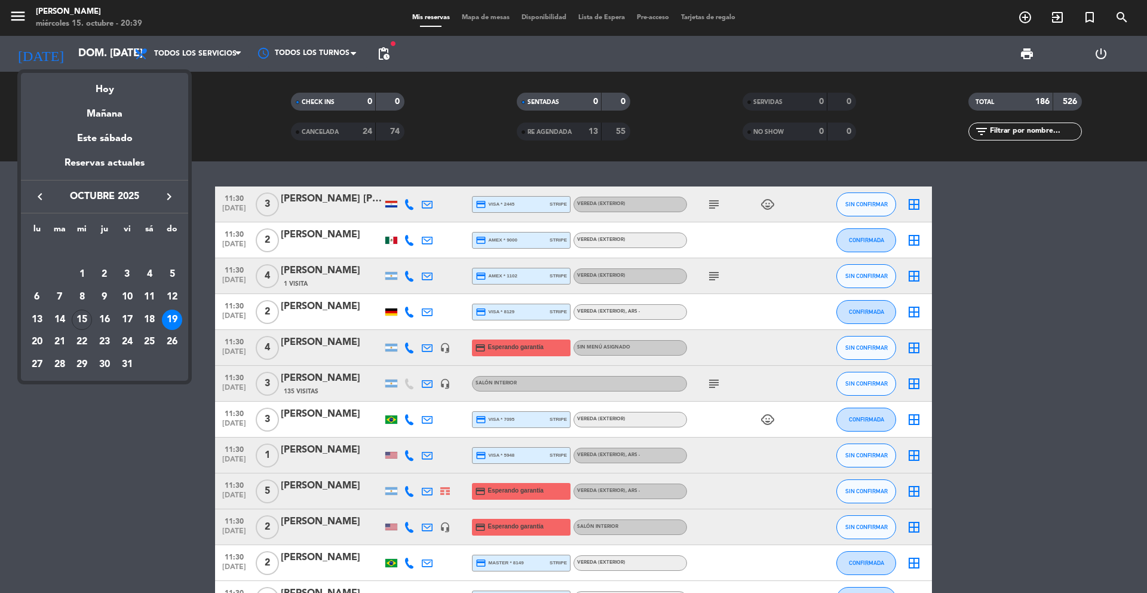
click at [168, 198] on icon "keyboard_arrow_right" at bounding box center [169, 196] width 14 height 14
click at [45, 337] on div "24" at bounding box center [37, 342] width 20 height 20
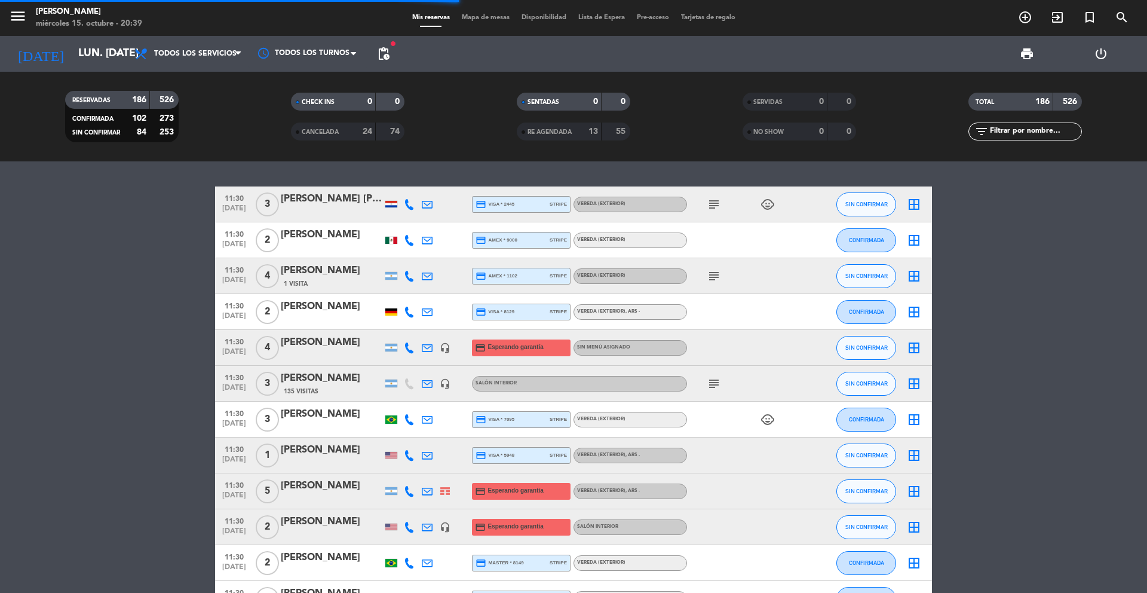
click at [387, 60] on span "pending_actions" at bounding box center [384, 54] width 14 height 14
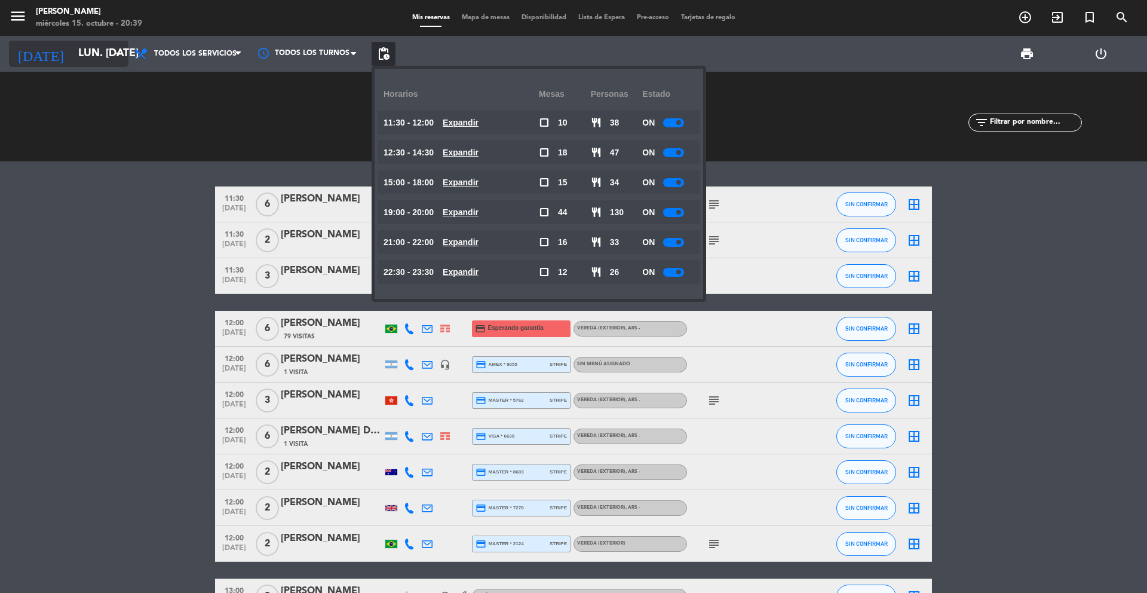
click at [114, 60] on icon "arrow_drop_down" at bounding box center [118, 54] width 14 height 14
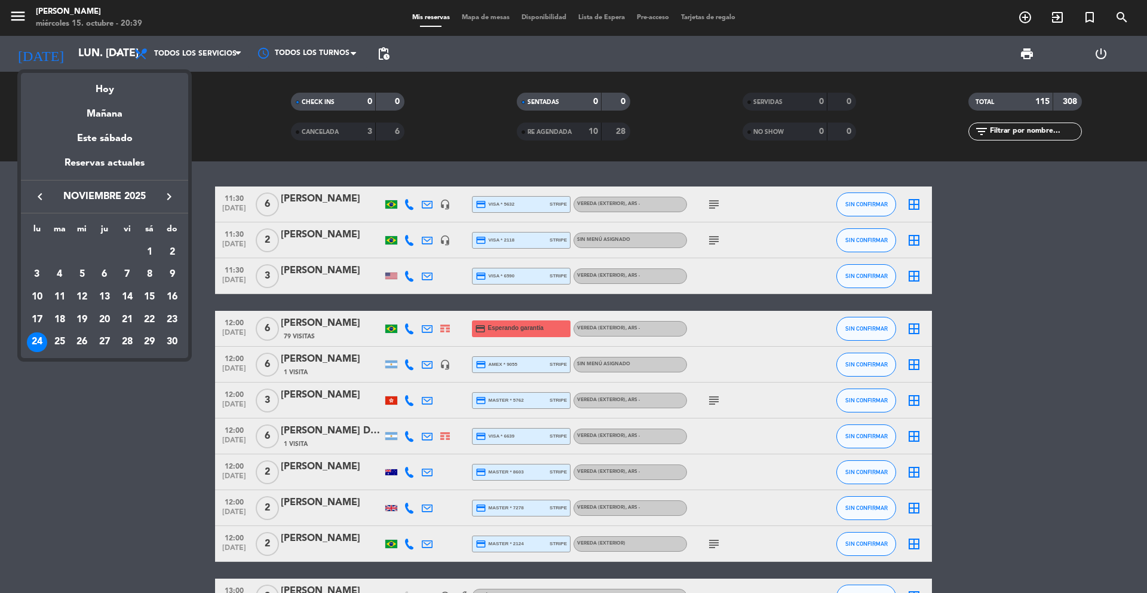
click at [162, 192] on icon "keyboard_arrow_right" at bounding box center [169, 196] width 14 height 14
click at [169, 275] on div "7" at bounding box center [172, 274] width 20 height 20
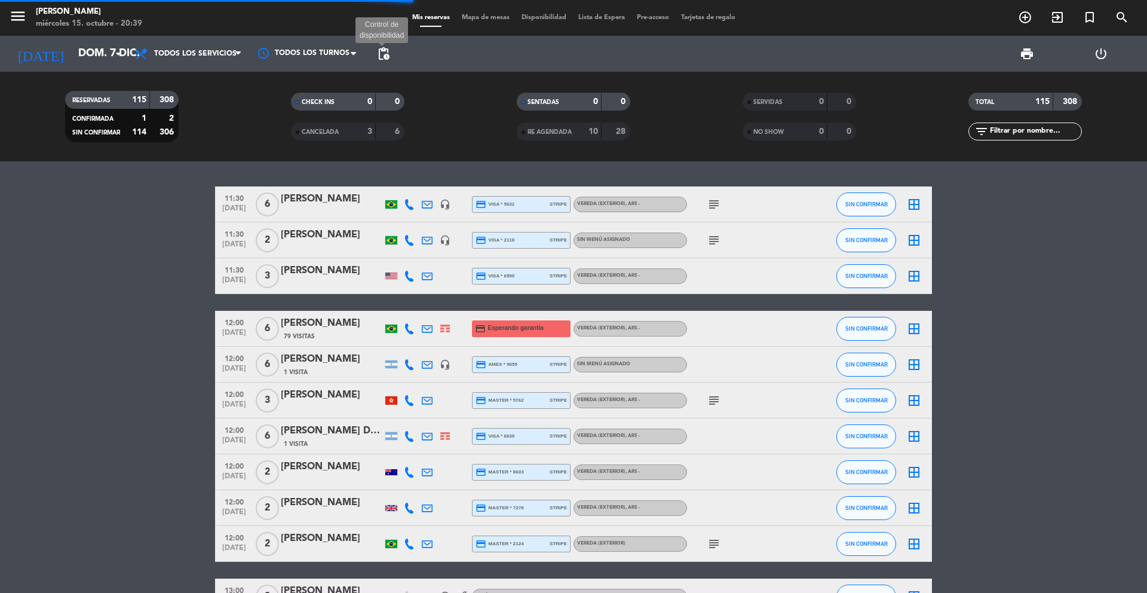
click at [385, 54] on span "pending_actions" at bounding box center [384, 54] width 14 height 14
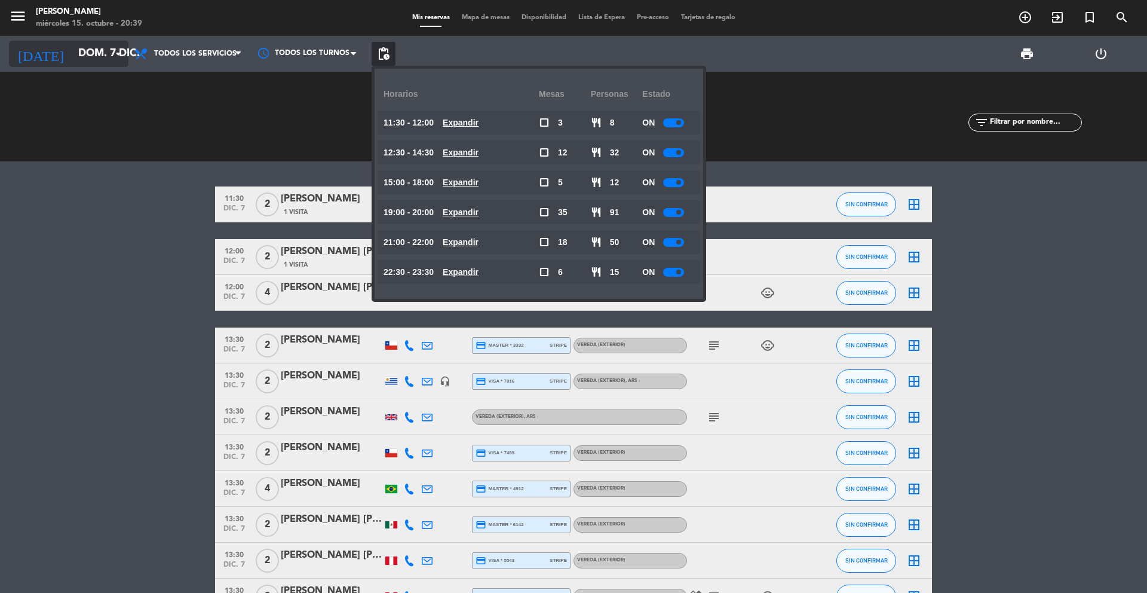
click at [96, 54] on input "dom. 7 dic." at bounding box center [141, 54] width 139 height 24
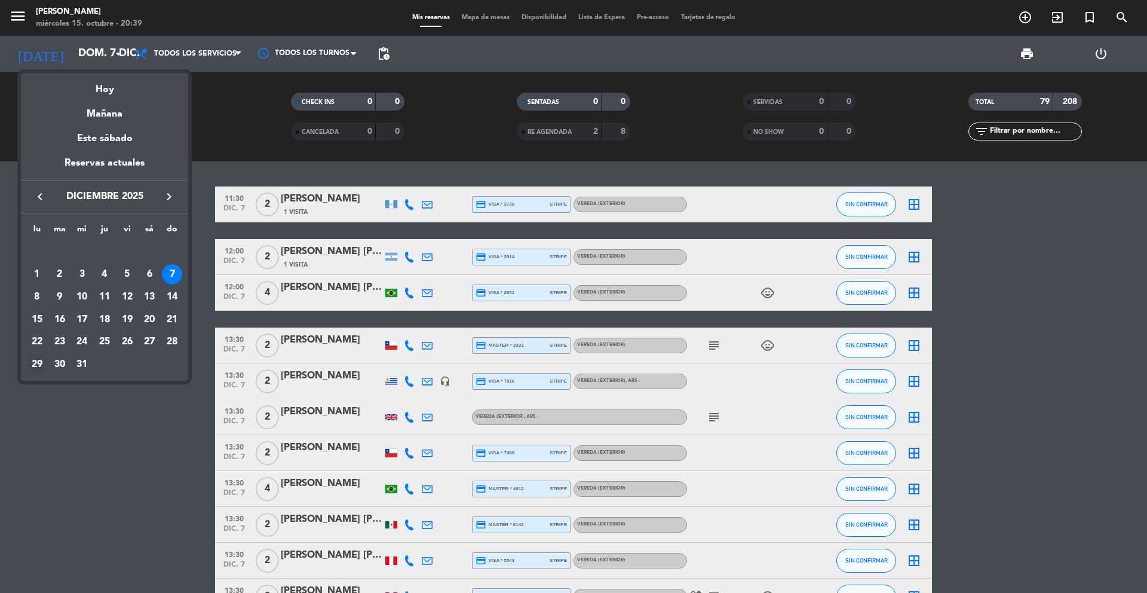
click at [38, 358] on div "29" at bounding box center [37, 364] width 20 height 20
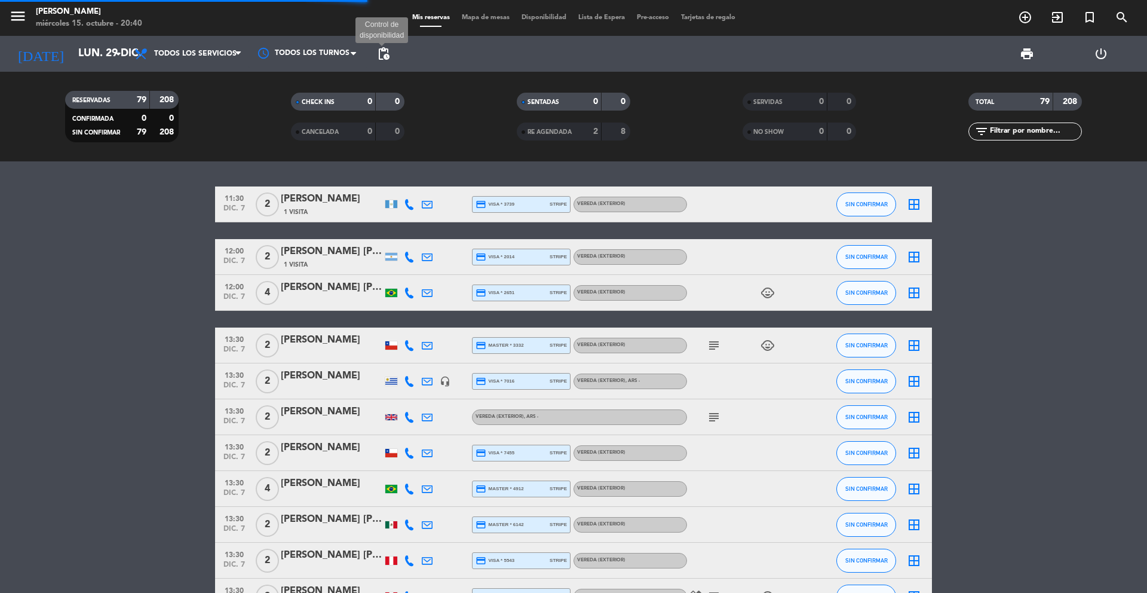
click at [382, 56] on span "pending_actions" at bounding box center [384, 54] width 14 height 14
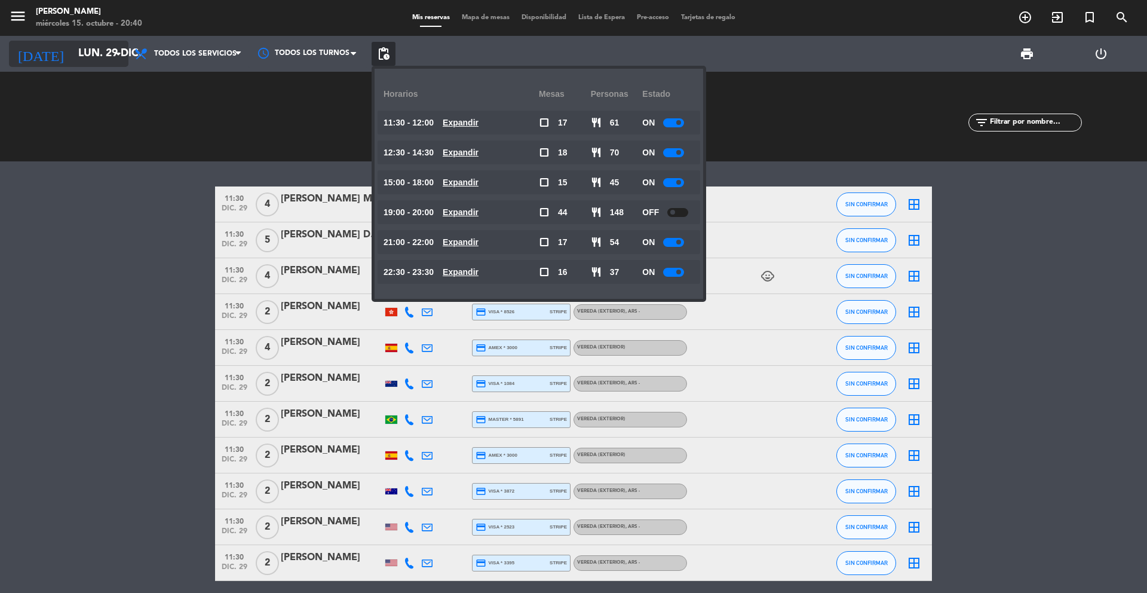
click at [115, 59] on icon "arrow_drop_down" at bounding box center [118, 54] width 14 height 14
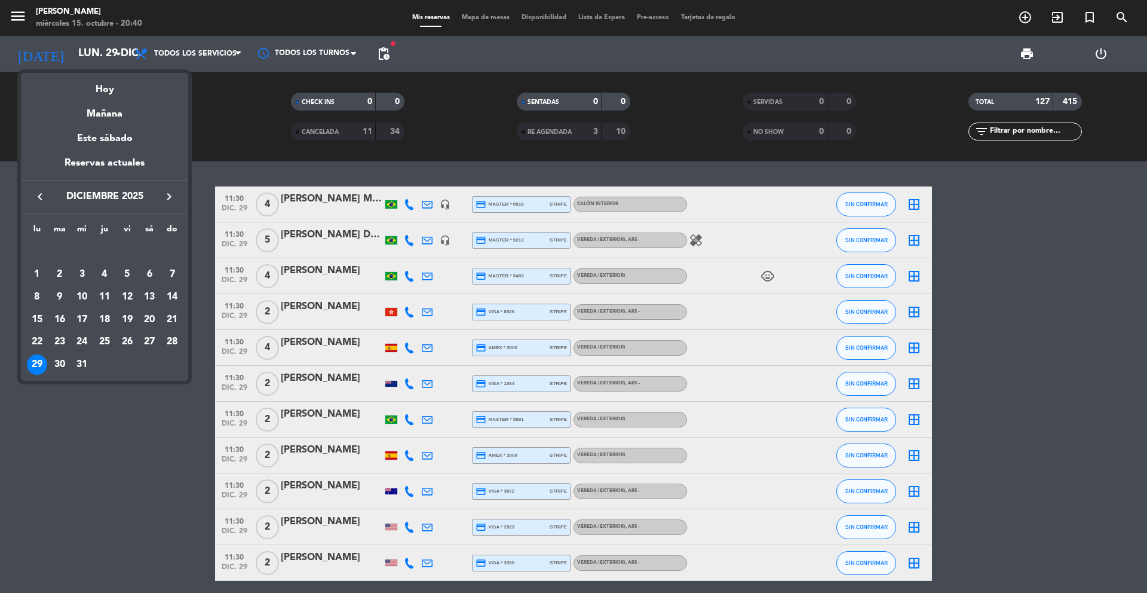
click at [41, 194] on icon "keyboard_arrow_left" at bounding box center [40, 196] width 14 height 14
click at [133, 302] on div "14" at bounding box center [127, 297] width 20 height 20
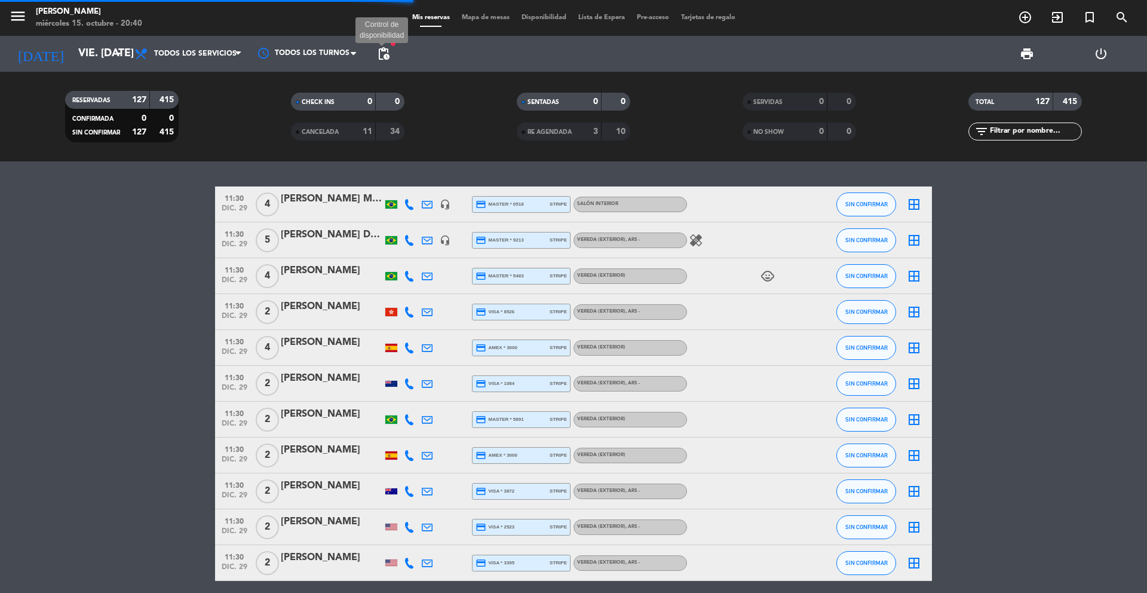
click at [384, 57] on span "pending_actions" at bounding box center [384, 54] width 14 height 14
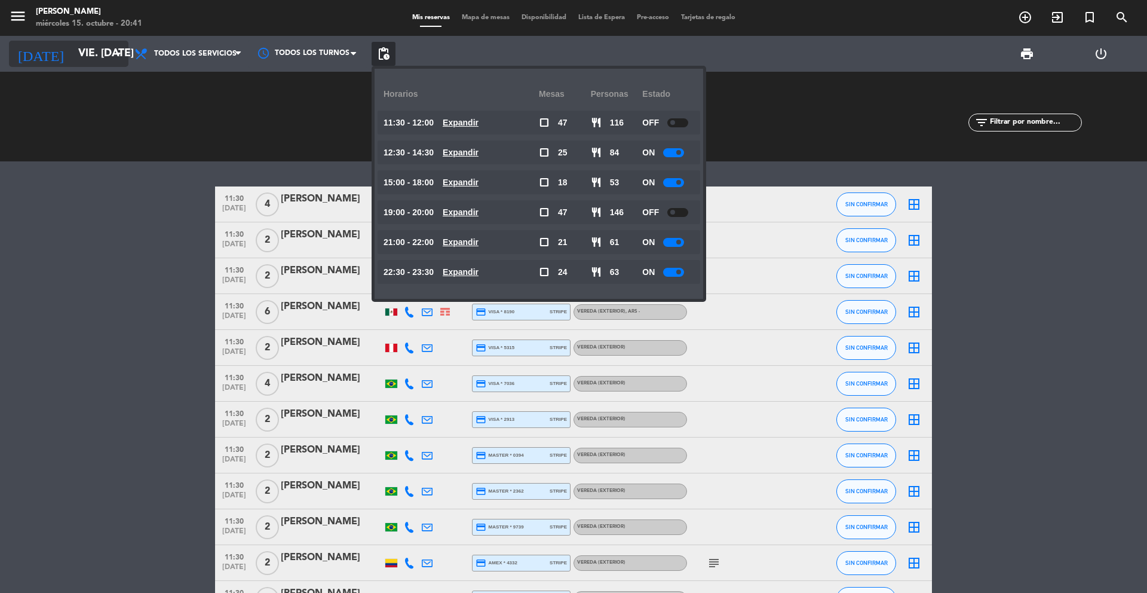
click at [108, 54] on input "vie. [DATE]" at bounding box center [141, 54] width 139 height 24
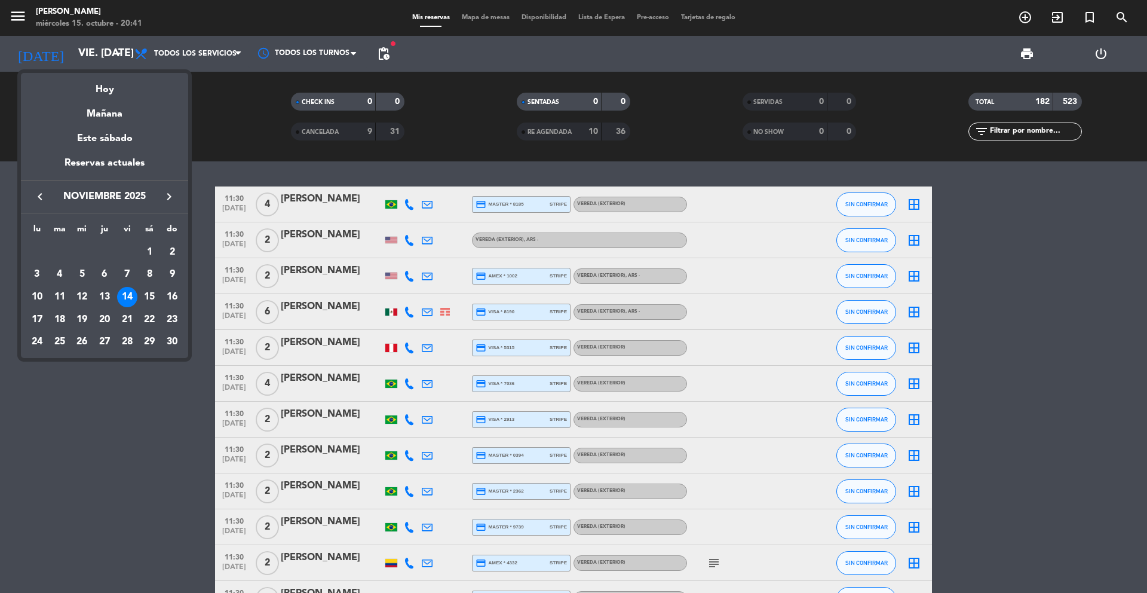
click at [171, 195] on icon "keyboard_arrow_right" at bounding box center [169, 196] width 14 height 14
click at [133, 318] on div "19" at bounding box center [127, 320] width 20 height 20
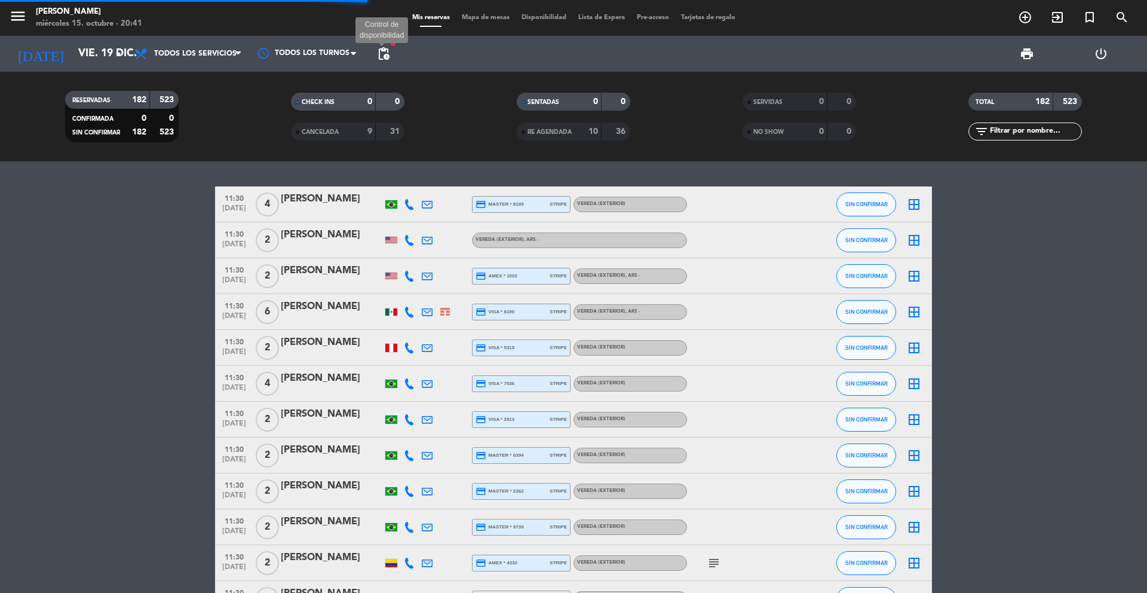
click at [385, 57] on span "pending_actions" at bounding box center [384, 54] width 14 height 14
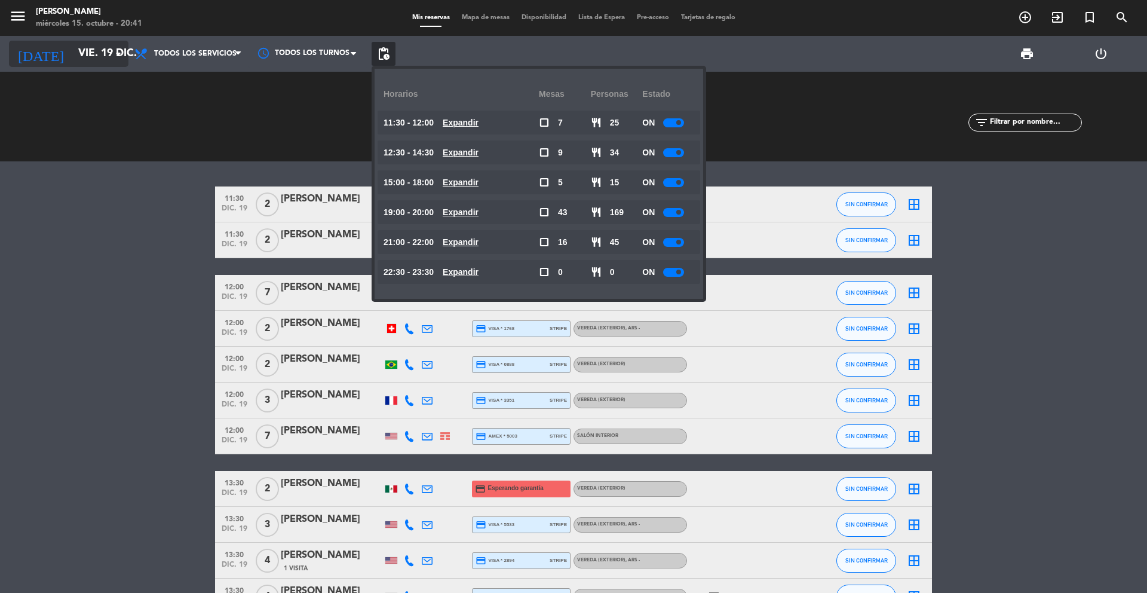
click at [115, 62] on input "vie. 19 dic." at bounding box center [141, 54] width 139 height 24
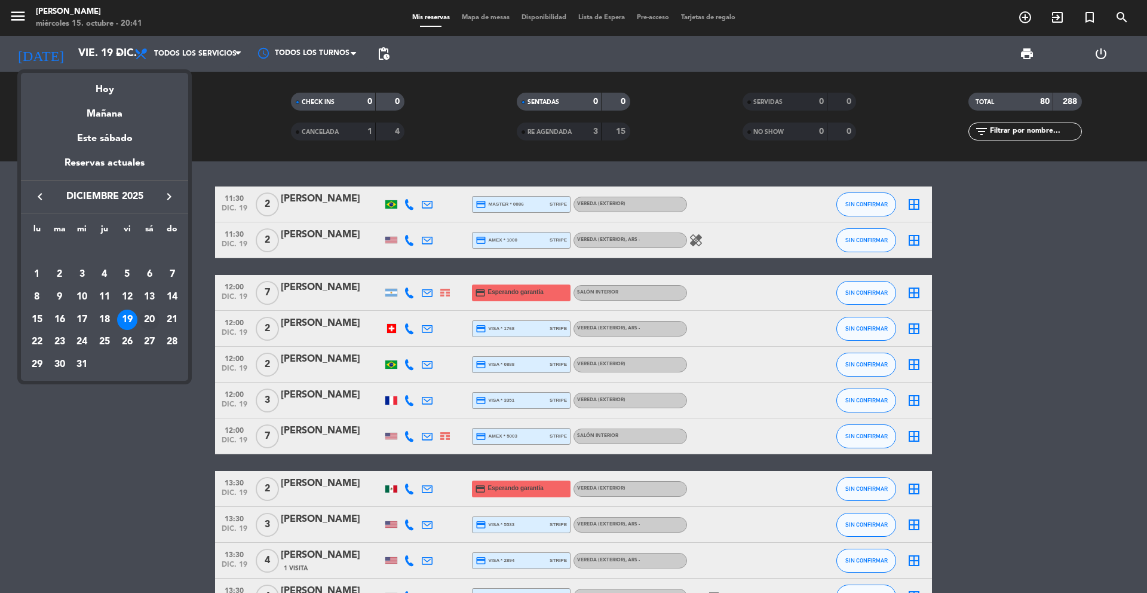
click at [146, 317] on div "20" at bounding box center [149, 320] width 20 height 20
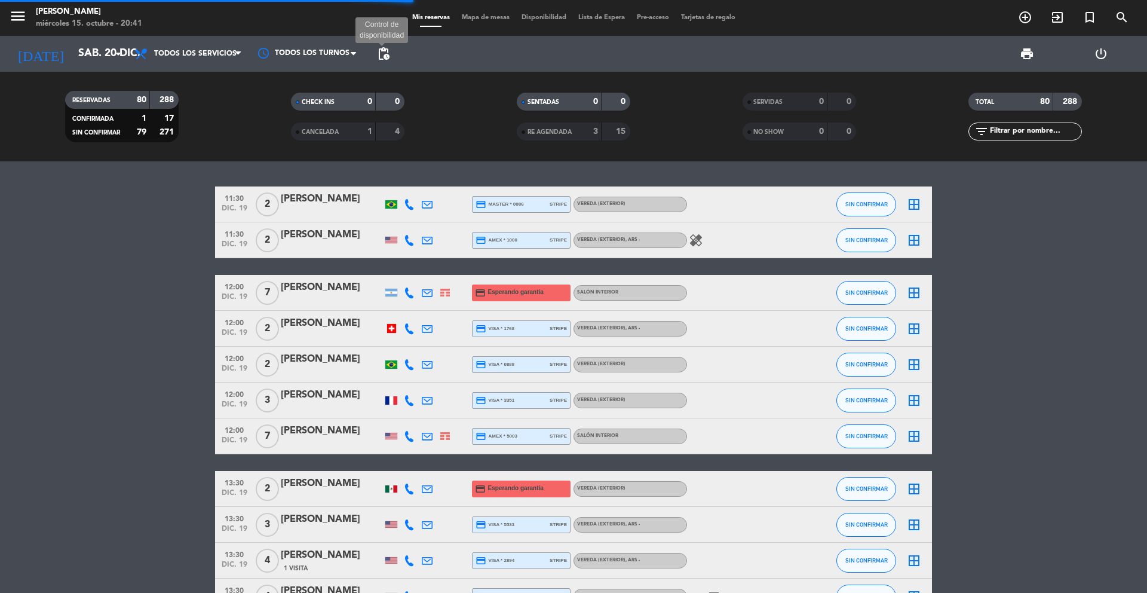
click at [379, 53] on span "pending_actions" at bounding box center [384, 54] width 14 height 14
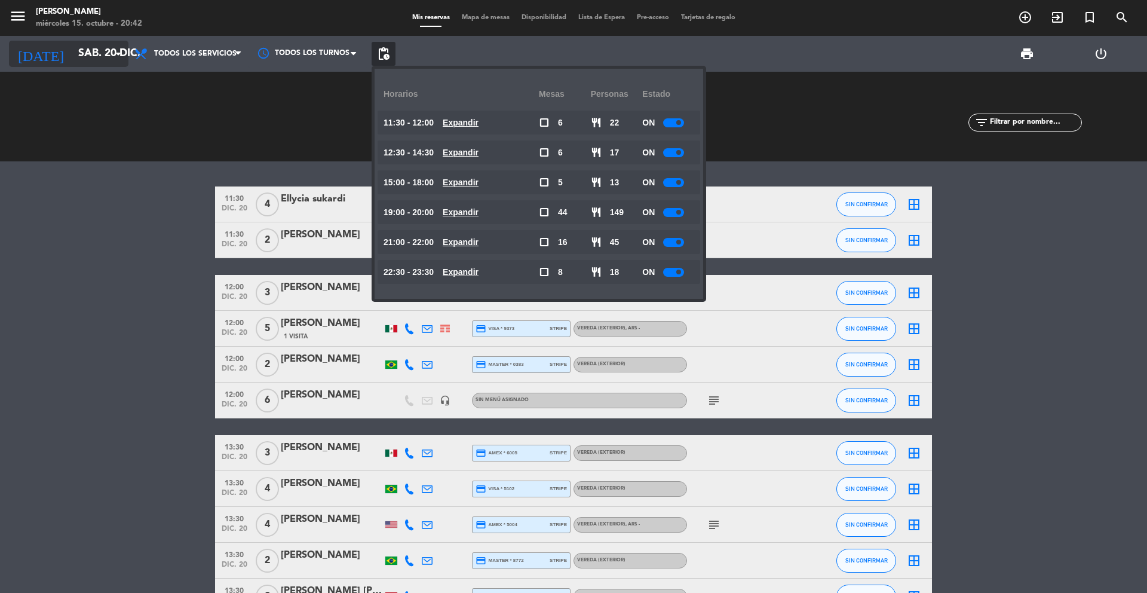
click at [107, 62] on input "sáb. 20 dic." at bounding box center [141, 54] width 139 height 24
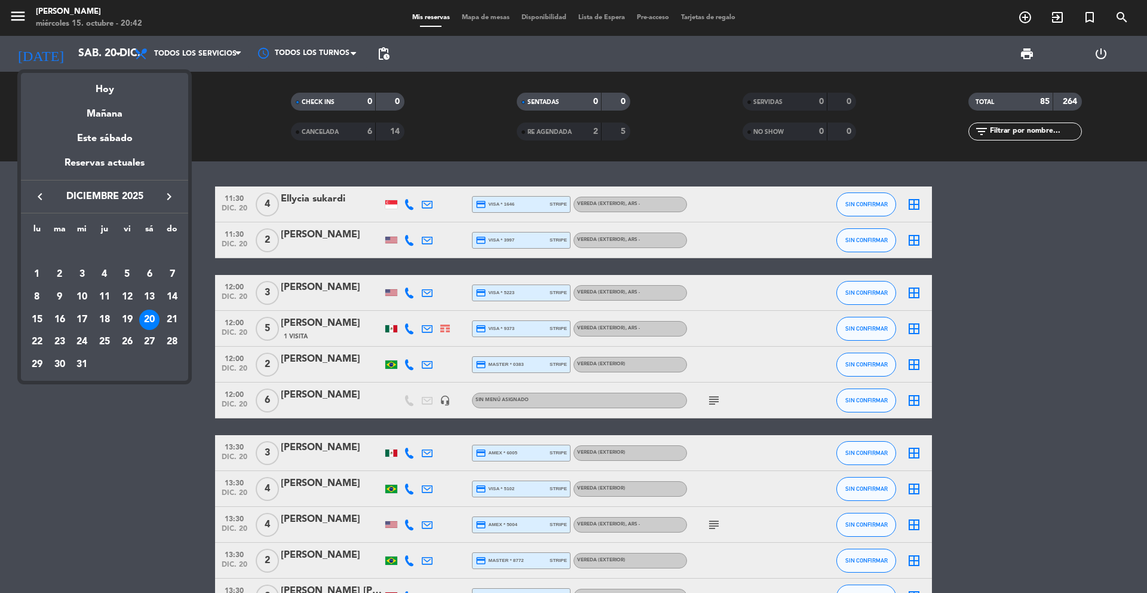
click at [40, 195] on icon "keyboard_arrow_left" at bounding box center [40, 196] width 14 height 14
click at [33, 344] on div "24" at bounding box center [37, 342] width 20 height 20
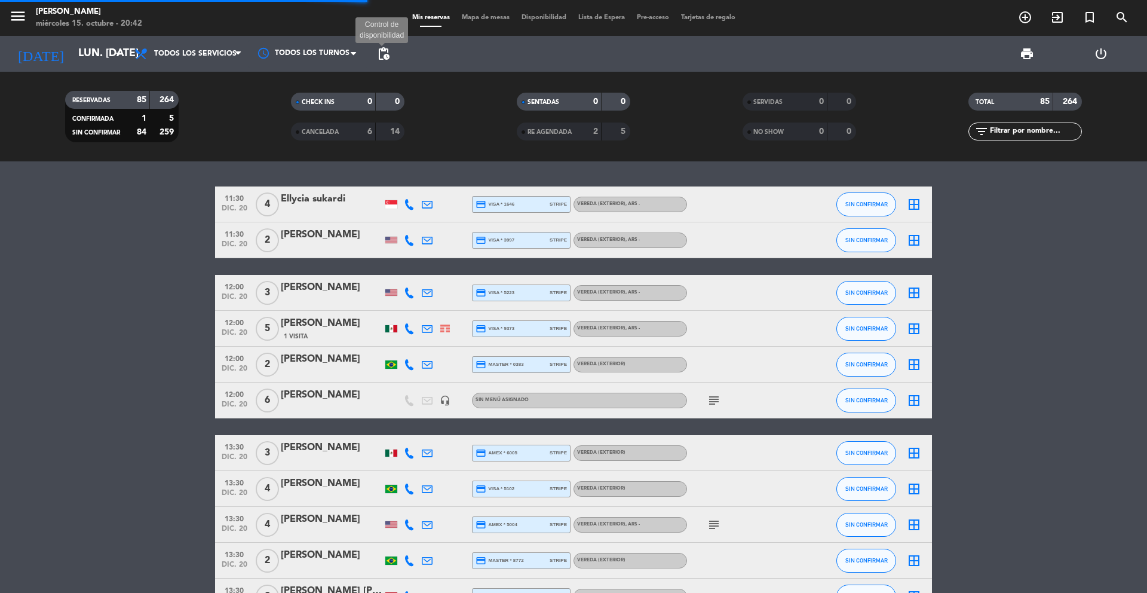
click at [383, 51] on span "pending_actions" at bounding box center [384, 54] width 14 height 14
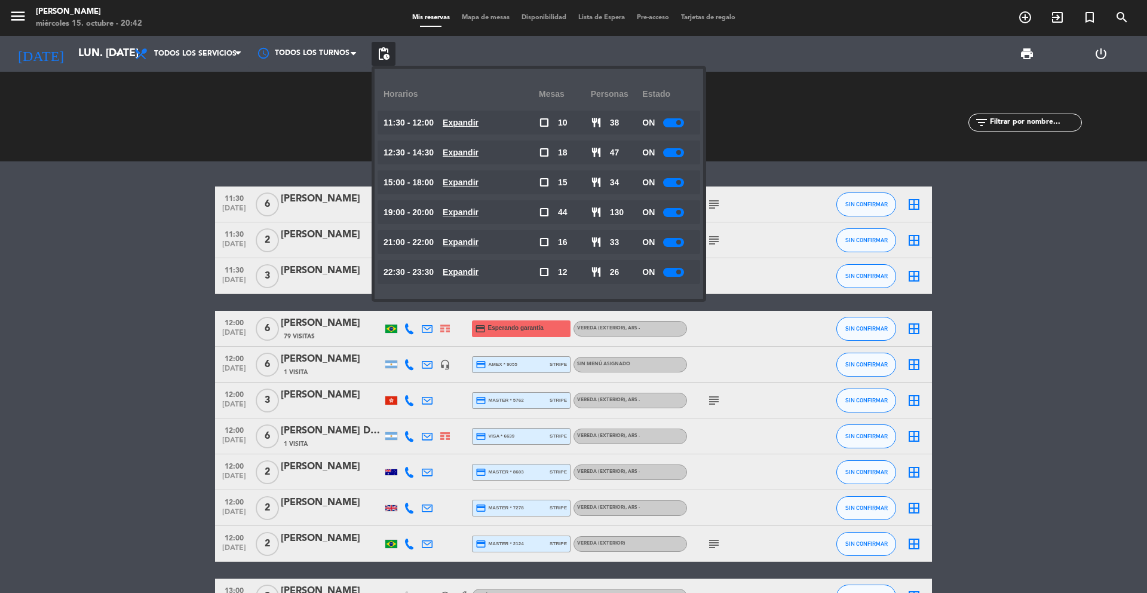
click at [670, 217] on div "ON" at bounding box center [668, 212] width 52 height 24
click at [674, 215] on div at bounding box center [673, 212] width 21 height 9
click at [97, 59] on input "lun. [DATE]" at bounding box center [141, 54] width 139 height 24
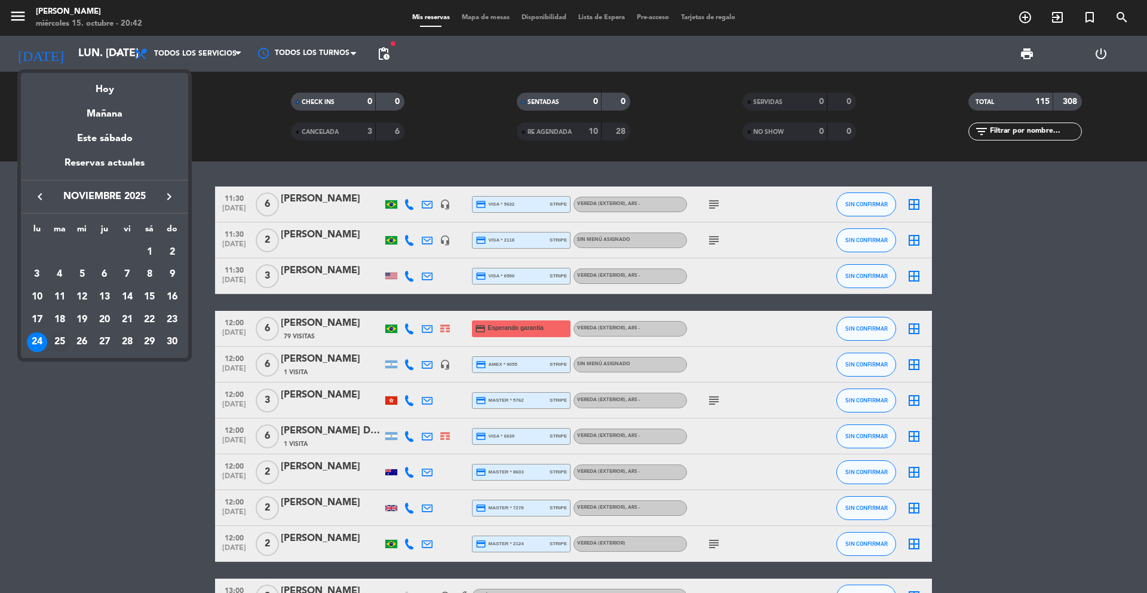
click at [62, 344] on div "25" at bounding box center [60, 342] width 20 height 20
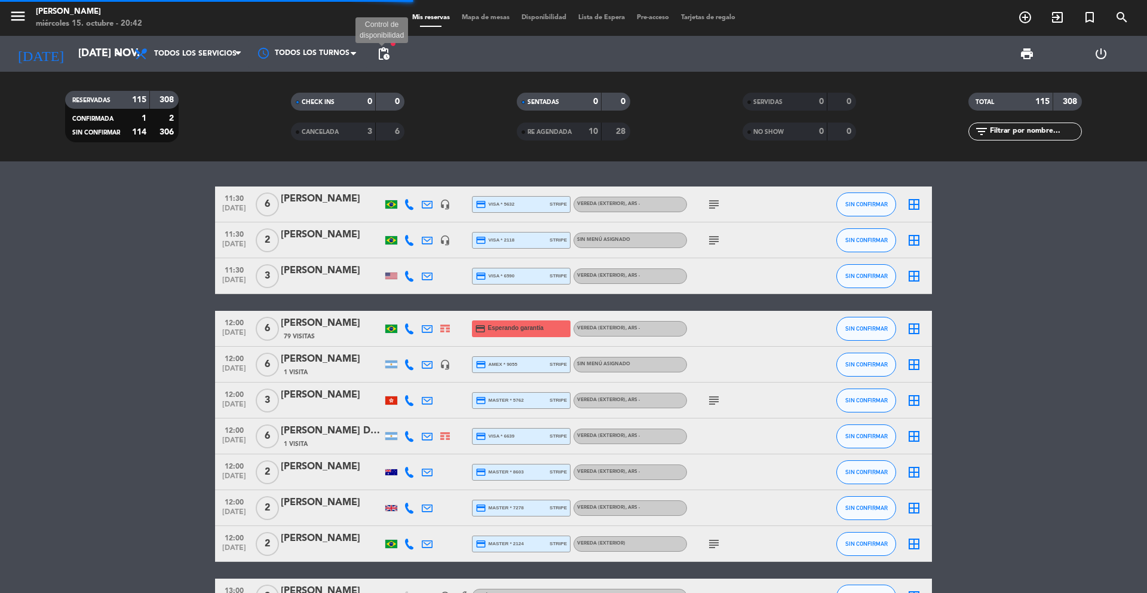
click at [385, 52] on span "pending_actions" at bounding box center [384, 54] width 14 height 14
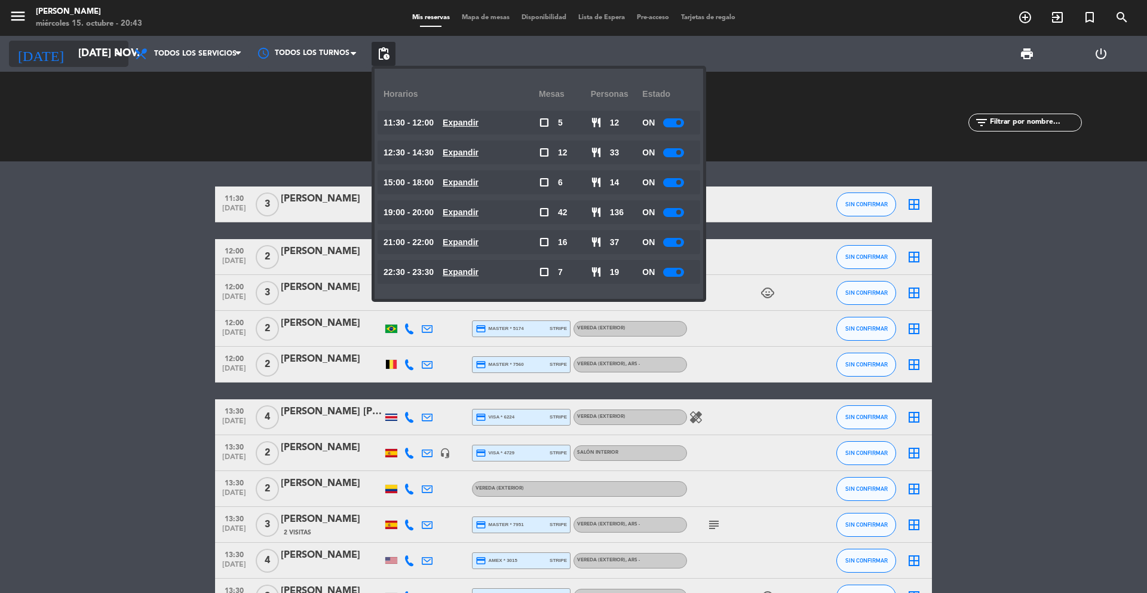
click at [117, 58] on icon "arrow_drop_down" at bounding box center [118, 54] width 14 height 14
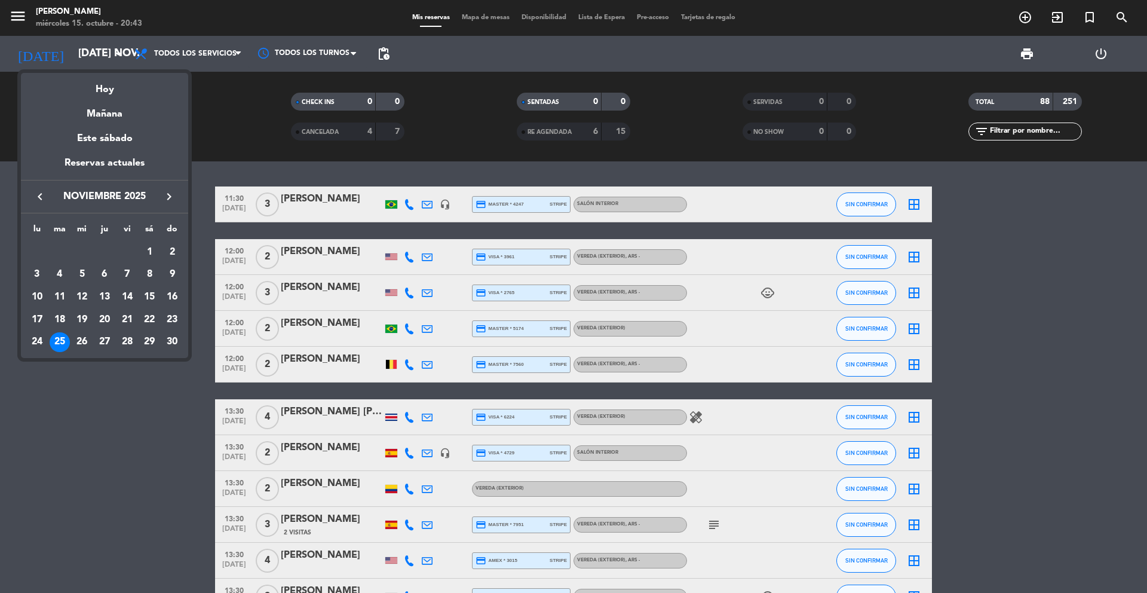
click at [166, 188] on div "keyboard_arrow_left noviembre 2025 keyboard_arrow_right" at bounding box center [104, 196] width 167 height 33
click at [166, 192] on icon "keyboard_arrow_right" at bounding box center [169, 196] width 14 height 14
click at [146, 250] on div "3" at bounding box center [149, 252] width 20 height 20
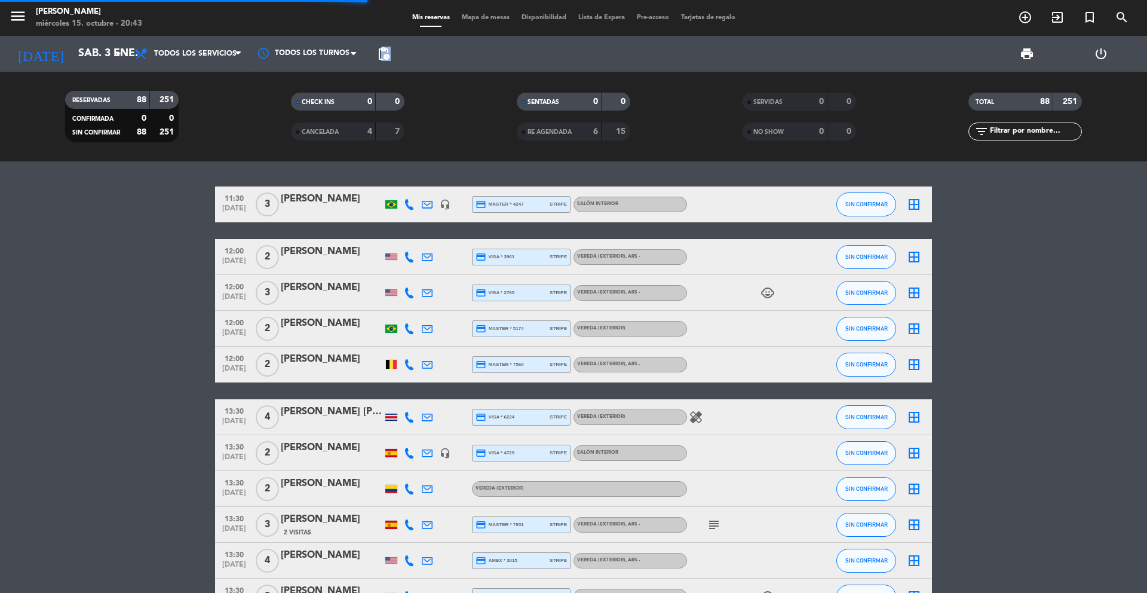
click at [381, 60] on span "pending_actions" at bounding box center [384, 54] width 24 height 24
click at [384, 55] on span "pending_actions" at bounding box center [384, 54] width 14 height 14
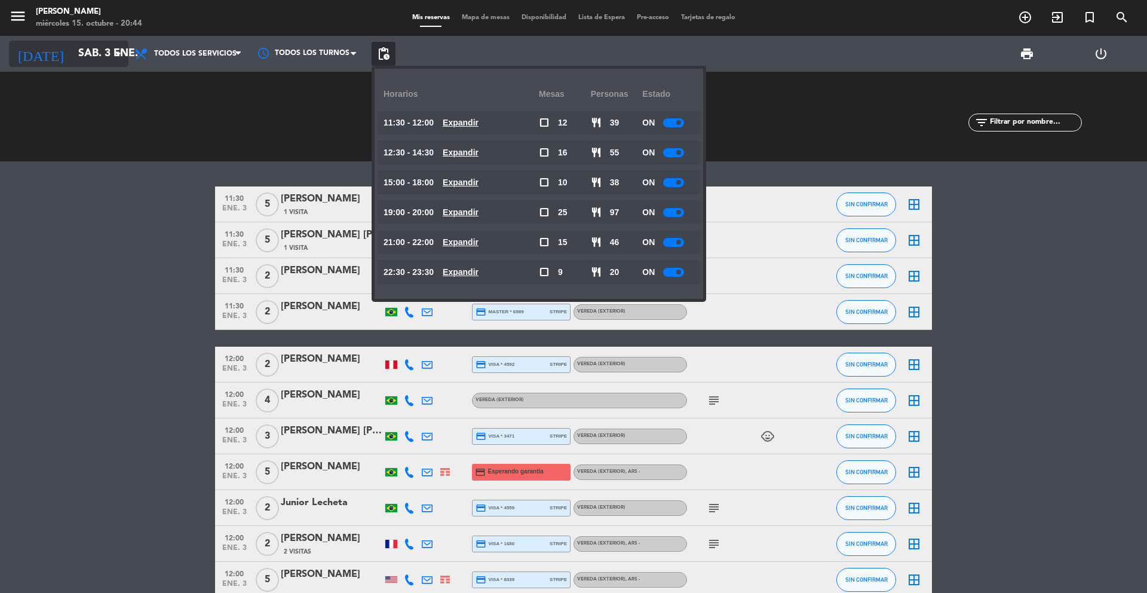
click at [105, 59] on input "sáb. 3 ene." at bounding box center [141, 54] width 139 height 24
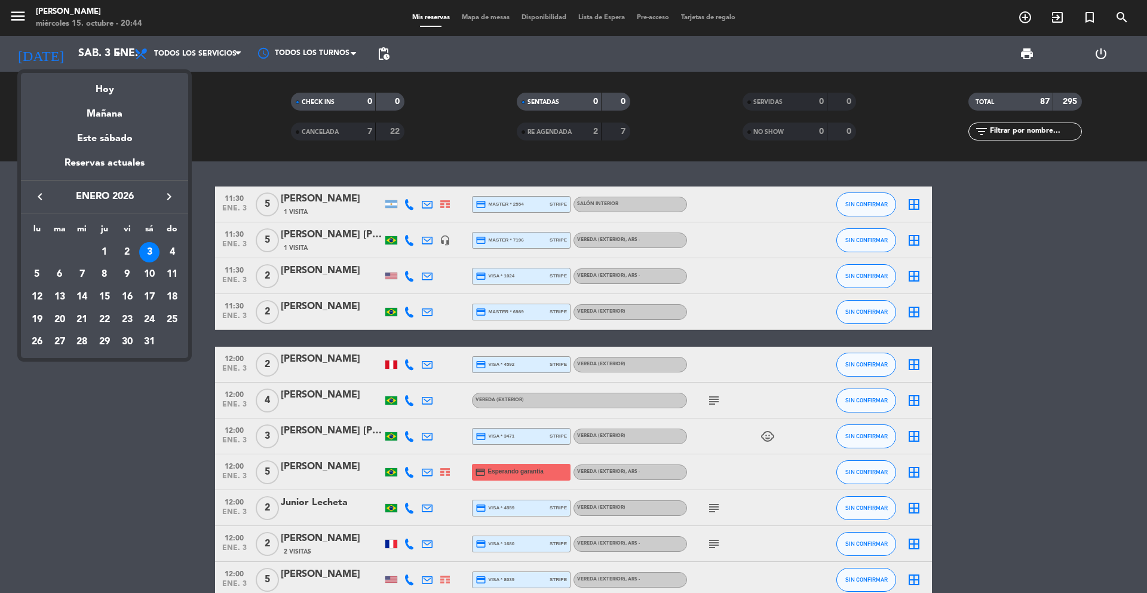
click at [43, 196] on icon "keyboard_arrow_left" at bounding box center [40, 196] width 14 height 14
click at [148, 311] on div "20" at bounding box center [149, 320] width 20 height 20
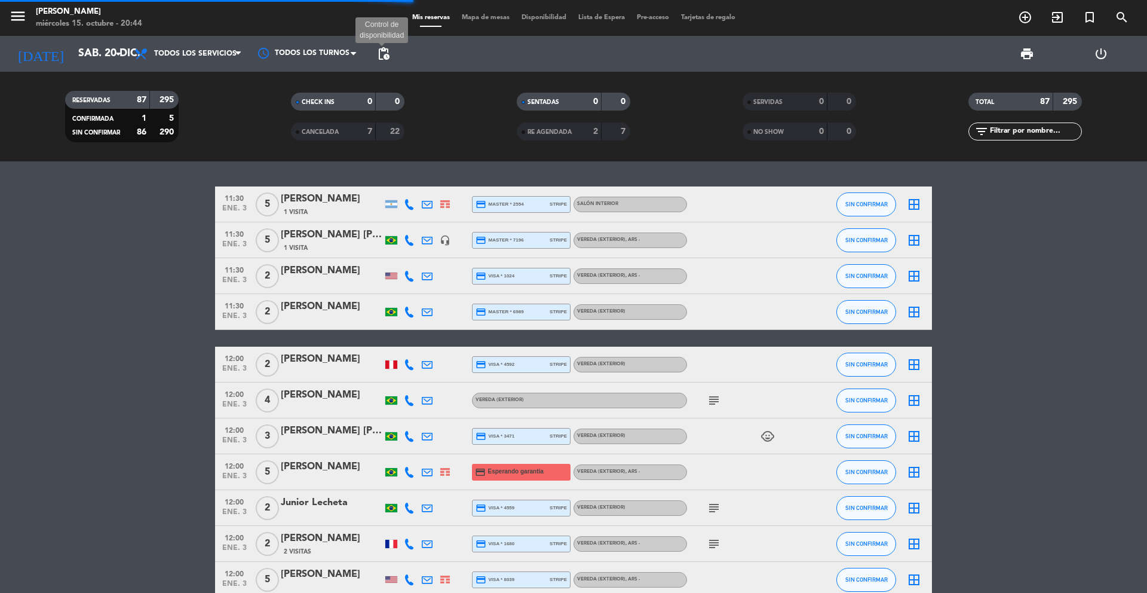
click at [385, 49] on span "pending_actions" at bounding box center [384, 54] width 14 height 14
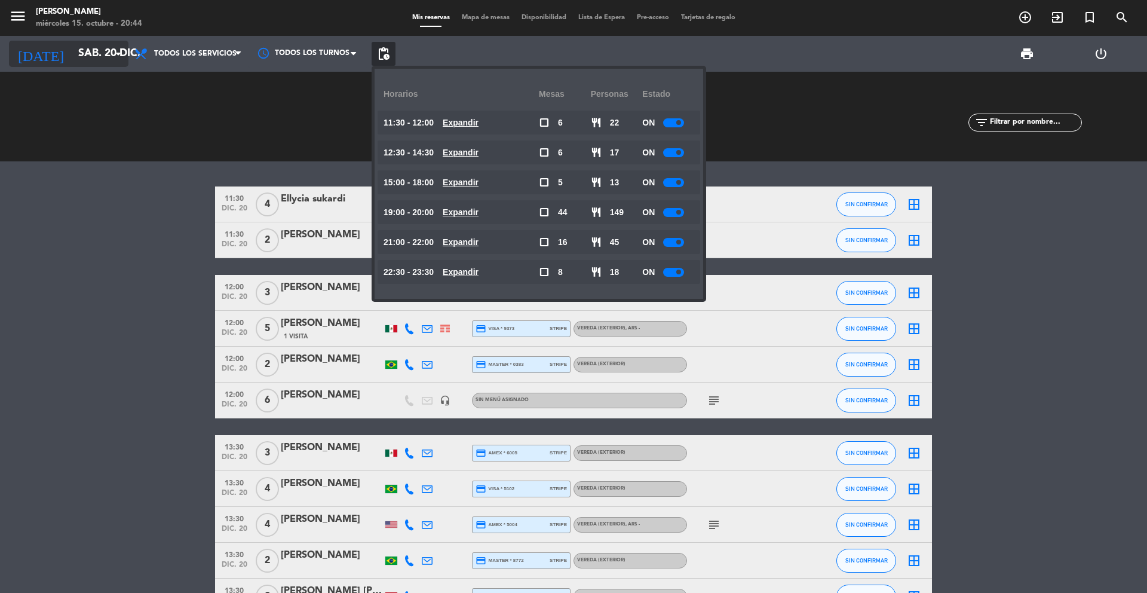
click at [109, 43] on input "sáb. 20 dic." at bounding box center [141, 54] width 139 height 24
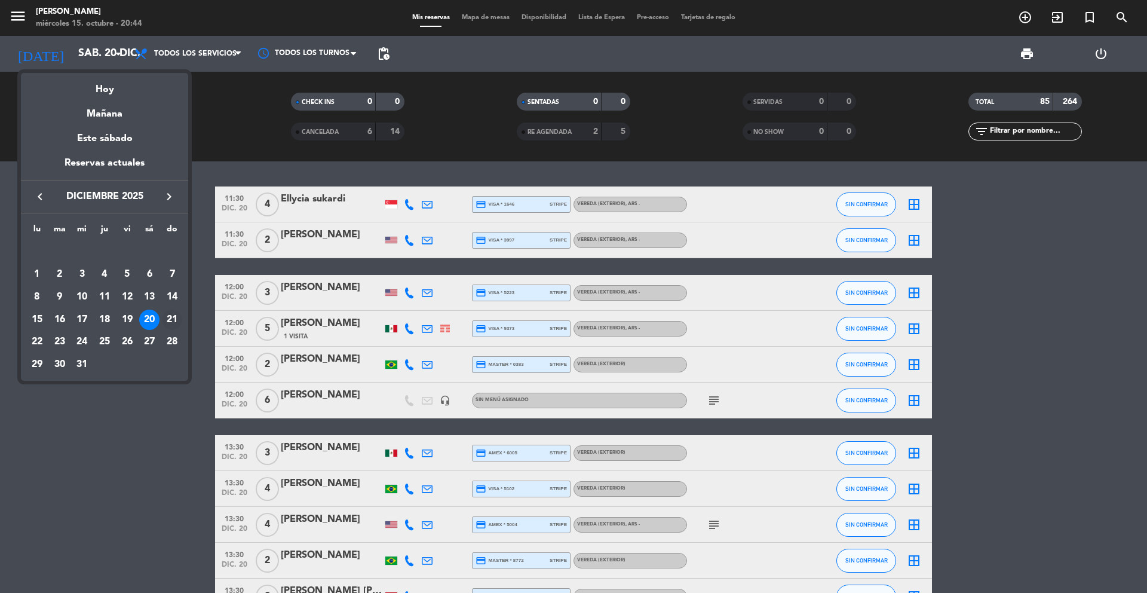
click at [166, 322] on div "21" at bounding box center [172, 320] width 20 height 20
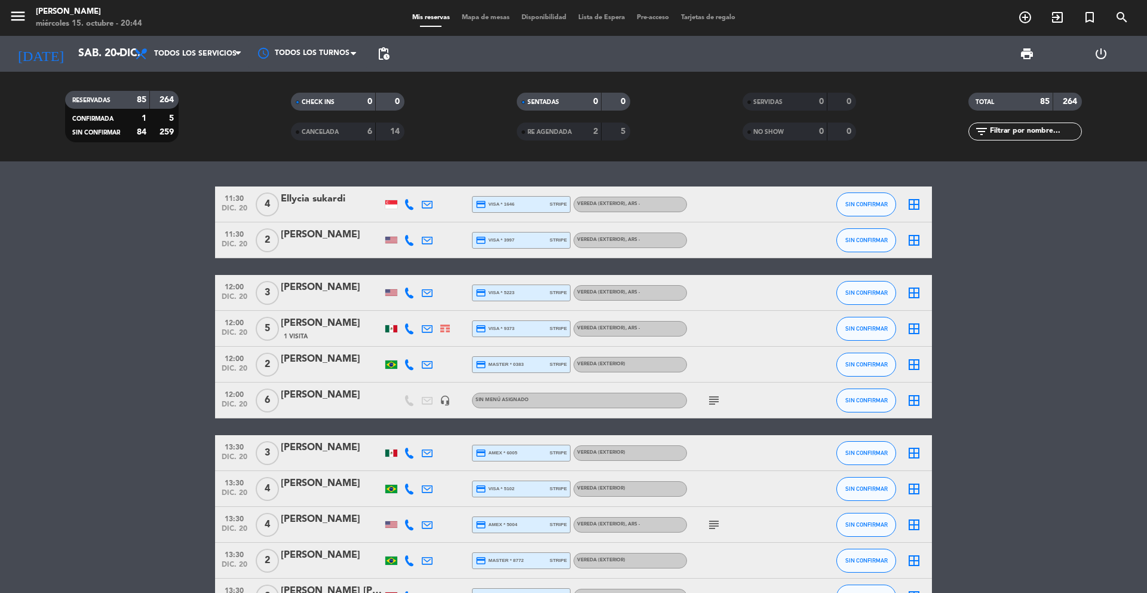
type input "dom. 21 dic."
click at [382, 53] on span "pending_actions" at bounding box center [384, 54] width 14 height 14
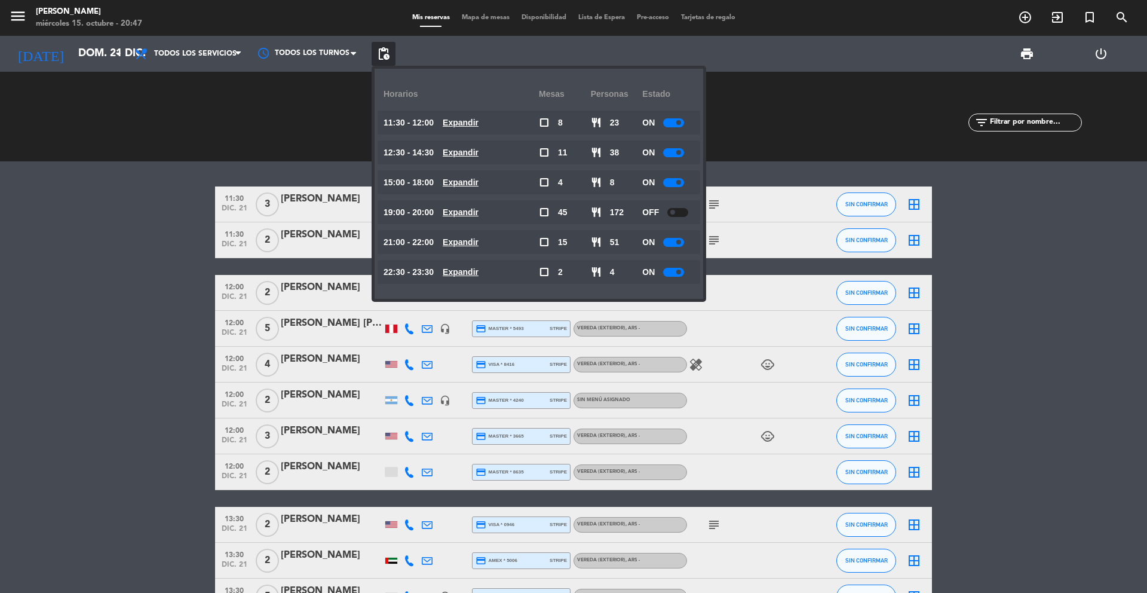
click at [1136, 20] on span "search" at bounding box center [1122, 17] width 32 height 20
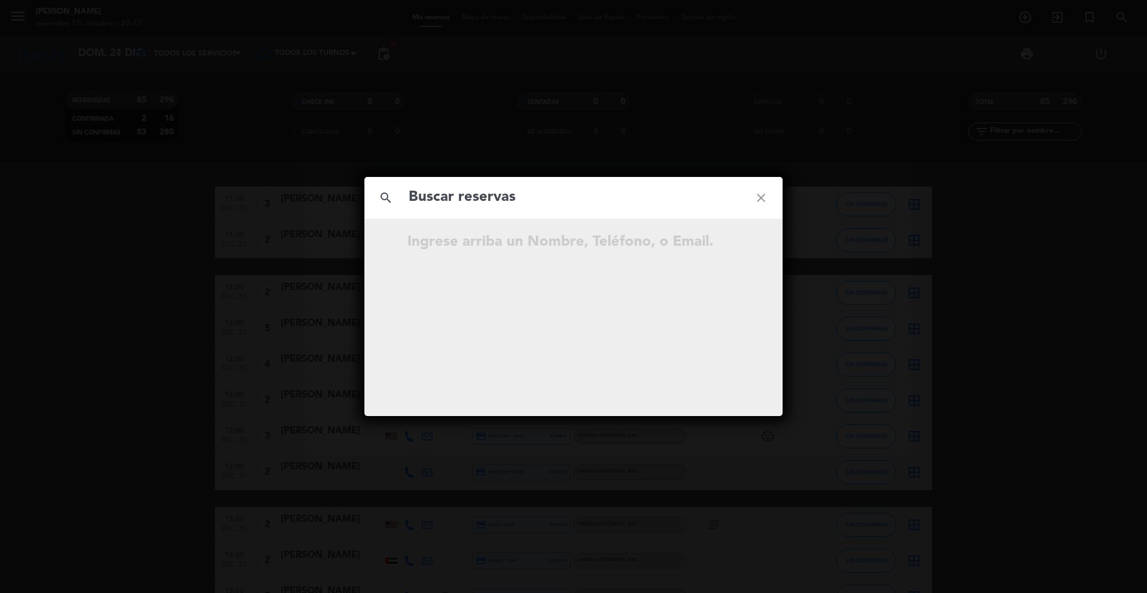
click at [1129, 20] on div "search close Ingrese arriba un Nombre, Teléfono, o Email." at bounding box center [573, 296] width 1147 height 593
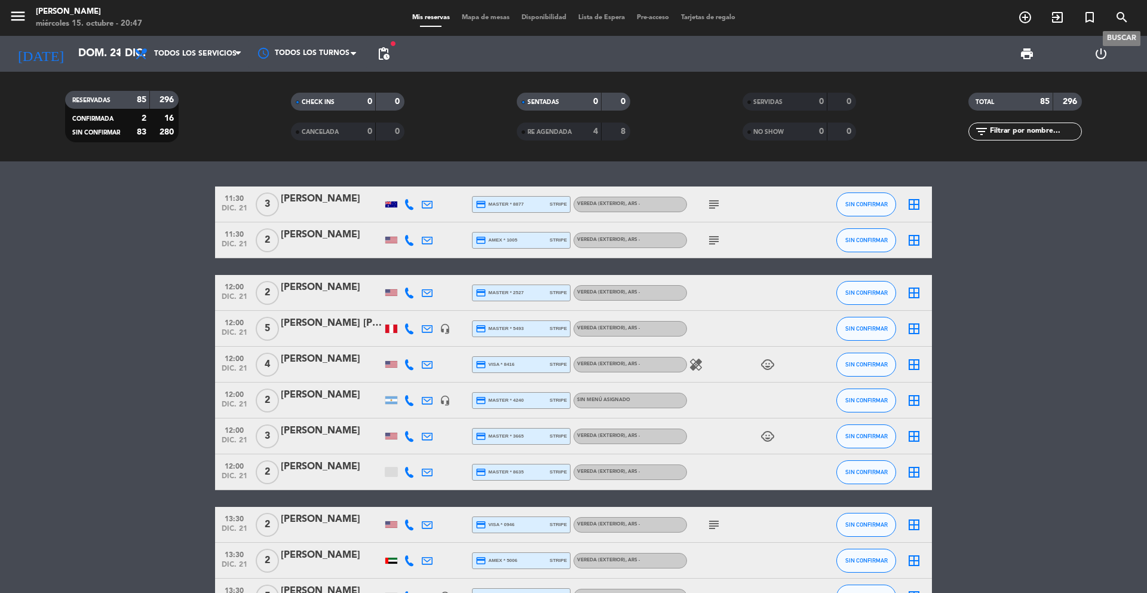
click at [1125, 20] on icon "search" at bounding box center [1122, 17] width 14 height 14
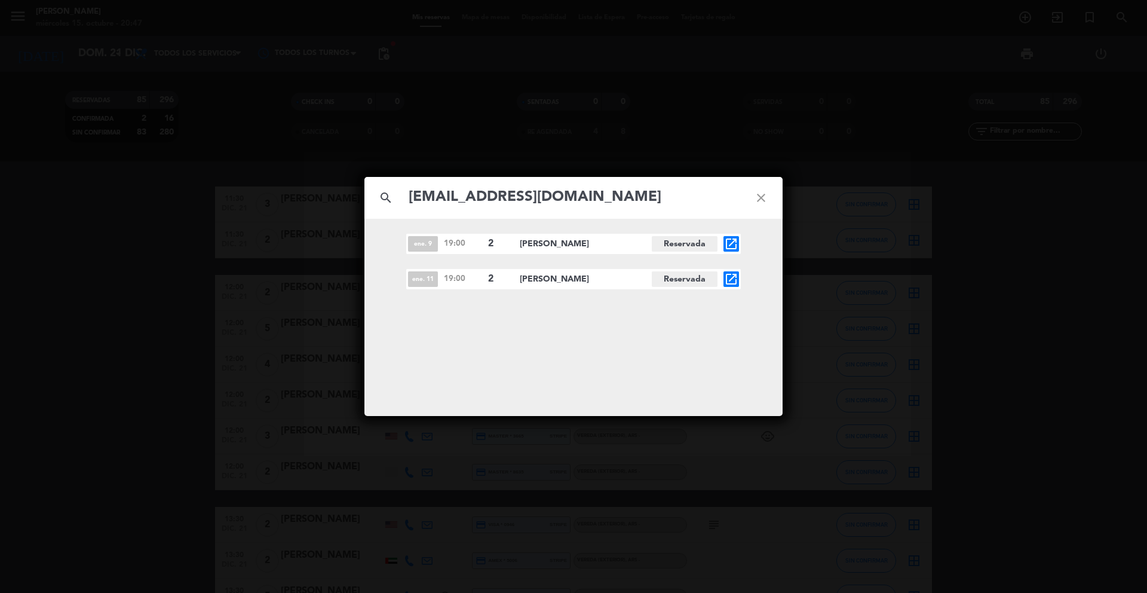
type input "[EMAIL_ADDRESS][DOMAIN_NAME]"
click at [728, 243] on icon "open_in_new" at bounding box center [731, 244] width 14 height 14
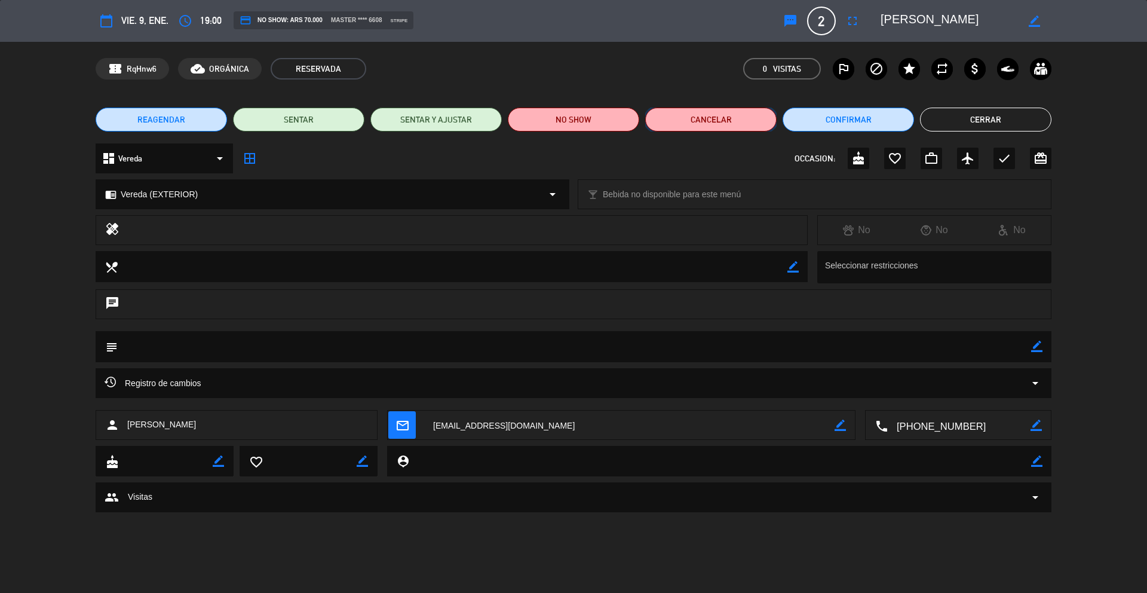
click at [718, 128] on button "Cancelar" at bounding box center [710, 120] width 131 height 24
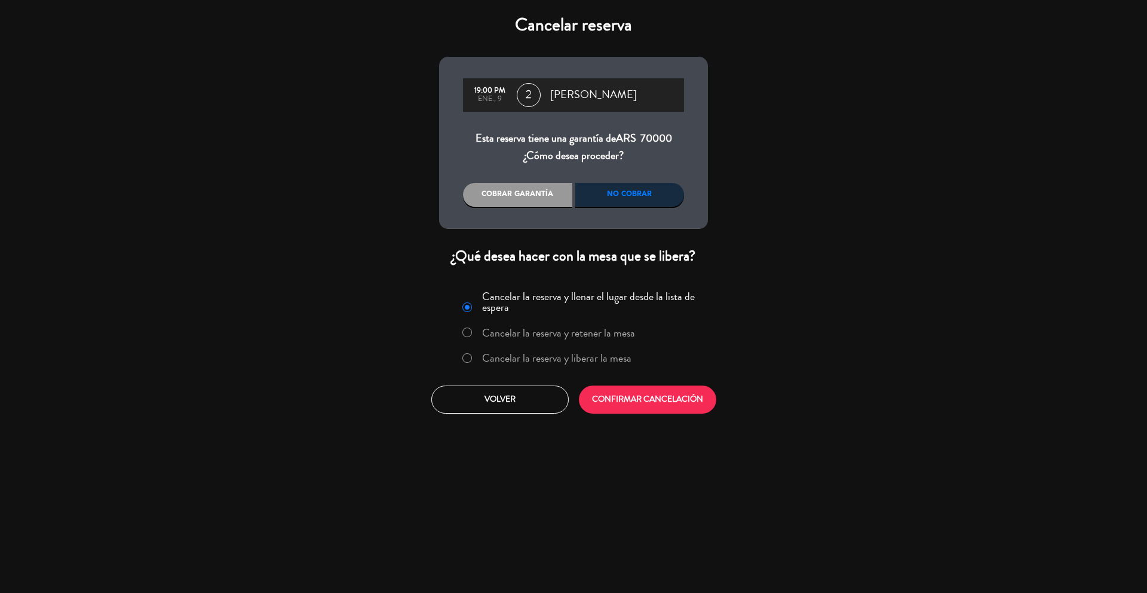
click at [552, 372] on div "Cancelar la reserva y llenar el lugar desde la lista de espera Cancelar la rese…" at bounding box center [573, 329] width 253 height 87
click at [571, 356] on label "Cancelar la reserva y liberar la mesa" at bounding box center [556, 358] width 149 height 11
click at [619, 404] on button "CONFIRMAR CANCELACIÓN" at bounding box center [647, 399] width 137 height 28
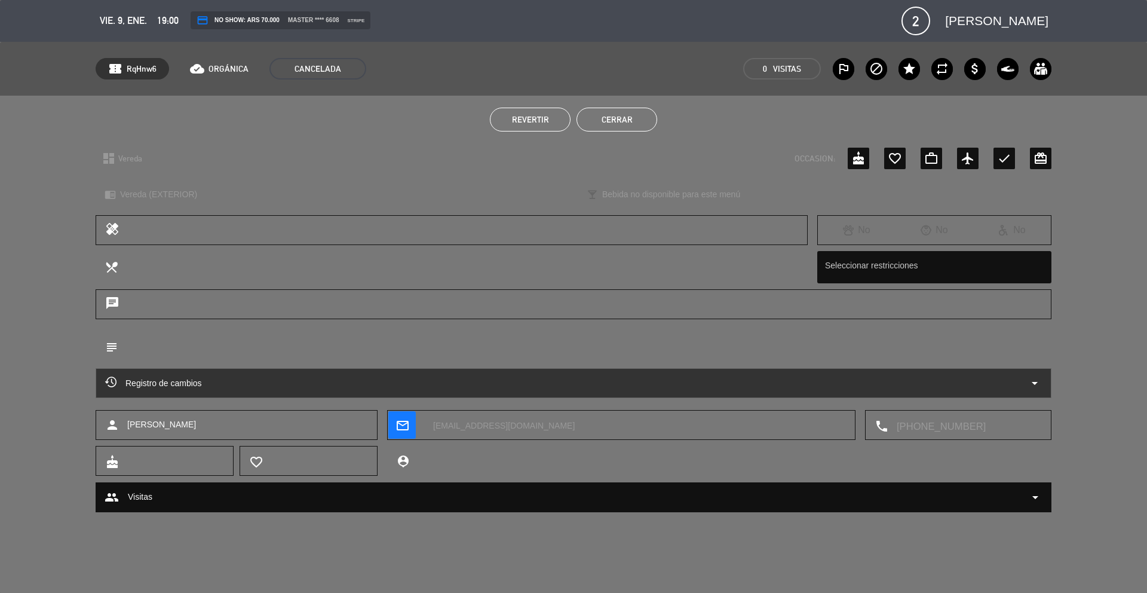
click at [611, 114] on button "Cerrar" at bounding box center [617, 120] width 81 height 24
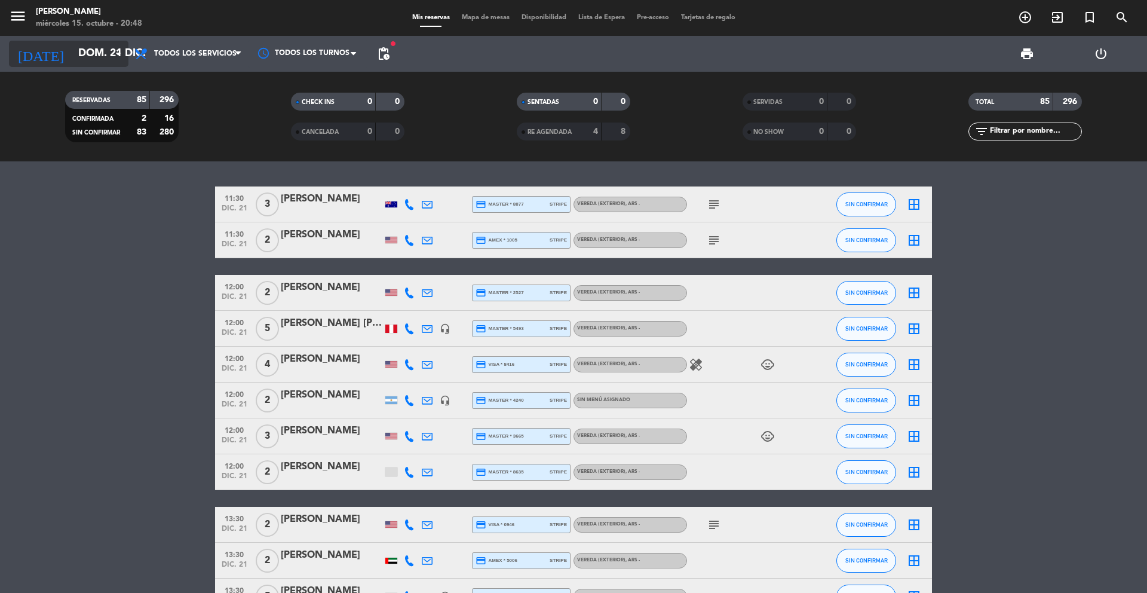
click at [72, 52] on input "dom. 21 dic." at bounding box center [141, 54] width 139 height 24
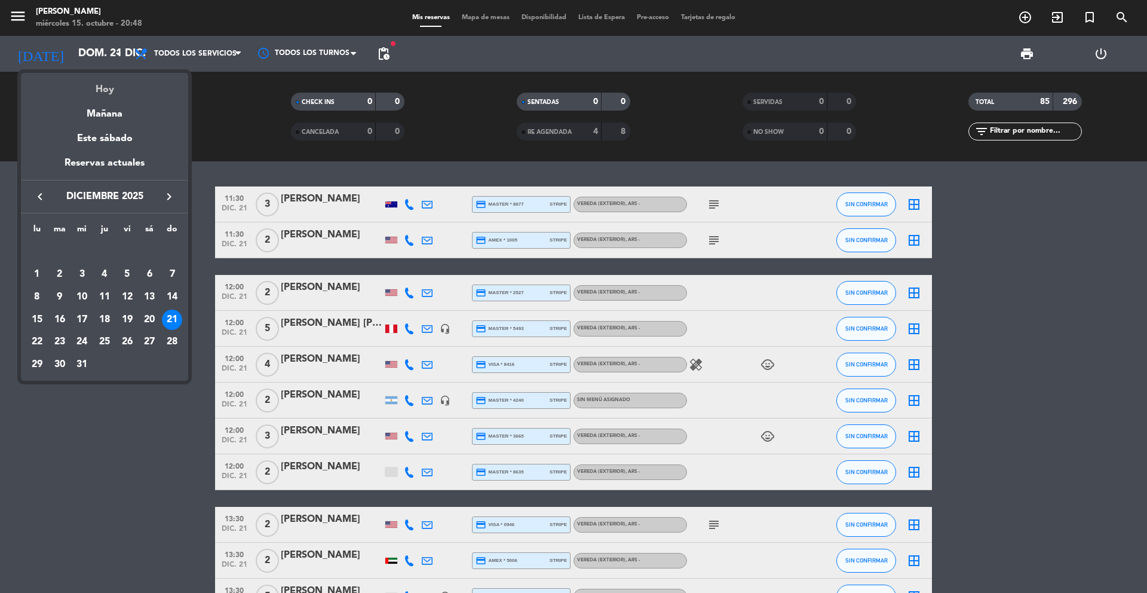
click at [112, 88] on div "Hoy" at bounding box center [104, 85] width 167 height 25
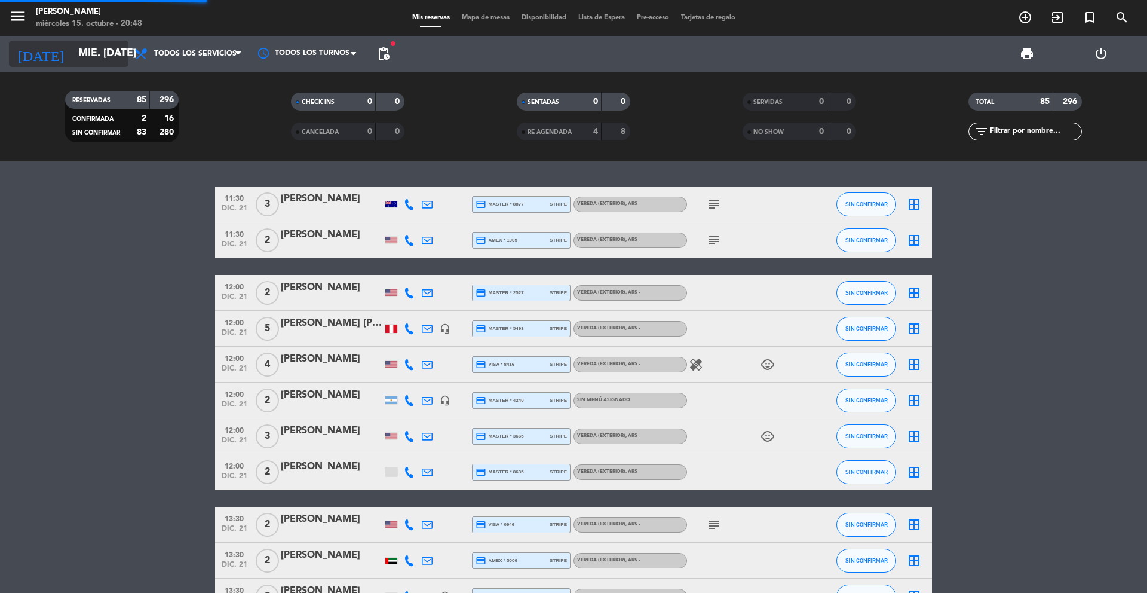
click at [98, 62] on input "mié. [DATE]" at bounding box center [141, 54] width 139 height 24
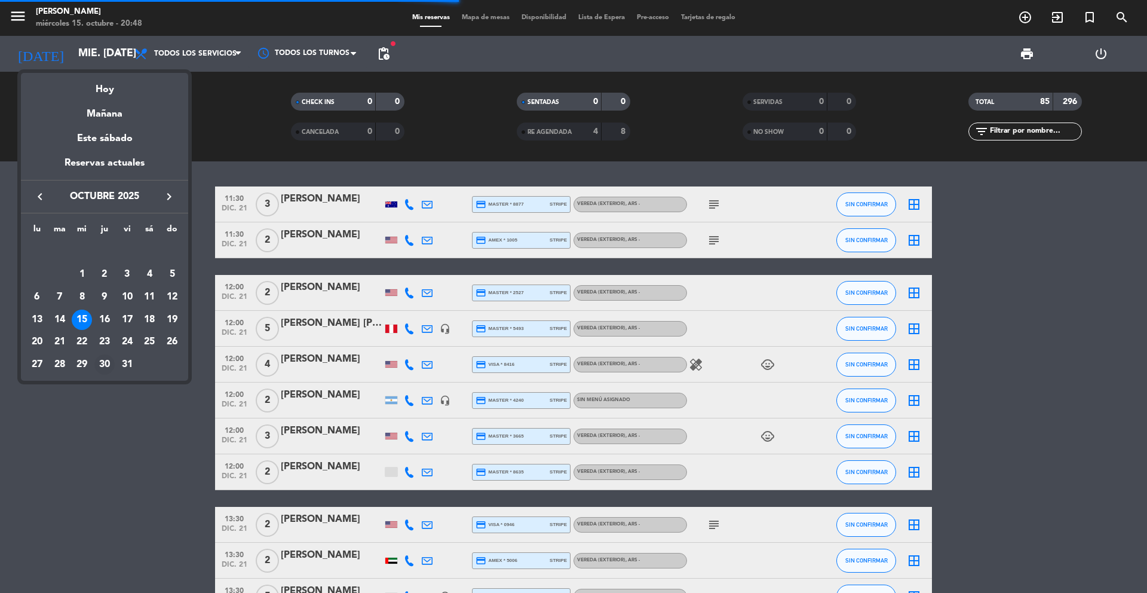
click at [104, 357] on div "30" at bounding box center [104, 364] width 20 height 20
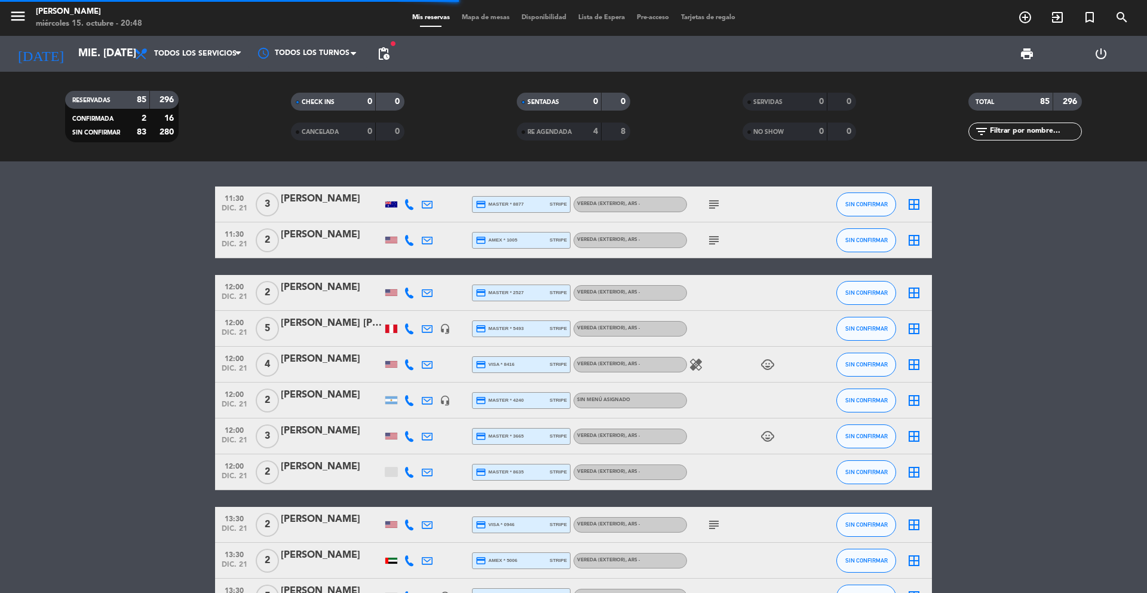
type input "[DEMOGRAPHIC_DATA] [DATE]"
click at [390, 48] on span "pending_actions" at bounding box center [384, 54] width 14 height 14
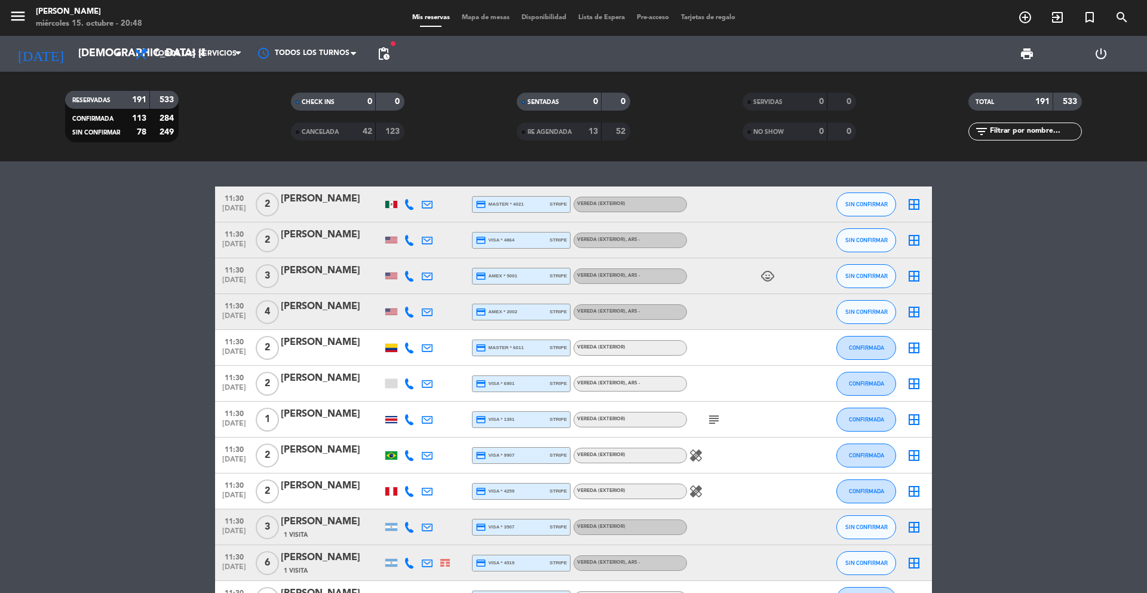
click at [479, 20] on span "Mapa de mesas" at bounding box center [486, 17] width 60 height 7
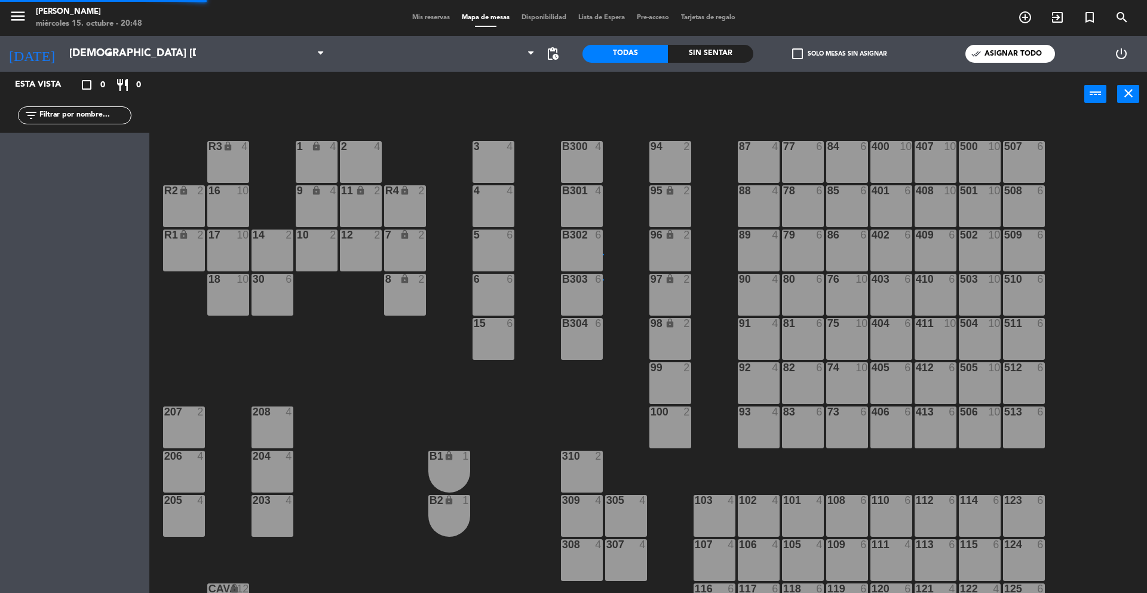
click at [440, 19] on span "Mis reservas" at bounding box center [431, 17] width 50 height 7
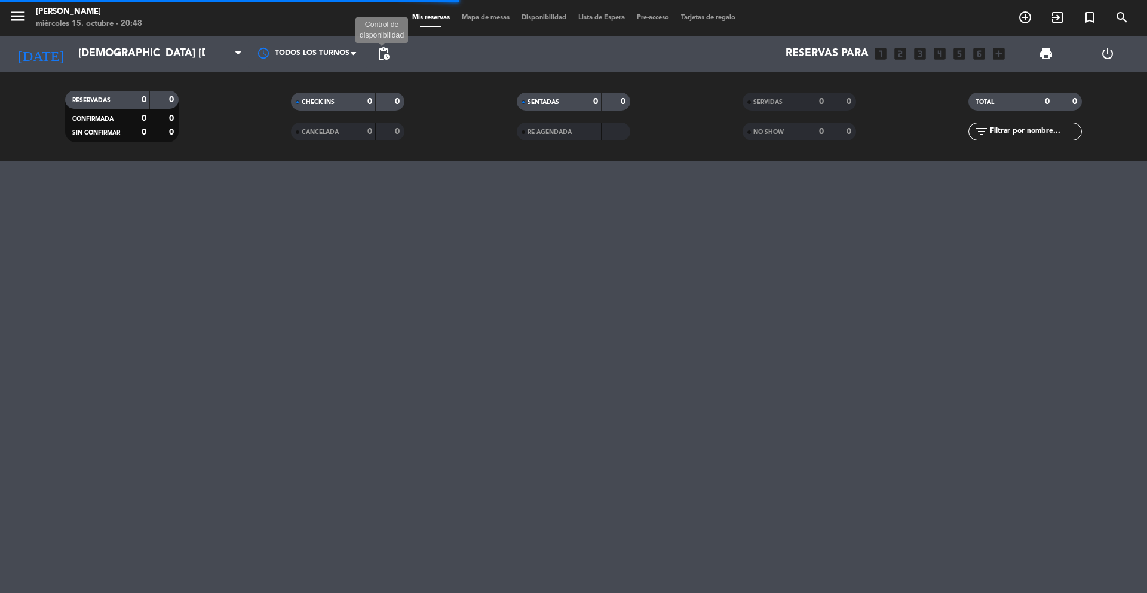
click at [388, 56] on span "pending_actions" at bounding box center [384, 54] width 14 height 14
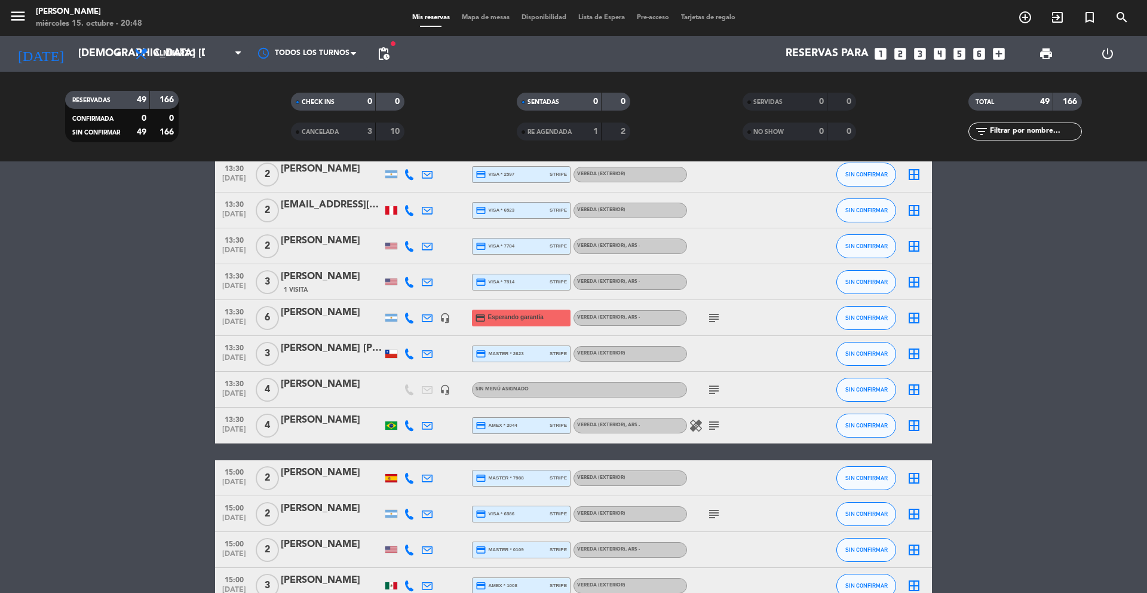
scroll to position [1030, 0]
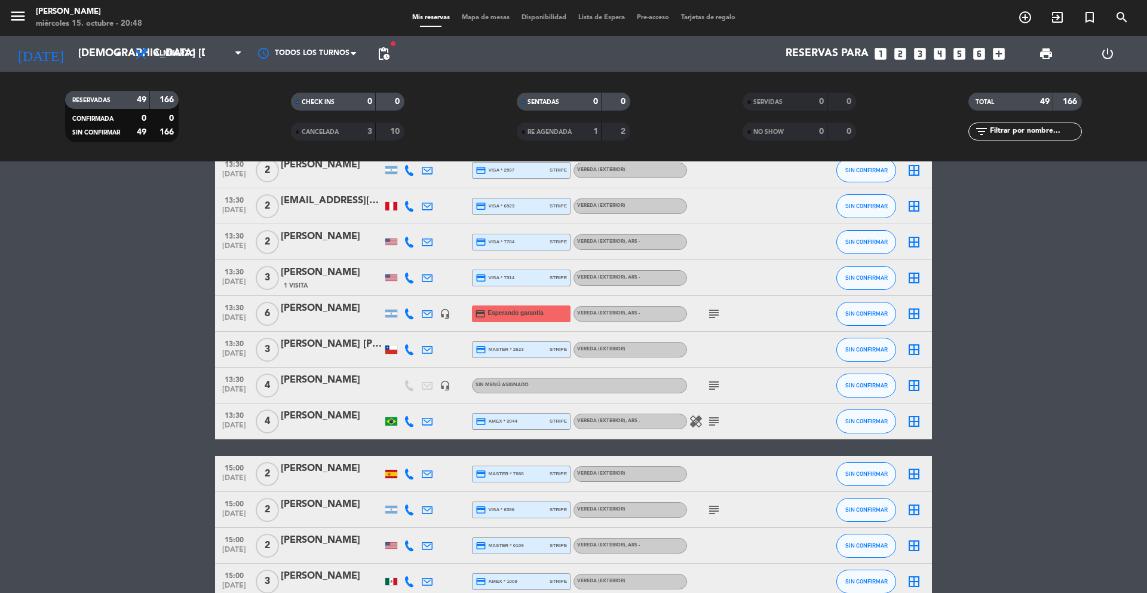
click at [240, 314] on span "[DATE]" at bounding box center [234, 321] width 30 height 14
click at [302, 311] on div "[PERSON_NAME]" at bounding box center [332, 309] width 102 height 16
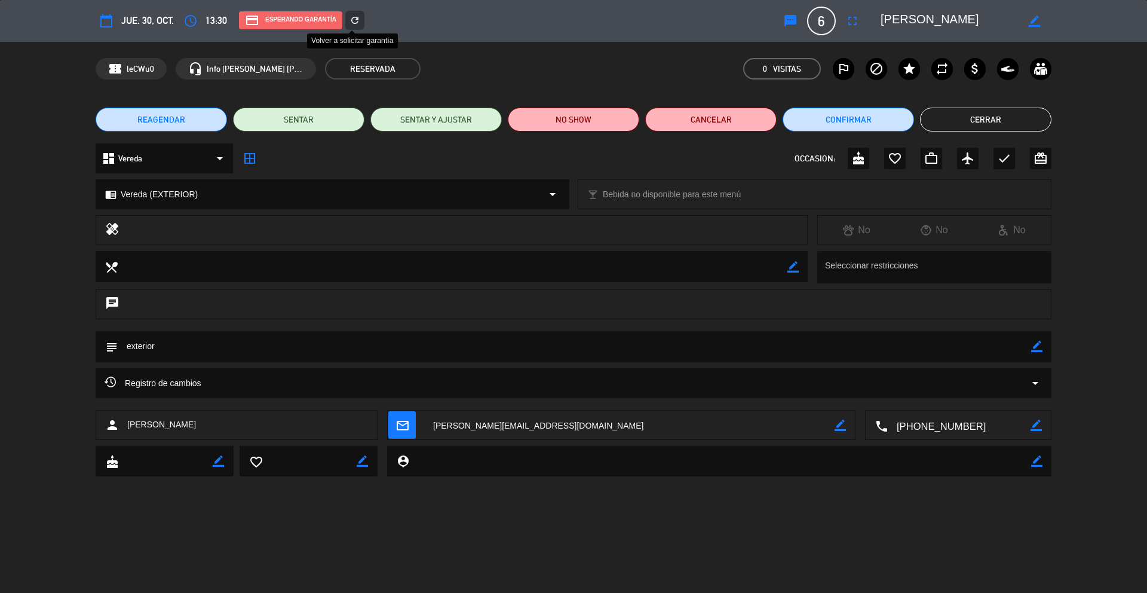
click at [358, 15] on icon "refresh" at bounding box center [355, 20] width 11 height 11
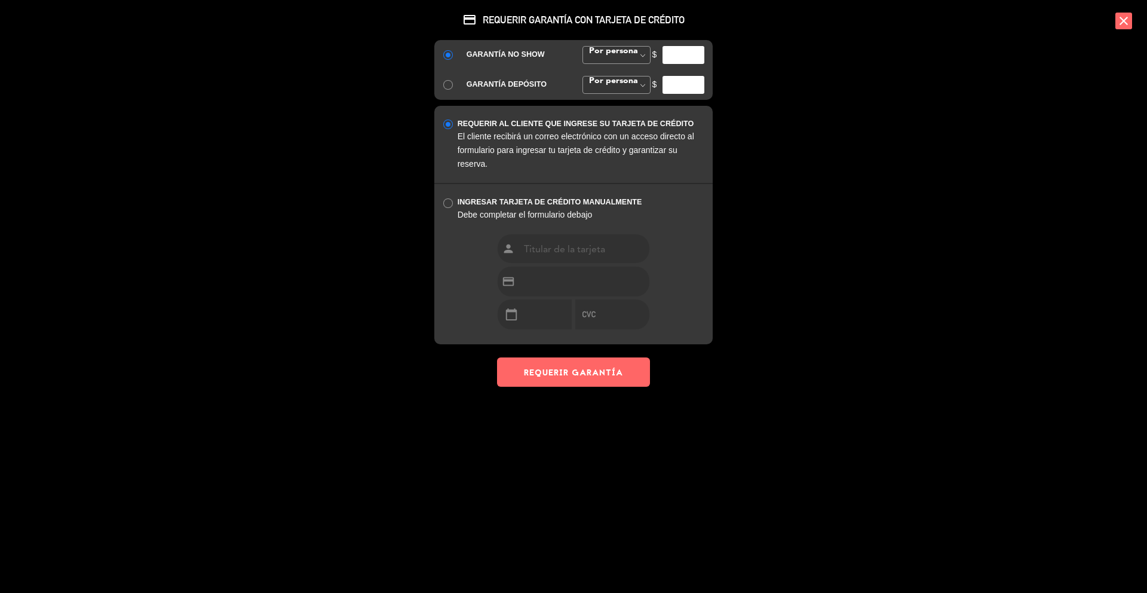
click at [666, 57] on input "number" at bounding box center [684, 55] width 42 height 18
type input "35000"
click at [527, 368] on button "REQUERIR GARANTÍA" at bounding box center [573, 371] width 153 height 29
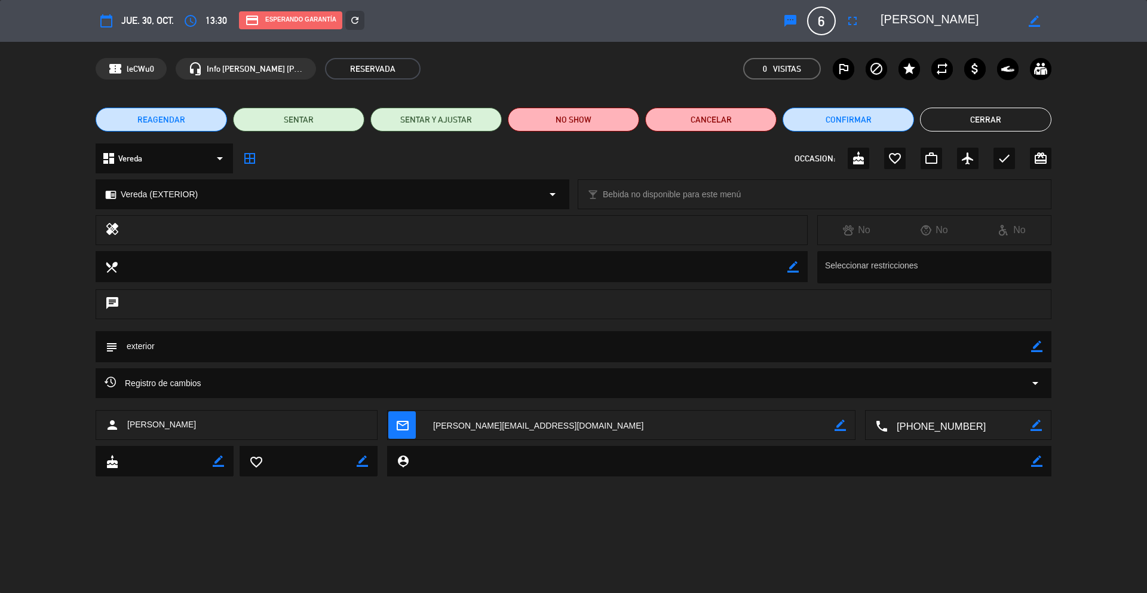
click at [971, 117] on button "Cerrar" at bounding box center [985, 120] width 131 height 24
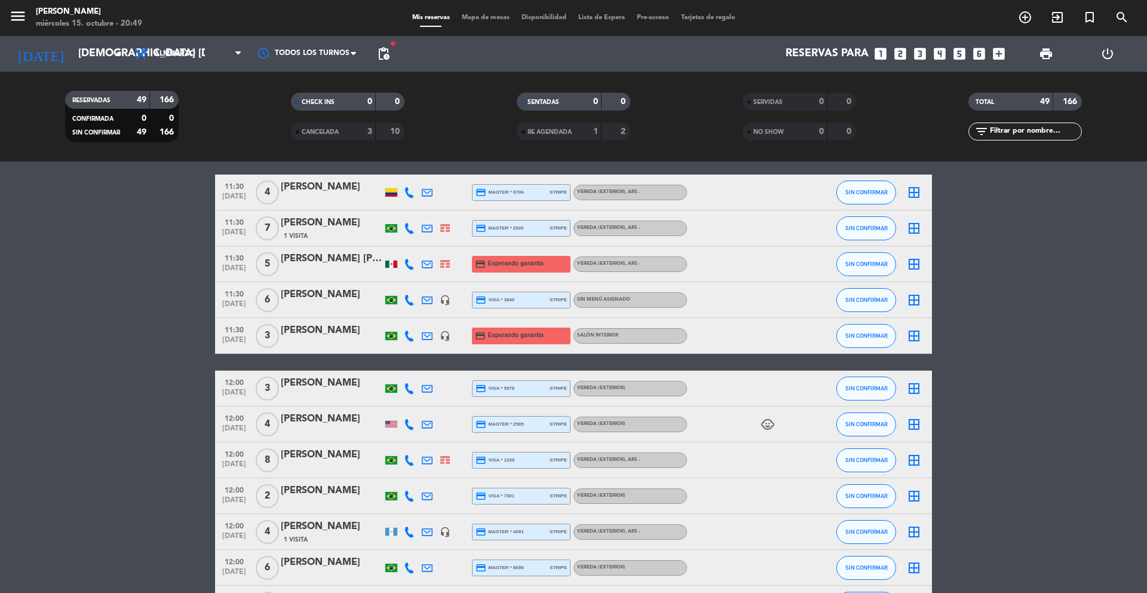
scroll to position [0, 0]
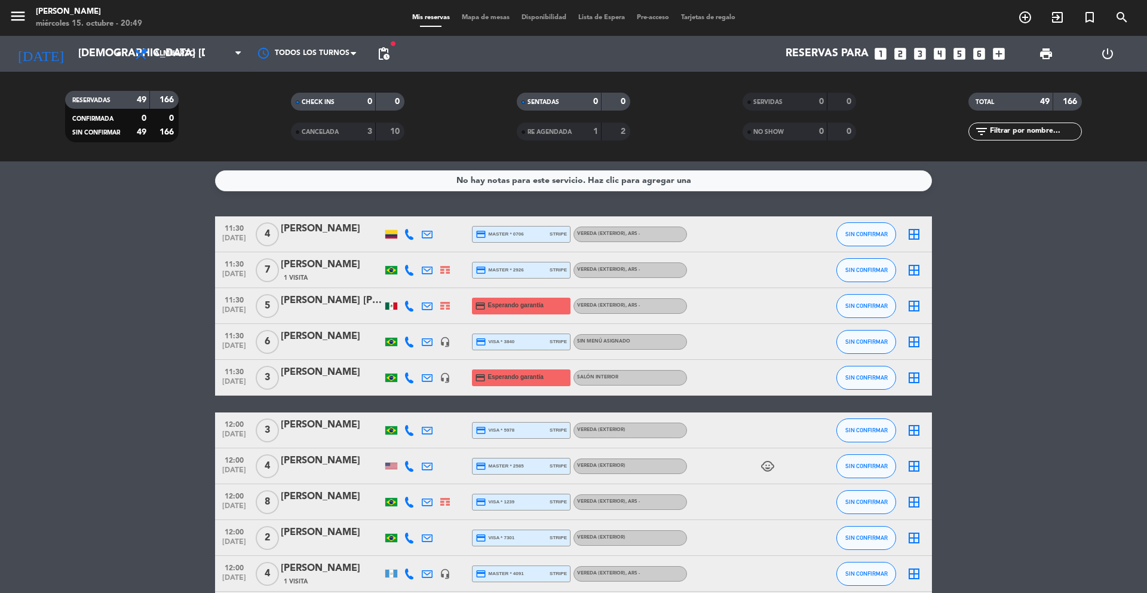
click at [243, 302] on span "11:30" at bounding box center [234, 299] width 30 height 14
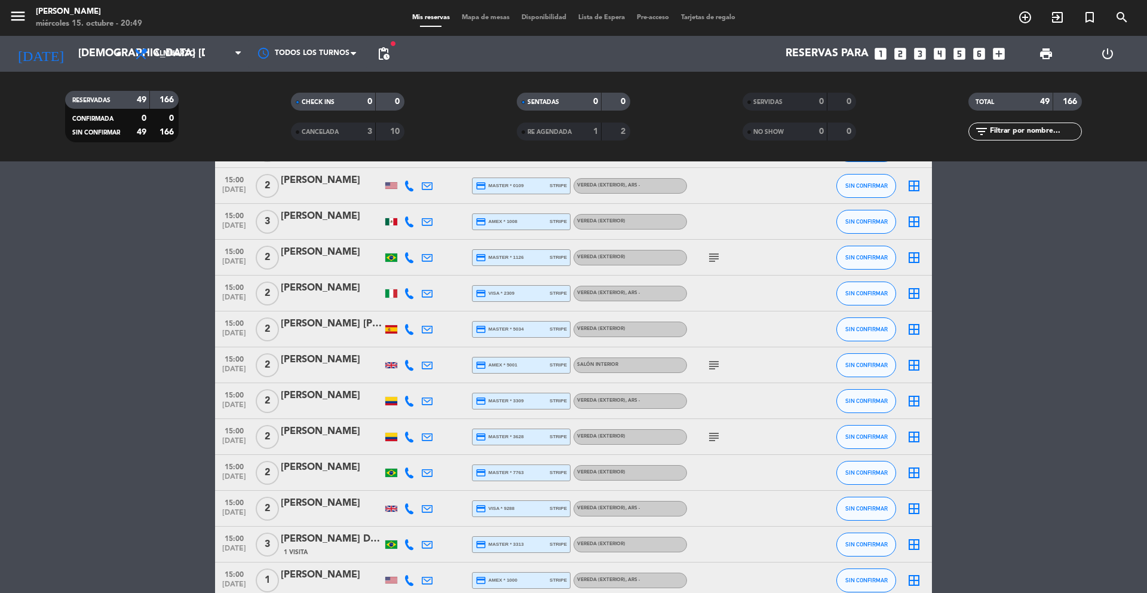
scroll to position [1491, 0]
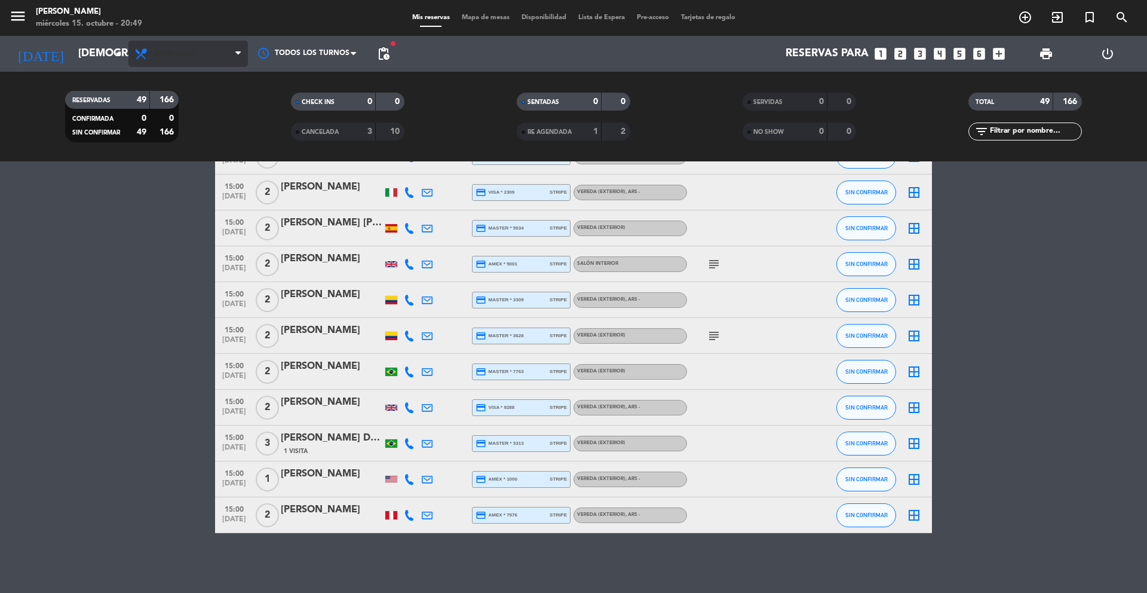
click at [221, 51] on span "Almuerzo" at bounding box center [188, 54] width 120 height 26
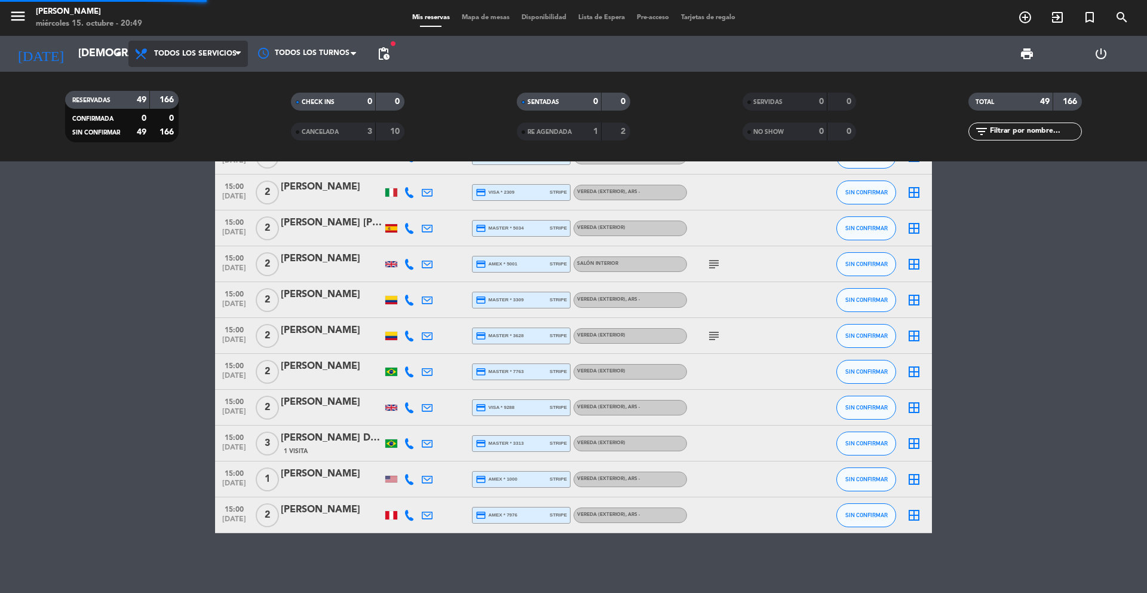
click at [216, 76] on div "menu [PERSON_NAME] miércoles 15. octubre - 20:49 Mis reservas Mapa de mesas Dis…" at bounding box center [573, 80] width 1147 height 161
click at [391, 51] on span "pending_actions" at bounding box center [384, 54] width 24 height 24
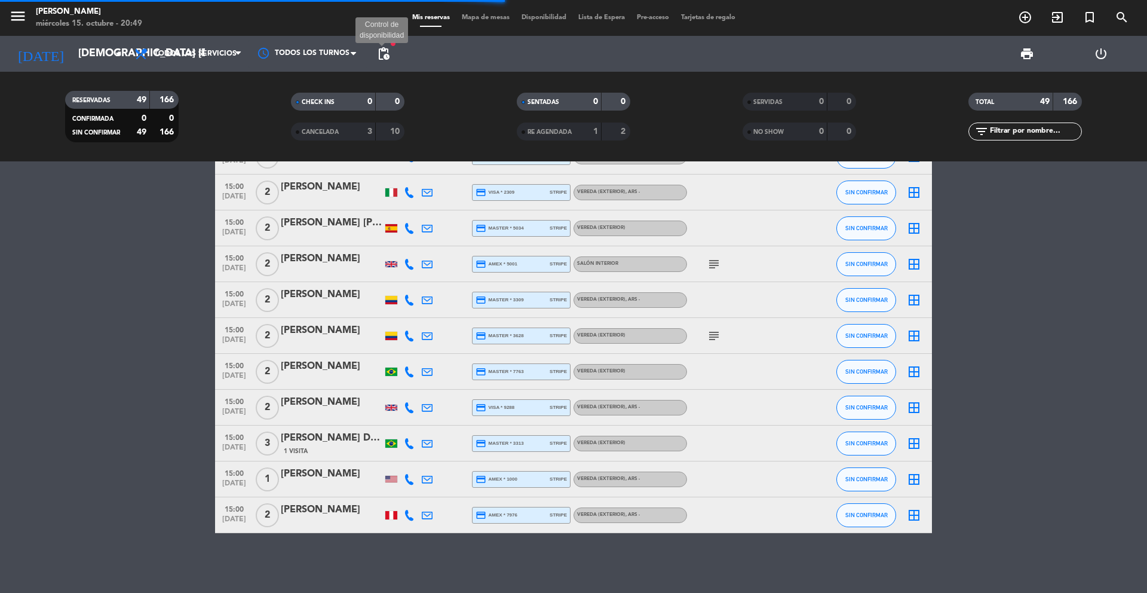
click at [385, 52] on span "pending_actions" at bounding box center [384, 54] width 14 height 14
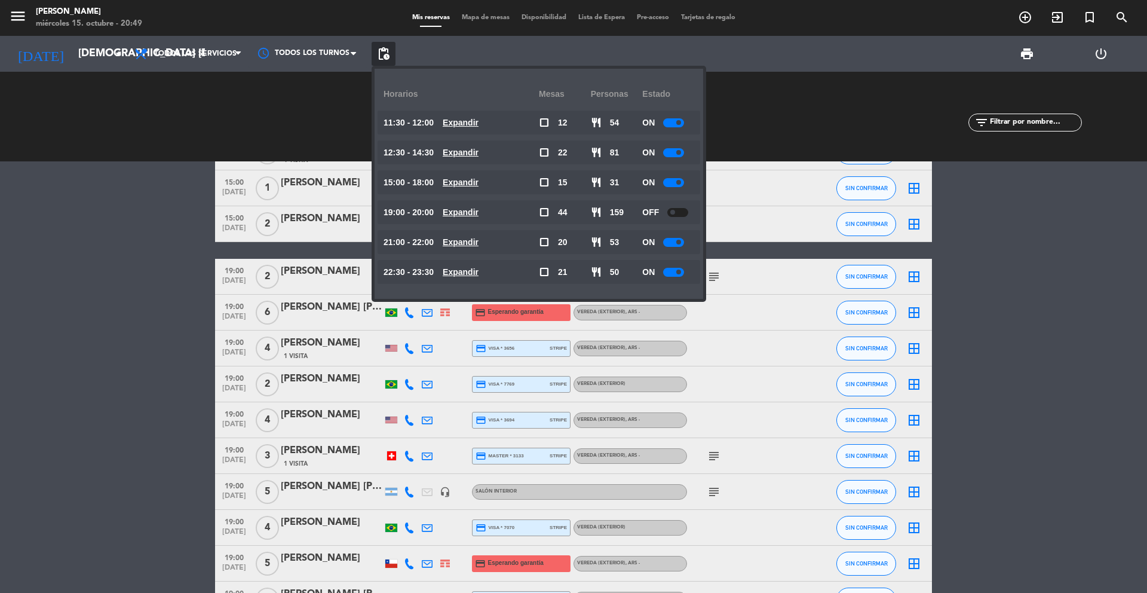
scroll to position [1754, 0]
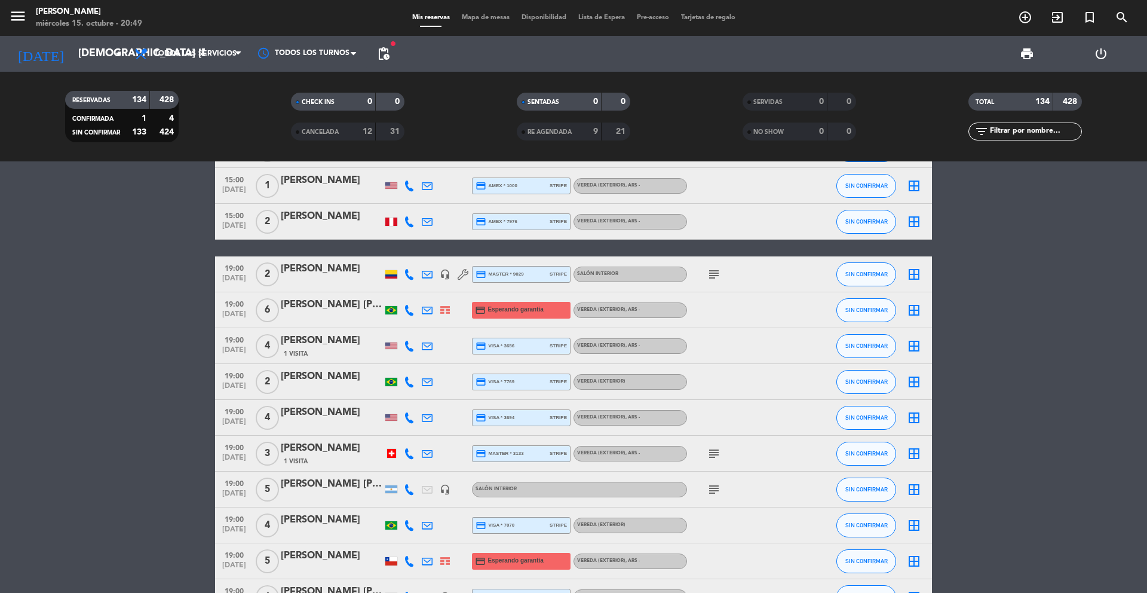
click at [234, 303] on span "19:00" at bounding box center [234, 303] width 30 height 14
click at [307, 308] on div "[PERSON_NAME] [PERSON_NAME] [PERSON_NAME] Dri" at bounding box center [332, 305] width 102 height 16
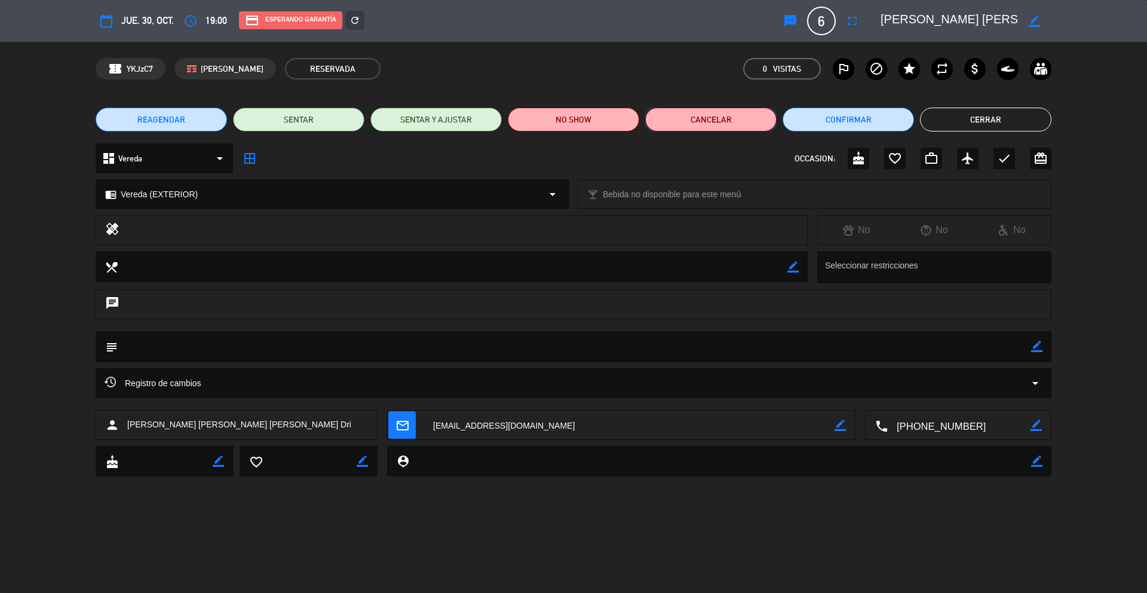
click at [702, 112] on button "Cancelar" at bounding box center [710, 120] width 131 height 24
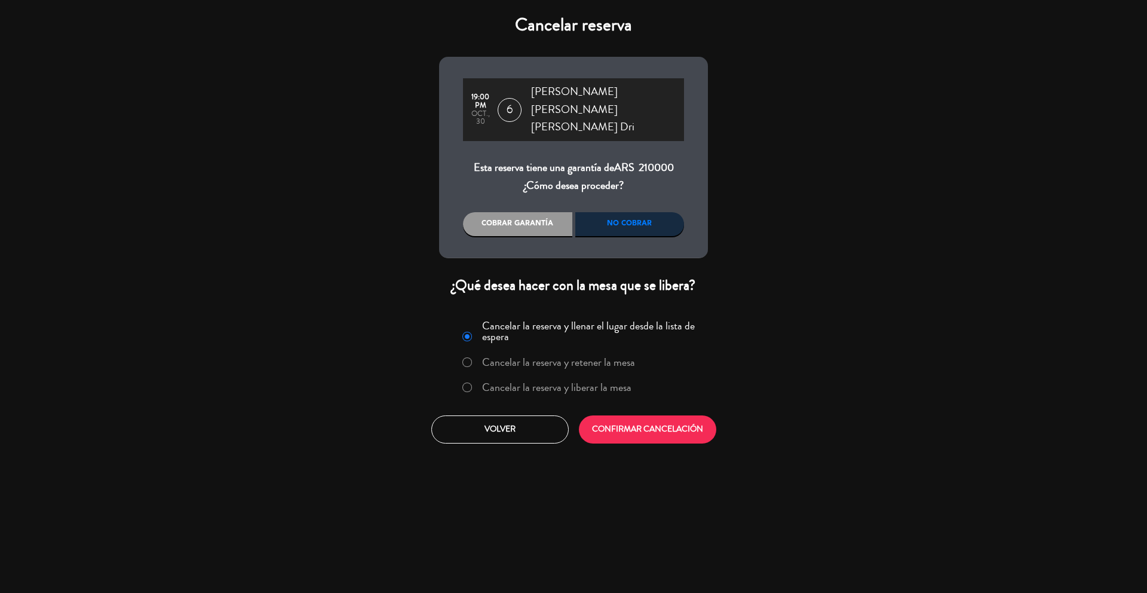
click at [503, 382] on label "Cancelar la reserva y liberar la mesa" at bounding box center [556, 387] width 149 height 11
click at [609, 415] on button "CONFIRMAR CANCELACIÓN" at bounding box center [647, 429] width 137 height 28
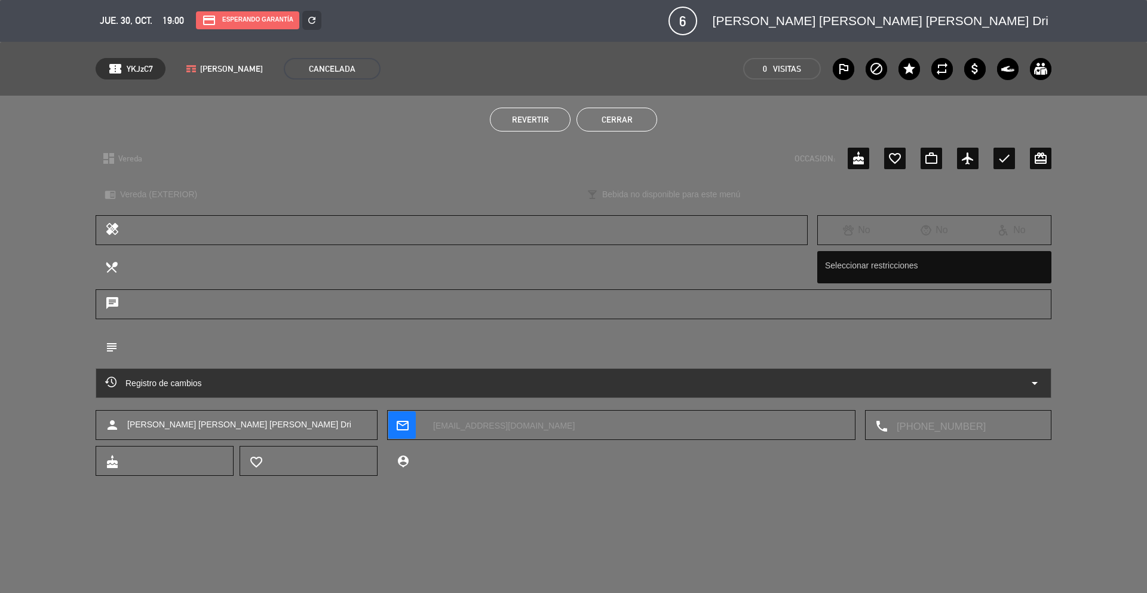
click at [660, 121] on ul "Revertir Cerrar" at bounding box center [574, 120] width 956 height 24
click at [653, 121] on button "Cerrar" at bounding box center [617, 120] width 81 height 24
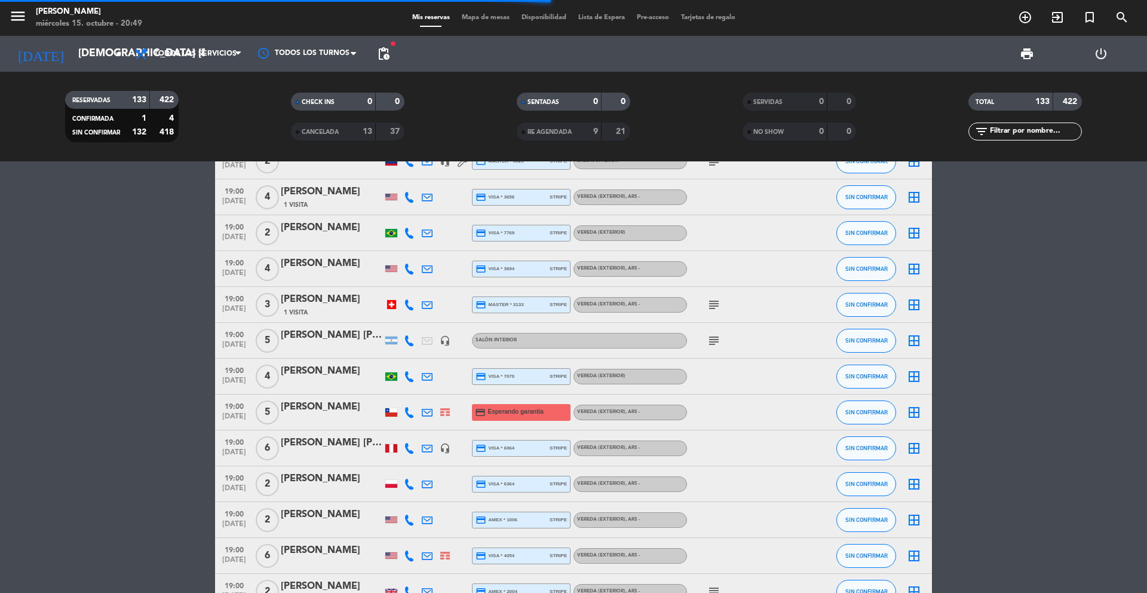
scroll to position [1892, 0]
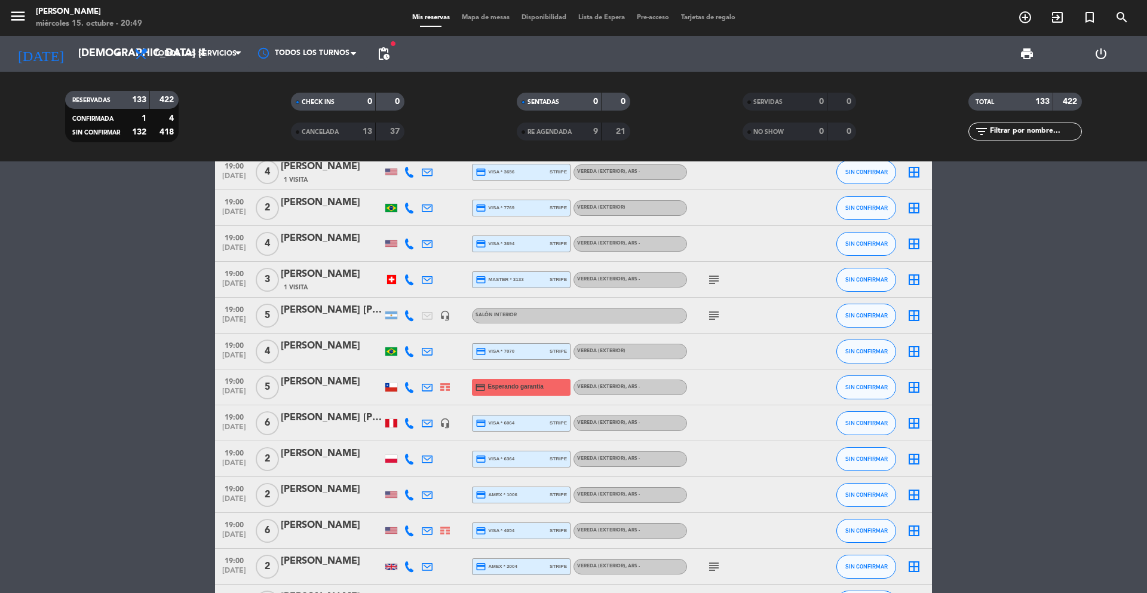
click at [237, 387] on span "[DATE]" at bounding box center [234, 394] width 30 height 14
click at [310, 386] on div "[PERSON_NAME]" at bounding box center [332, 382] width 102 height 16
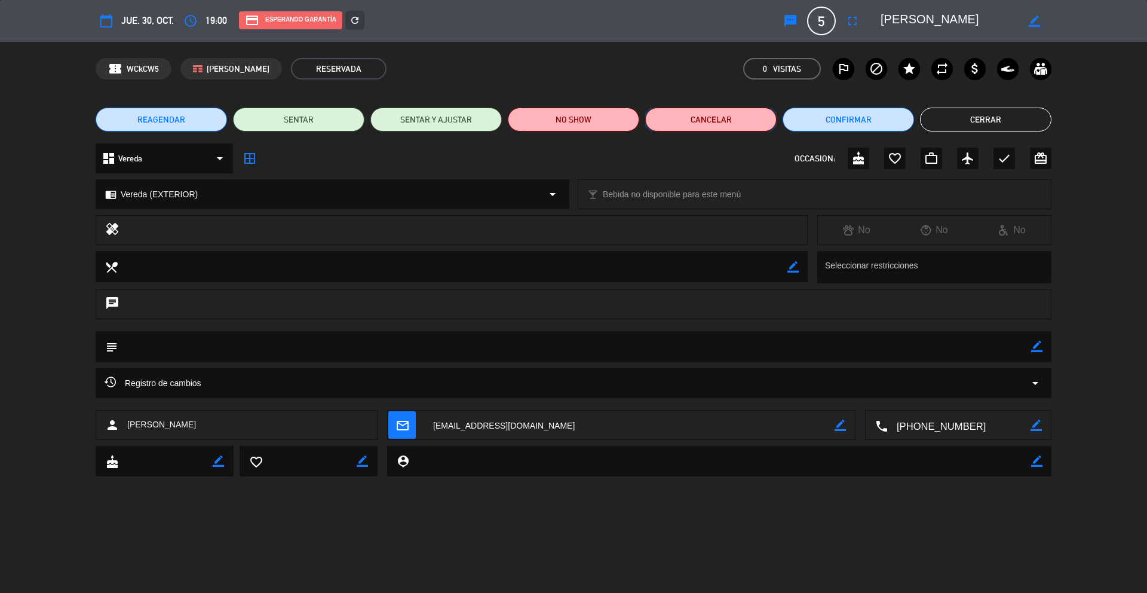
click at [708, 120] on button "Cancelar" at bounding box center [710, 120] width 131 height 24
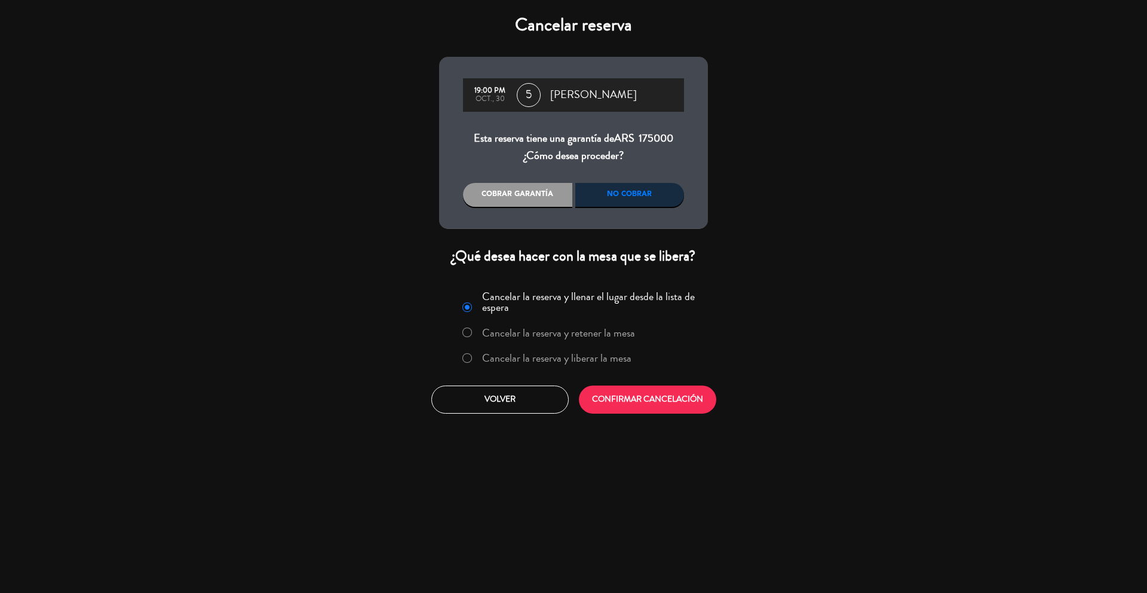
click at [495, 356] on label "Cancelar la reserva y liberar la mesa" at bounding box center [556, 358] width 149 height 11
click at [604, 402] on button "CONFIRMAR CANCELACIÓN" at bounding box center [647, 399] width 137 height 28
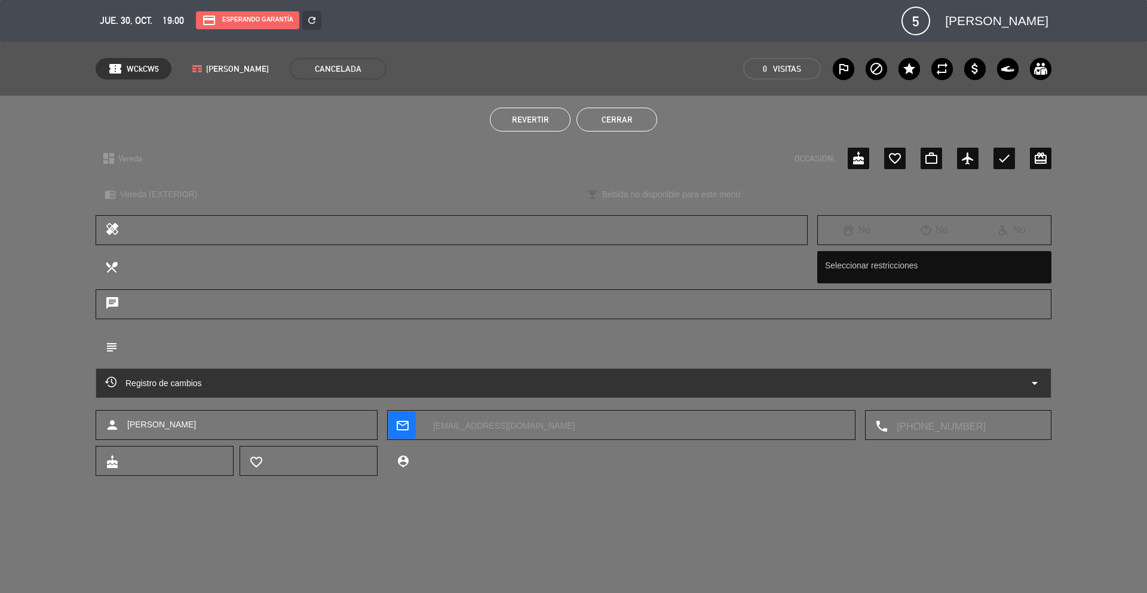
click at [642, 120] on button "Cerrar" at bounding box center [617, 120] width 81 height 24
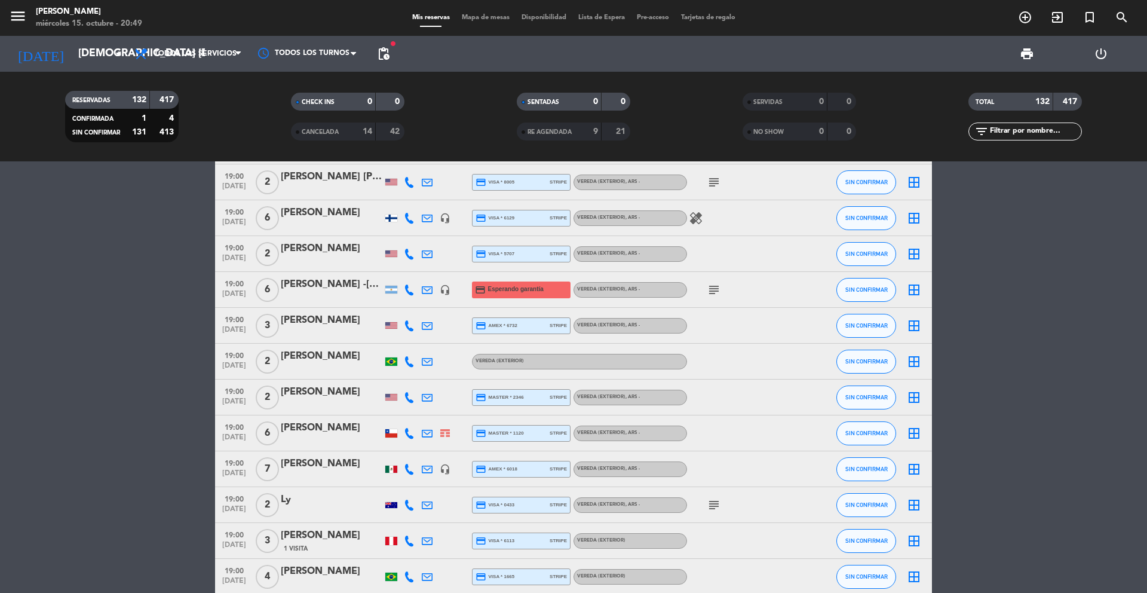
scroll to position [2564, 0]
click at [227, 283] on span "19:00" at bounding box center [234, 282] width 30 height 14
click at [718, 283] on icon "subject" at bounding box center [714, 288] width 14 height 14
click at [718, 284] on icon "subject" at bounding box center [714, 288] width 14 height 14
click at [231, 289] on span "[DATE]" at bounding box center [234, 296] width 30 height 14
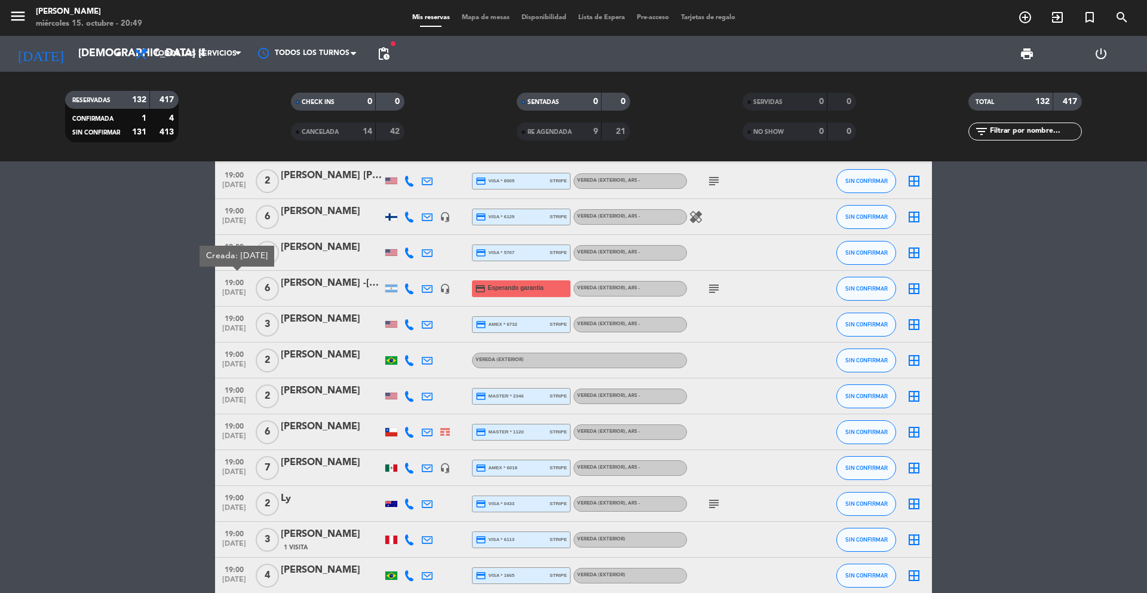
click at [321, 287] on div "[PERSON_NAME] -[PERSON_NAME] Mendiberri" at bounding box center [332, 284] width 102 height 16
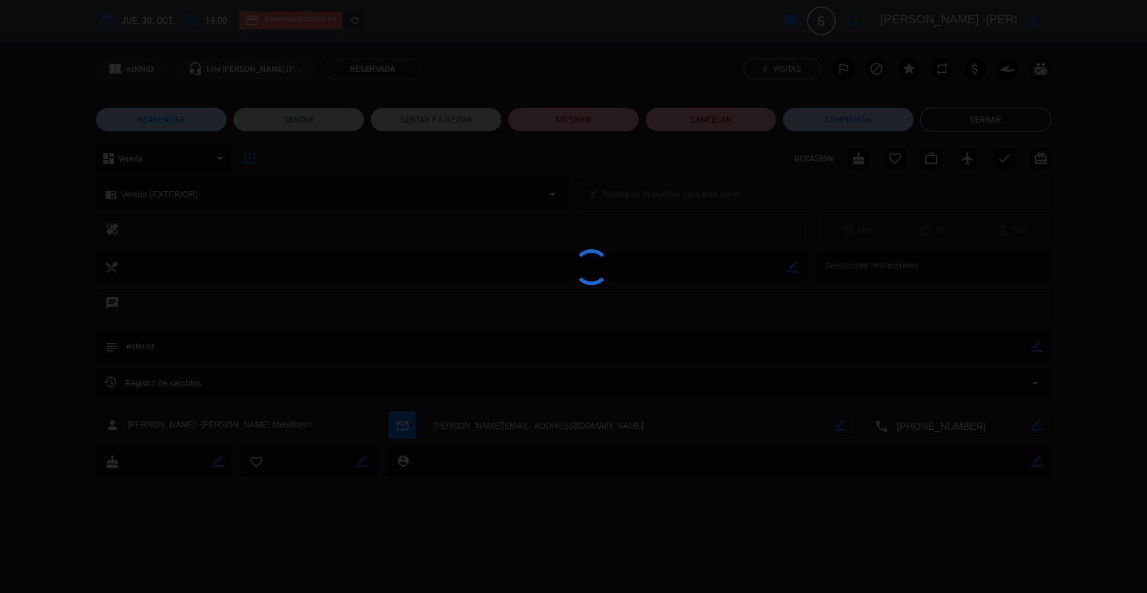
click at [360, 23] on edit-booking-info-modal "calendar_today [DEMOGRAPHIC_DATA] 30, oct. access_time 19:00 credit_card Espera…" at bounding box center [573, 296] width 1147 height 593
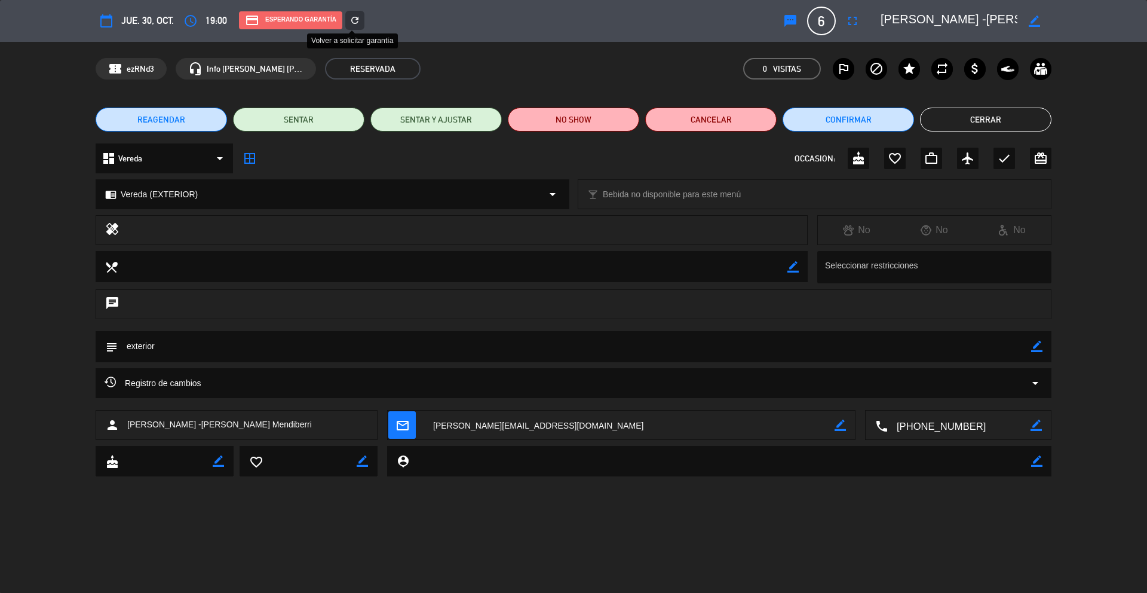
click at [358, 23] on icon "refresh" at bounding box center [355, 20] width 11 height 11
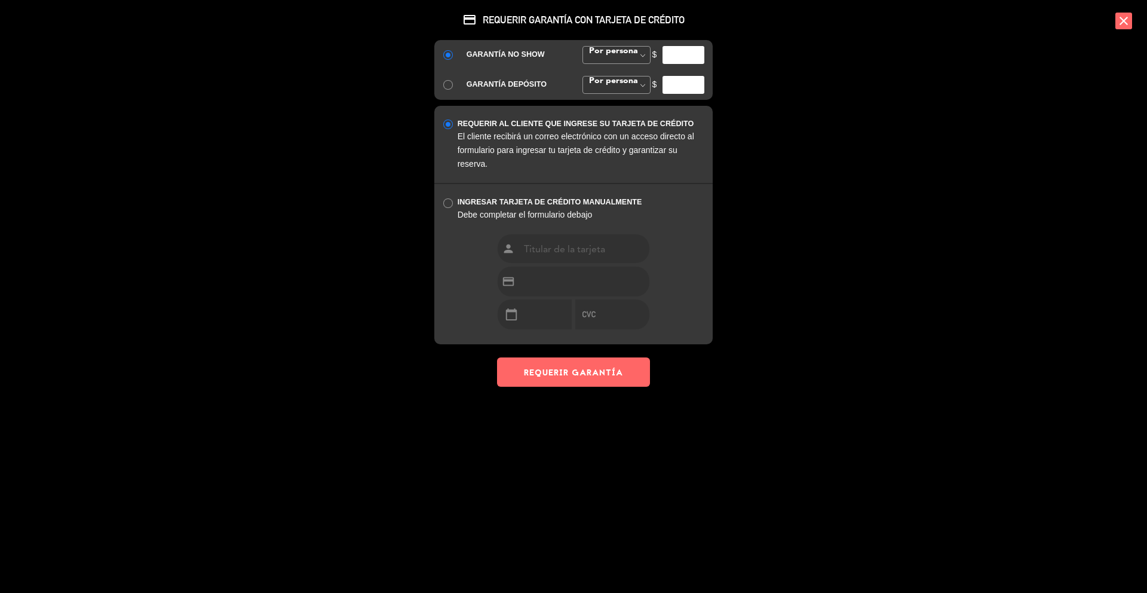
click at [690, 51] on input "number" at bounding box center [684, 55] width 42 height 18
type input "35000"
click at [532, 363] on button "REQUERIR GARANTÍA" at bounding box center [573, 371] width 153 height 29
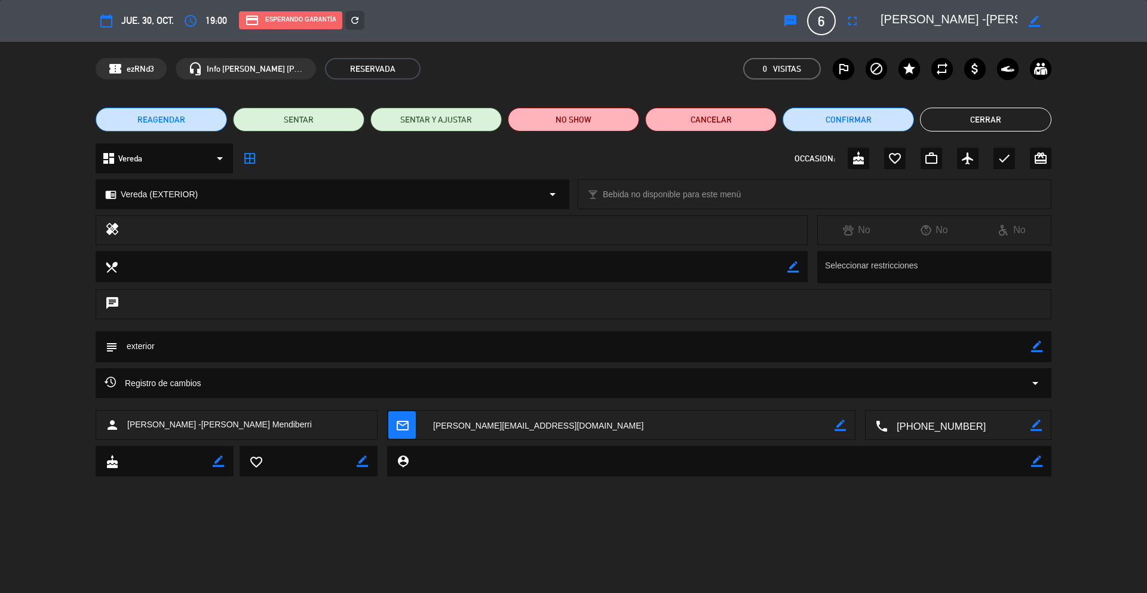
click at [967, 122] on button "Cerrar" at bounding box center [985, 120] width 131 height 24
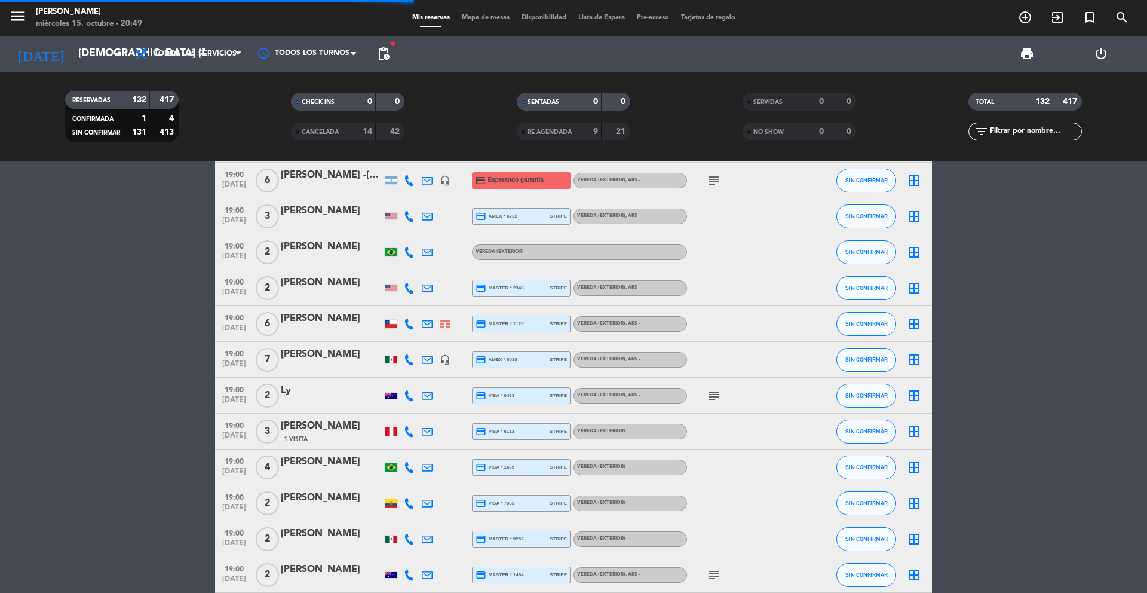
scroll to position [2692, 0]
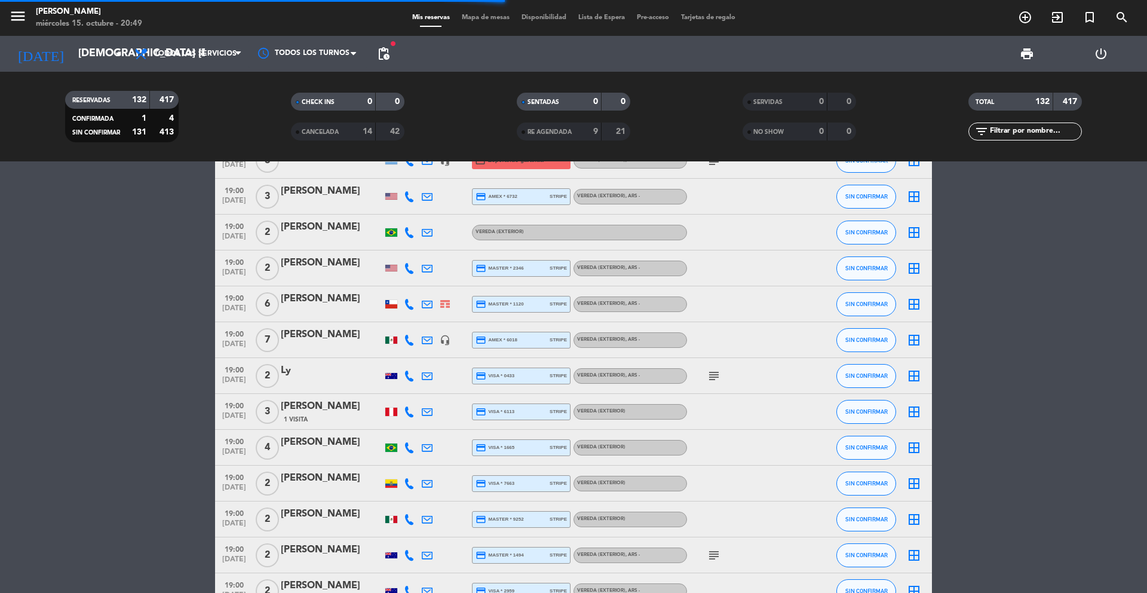
click at [344, 229] on div "[PERSON_NAME]" at bounding box center [332, 227] width 102 height 16
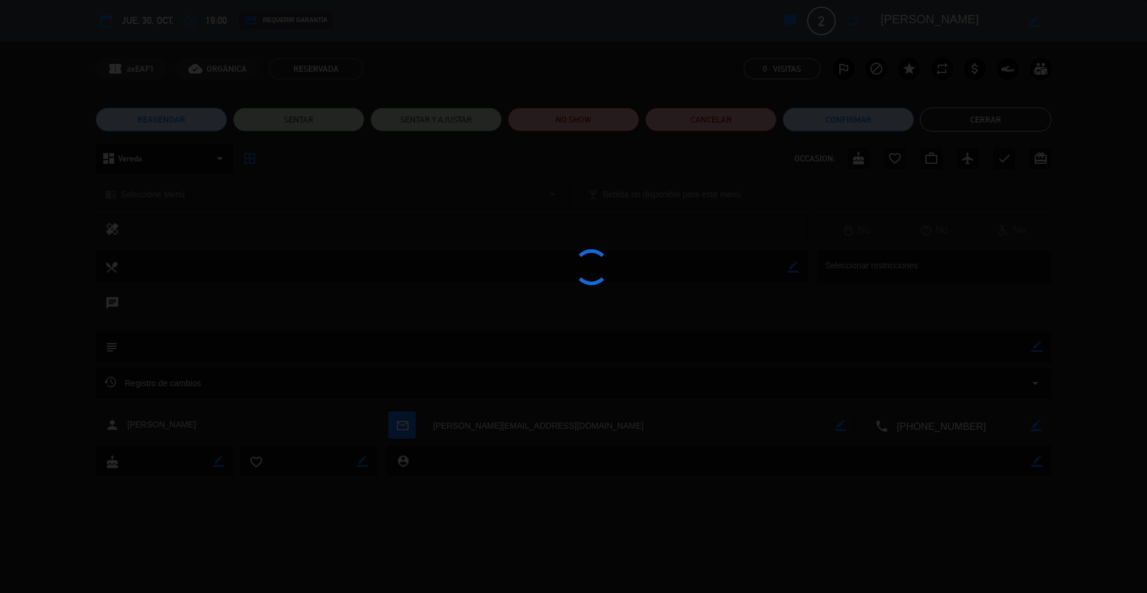
click at [308, 22] on div at bounding box center [573, 296] width 1147 height 593
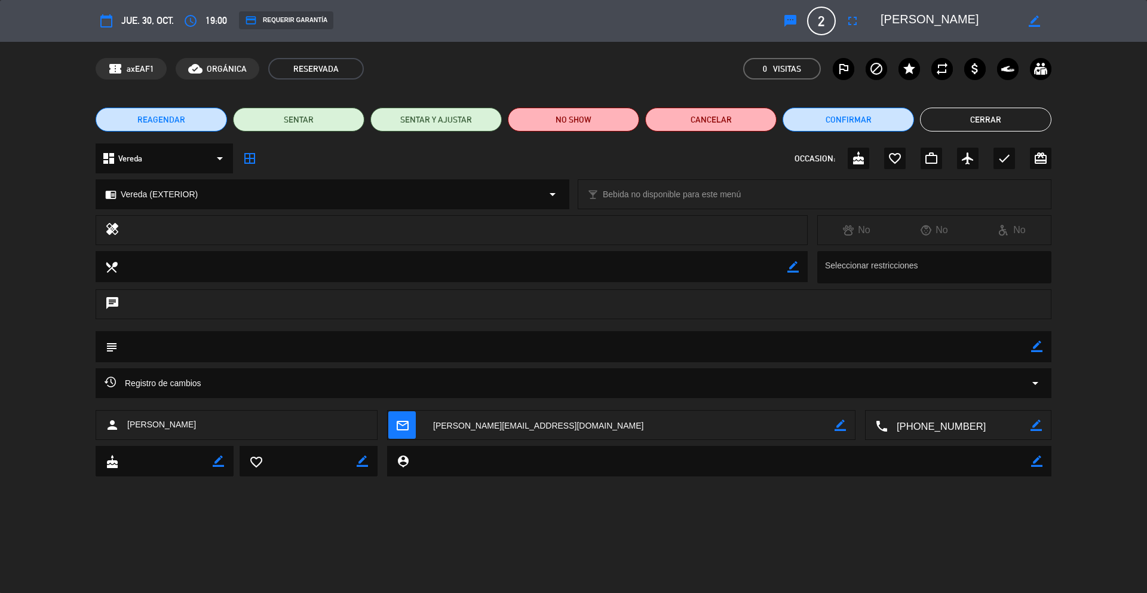
click at [308, 22] on div "credit_card REQUERIR GARANTÍA" at bounding box center [286, 20] width 94 height 18
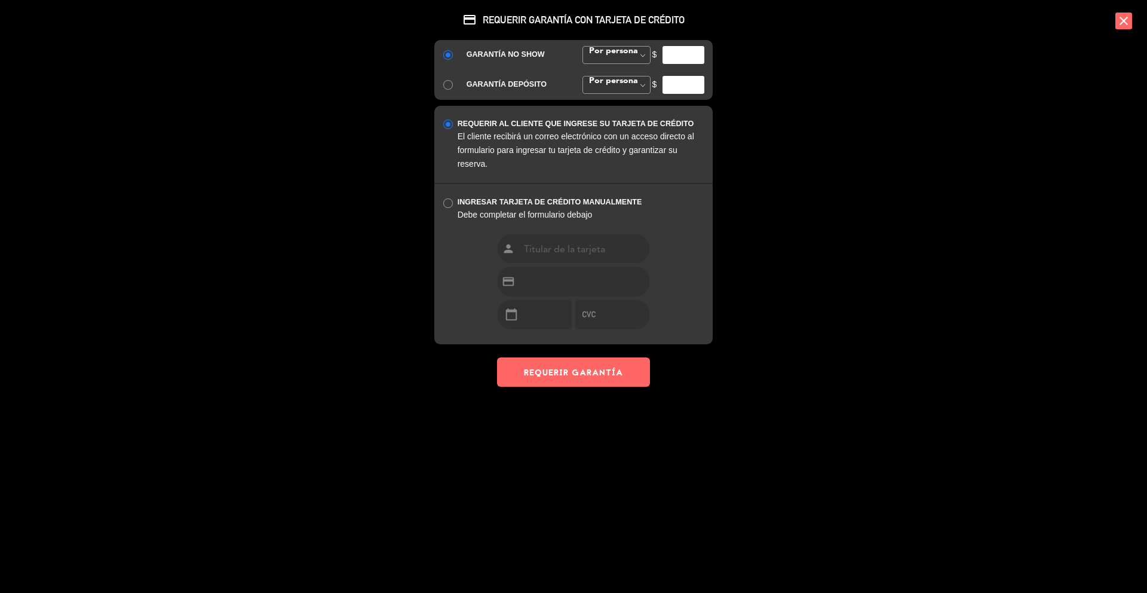
click at [681, 55] on input "number" at bounding box center [684, 55] width 42 height 18
type input "35000"
click at [546, 371] on button "REQUERIR GARANTÍA" at bounding box center [573, 371] width 153 height 29
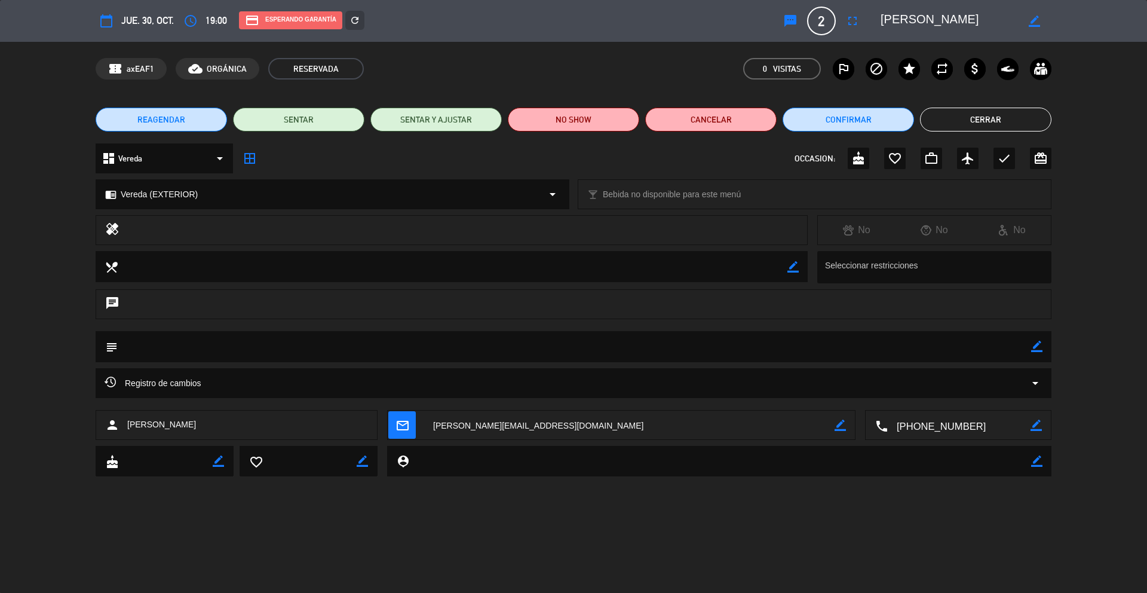
click at [939, 114] on button "Cerrar" at bounding box center [985, 120] width 131 height 24
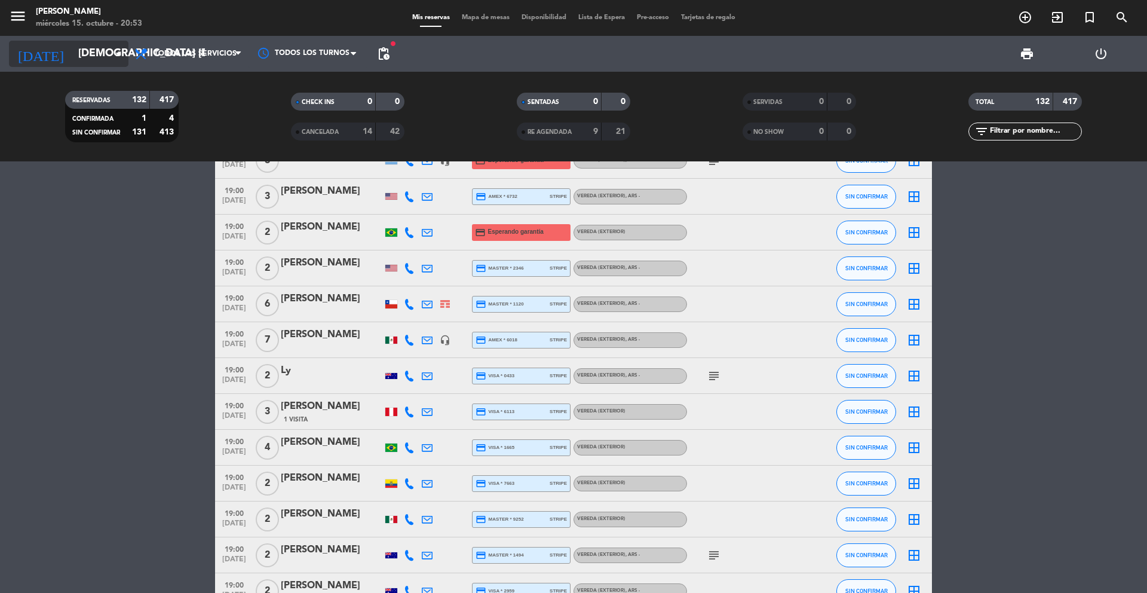
click at [114, 61] on input "[DEMOGRAPHIC_DATA] [DATE]" at bounding box center [141, 54] width 139 height 24
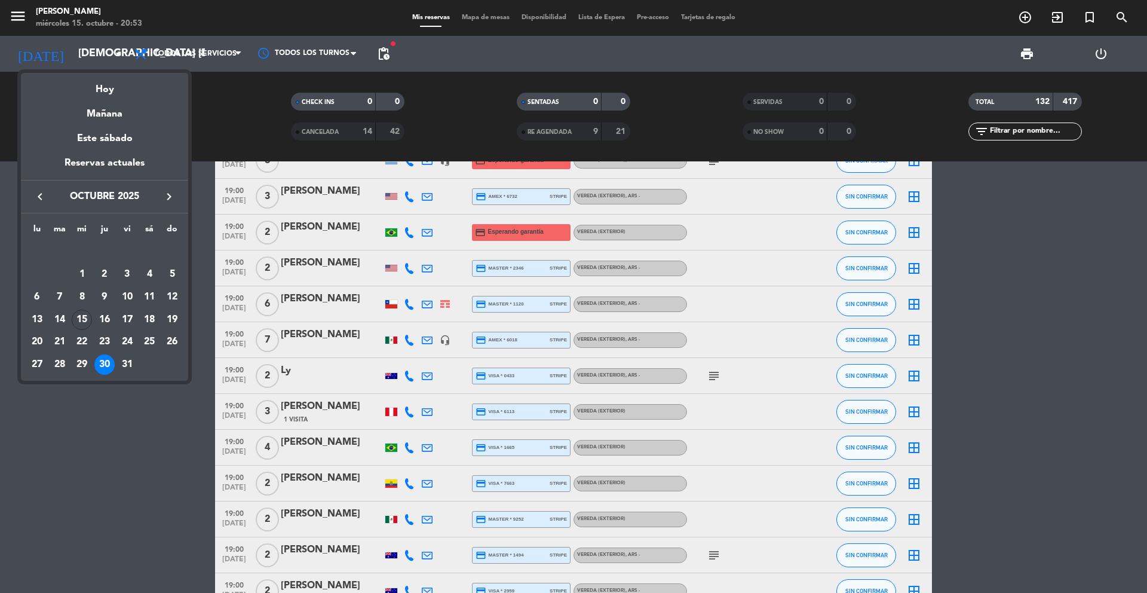
click at [166, 195] on icon "keyboard_arrow_right" at bounding box center [169, 196] width 14 height 14
click at [150, 266] on div "8" at bounding box center [149, 274] width 20 height 20
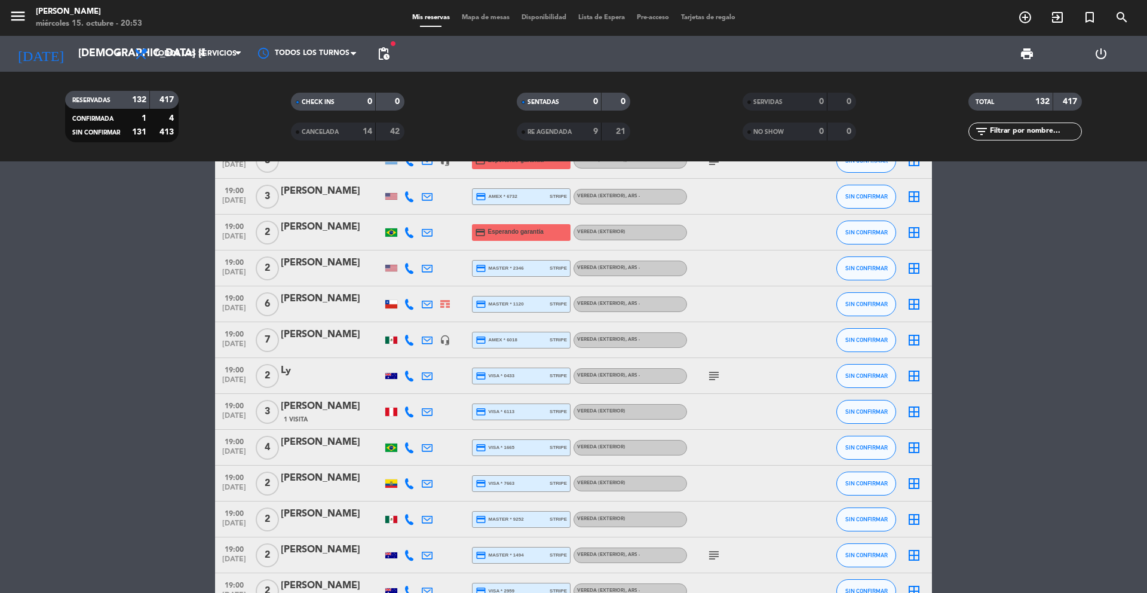
type input "sáb. [DATE]"
click at [380, 56] on span "pending_actions" at bounding box center [384, 54] width 14 height 14
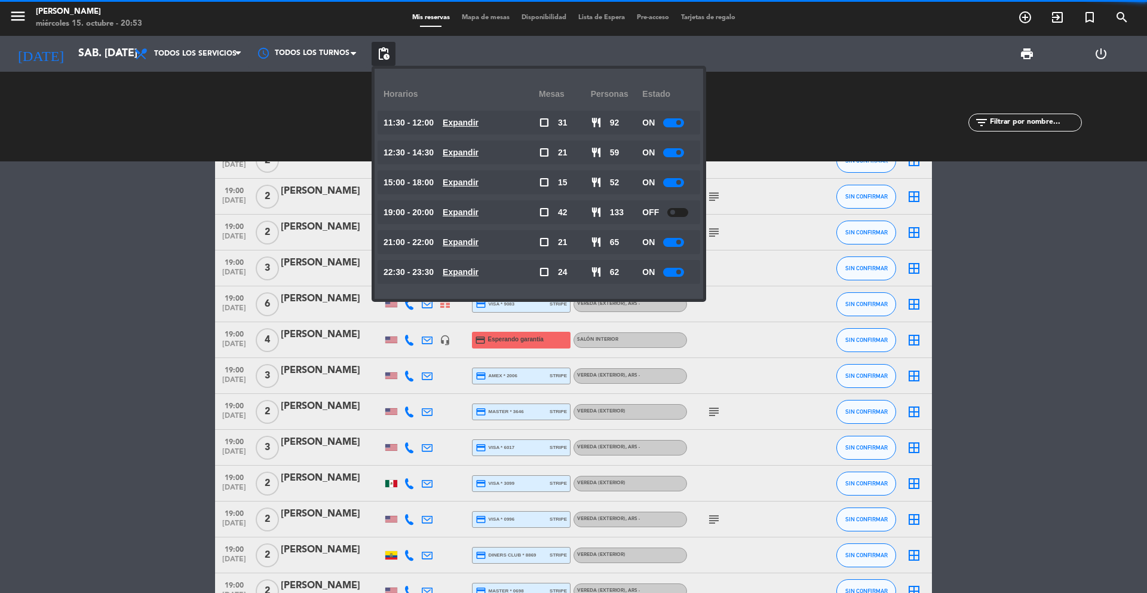
click at [448, 122] on u "Expandir" at bounding box center [461, 123] width 36 height 10
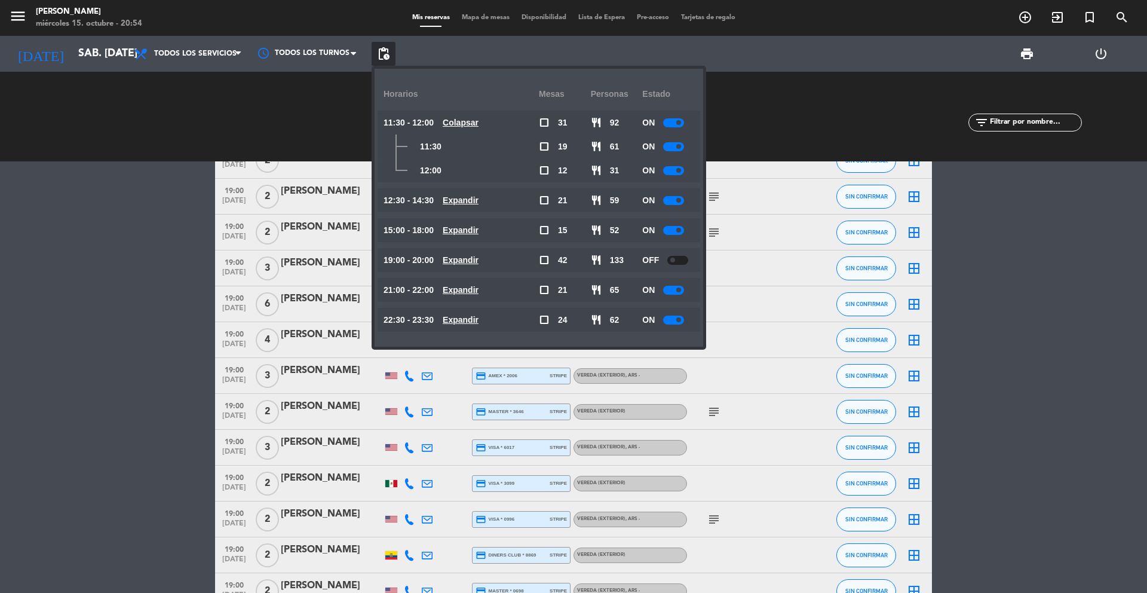
click at [1126, 23] on icon "search" at bounding box center [1122, 17] width 14 height 14
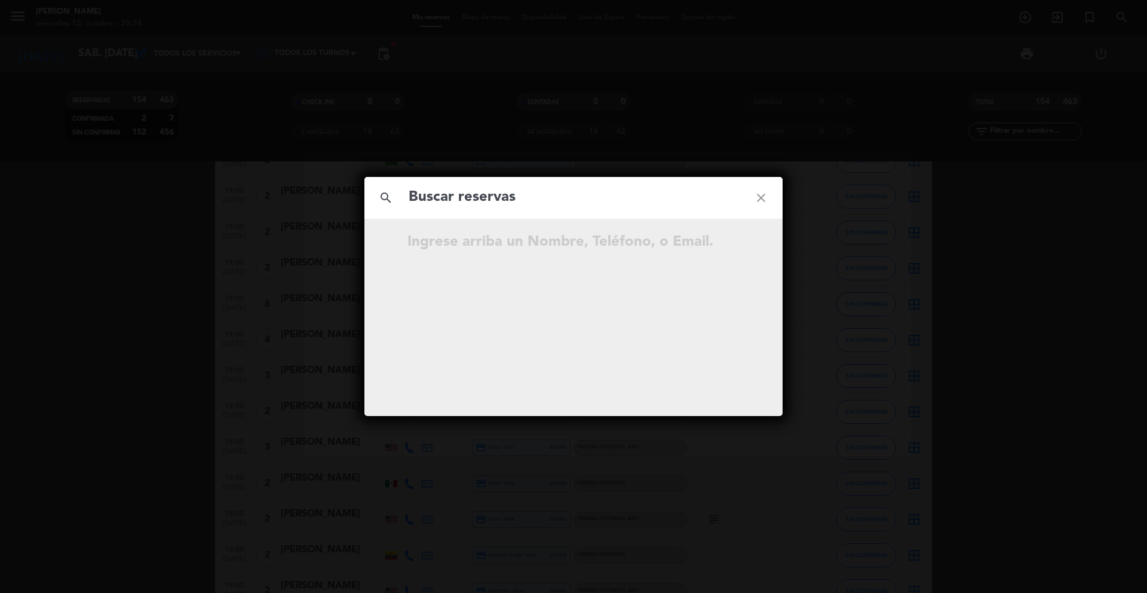
click at [1122, 19] on div "search close Ingrese arriba un Nombre, Teléfono, o Email." at bounding box center [573, 296] width 1147 height 593
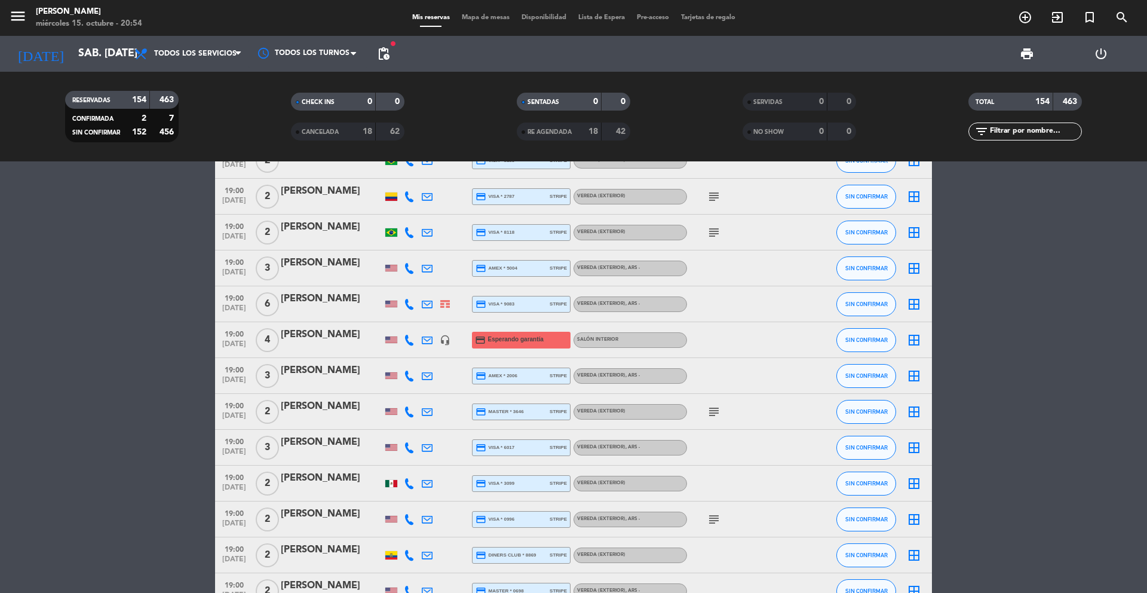
click at [1122, 19] on icon "search" at bounding box center [1122, 17] width 14 height 14
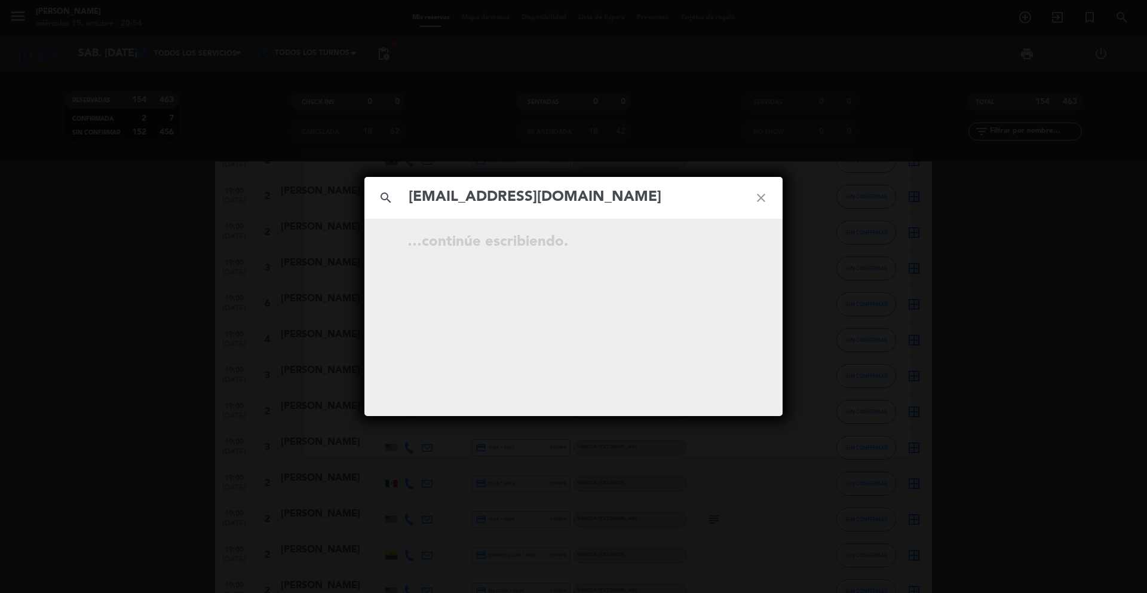
type input "[EMAIL_ADDRESS][DOMAIN_NAME]"
click at [733, 244] on icon "open_in_new" at bounding box center [731, 244] width 14 height 14
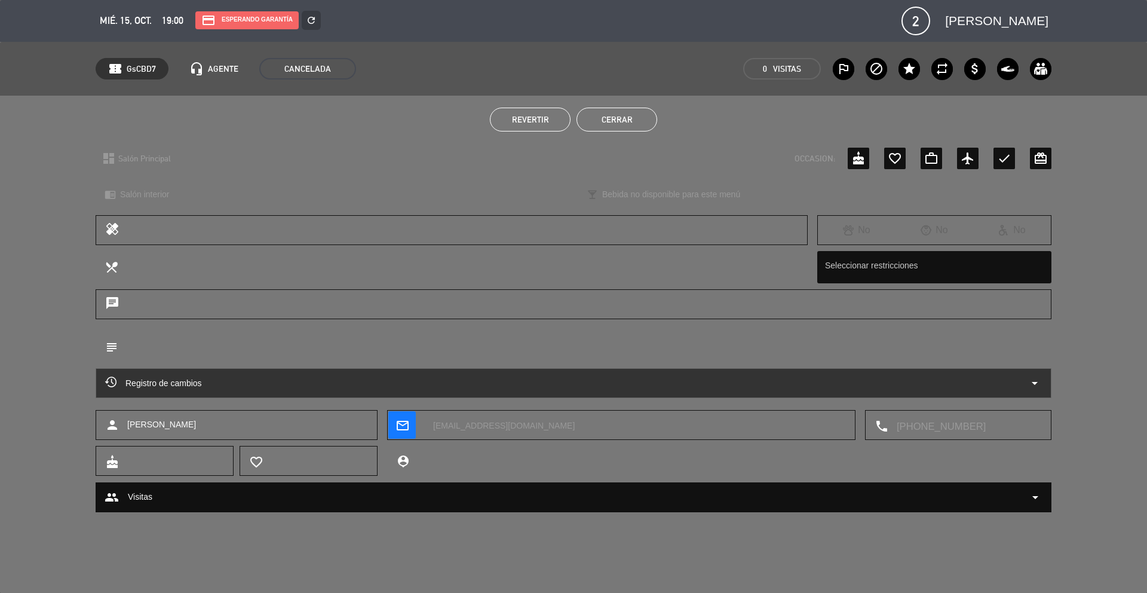
scroll to position [2692, 0]
